Goal: Check status: Check status

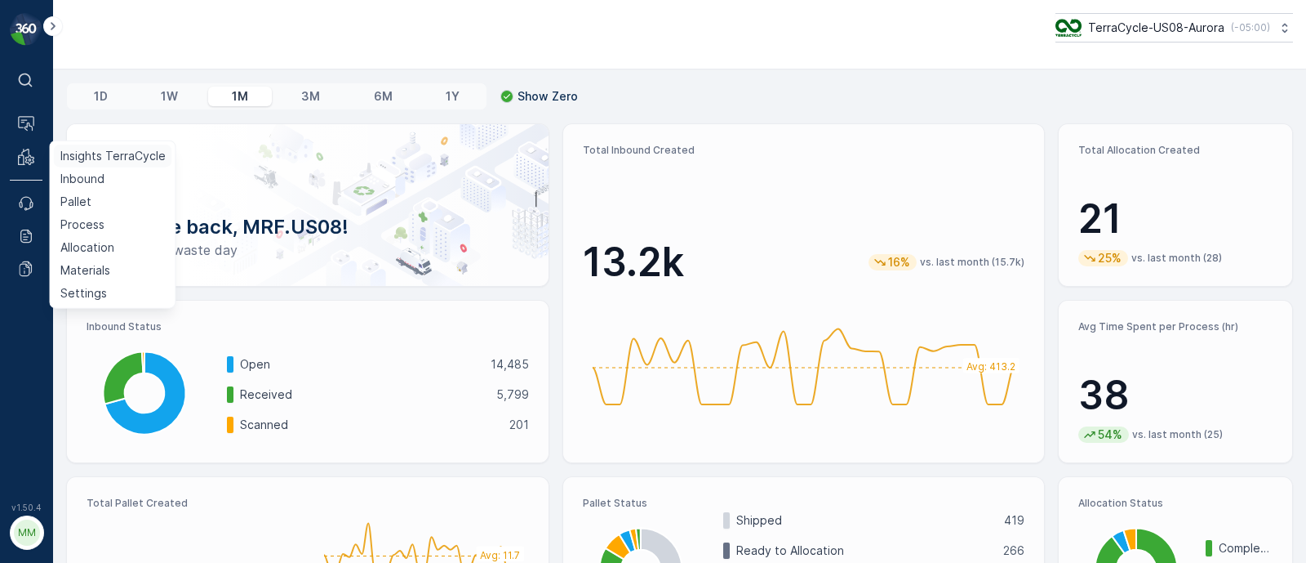
click at [79, 158] on p "Insights TerraCycle" at bounding box center [112, 156] width 105 height 16
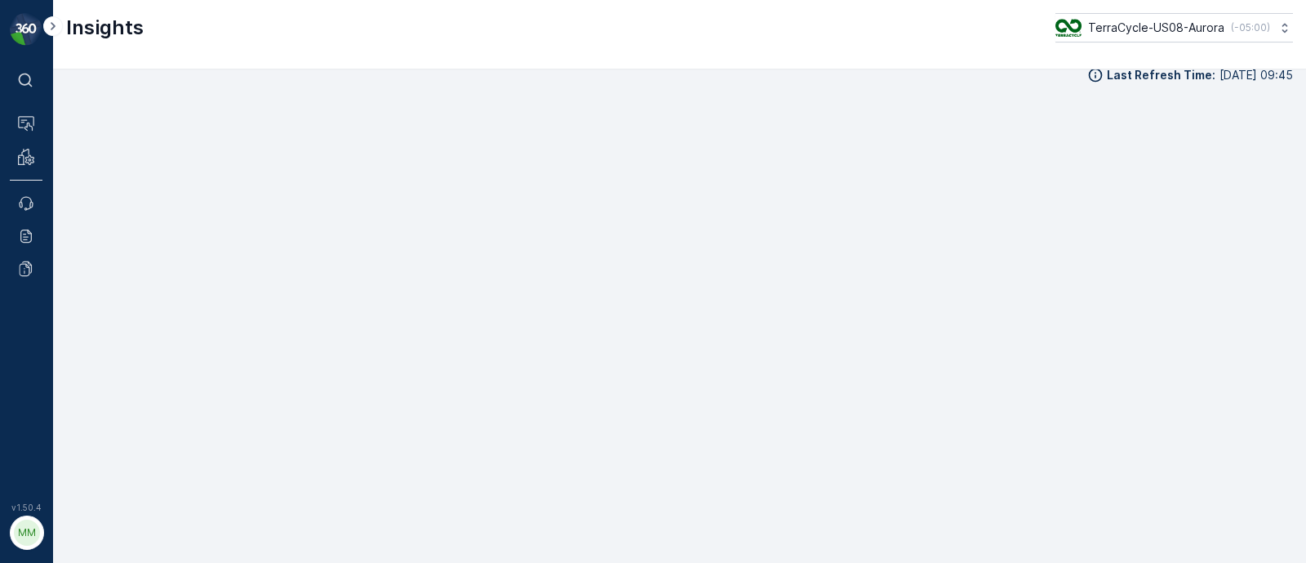
scroll to position [18, 0]
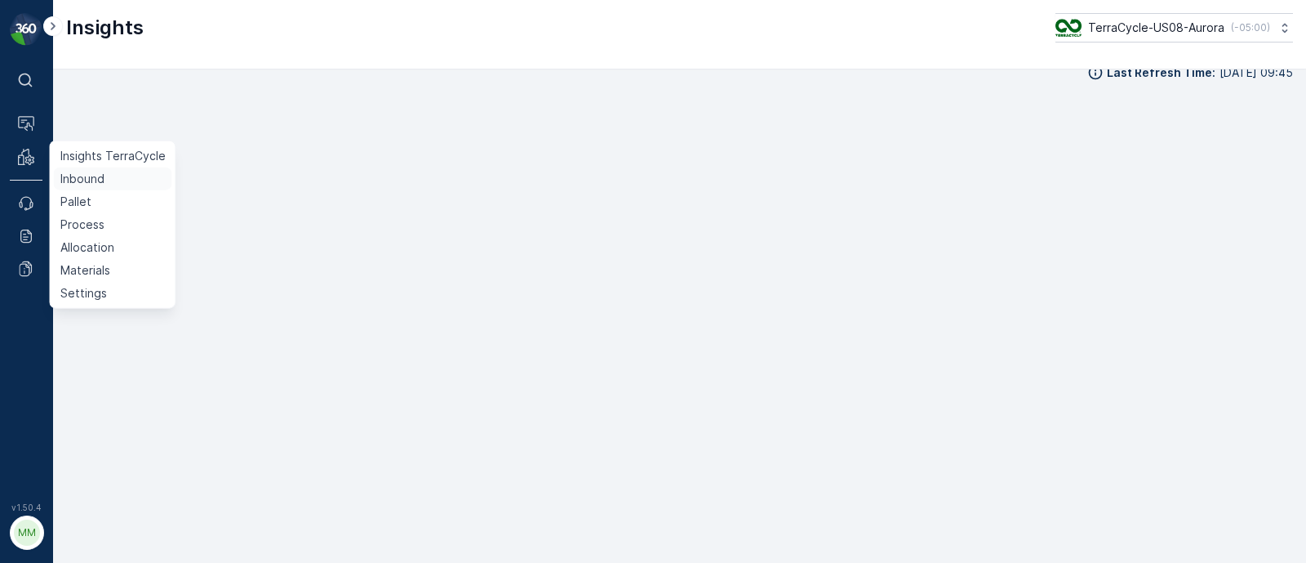
click at [86, 177] on p "Inbound" at bounding box center [82, 179] width 44 height 16
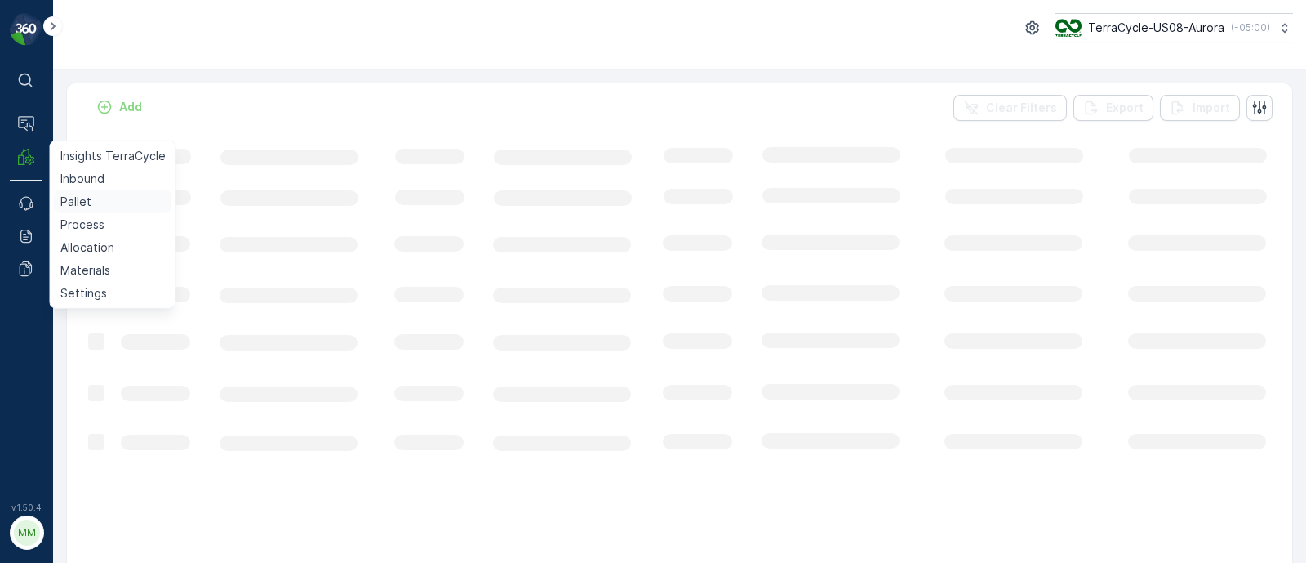
click at [78, 198] on p "Pallet" at bounding box center [75, 202] width 31 height 16
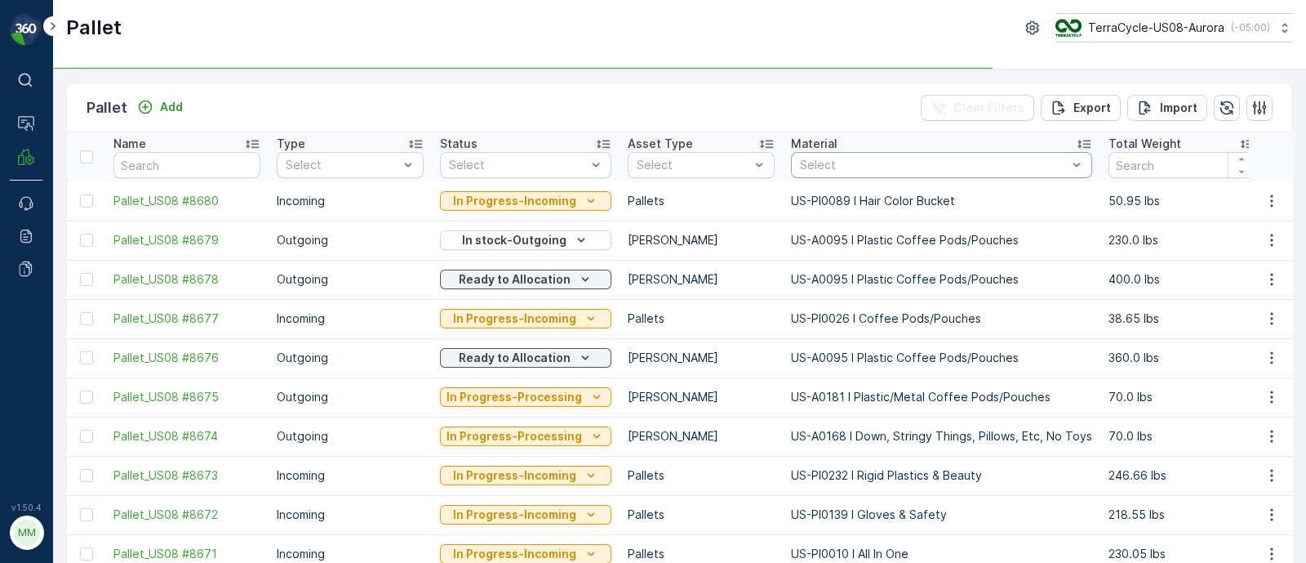
click at [833, 153] on div "Select" at bounding box center [941, 165] width 301 height 26
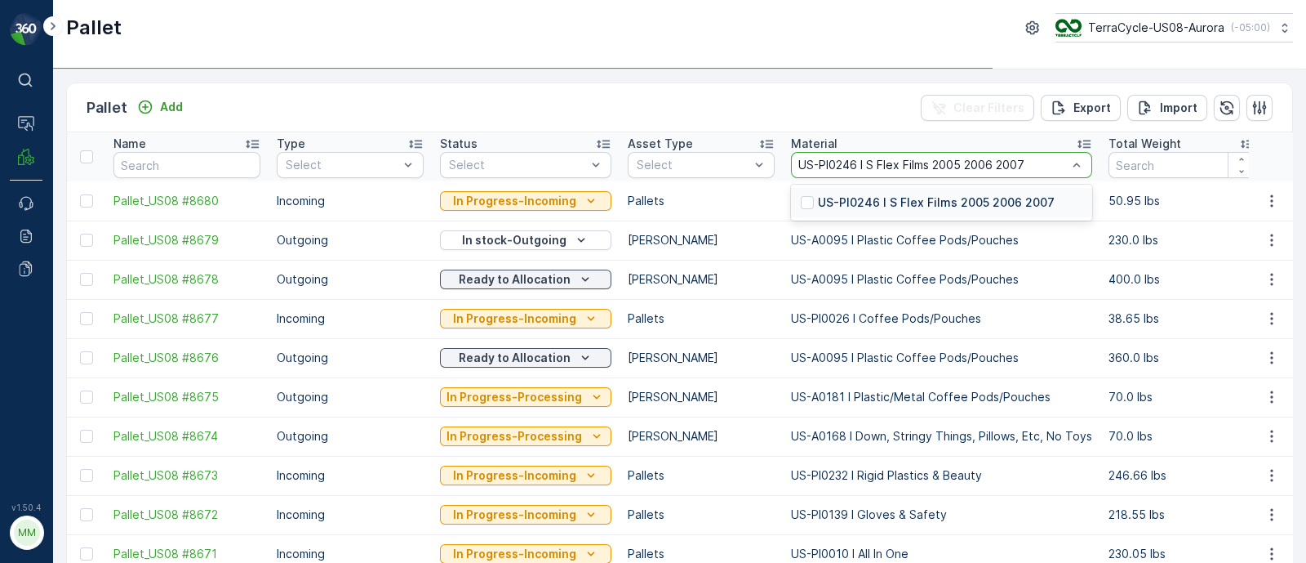
type input "US-PI0246 I S Flex Films 2005 2006 2007"
click at [843, 189] on div "US-PI0246 I S Flex Films 2005 2006 2007" at bounding box center [941, 202] width 301 height 29
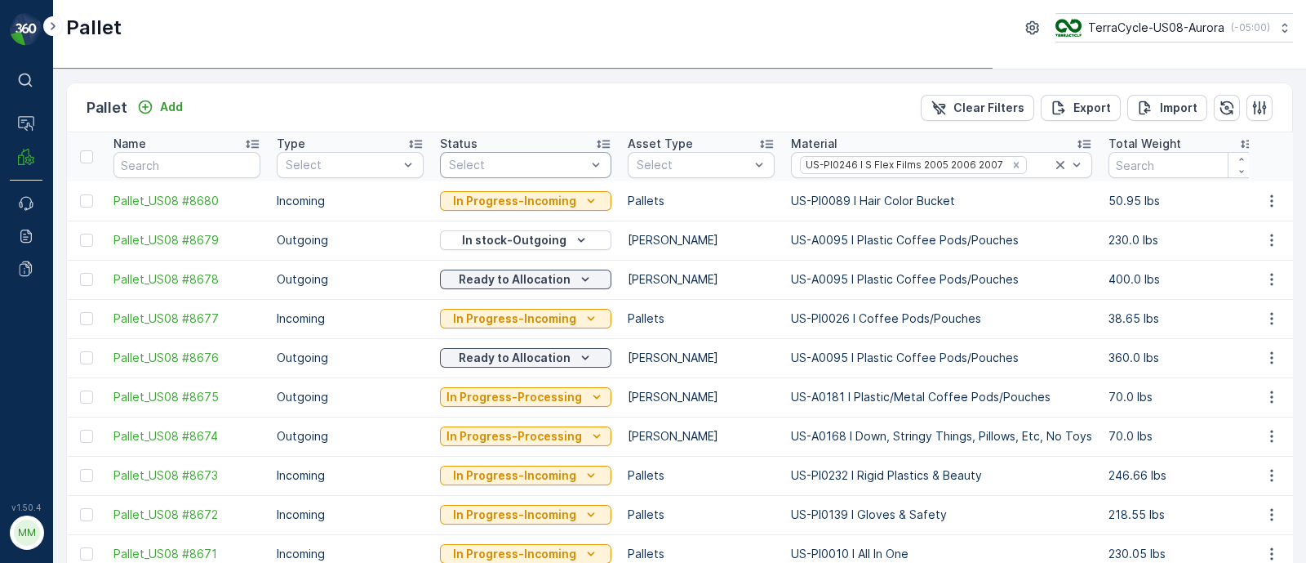
click at [498, 145] on div "Status" at bounding box center [525, 144] width 171 height 16
click at [496, 158] on div "Select" at bounding box center [525, 165] width 171 height 26
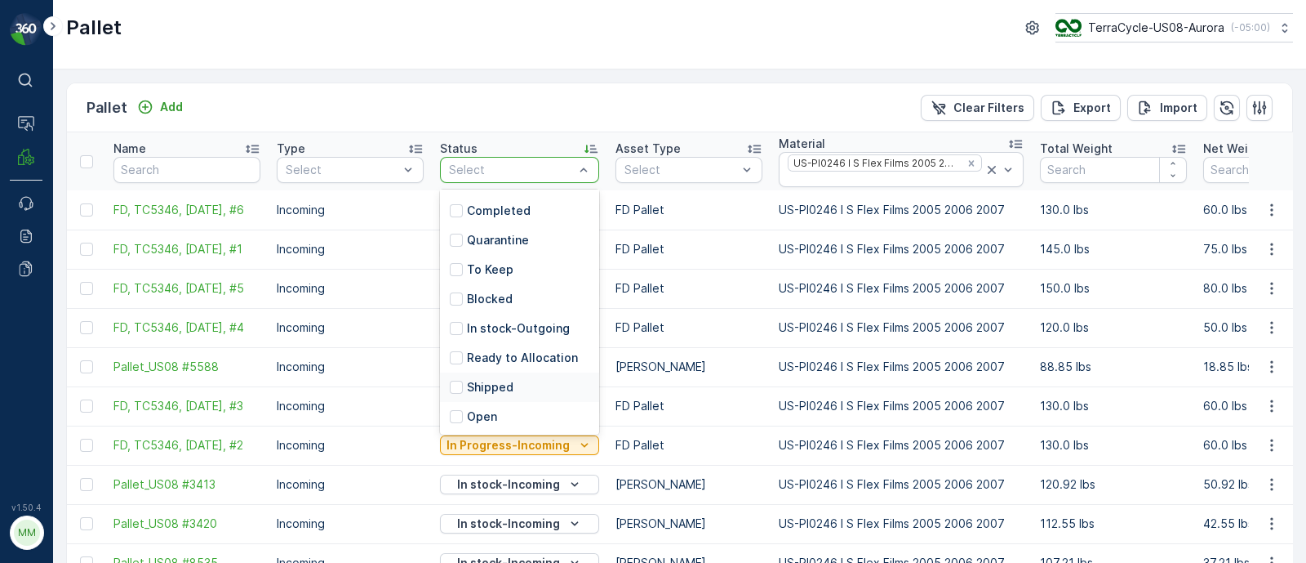
scroll to position [146, 0]
click at [502, 349] on p "Ready to Allocation" at bounding box center [522, 357] width 111 height 16
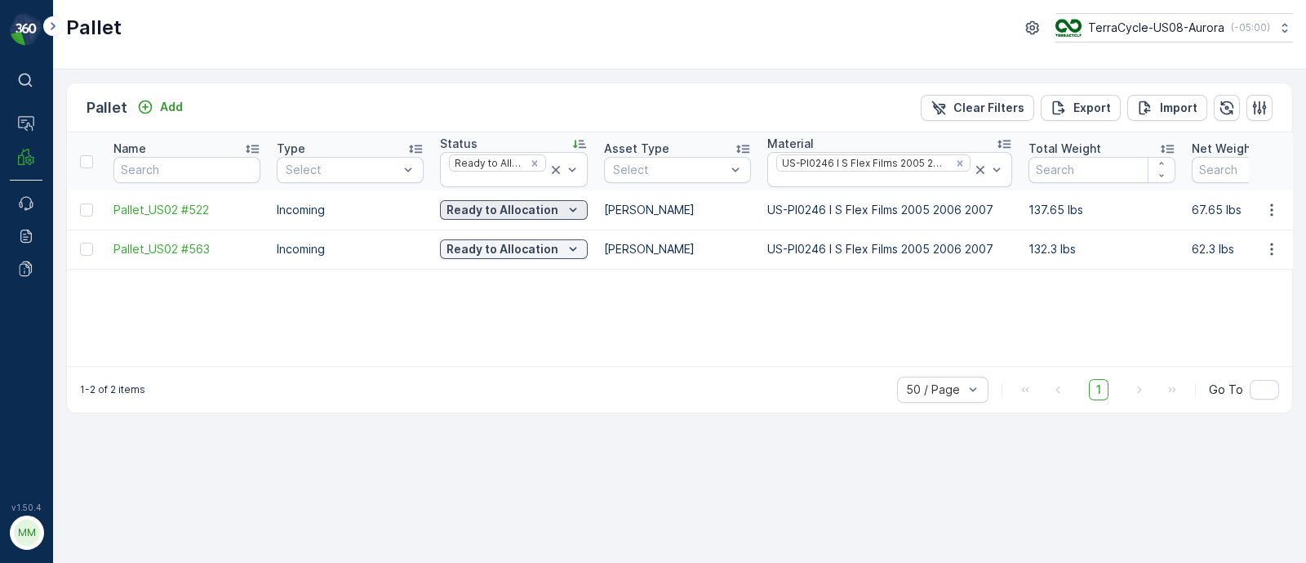
click at [503, 210] on p "Ready to Allocation" at bounding box center [503, 210] width 112 height 16
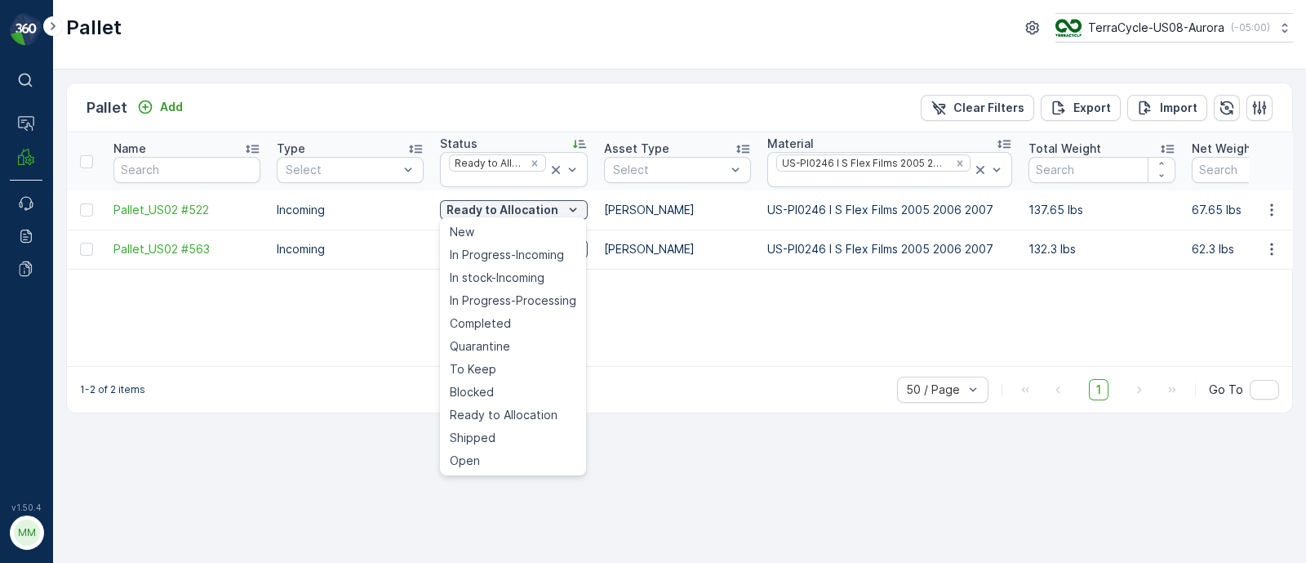
click at [627, 331] on div "Name Type Select Status Ready to Allocation Asset Type Select Material US-PI024…" at bounding box center [680, 249] width 1226 height 234
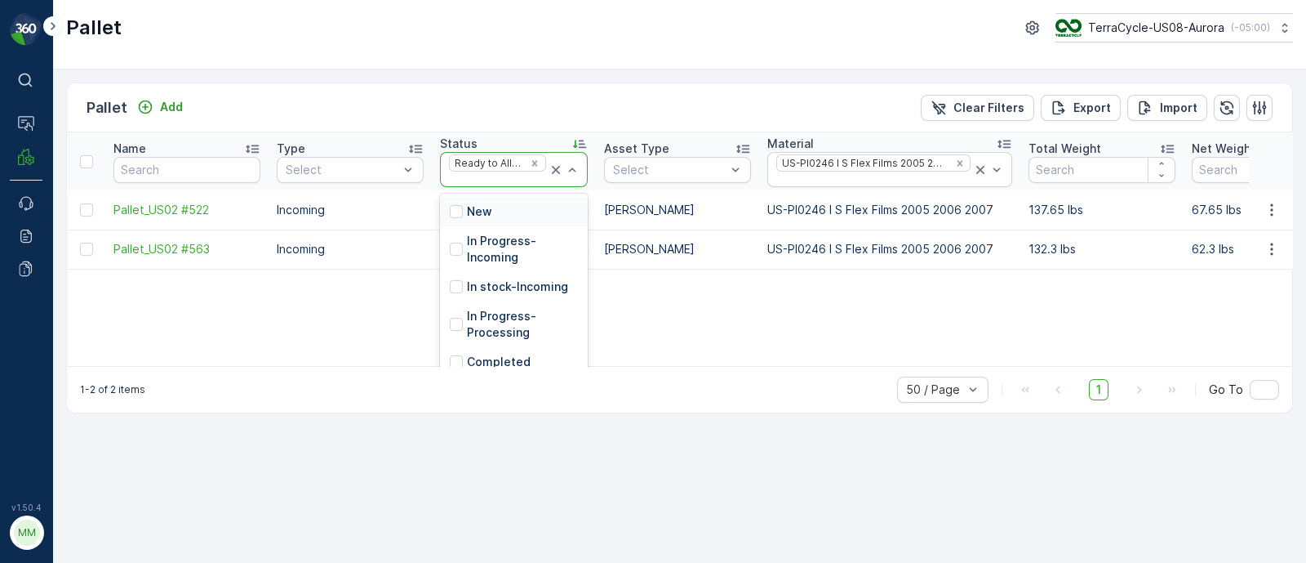
scroll to position [147, 0]
click at [541, 243] on div "Quarantine" at bounding box center [514, 243] width 148 height 29
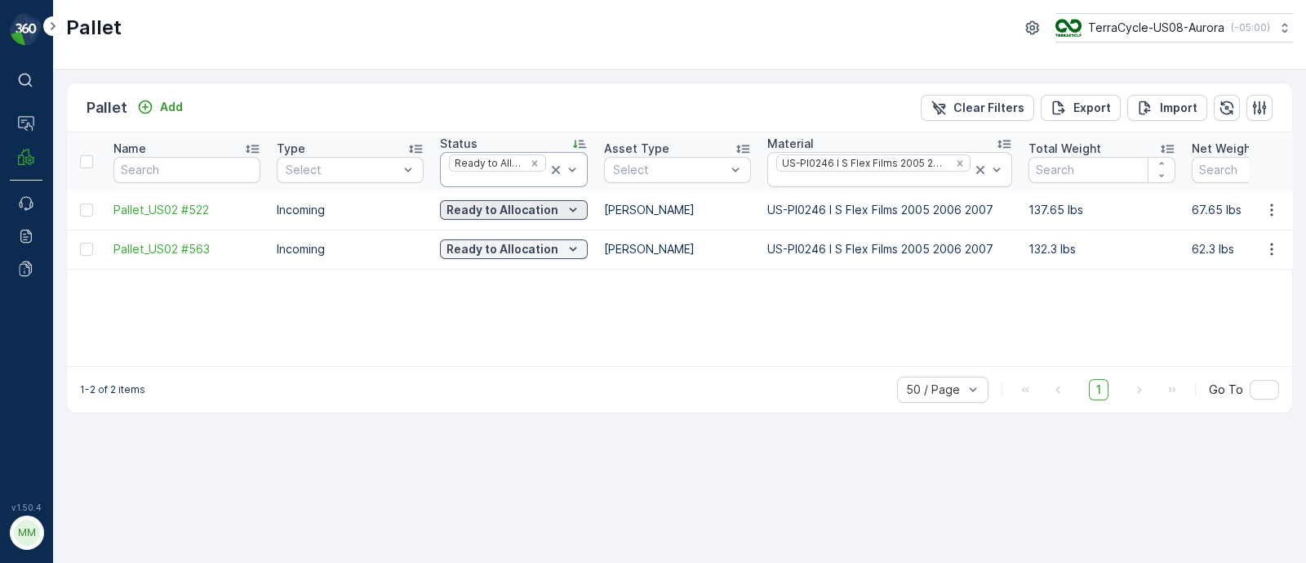
click at [502, 206] on p "Ready to Allocation" at bounding box center [503, 210] width 112 height 16
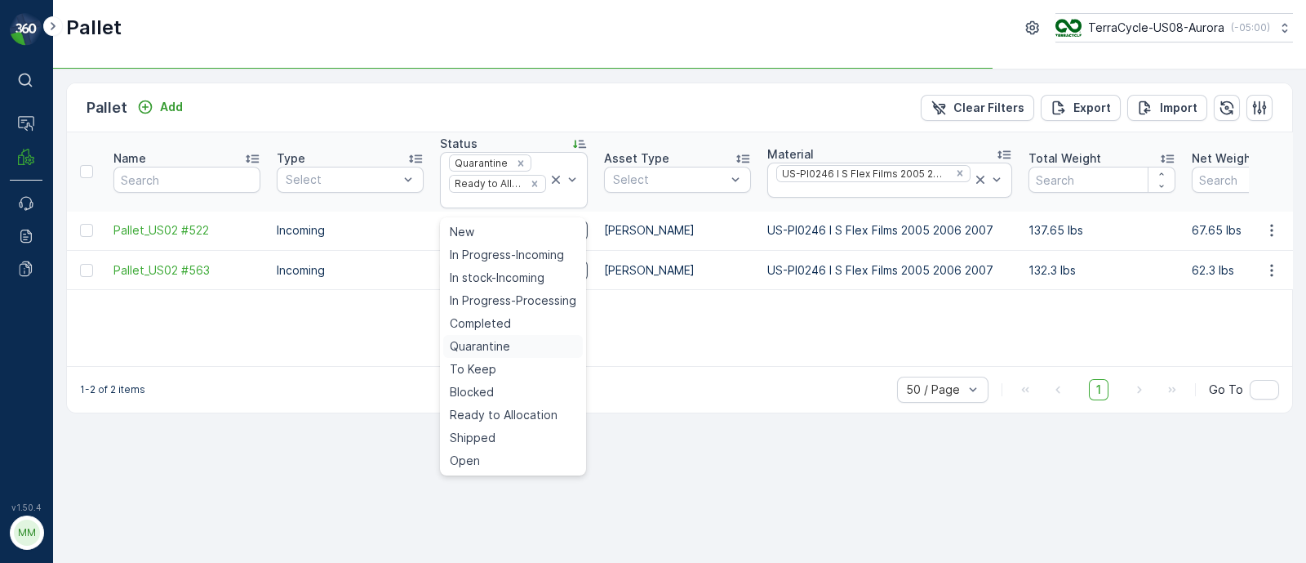
click at [464, 356] on div "Name Type Select Status Quarantine Ready to Allocation Asset Type Select Materi…" at bounding box center [680, 249] width 1226 height 234
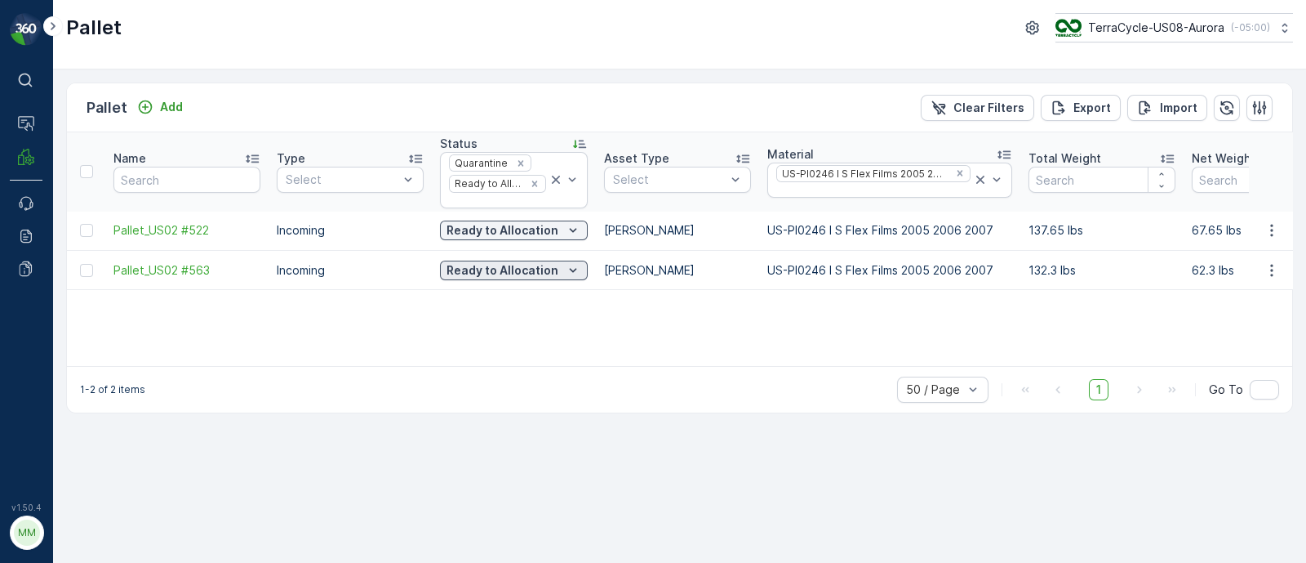
click at [483, 268] on p "Ready to Allocation" at bounding box center [503, 270] width 112 height 16
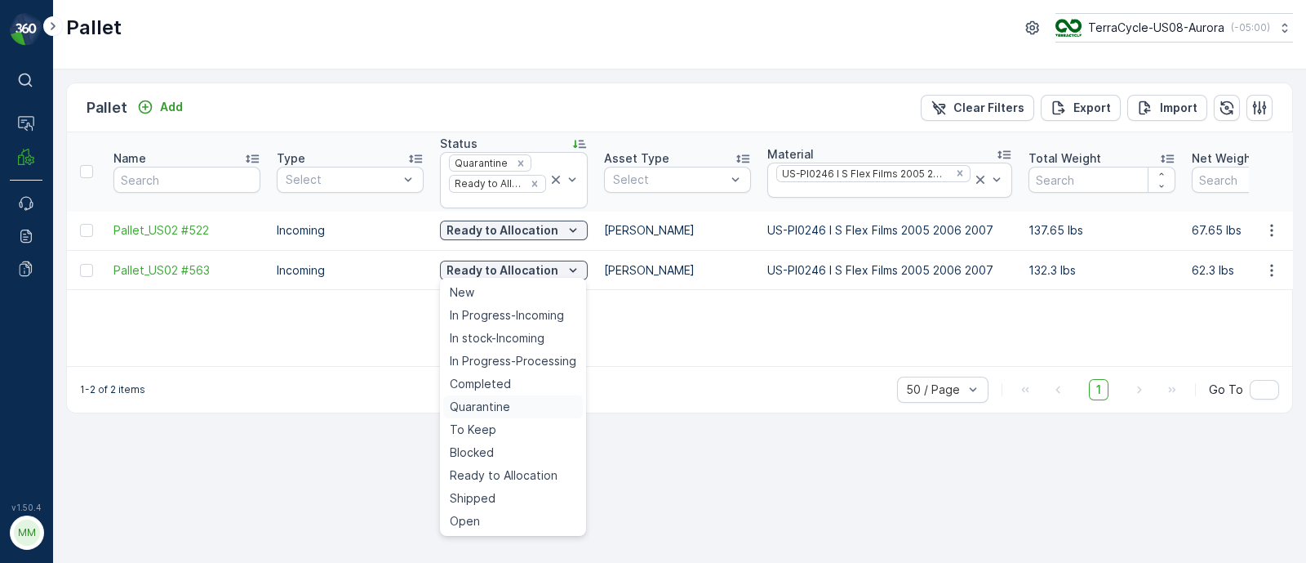
click at [468, 406] on span "Quarantine" at bounding box center [480, 406] width 60 height 16
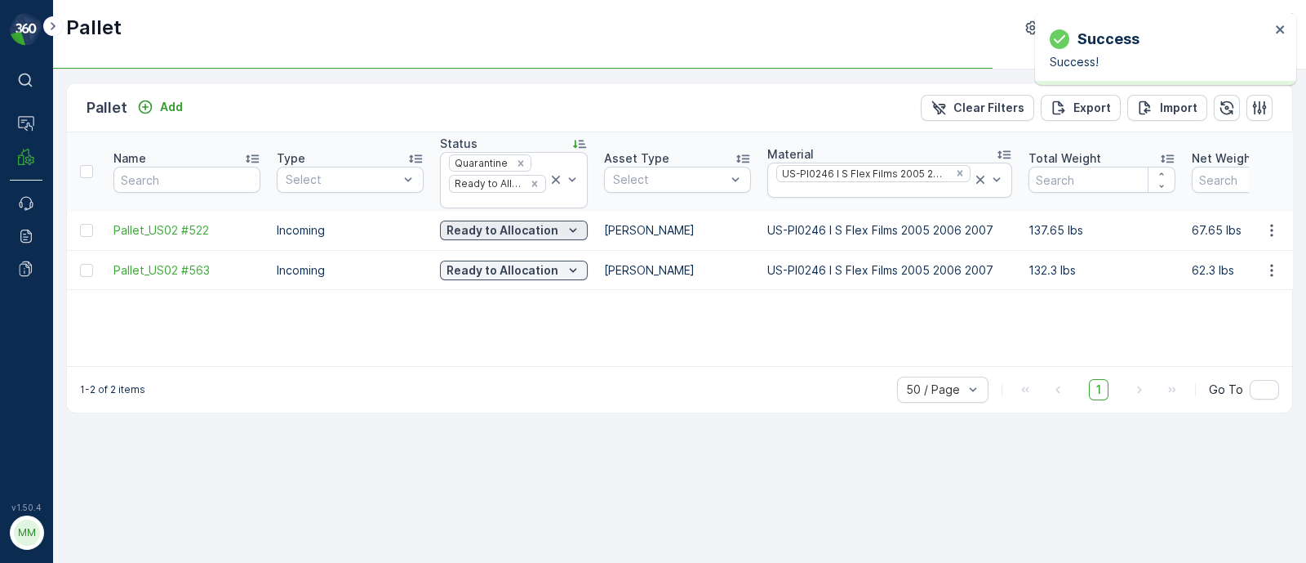
click at [491, 223] on p "Ready to Allocation" at bounding box center [503, 230] width 112 height 16
click at [498, 224] on p "Quarantine" at bounding box center [502, 230] width 66 height 16
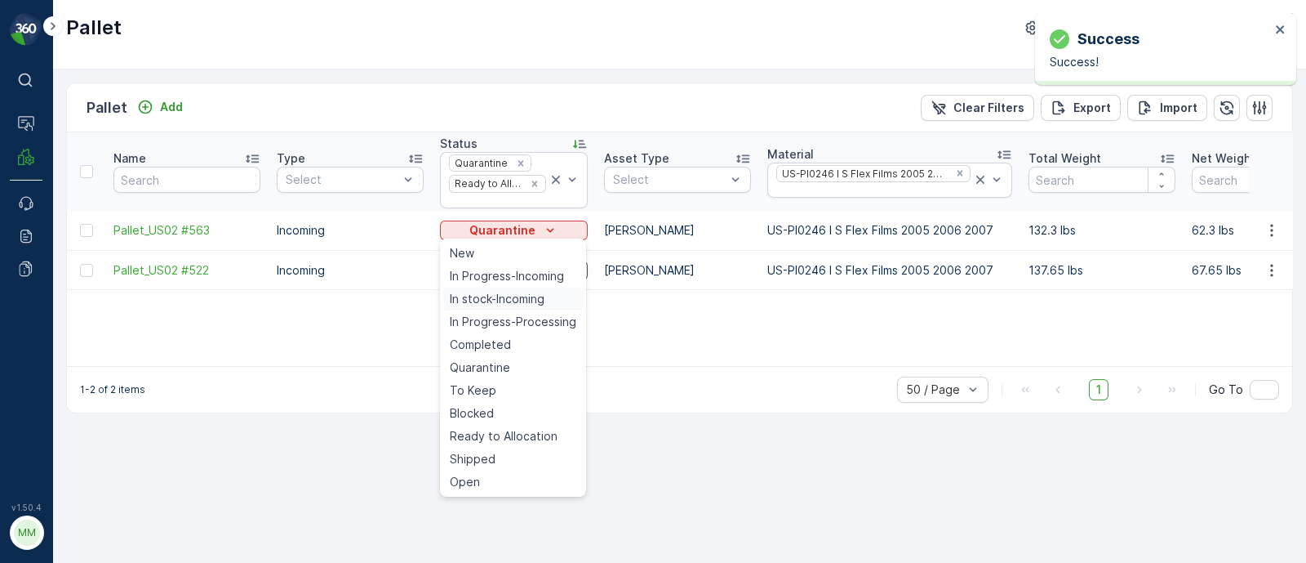
click at [490, 293] on span "In stock-Incoming" at bounding box center [497, 299] width 95 height 16
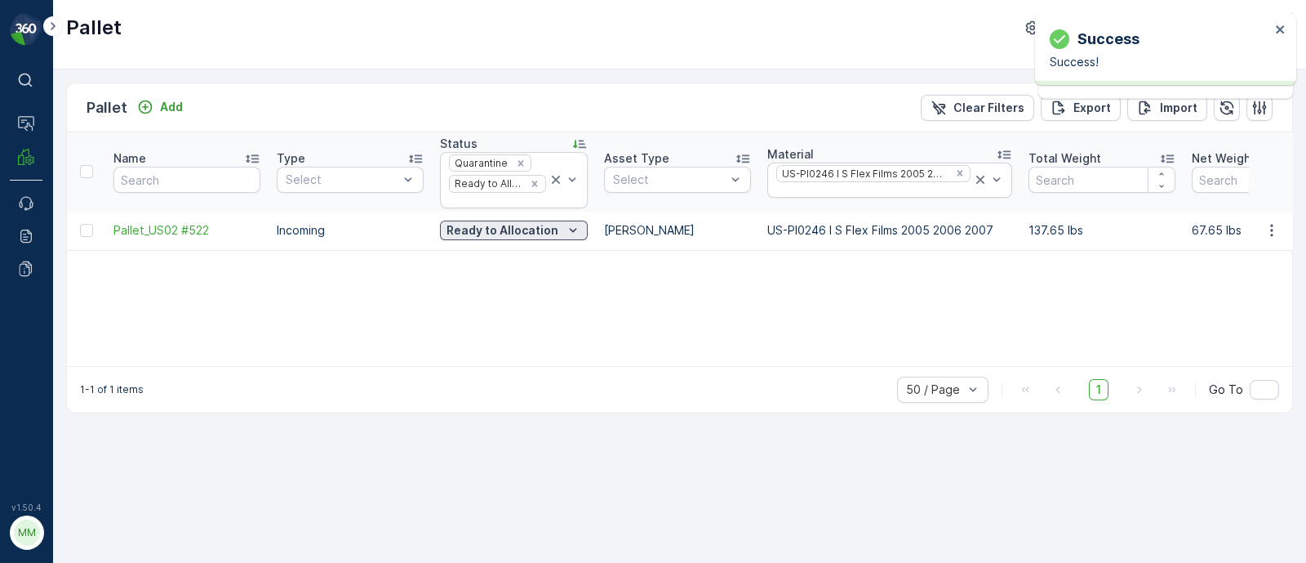
click at [494, 232] on p "Ready to Allocation" at bounding box center [503, 230] width 112 height 16
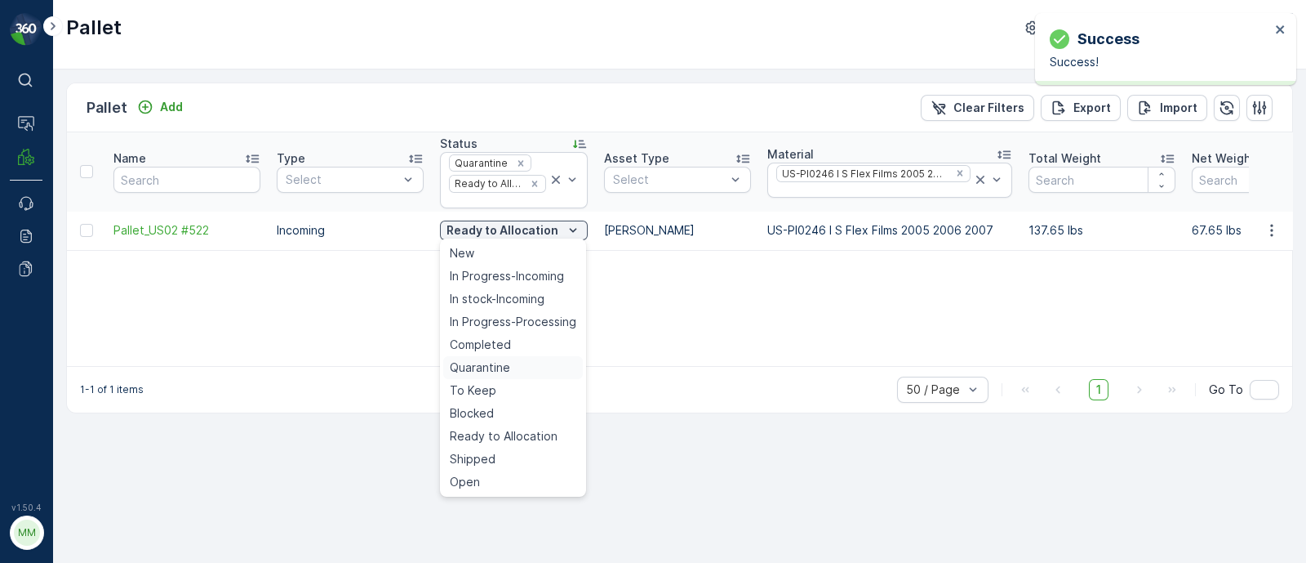
click at [478, 365] on span "Quarantine" at bounding box center [480, 367] width 60 height 16
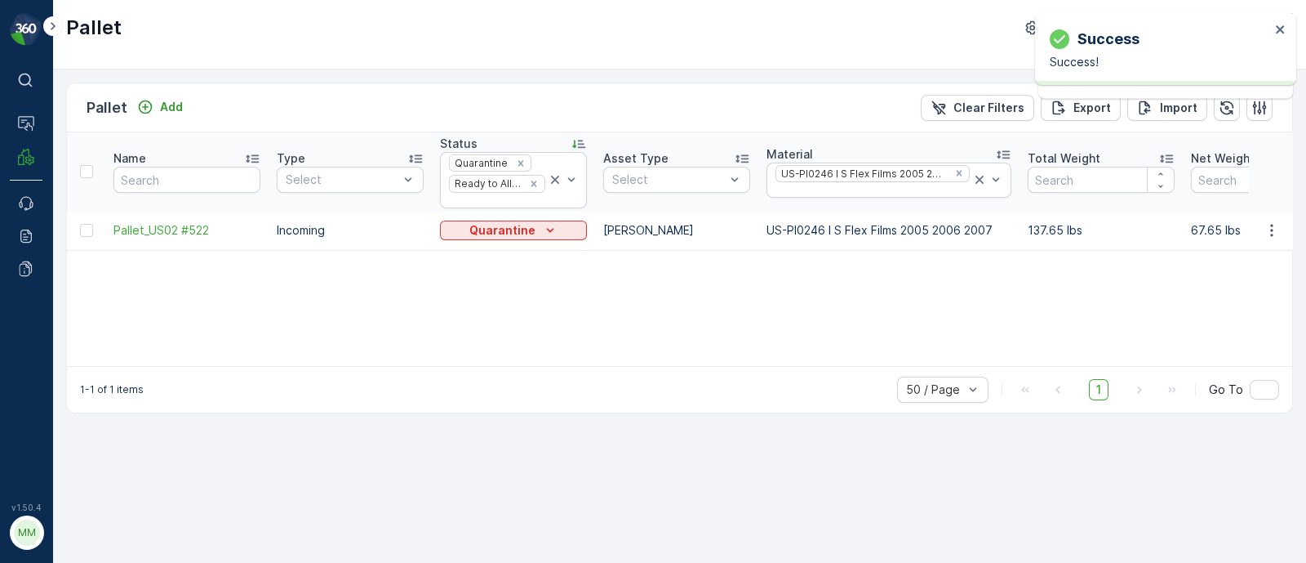
click at [486, 222] on p "Quarantine" at bounding box center [502, 230] width 66 height 16
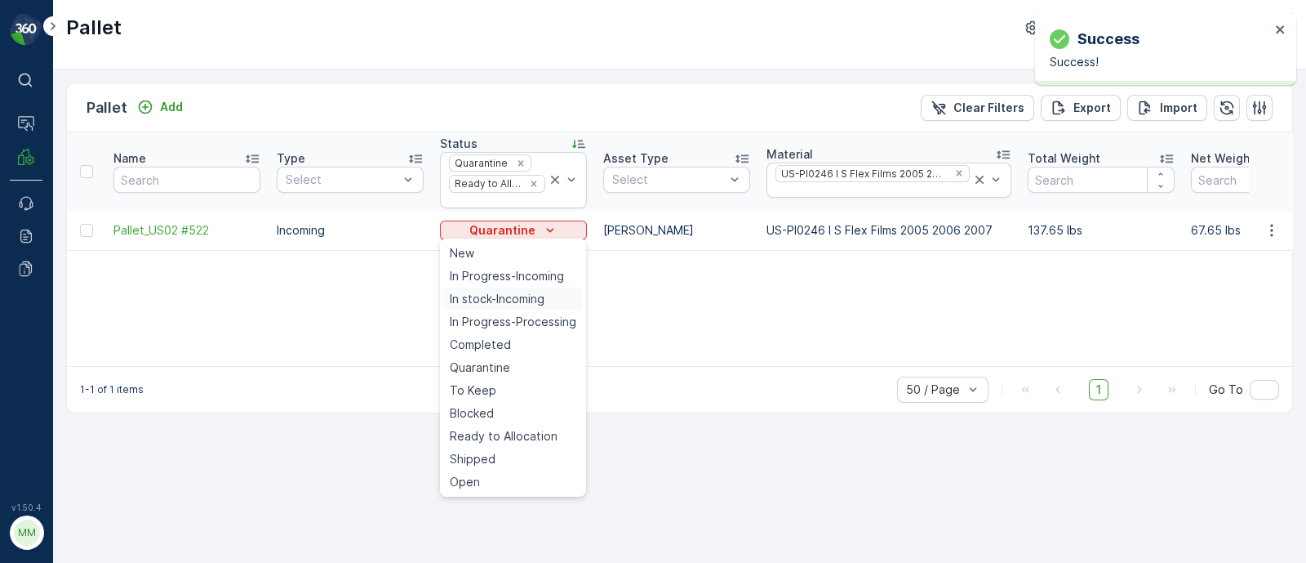
click at [487, 296] on span "In stock-Incoming" at bounding box center [497, 299] width 95 height 16
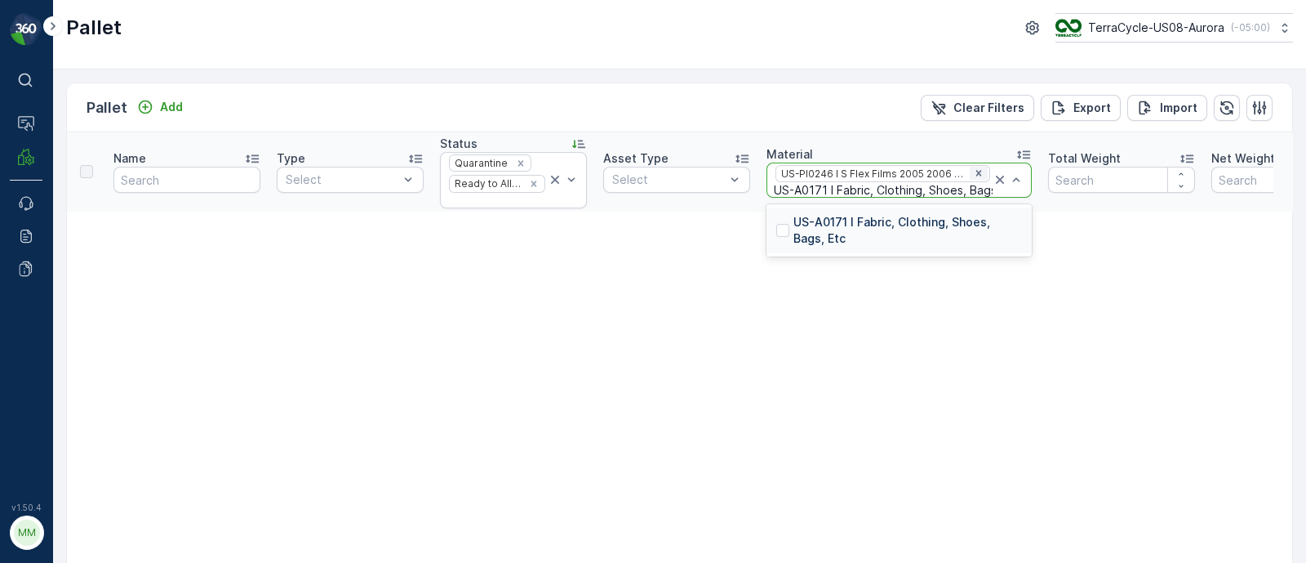
click at [977, 167] on icon "Remove US-PI0246 I S Flex Films 2005 2006 2007" at bounding box center [978, 172] width 11 height 11
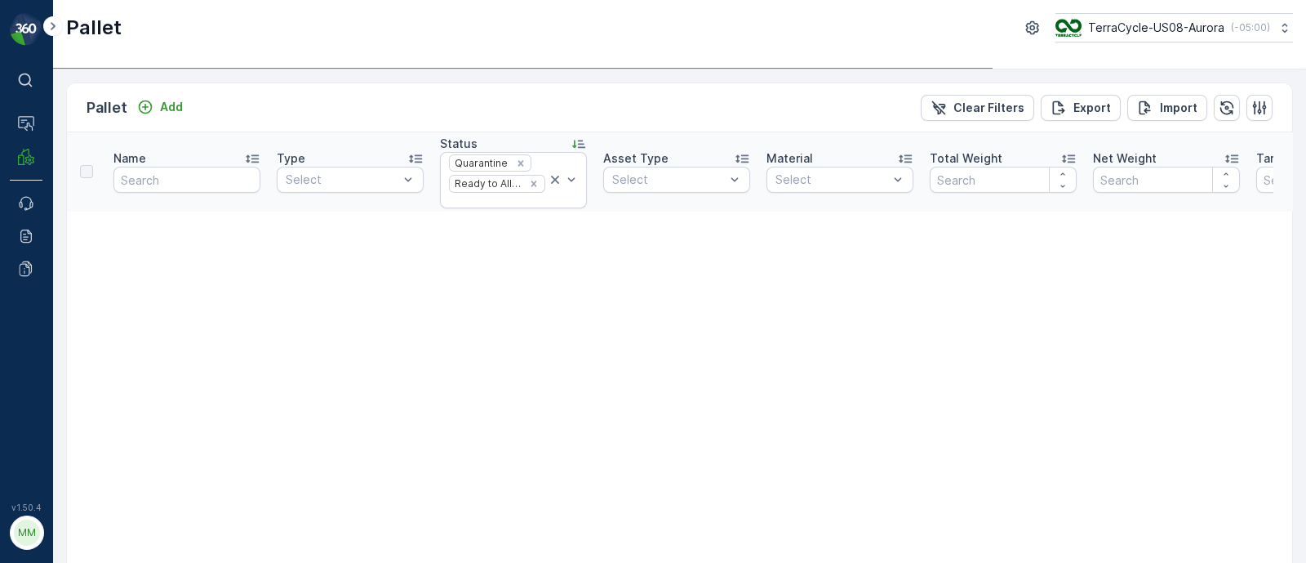
click at [751, 179] on th "Asset Type Select" at bounding box center [676, 171] width 163 height 79
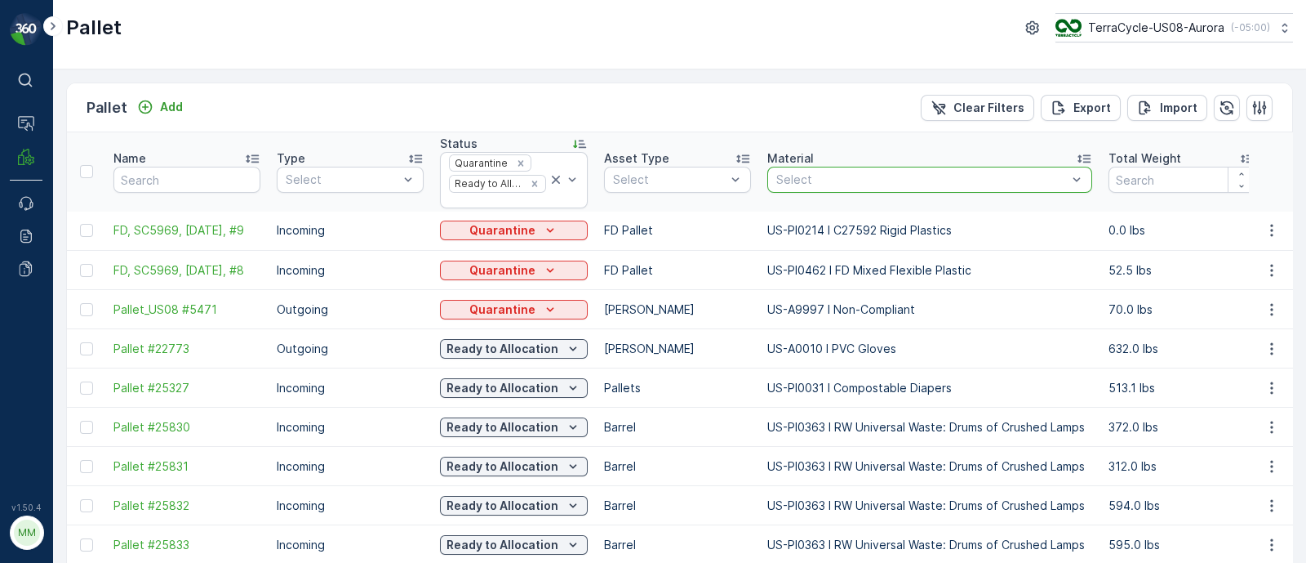
click at [825, 176] on div at bounding box center [922, 179] width 294 height 13
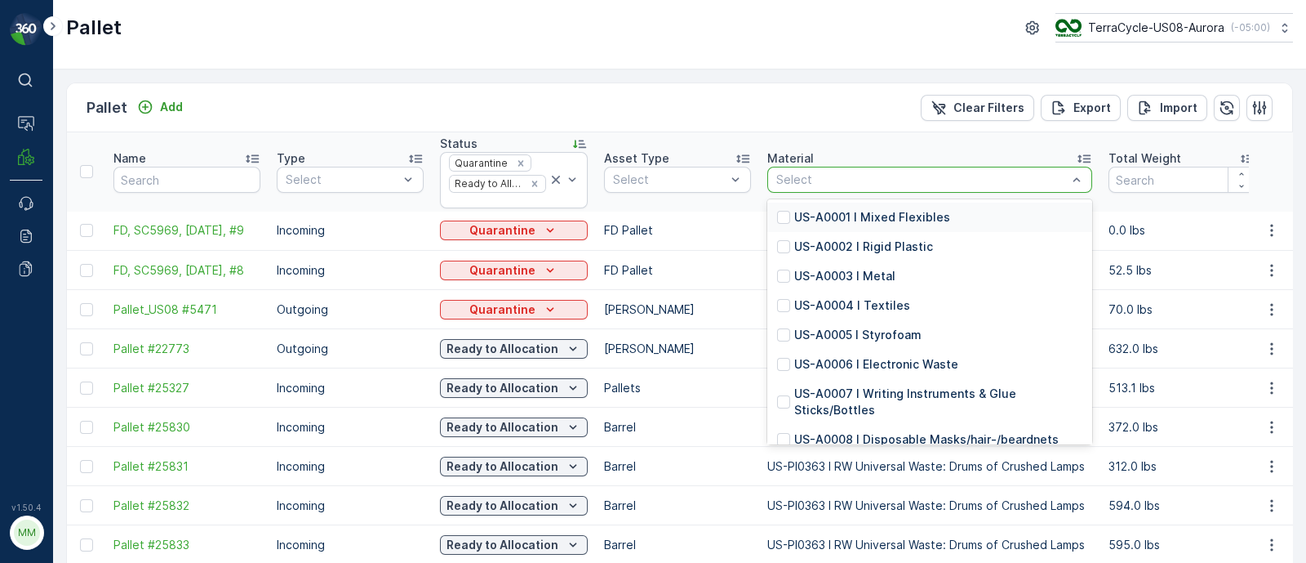
click at [815, 88] on div "Pallet Add Clear Filters Export Import" at bounding box center [680, 107] width 1226 height 49
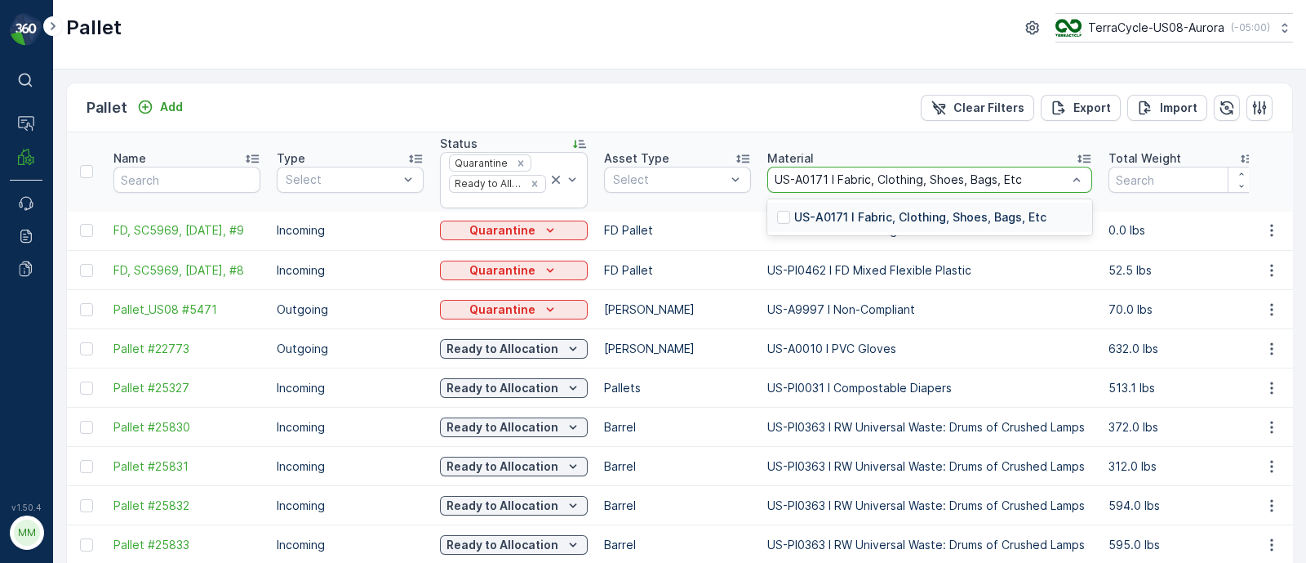
type input "US-A0171 I Fabric, Clothing, Shoes, Bags, Etc"
click at [821, 216] on p "US-A0171 I Fabric, Clothing, Shoes, Bags, Etc" at bounding box center [920, 217] width 252 height 16
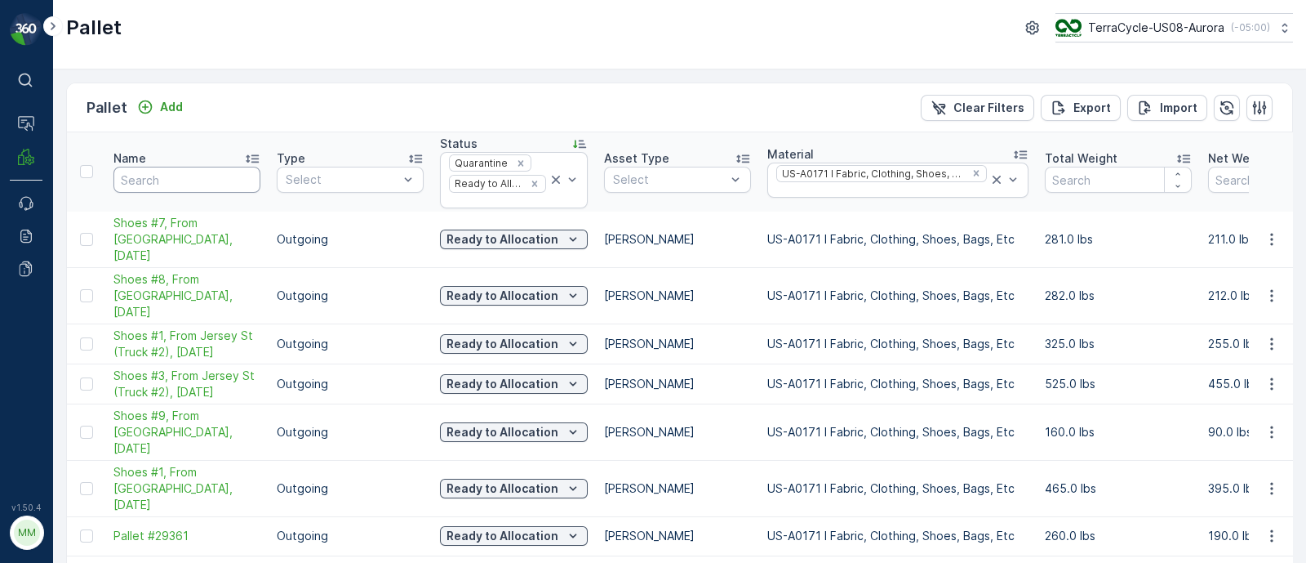
drag, startPoint x: 201, startPoint y: 178, endPoint x: 185, endPoint y: 158, distance: 25.0
click at [201, 178] on input "text" at bounding box center [186, 180] width 147 height 26
type input "Jersey"
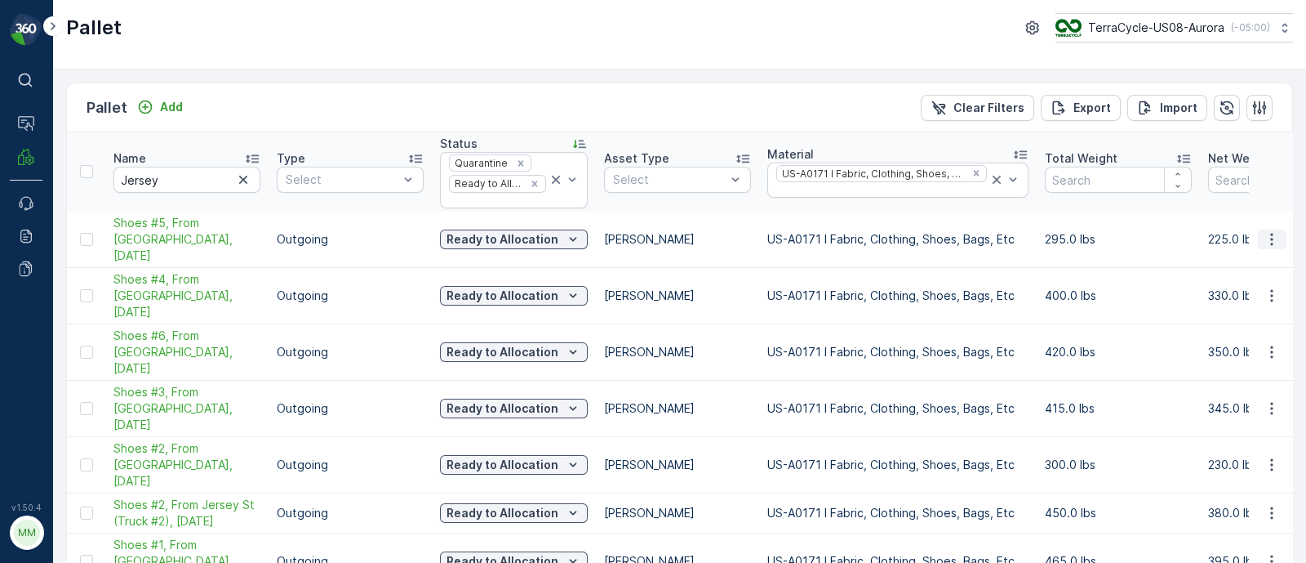
click at [1270, 233] on icon "button" at bounding box center [1271, 239] width 2 height 12
click at [1233, 283] on span "Edit Pallet" at bounding box center [1233, 277] width 56 height 16
drag, startPoint x: 1274, startPoint y: 226, endPoint x: 679, endPoint y: 199, distance: 595.0
click at [679, 199] on th "Asset Type Select" at bounding box center [677, 171] width 163 height 79
drag, startPoint x: 1263, startPoint y: 229, endPoint x: 828, endPoint y: 207, distance: 435.7
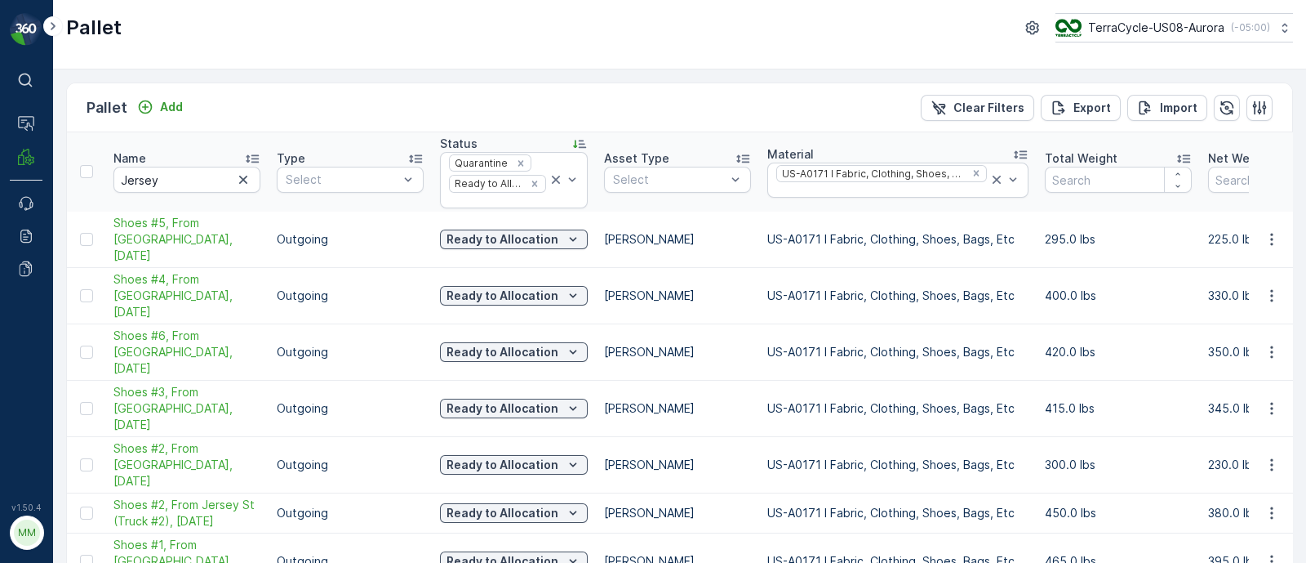
click at [828, 207] on th "Material US-A0171 I Fabric, Clothing, Shoes, Bags, Etc" at bounding box center [898, 171] width 278 height 79
click at [1272, 232] on icon "button" at bounding box center [1272, 239] width 16 height 16
drag, startPoint x: 1268, startPoint y: 266, endPoint x: 855, endPoint y: 96, distance: 447.0
click at [855, 96] on div "Pallet Add Clear Filters Export Import" at bounding box center [680, 107] width 1226 height 49
click at [1270, 233] on icon "button" at bounding box center [1271, 239] width 2 height 12
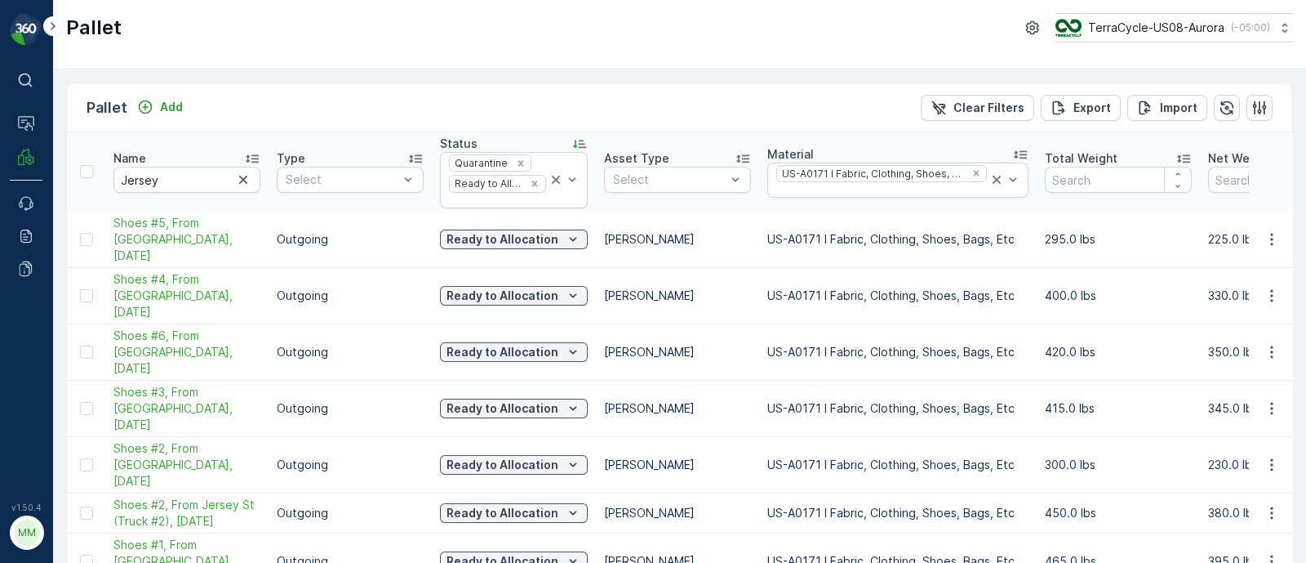
drag, startPoint x: 1273, startPoint y: 271, endPoint x: 892, endPoint y: 205, distance: 386.2
click at [892, 205] on th "Material US-A0171 I Fabric, Clothing, Shoes, Bags, Etc" at bounding box center [898, 171] width 278 height 79
click at [1266, 287] on icon "button" at bounding box center [1272, 295] width 16 height 16
click at [1107, 323] on td "420.0 lbs" at bounding box center [1118, 351] width 163 height 56
click at [1270, 344] on icon "button" at bounding box center [1272, 352] width 16 height 16
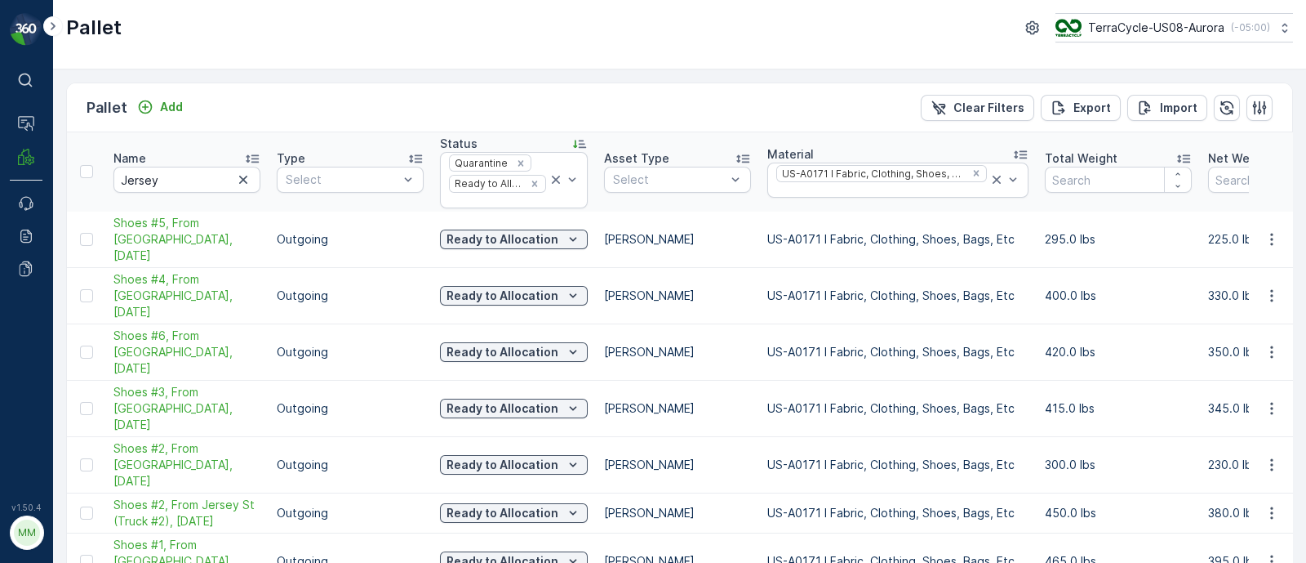
click at [1127, 400] on p "415.0 lbs" at bounding box center [1118, 408] width 147 height 16
click at [1266, 400] on icon "button" at bounding box center [1272, 408] width 16 height 16
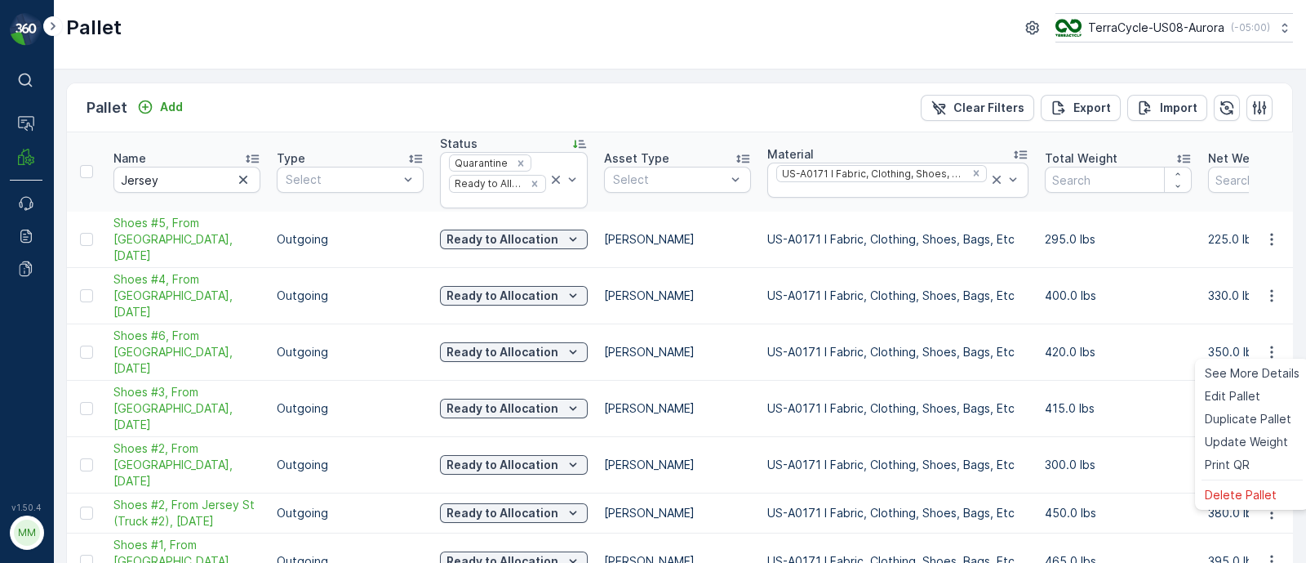
click at [1133, 456] on p "300.0 lbs" at bounding box center [1118, 464] width 147 height 16
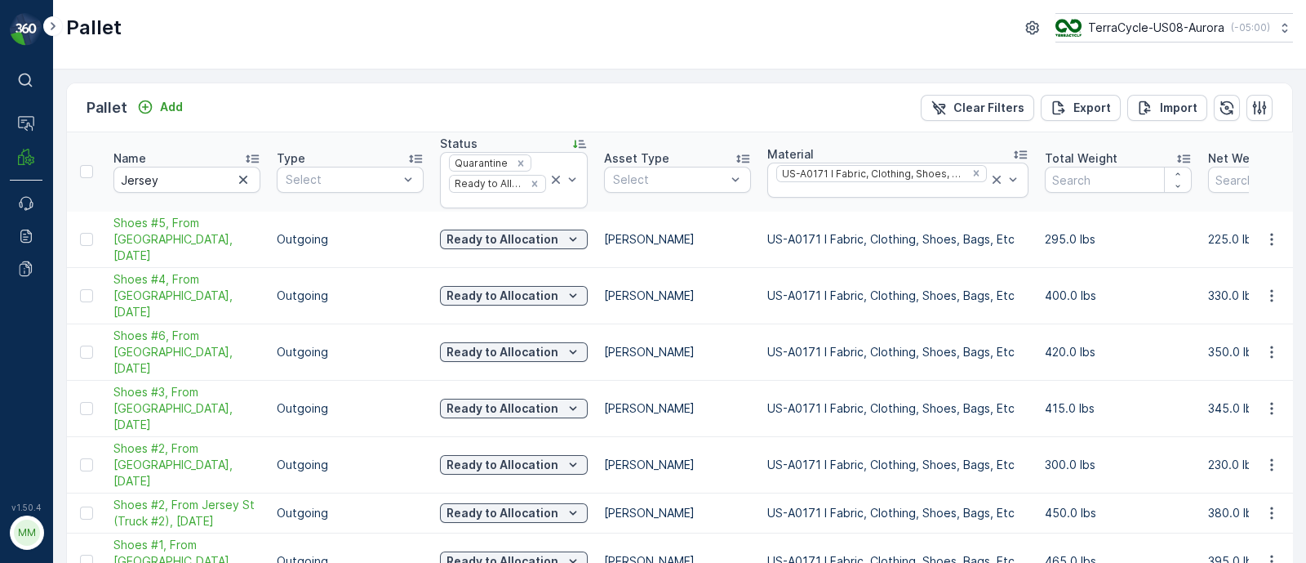
drag, startPoint x: 1263, startPoint y: 391, endPoint x: 1292, endPoint y: 343, distance: 56.0
click at [1292, 343] on div "Pallet Add Clear Filters Export Import Name Jersey Type Select Status Quarantin…" at bounding box center [679, 315] width 1253 height 493
click at [1270, 456] on icon "button" at bounding box center [1272, 464] width 16 height 16
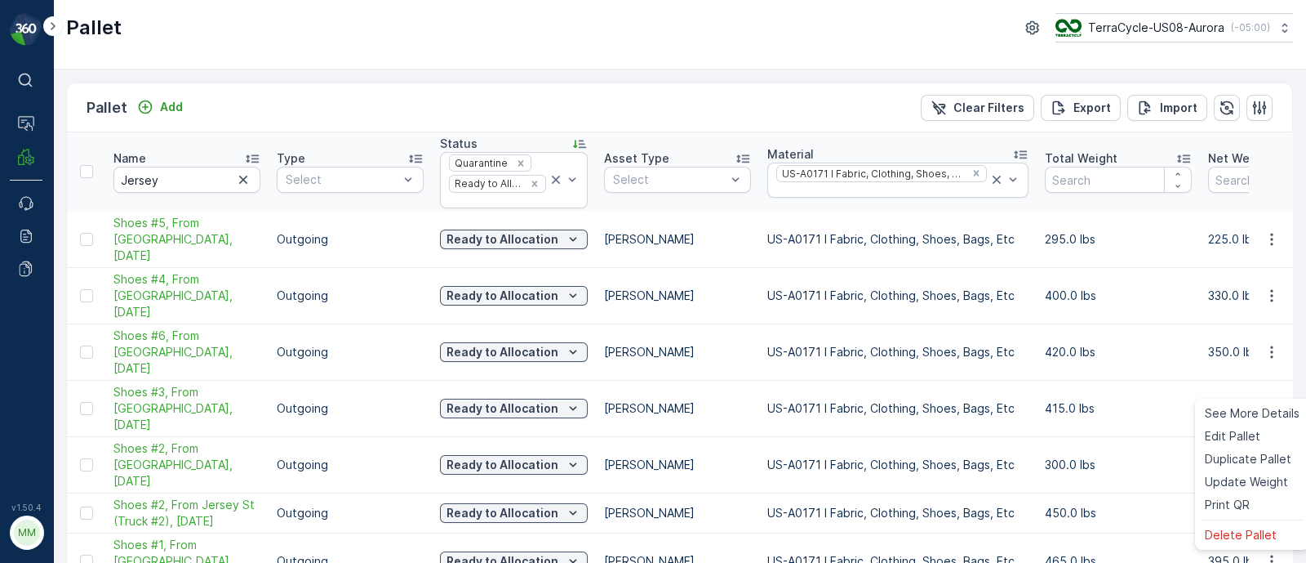
click at [1144, 505] on p "450.0 lbs" at bounding box center [1118, 513] width 147 height 16
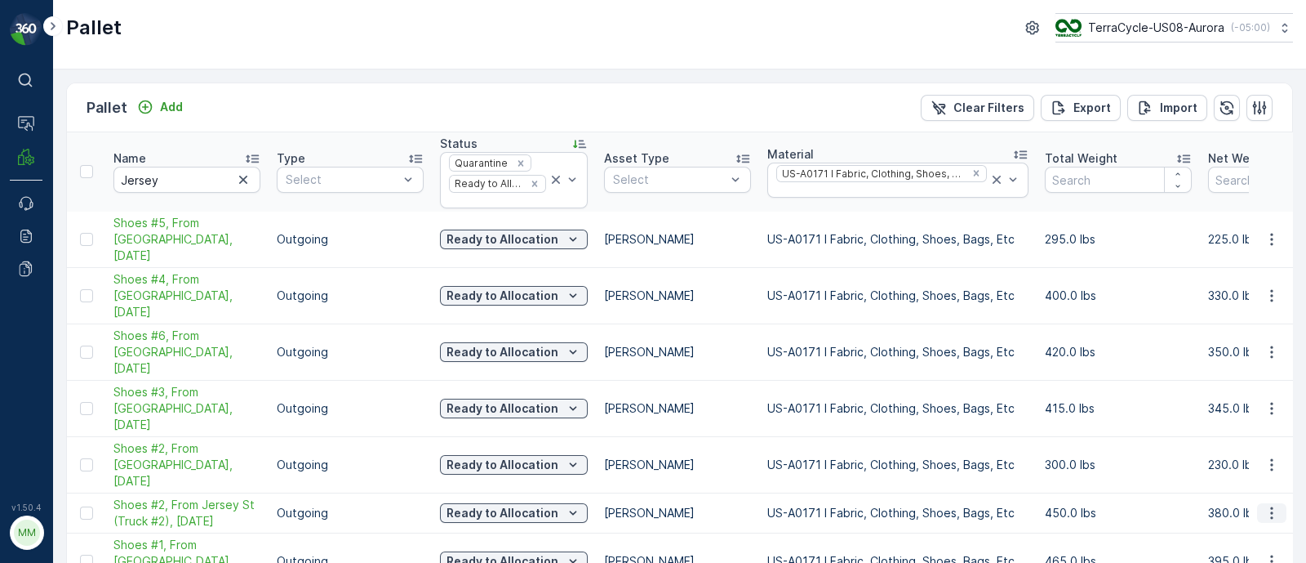
click at [1270, 505] on icon "button" at bounding box center [1272, 513] width 16 height 16
click at [1151, 436] on td "300.0 lbs" at bounding box center [1118, 464] width 163 height 56
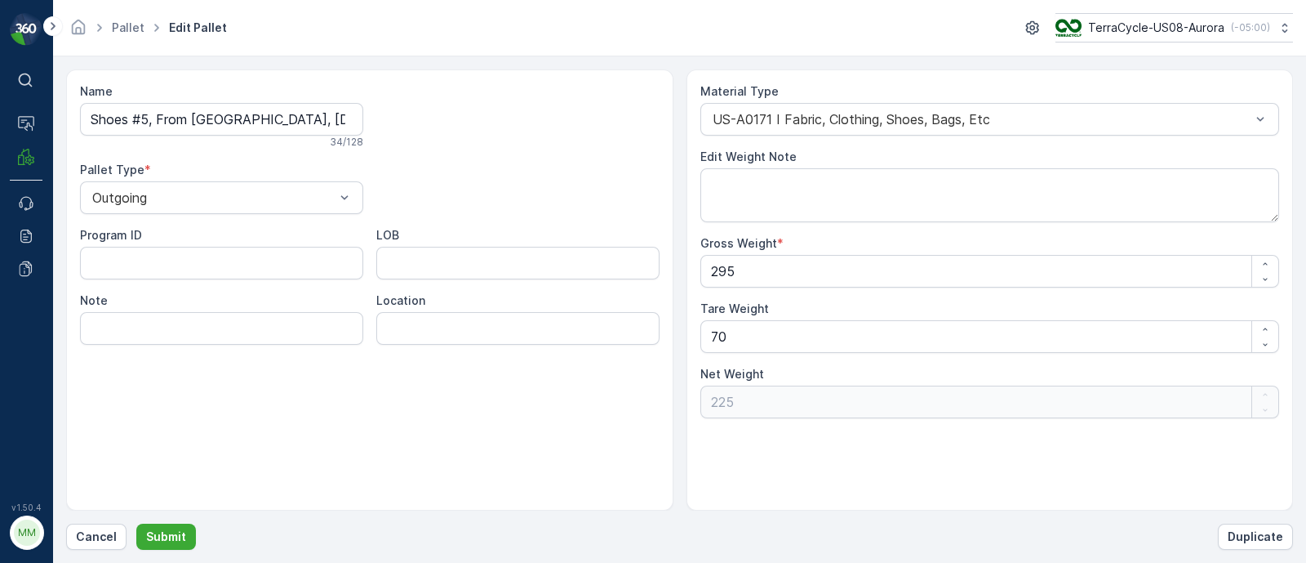
click at [898, 99] on div "Material Type" at bounding box center [991, 91] width 580 height 16
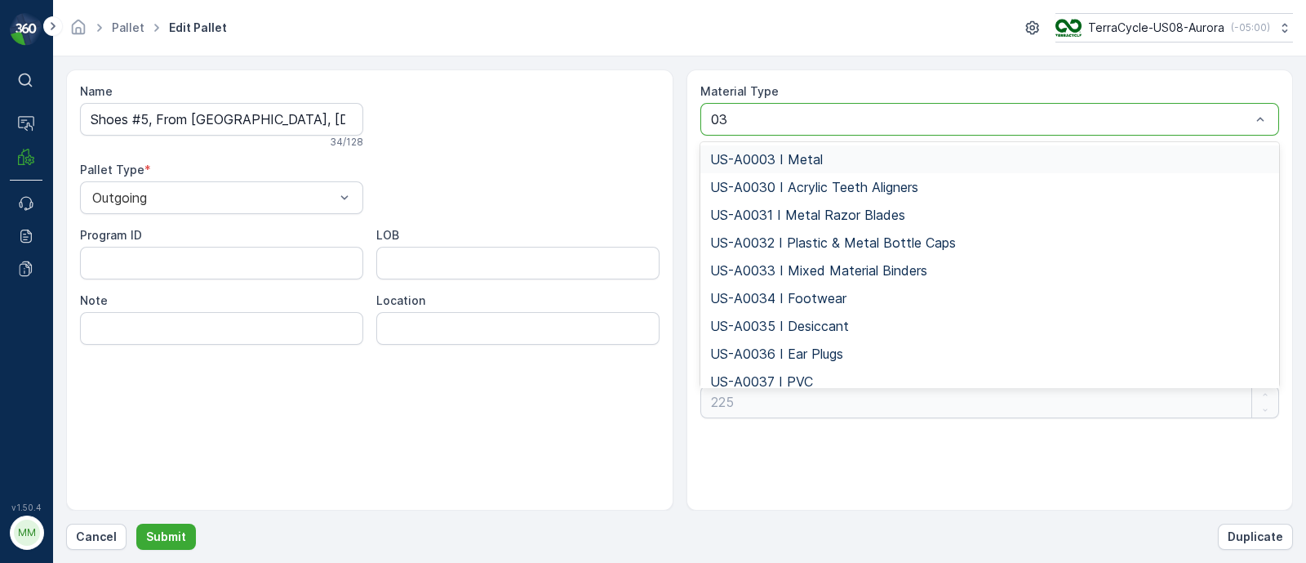
type input "034"
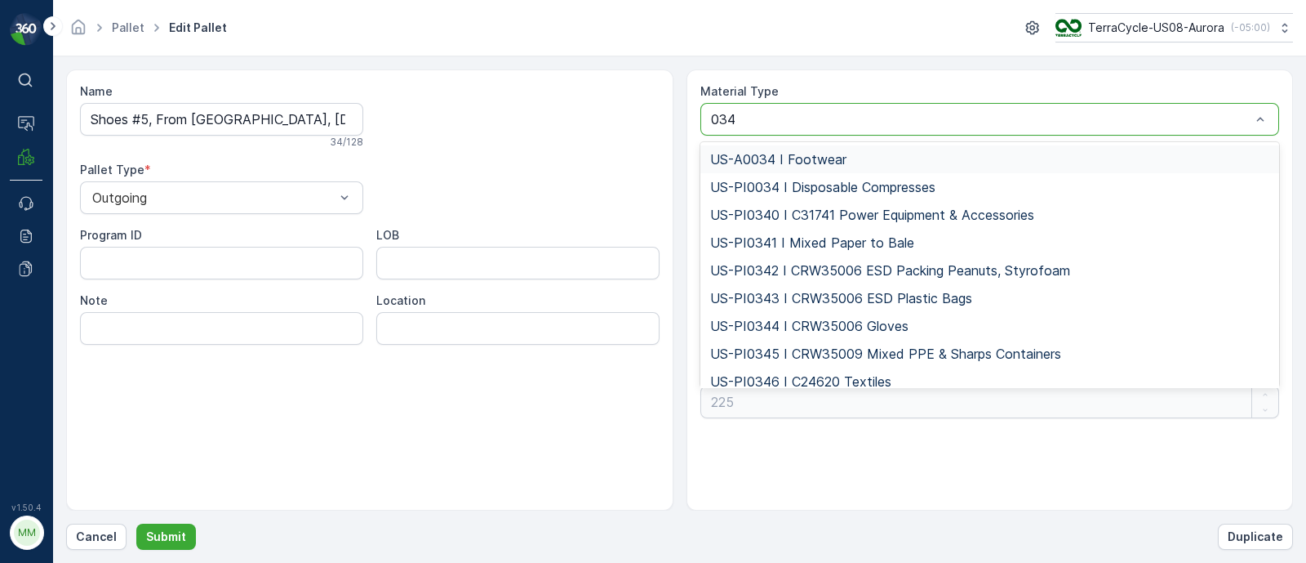
click at [834, 152] on span "US-A0034 I Footwear" at bounding box center [778, 159] width 136 height 15
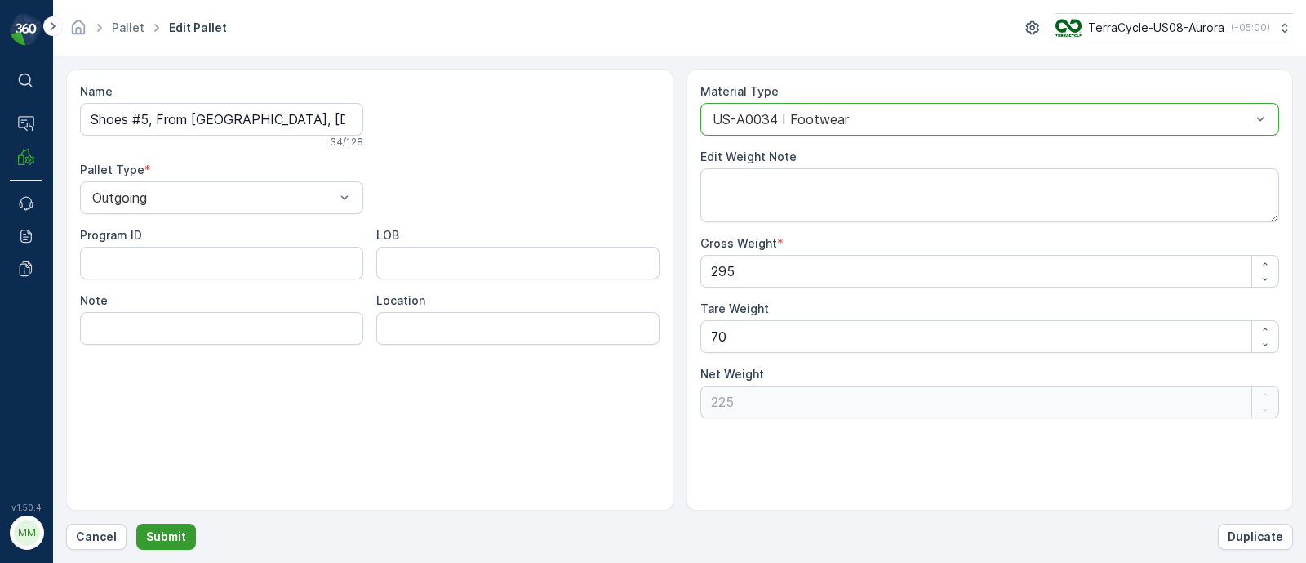
click at [146, 538] on p "Submit" at bounding box center [166, 536] width 40 height 16
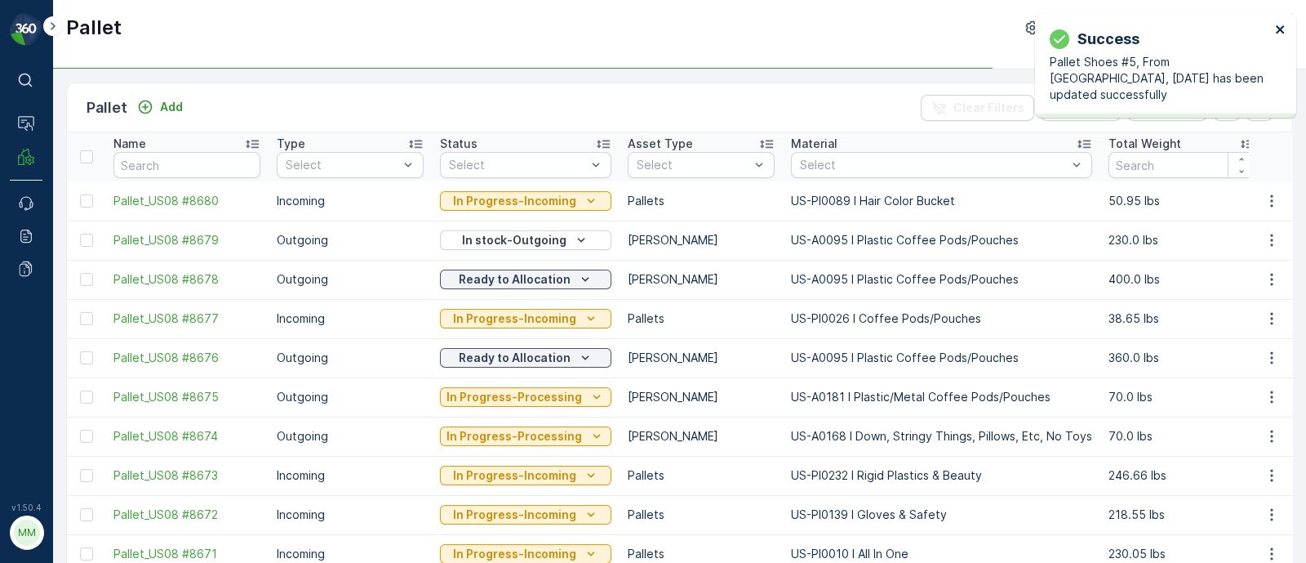
click at [1275, 24] on icon "close" at bounding box center [1280, 29] width 11 height 13
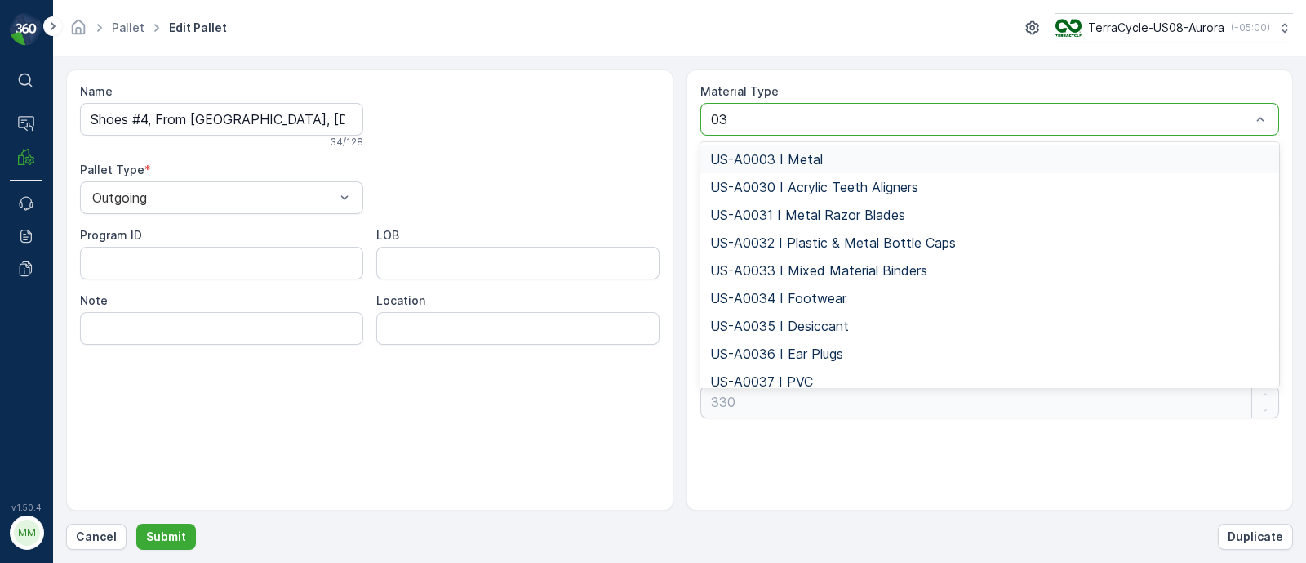
type input "034"
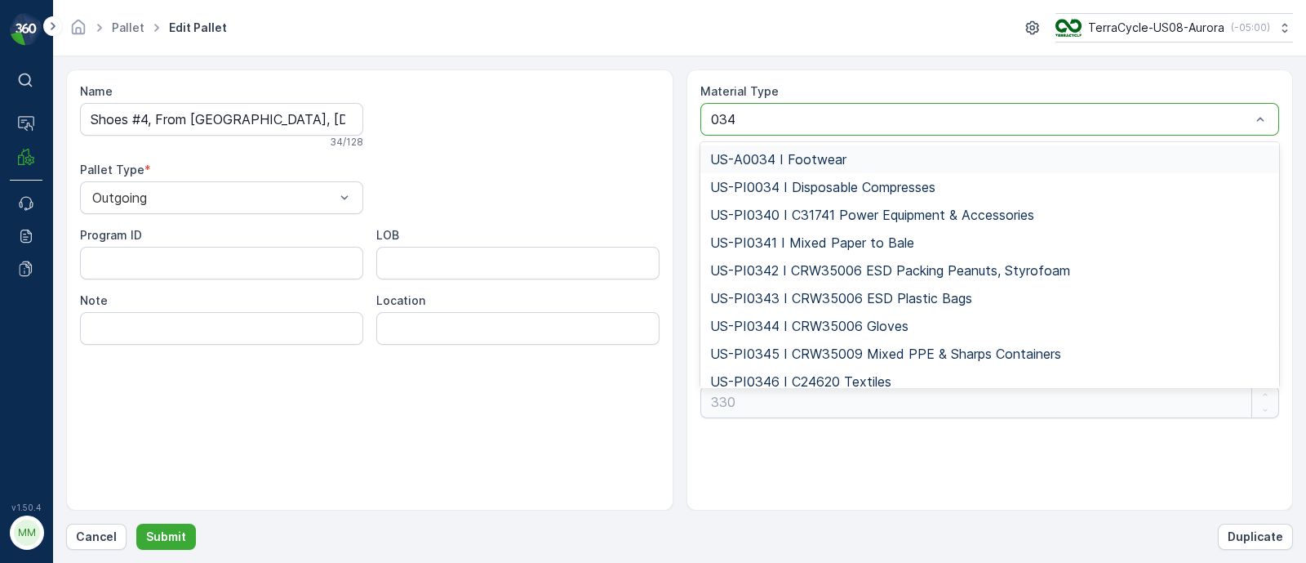
click at [816, 157] on span "US-A0034 I Footwear" at bounding box center [778, 159] width 136 height 15
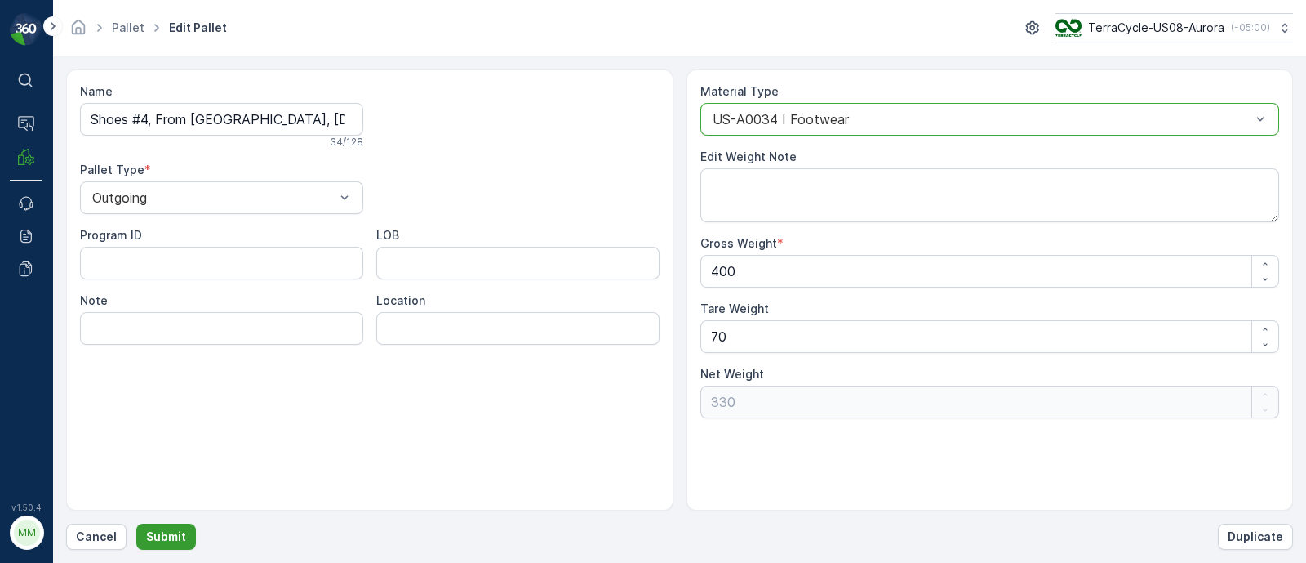
click at [167, 533] on p "Submit" at bounding box center [166, 536] width 40 height 16
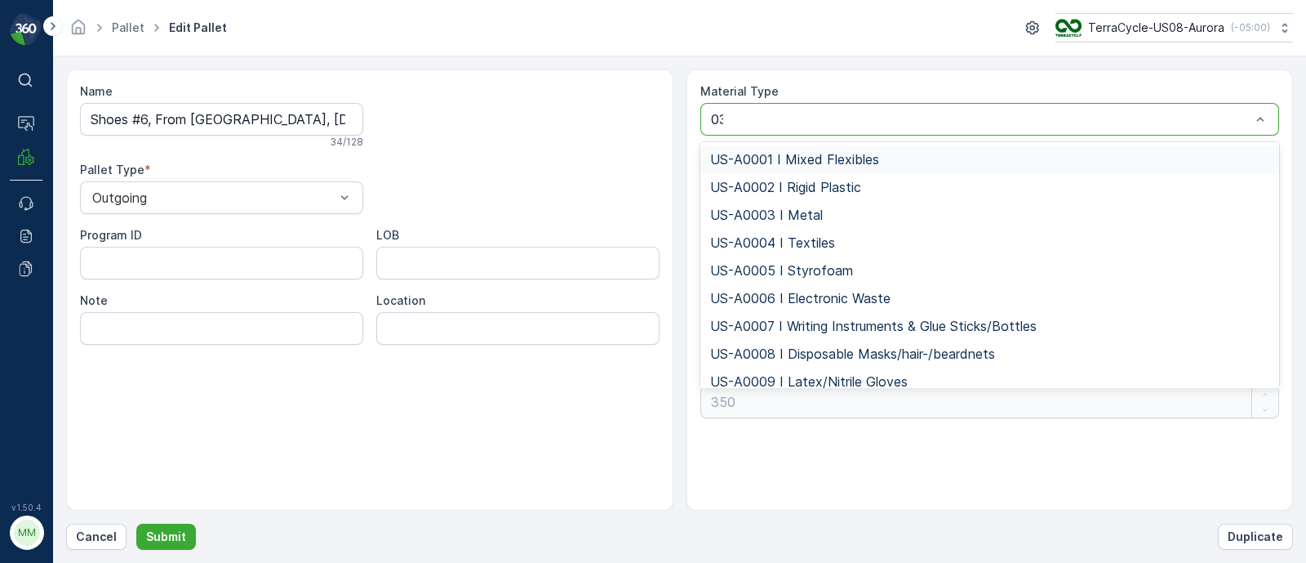
type input "034"
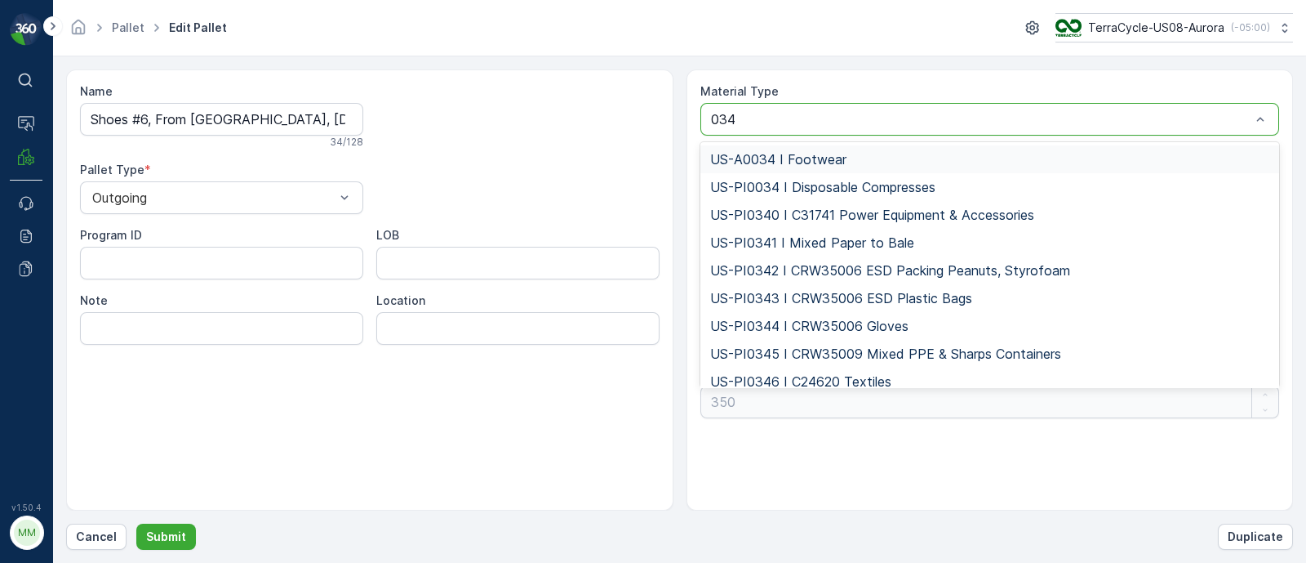
click at [789, 153] on span "US-A0034 I Footwear" at bounding box center [778, 159] width 136 height 15
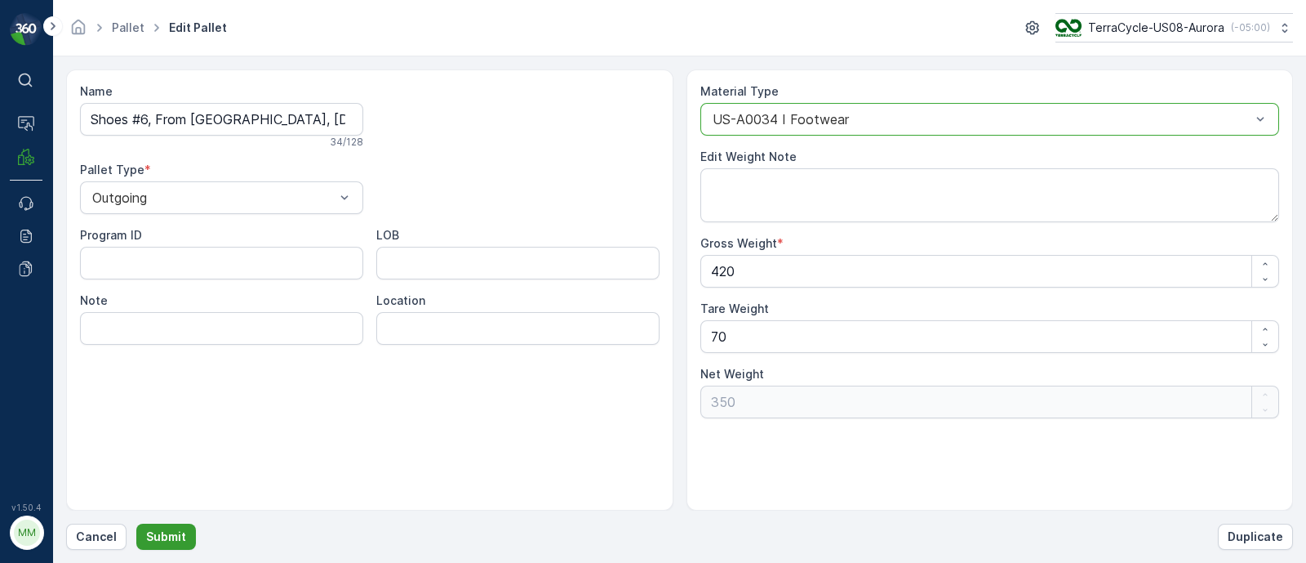
click at [176, 533] on p "Submit" at bounding box center [166, 536] width 40 height 16
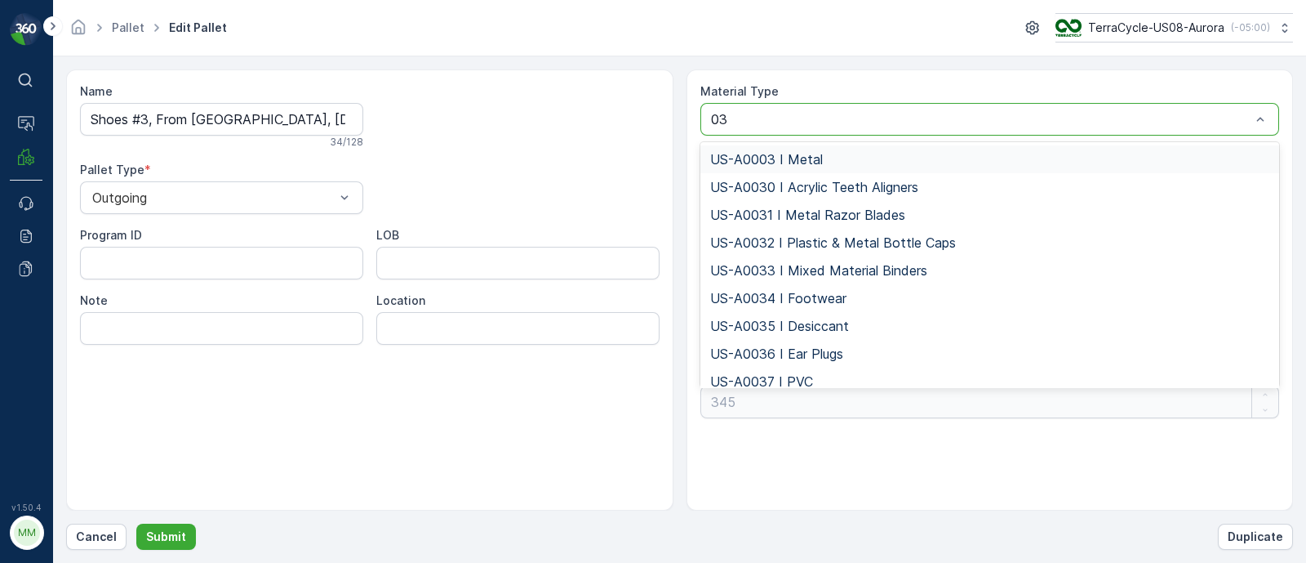
type input "034"
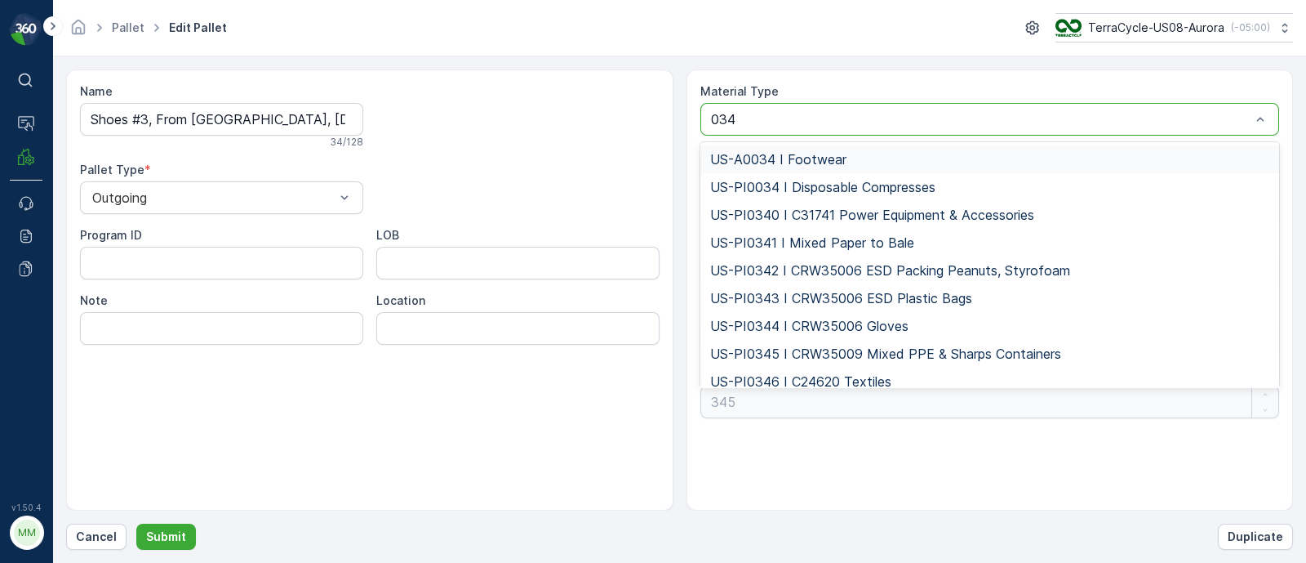
click at [830, 161] on span "US-A0034 I Footwear" at bounding box center [778, 159] width 136 height 15
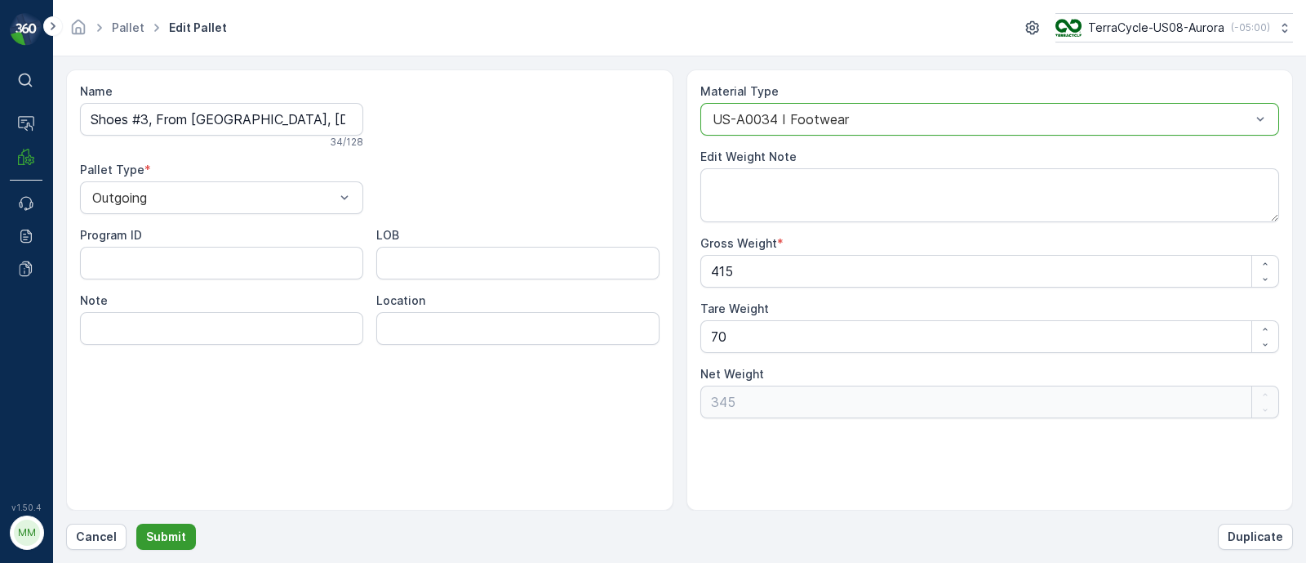
click at [155, 537] on p "Submit" at bounding box center [166, 536] width 40 height 16
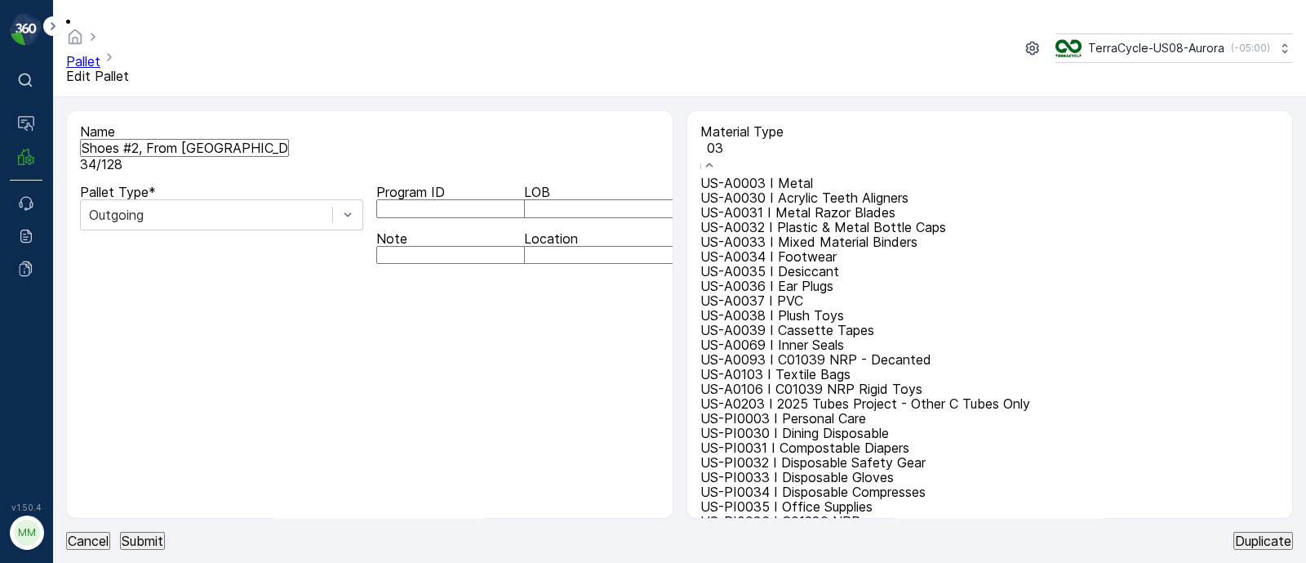
type input "034"
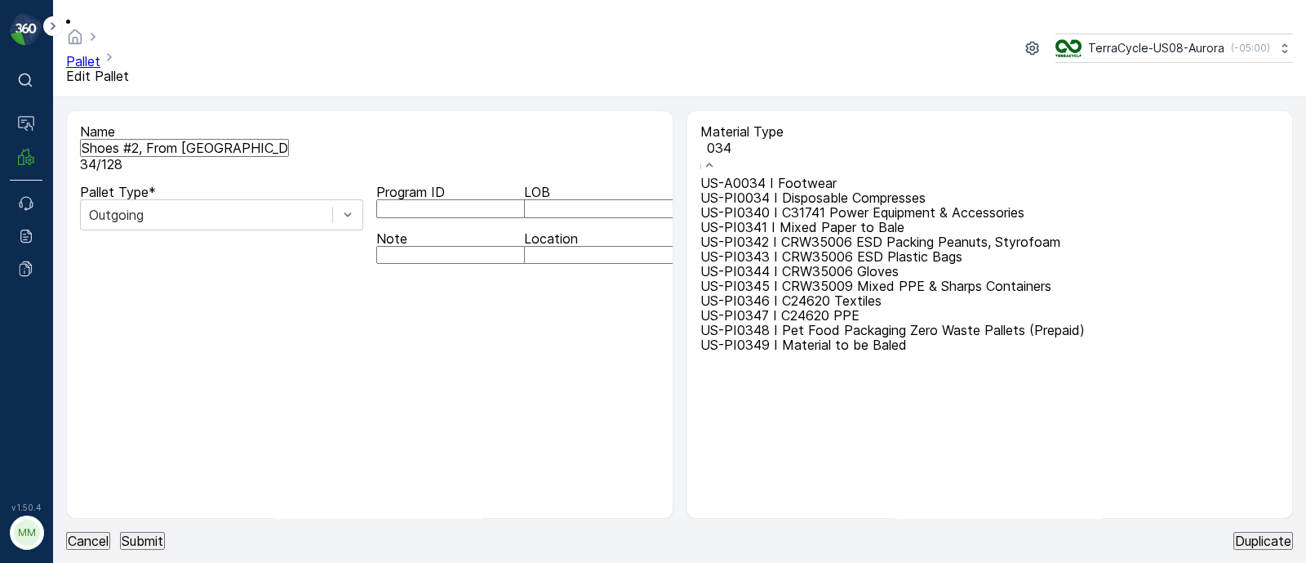
click at [744, 175] on span "US-A0034 I Footwear" at bounding box center [769, 183] width 136 height 16
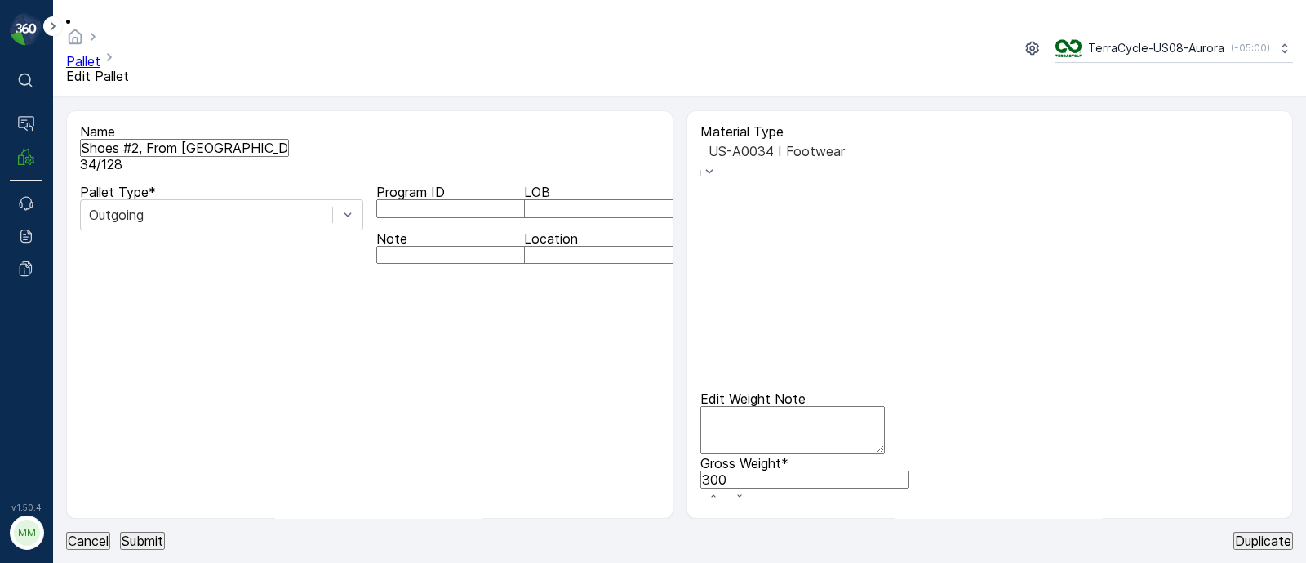
click at [165, 532] on button "Submit" at bounding box center [142, 541] width 45 height 18
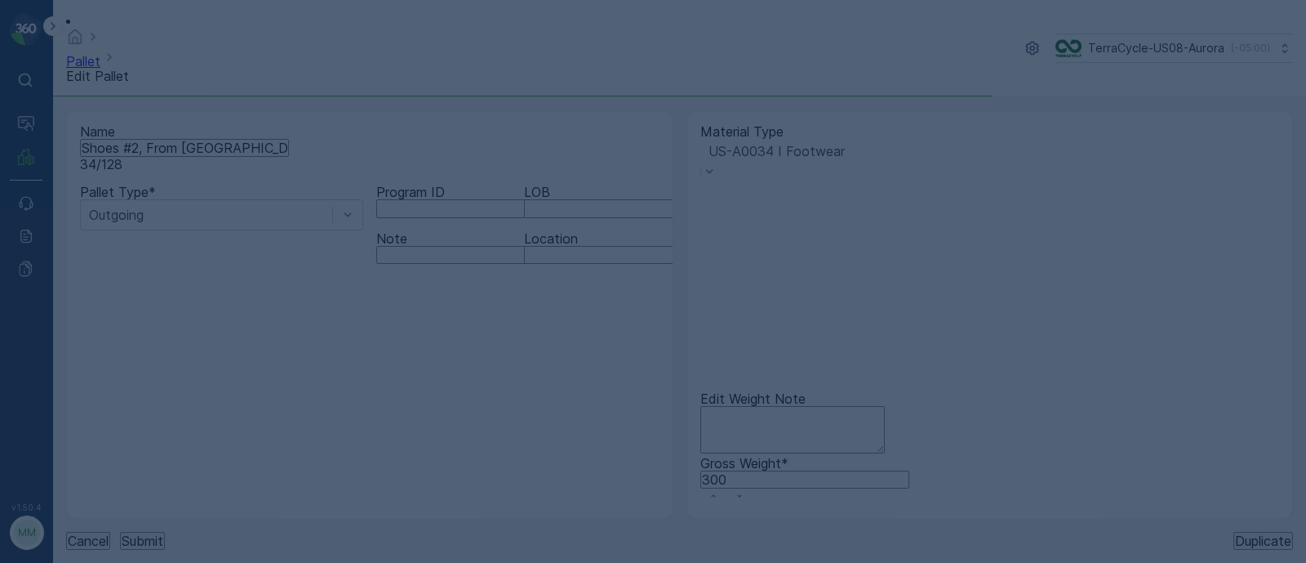
click at [158, 541] on div at bounding box center [653, 281] width 1306 height 563
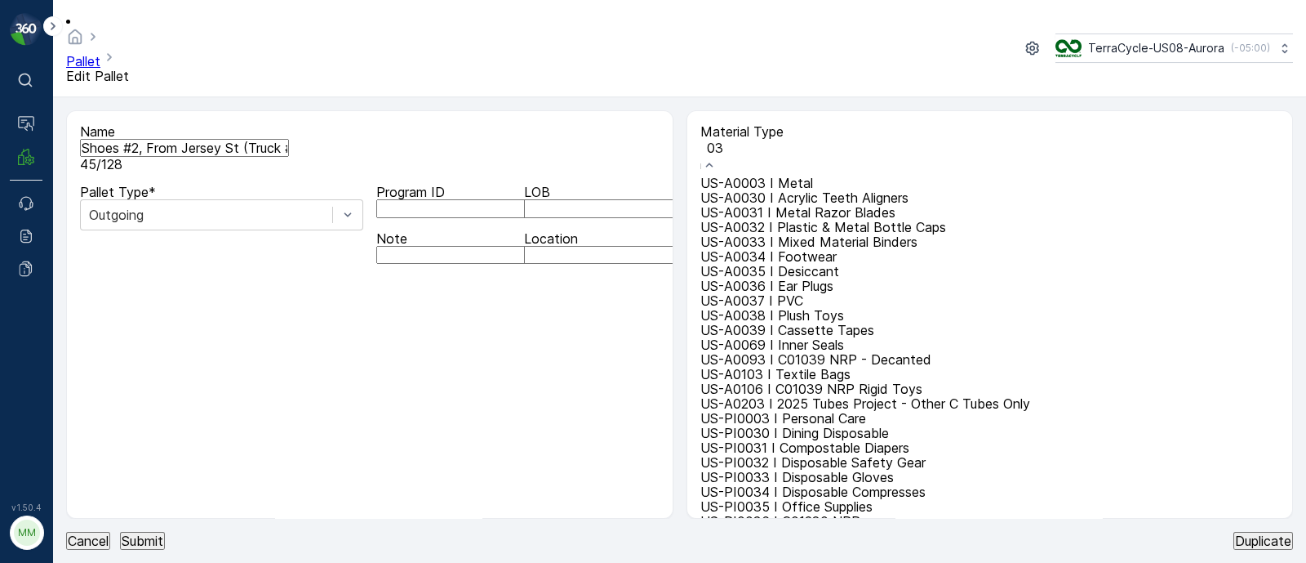
type input "034"
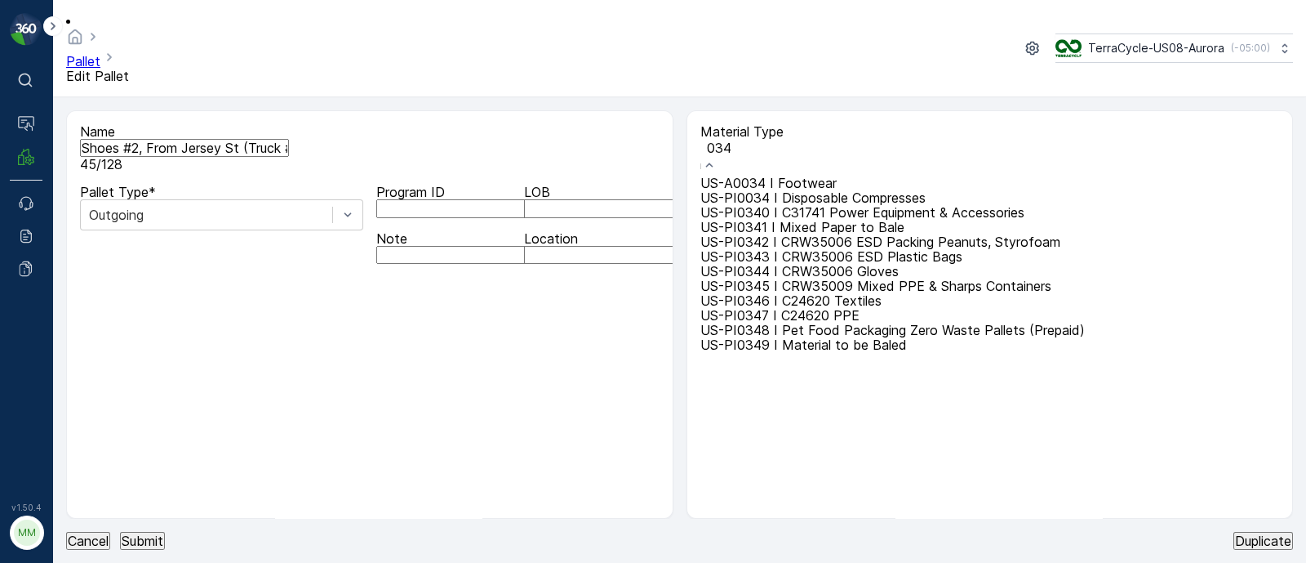
click at [821, 175] on span "US-A0034 I Footwear" at bounding box center [769, 183] width 136 height 16
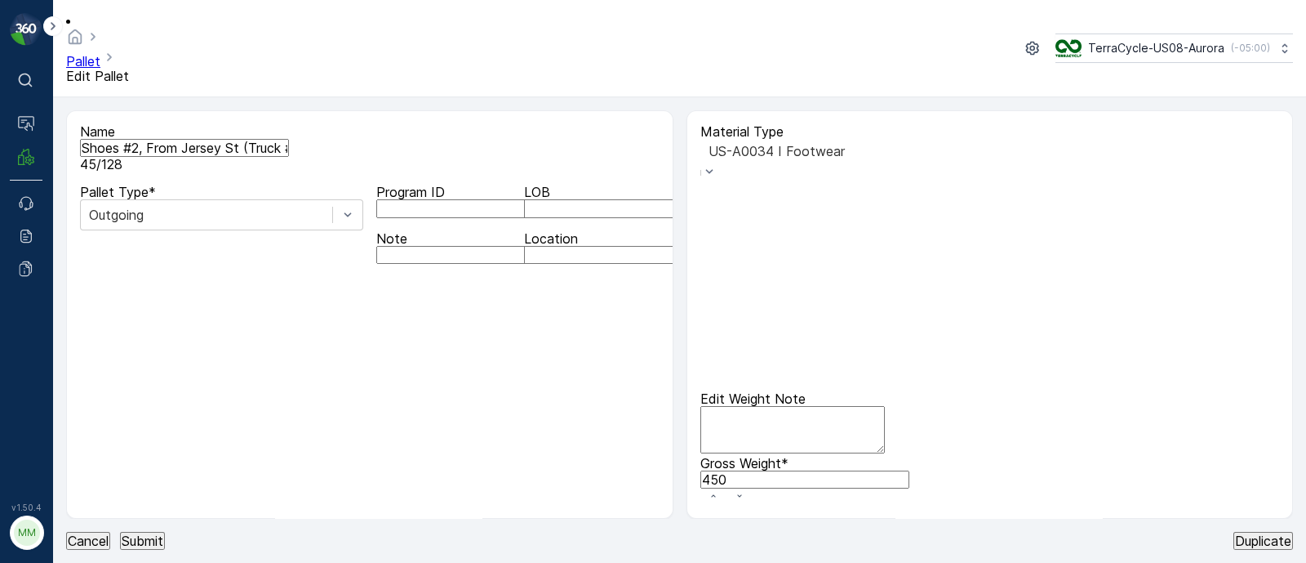
click at [163, 538] on p "Submit" at bounding box center [143, 540] width 42 height 15
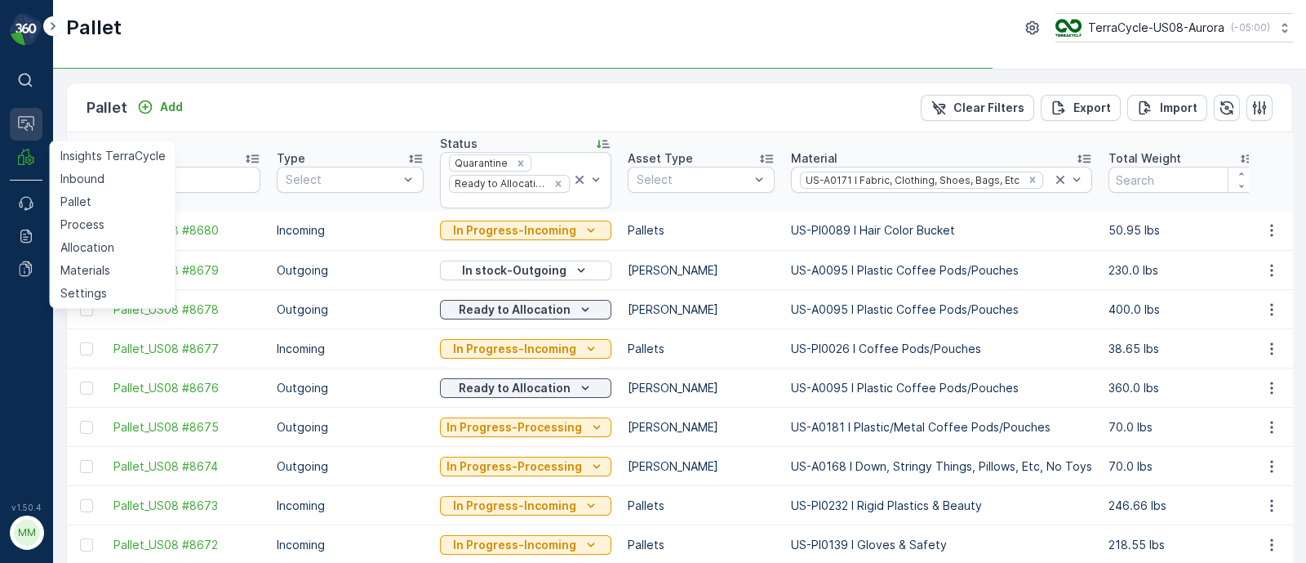
type input "Jersey"
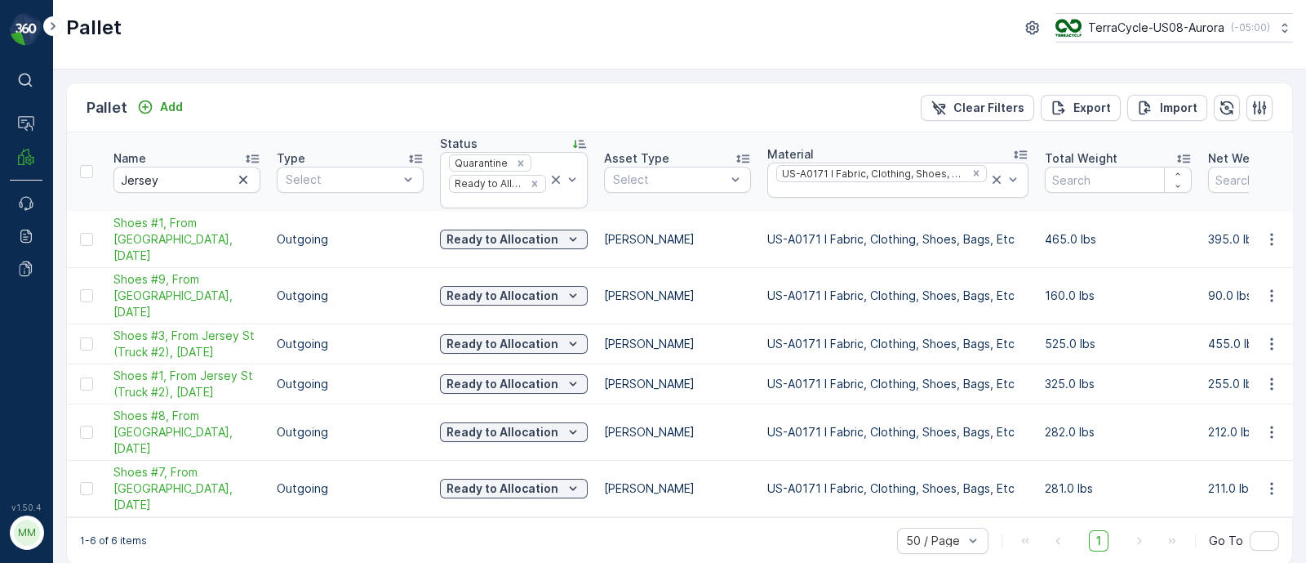
drag, startPoint x: 1275, startPoint y: 234, endPoint x: 710, endPoint y: 217, distance: 564.5
click at [710, 217] on td "[PERSON_NAME]" at bounding box center [677, 239] width 163 height 56
click at [1264, 231] on icon "button" at bounding box center [1272, 239] width 16 height 16
click at [1127, 287] on p "160.0 lbs" at bounding box center [1118, 295] width 147 height 16
click at [1276, 287] on icon "button" at bounding box center [1272, 295] width 16 height 16
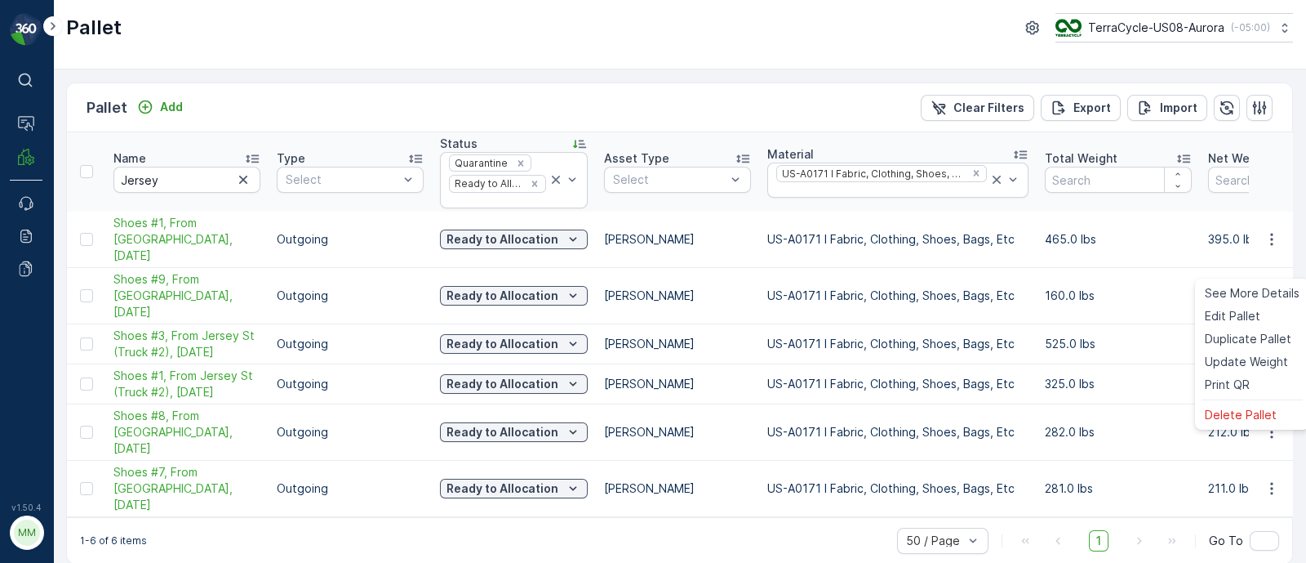
click at [1138, 336] on p "525.0 lbs" at bounding box center [1118, 344] width 147 height 16
click at [1274, 336] on icon "button" at bounding box center [1272, 344] width 16 height 16
click at [1146, 376] on p "325.0 lbs" at bounding box center [1118, 384] width 147 height 16
click at [1270, 376] on icon "button" at bounding box center [1272, 384] width 16 height 16
click at [1162, 424] on p "282.0 lbs" at bounding box center [1118, 432] width 147 height 16
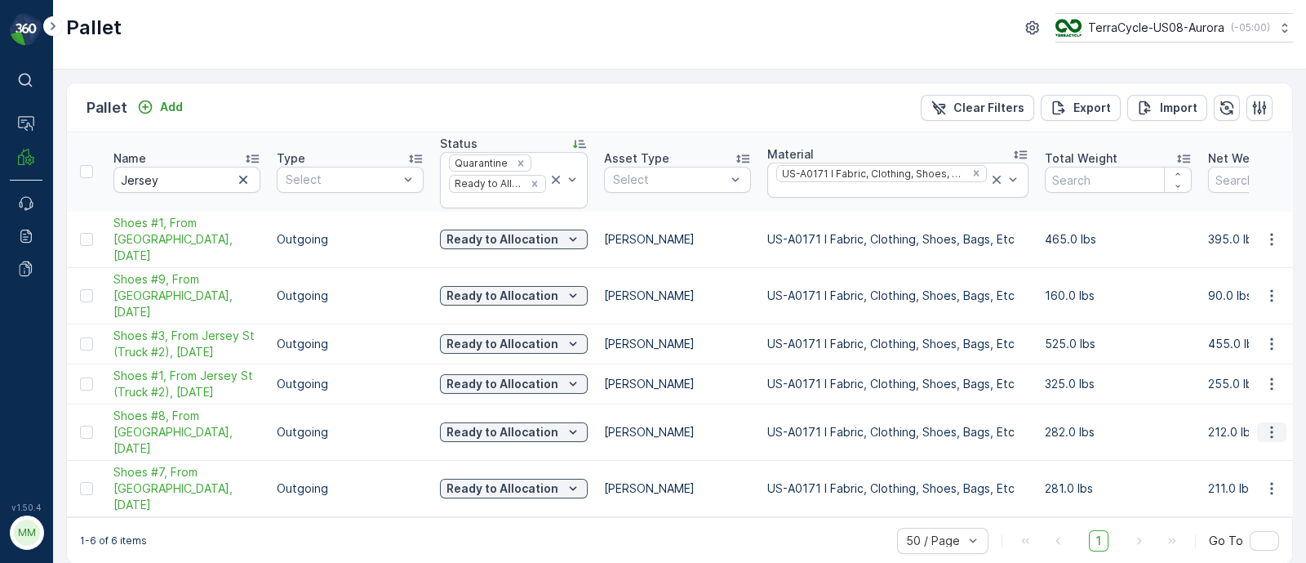
click at [1270, 424] on icon "button" at bounding box center [1272, 432] width 16 height 16
click at [1173, 480] on p "281.0 lbs" at bounding box center [1118, 488] width 147 height 16
drag, startPoint x: 1270, startPoint y: 430, endPoint x: 1162, endPoint y: 438, distance: 108.0
click at [1162, 460] on td "281.0 lbs" at bounding box center [1118, 488] width 163 height 56
click at [1275, 480] on icon "button" at bounding box center [1272, 488] width 16 height 16
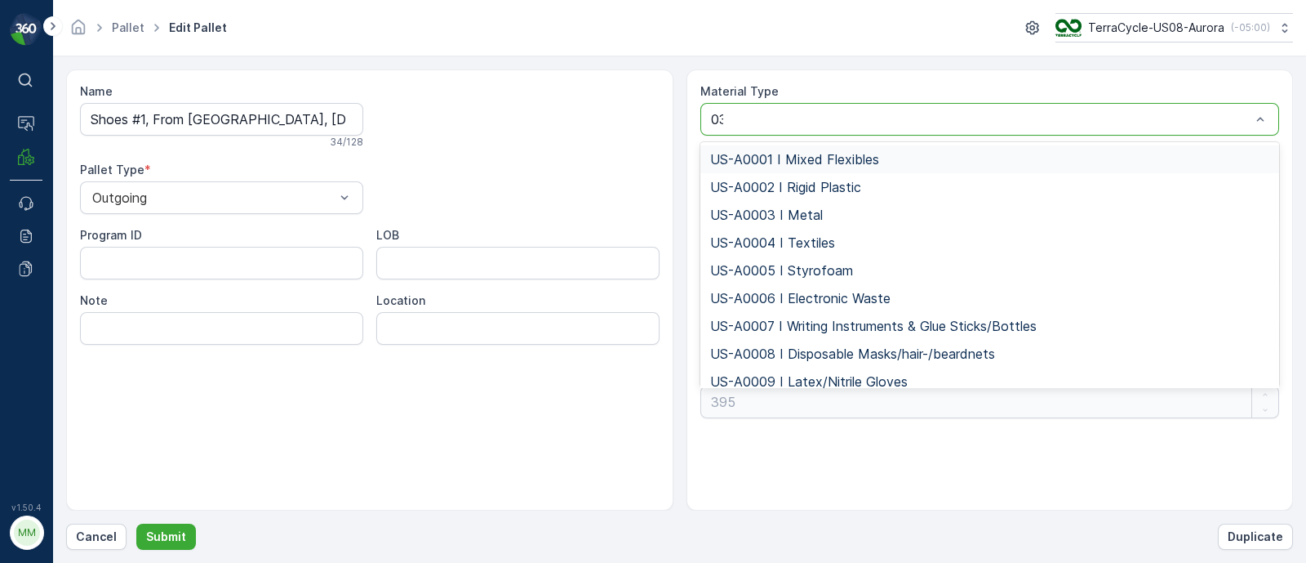
type input "034"
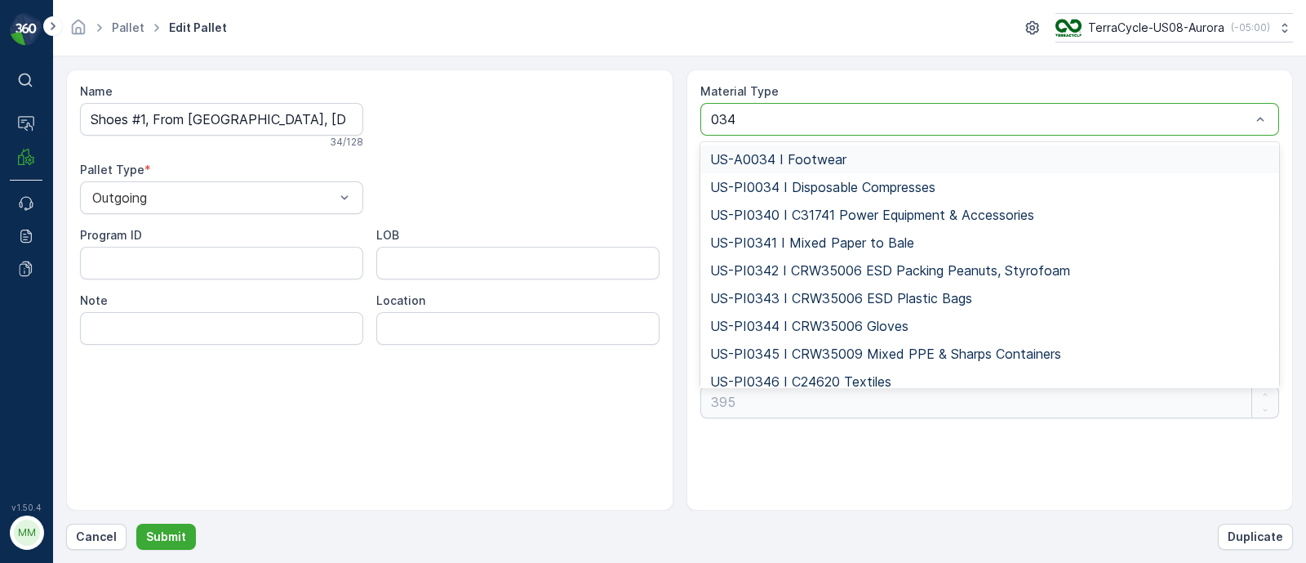
click at [785, 154] on span "US-A0034 I Footwear" at bounding box center [778, 159] width 136 height 15
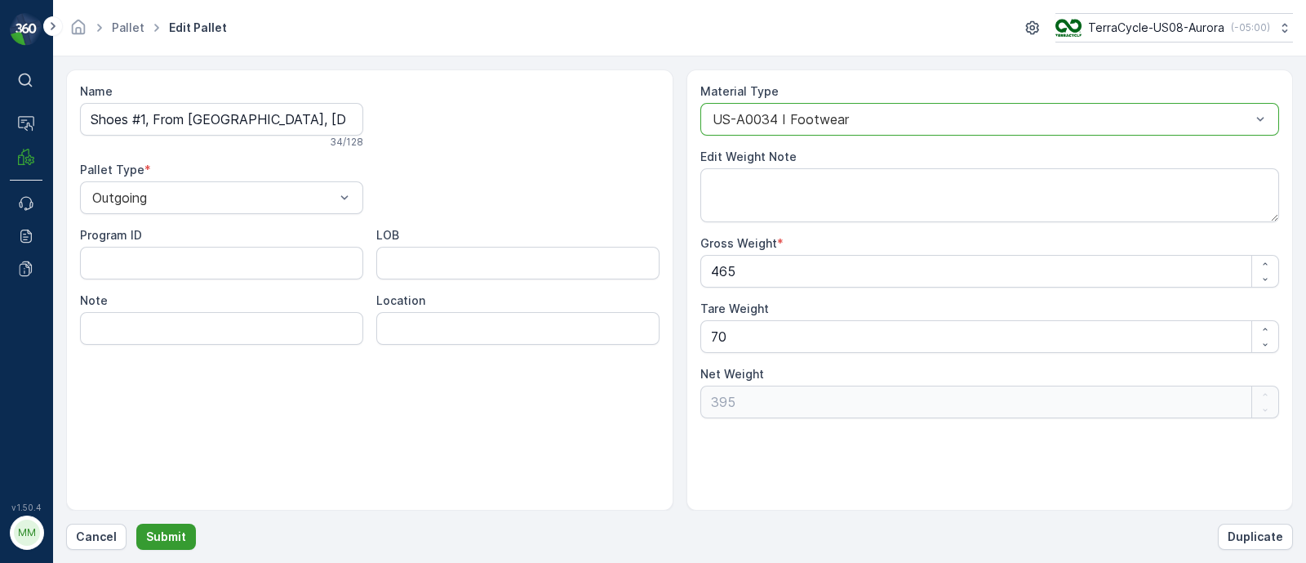
click at [171, 537] on p "Submit" at bounding box center [166, 536] width 40 height 16
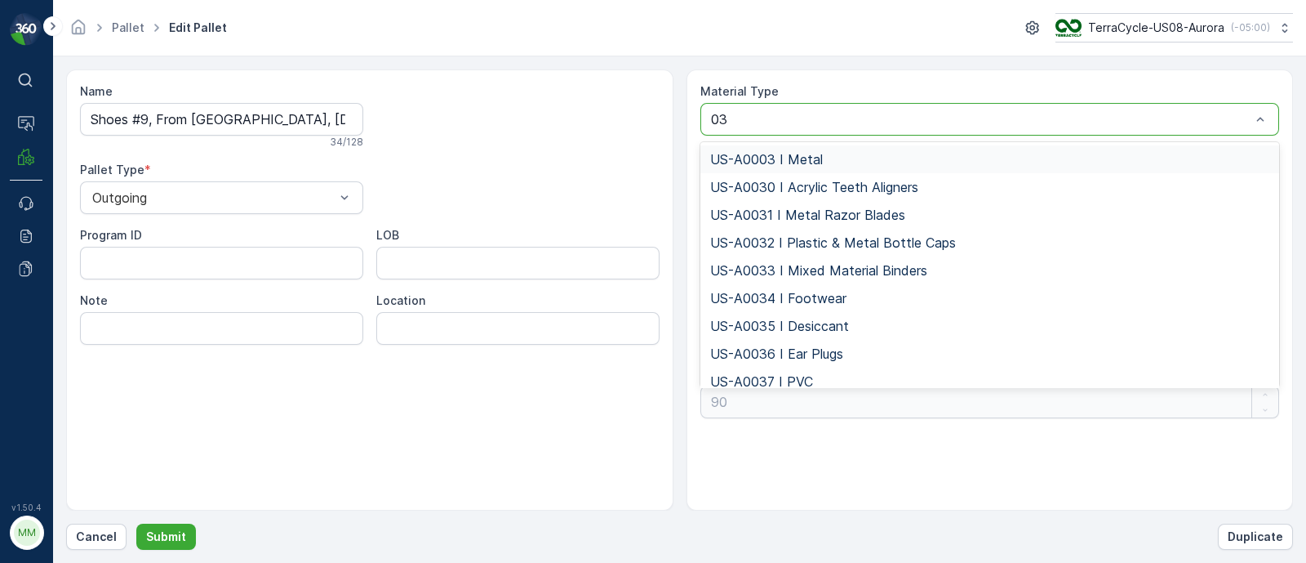
type input "034"
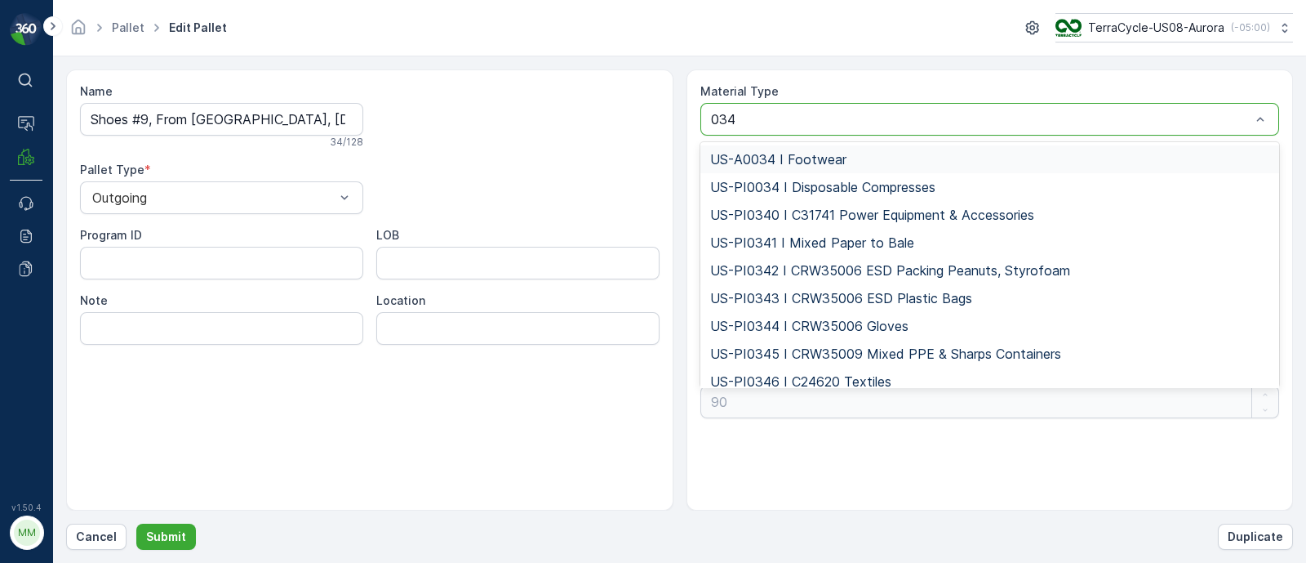
click at [837, 152] on span "US-A0034 I Footwear" at bounding box center [778, 159] width 136 height 15
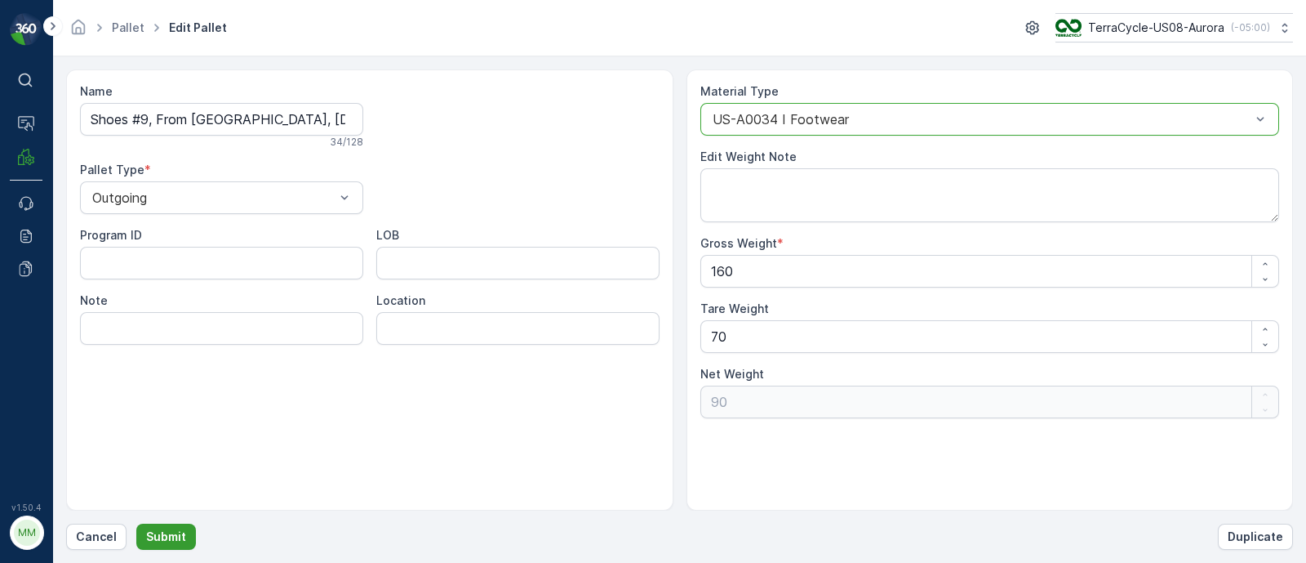
click at [165, 534] on p "Submit" at bounding box center [166, 536] width 40 height 16
click at [755, 127] on div "US-A0171 I Fabric, Clothing, Shoes, Bags, Etc" at bounding box center [991, 119] width 580 height 33
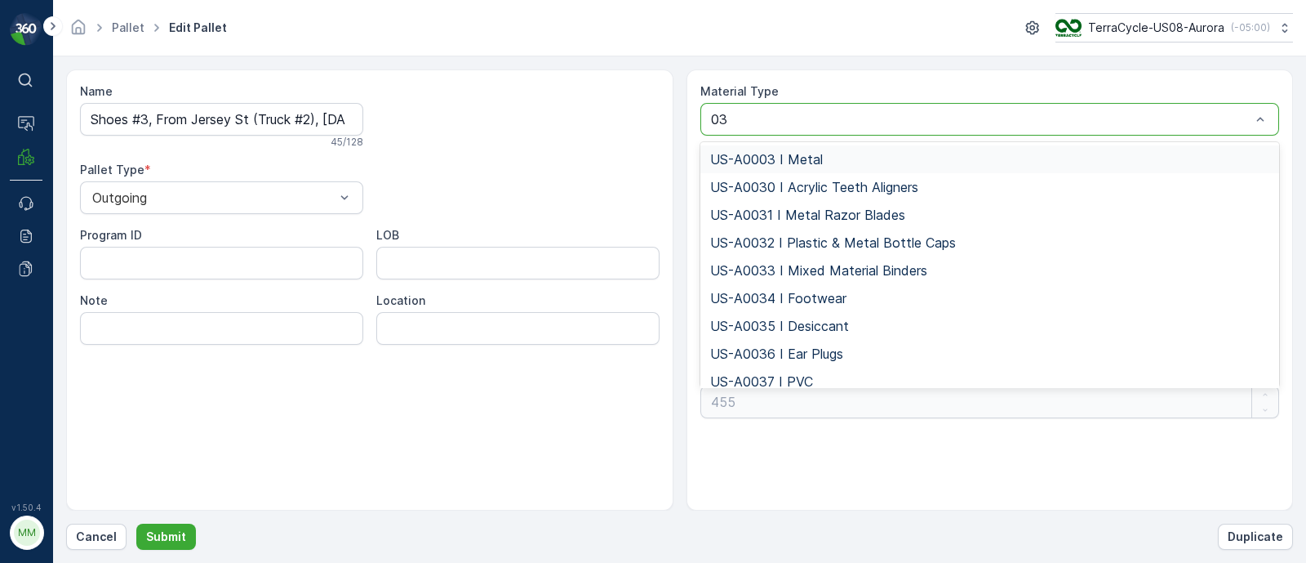
type input "034"
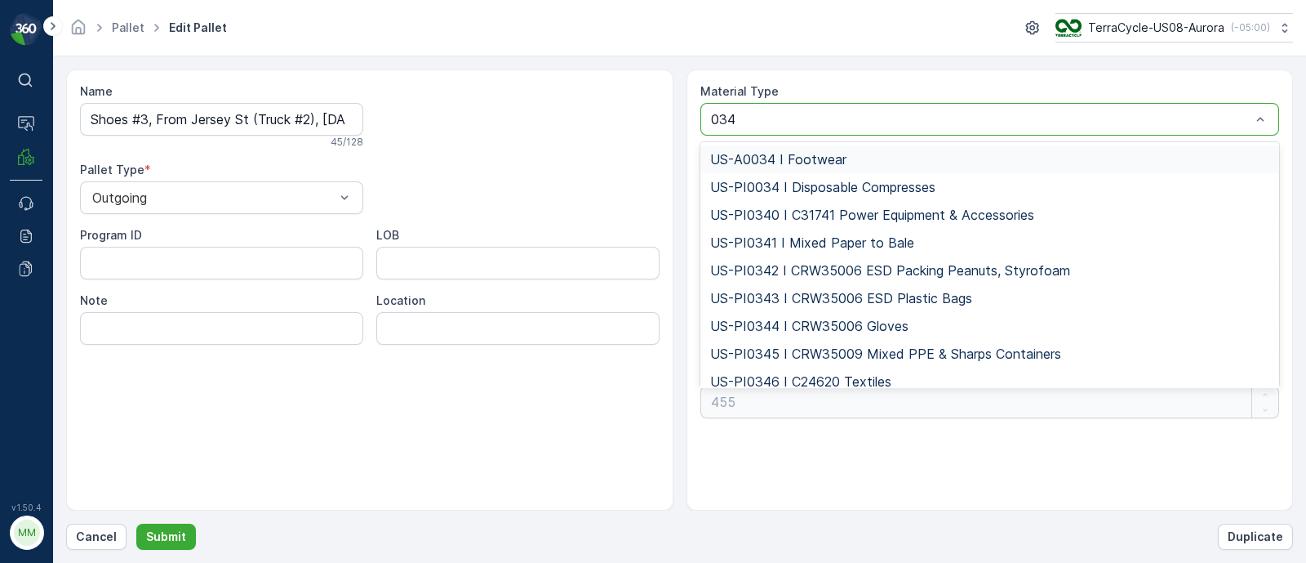
click at [724, 160] on span "US-A0034 I Footwear" at bounding box center [778, 159] width 136 height 15
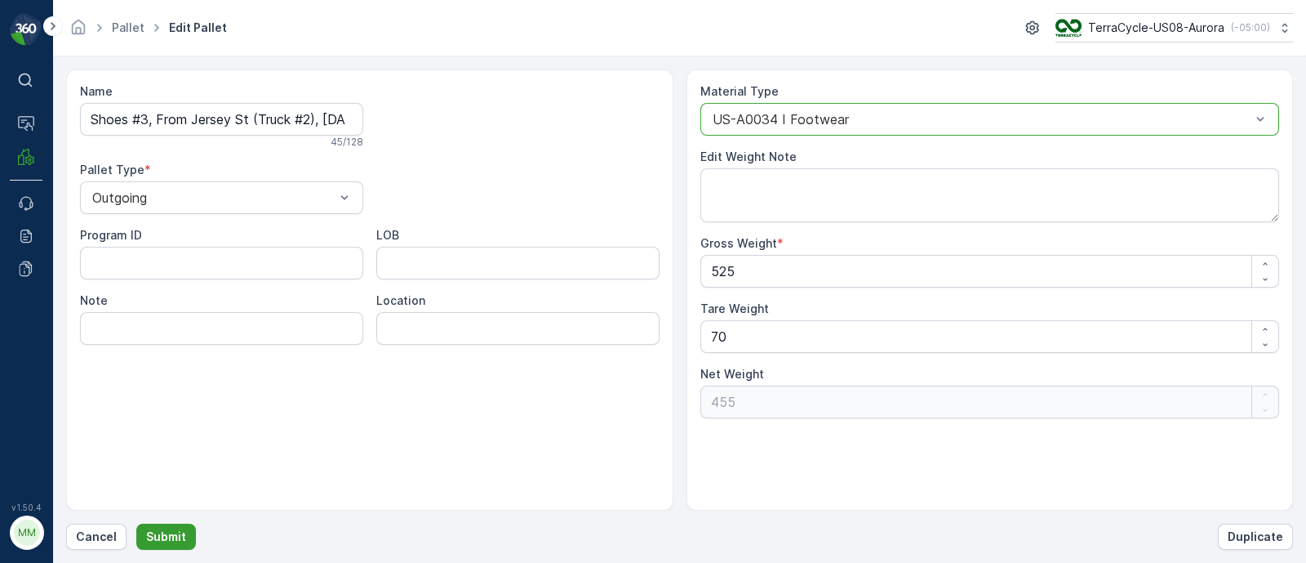
click at [151, 541] on p "Submit" at bounding box center [166, 536] width 40 height 16
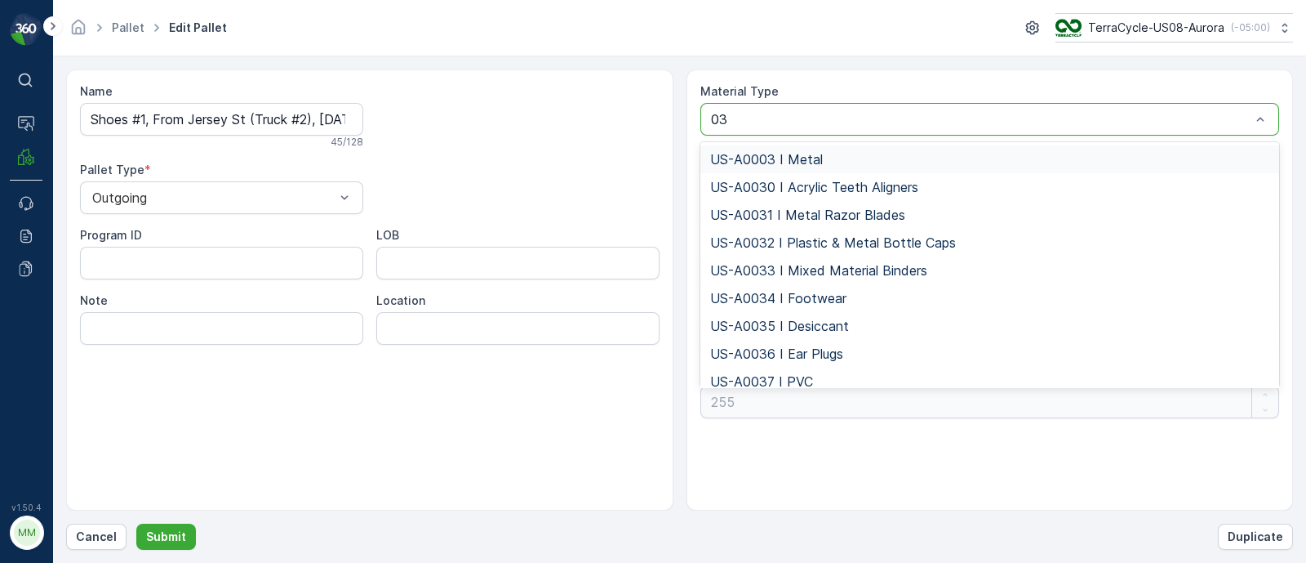
type input "034"
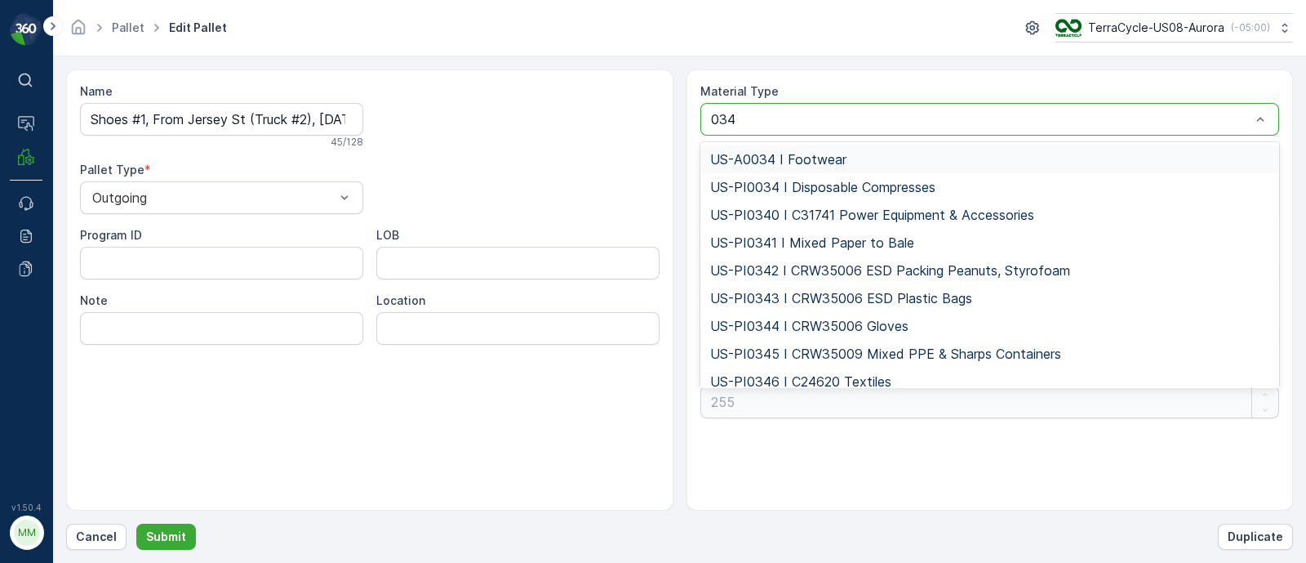
click at [872, 156] on div "US-A0034 I Footwear" at bounding box center [990, 159] width 560 height 15
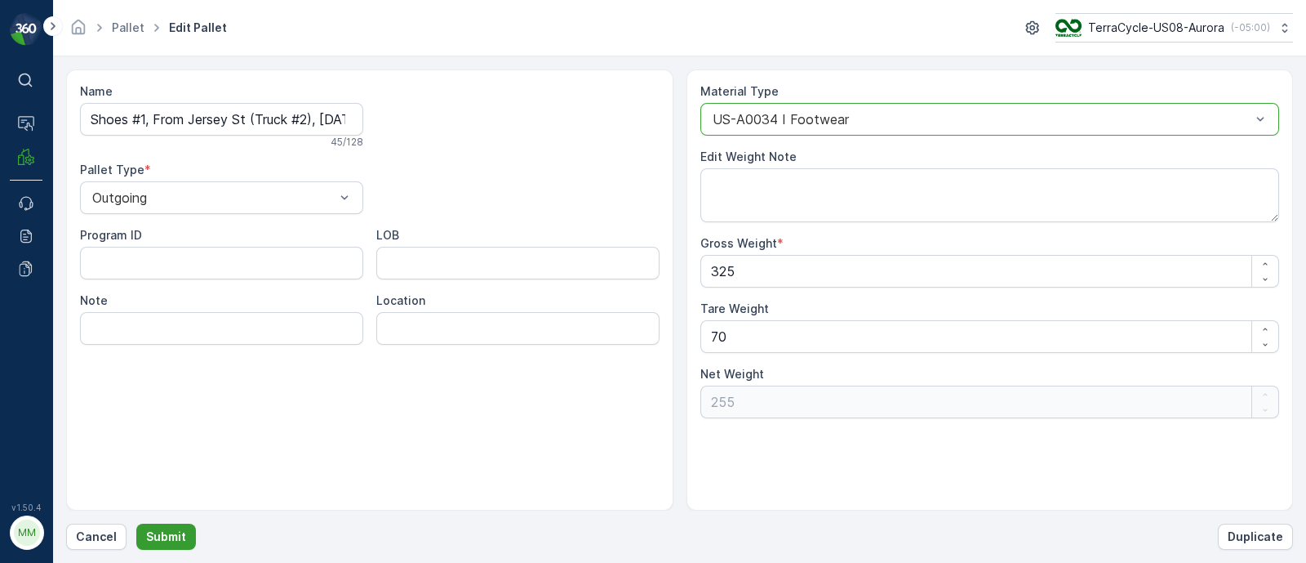
click at [167, 541] on p "Submit" at bounding box center [166, 536] width 40 height 16
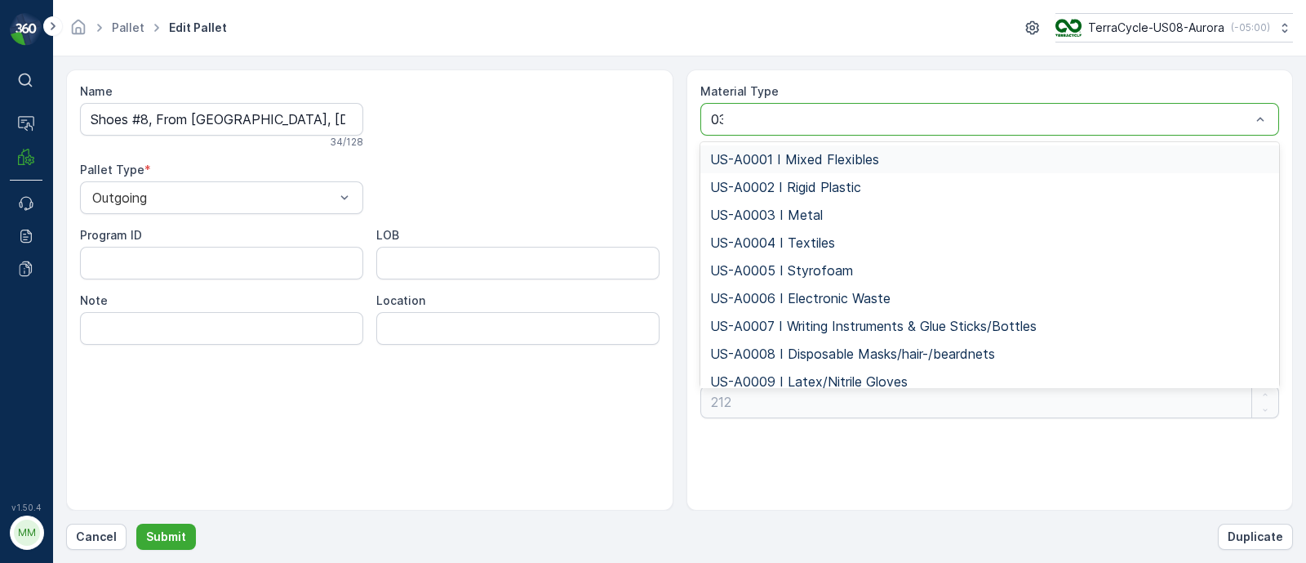
type input "034"
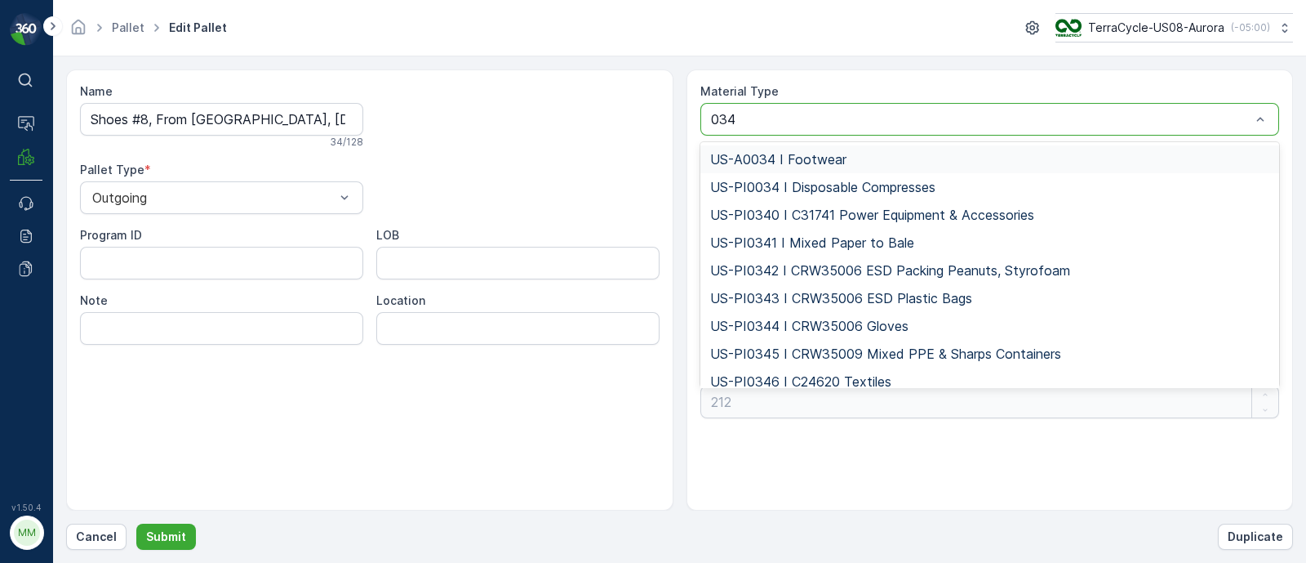
click at [831, 161] on span "US-A0034 I Footwear" at bounding box center [778, 159] width 136 height 15
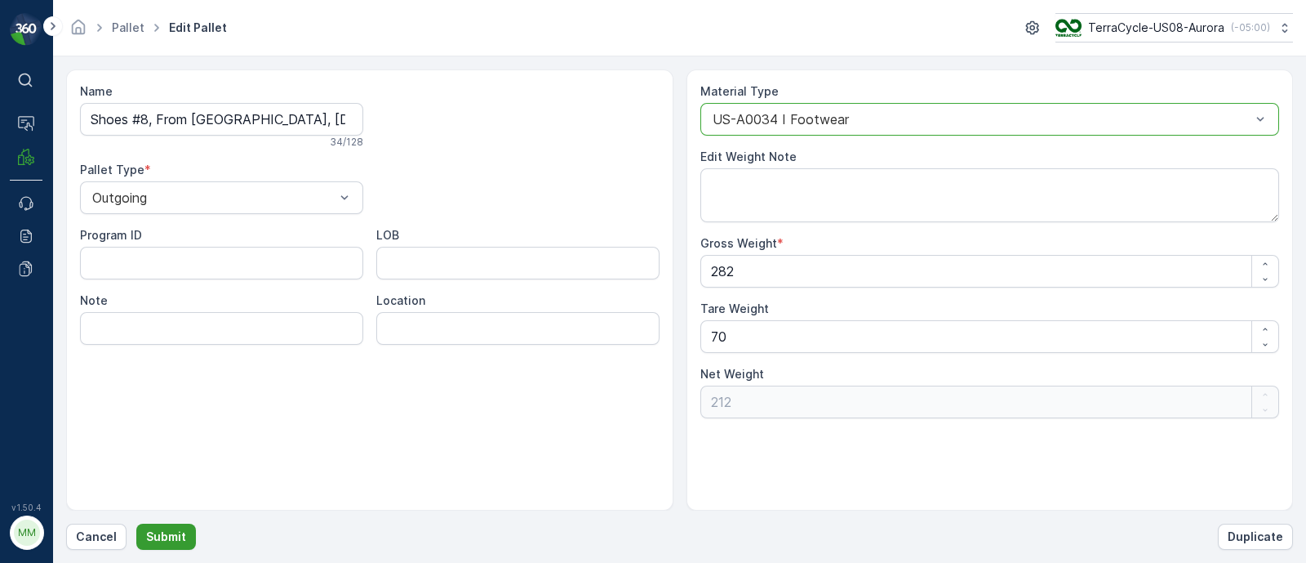
click at [160, 540] on p "Submit" at bounding box center [166, 536] width 40 height 16
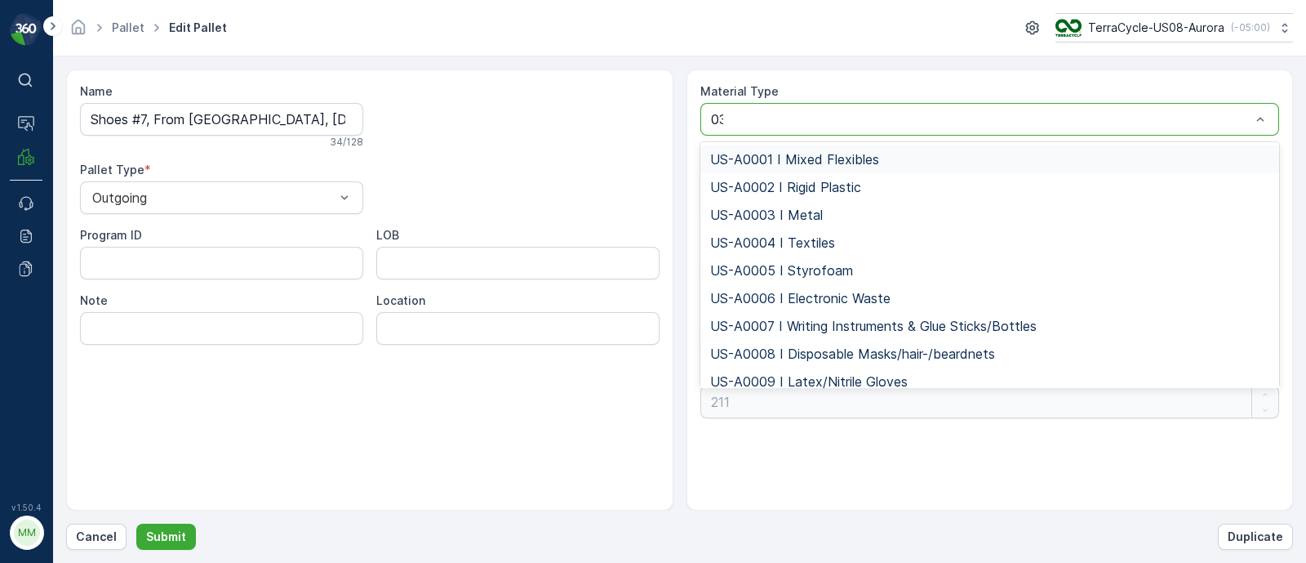
type input "034"
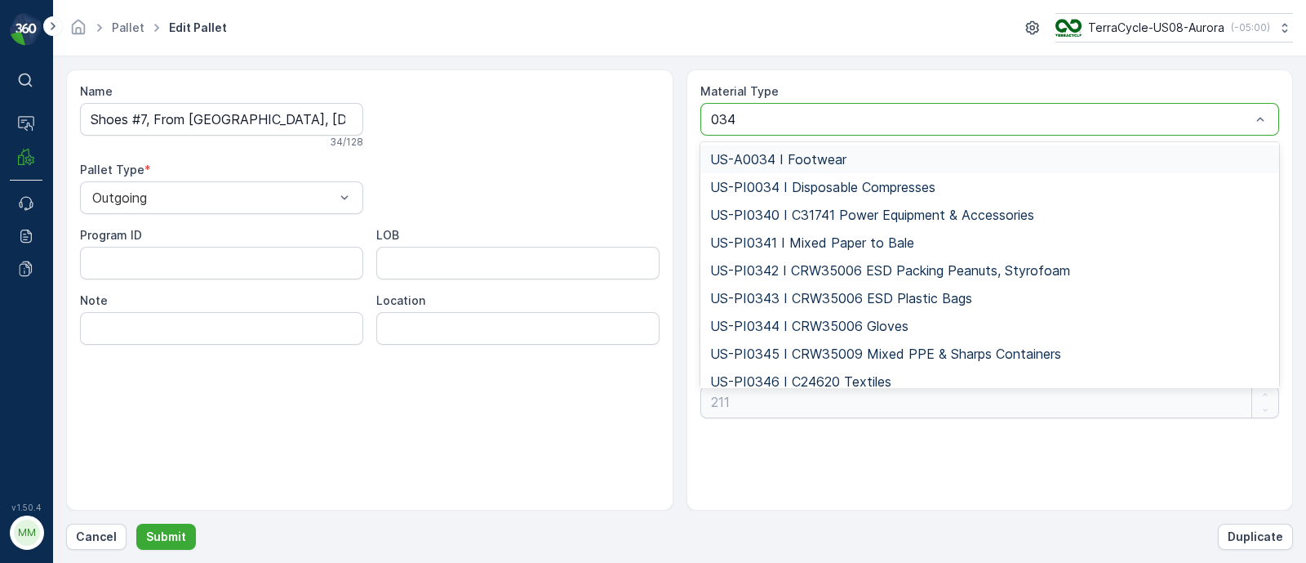
click at [780, 152] on span "US-A0034 I Footwear" at bounding box center [778, 159] width 136 height 15
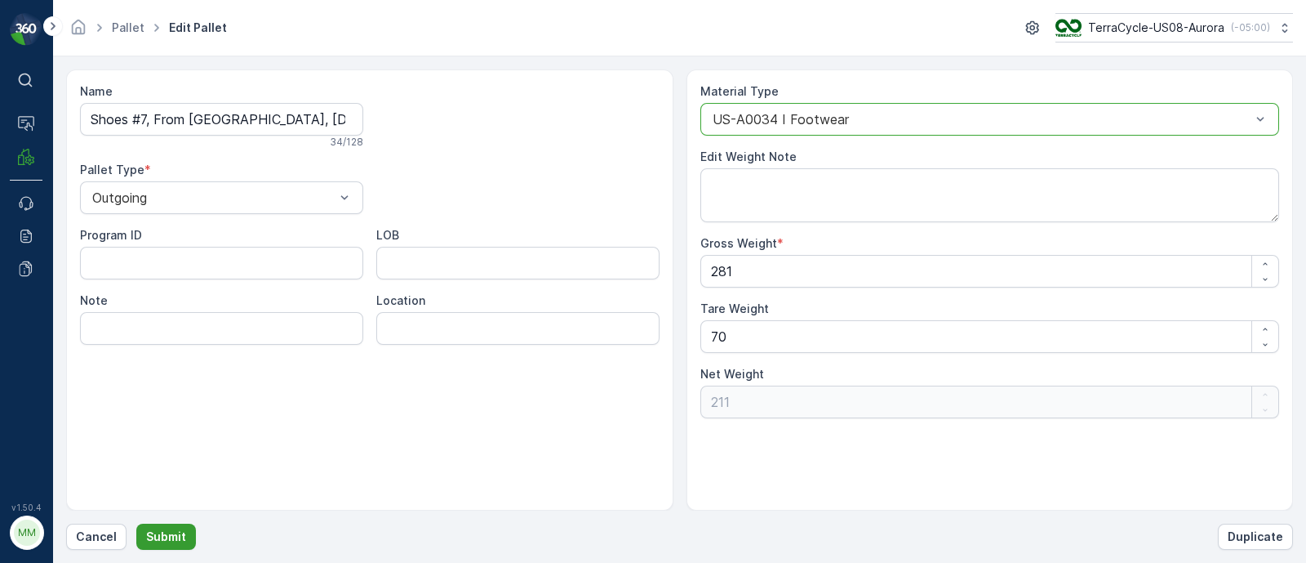
click at [188, 536] on button "Submit" at bounding box center [166, 536] width 60 height 26
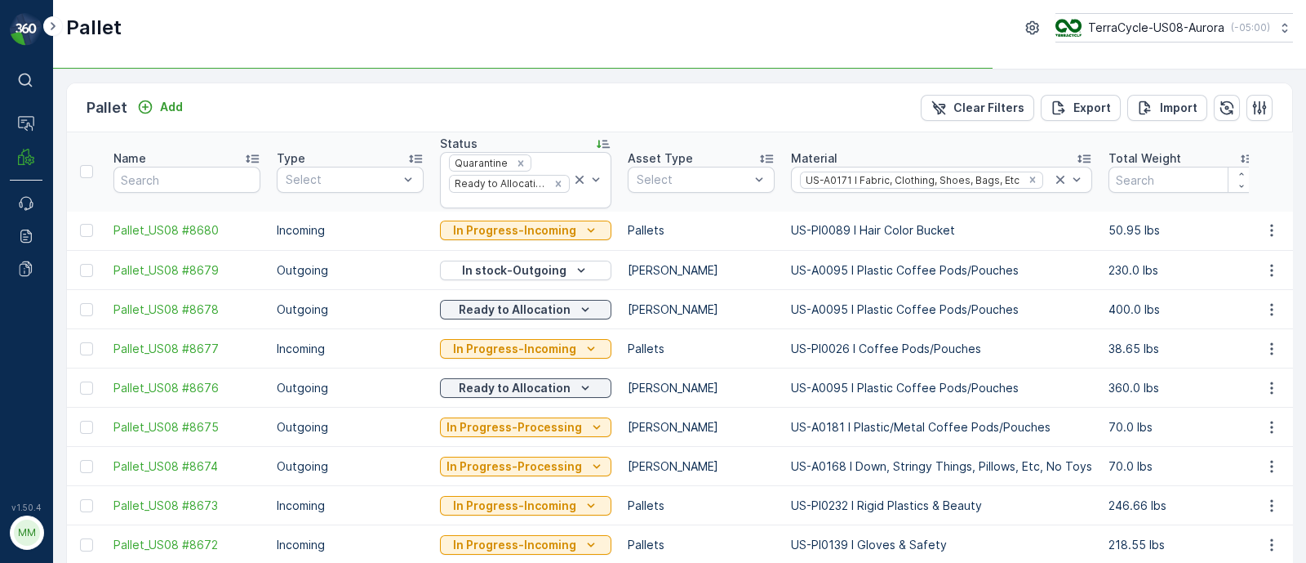
type input "Jersey"
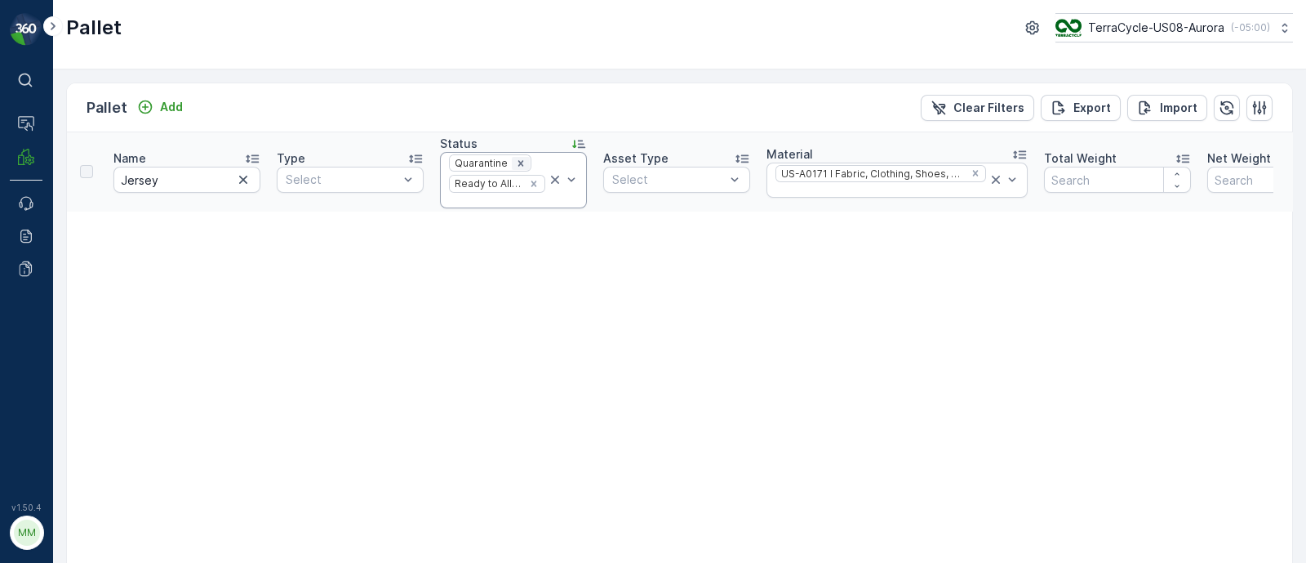
click at [518, 164] on icon "Remove Quarantine" at bounding box center [521, 163] width 6 height 6
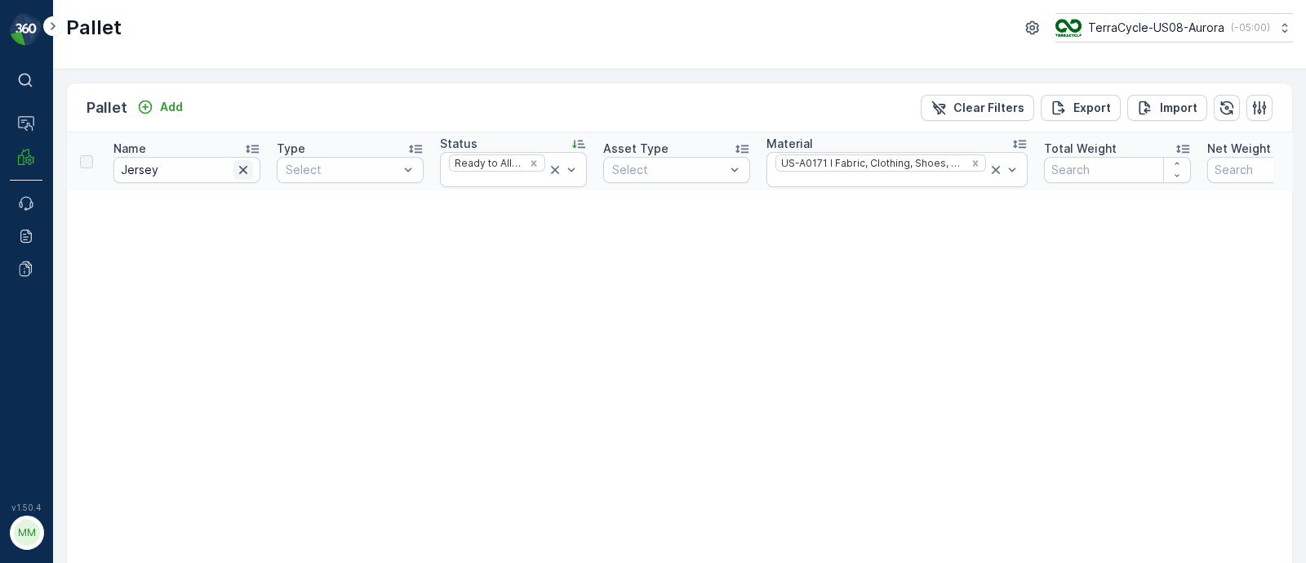
click at [243, 163] on icon "button" at bounding box center [243, 170] width 16 height 16
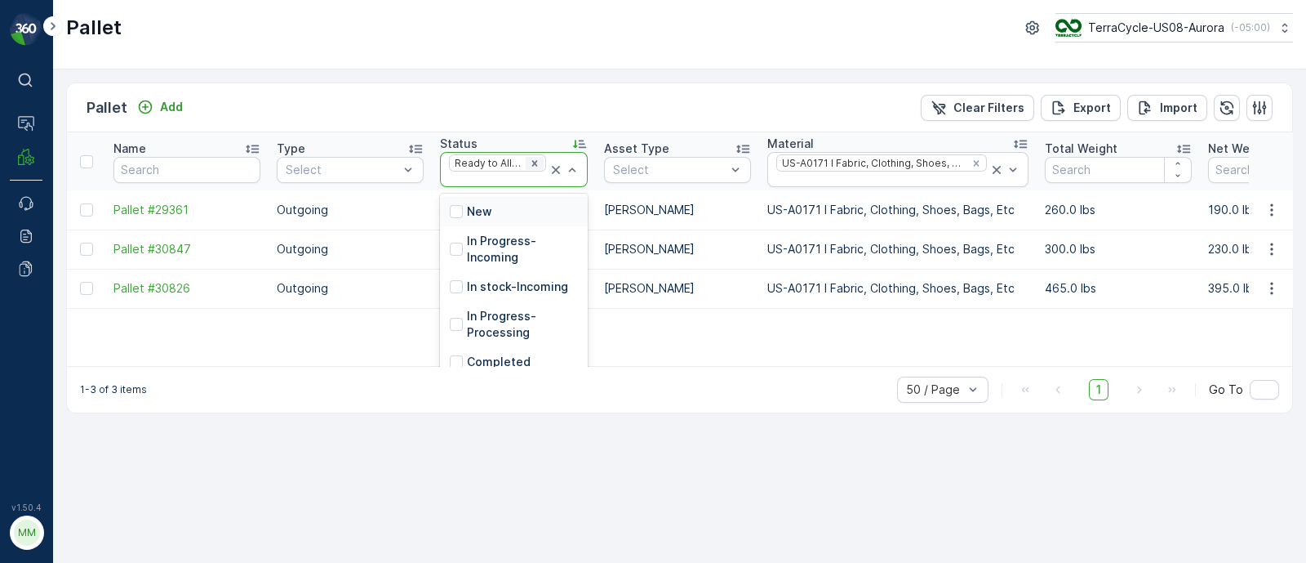
click at [538, 162] on icon "Remove Ready to Allocation" at bounding box center [534, 163] width 11 height 11
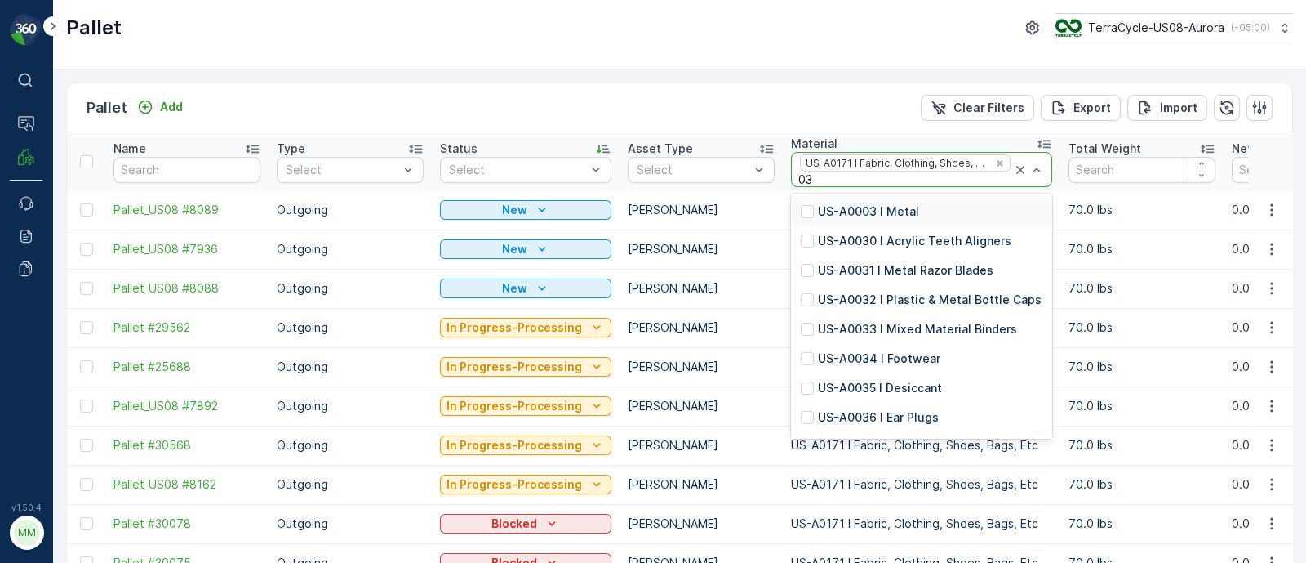
type input "034"
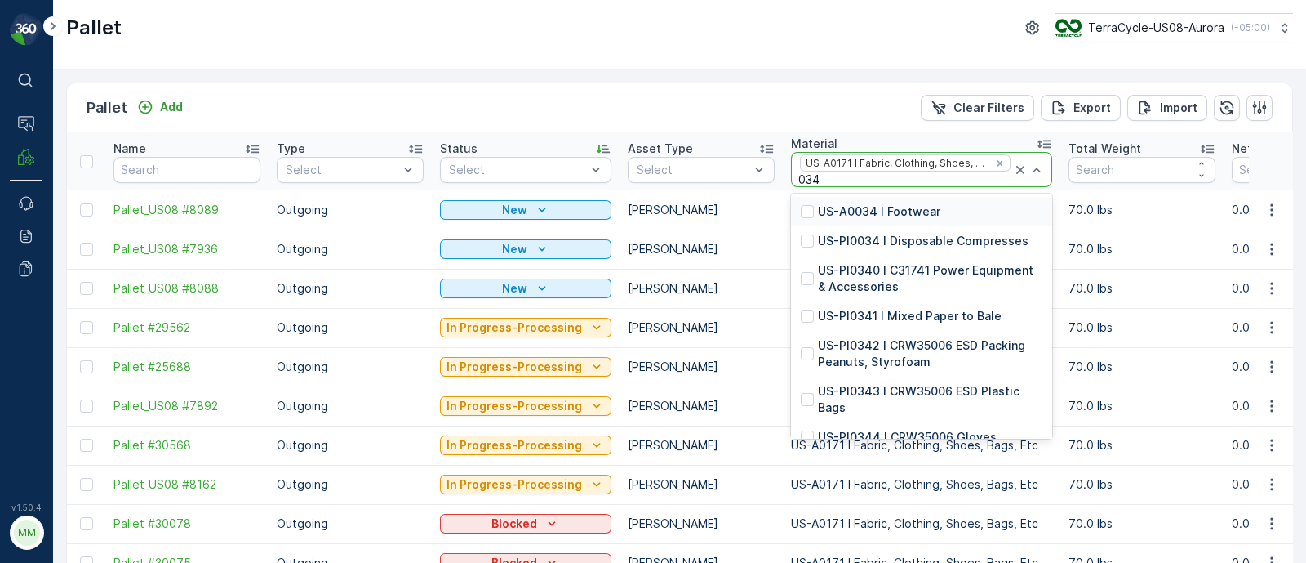
click at [879, 210] on p "US-A0034 I Footwear" at bounding box center [879, 211] width 122 height 16
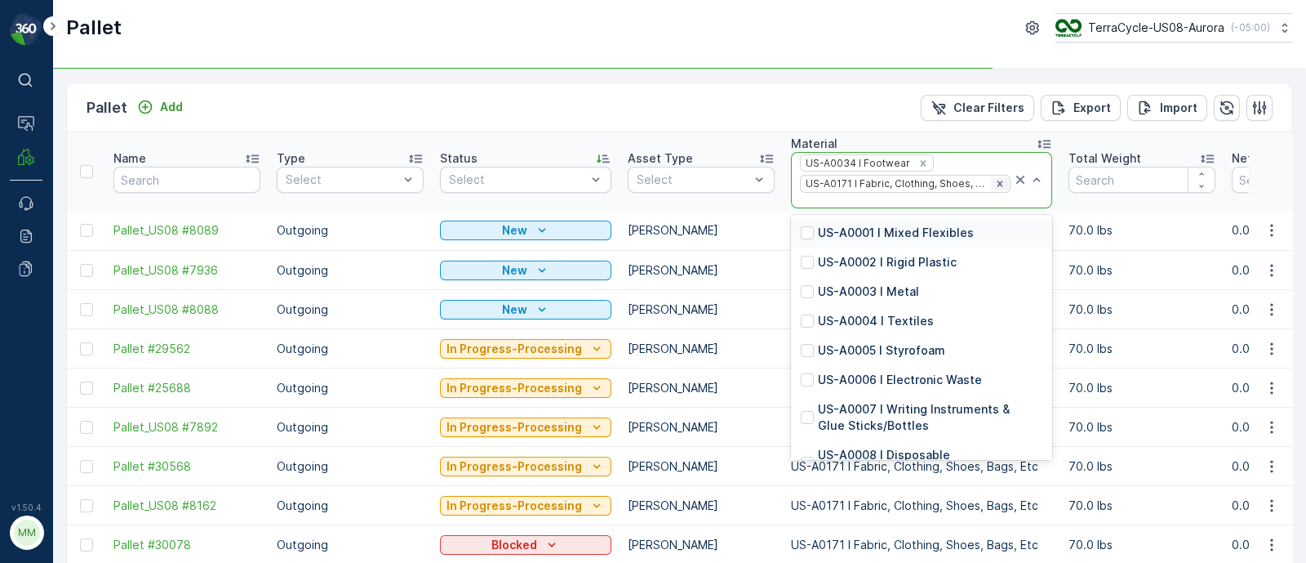
click at [995, 181] on icon "Remove US-A0171 I Fabric, Clothing, Shoes, Bags, Etc" at bounding box center [1000, 183] width 11 height 11
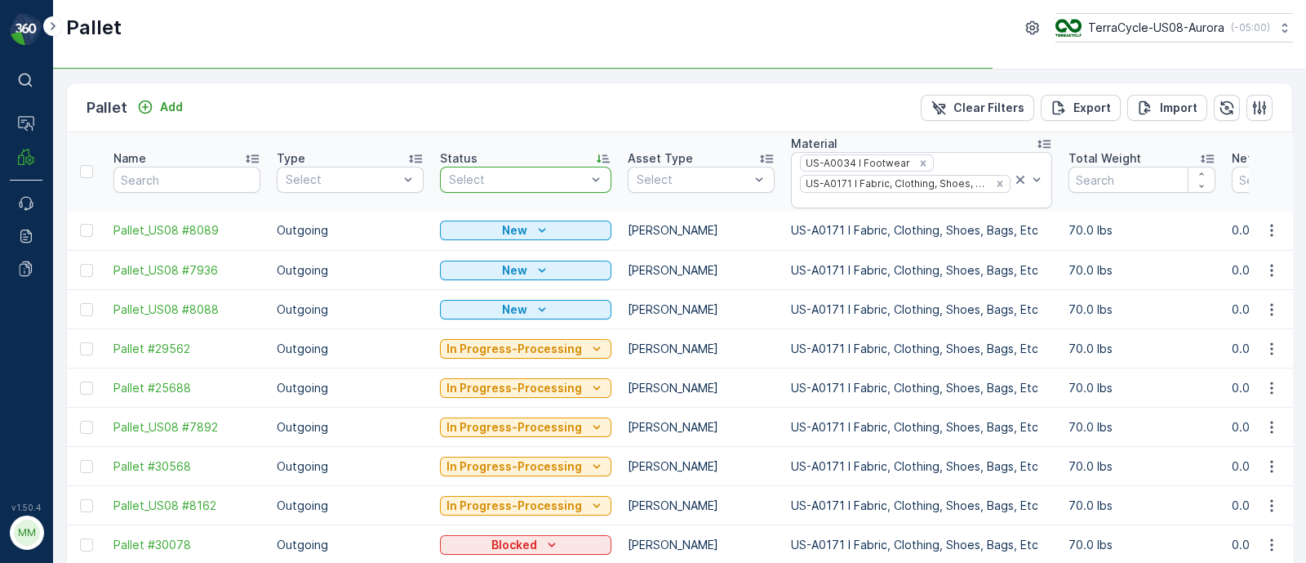
click at [500, 176] on div at bounding box center [517, 179] width 140 height 13
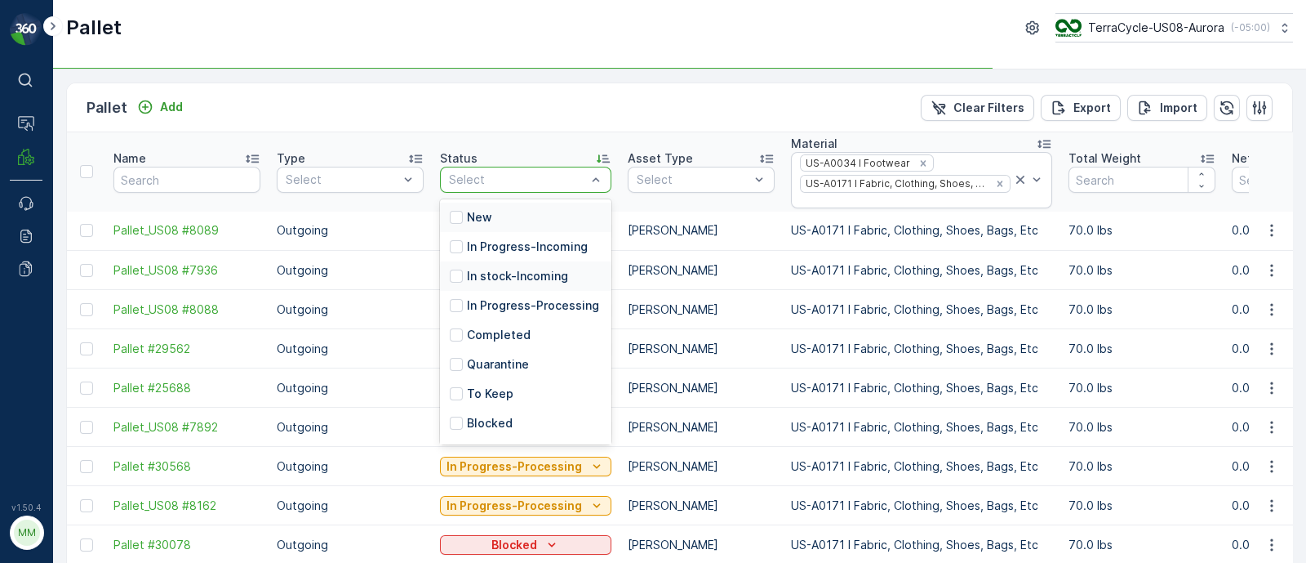
click at [491, 278] on p "In stock-Incoming" at bounding box center [517, 276] width 101 height 16
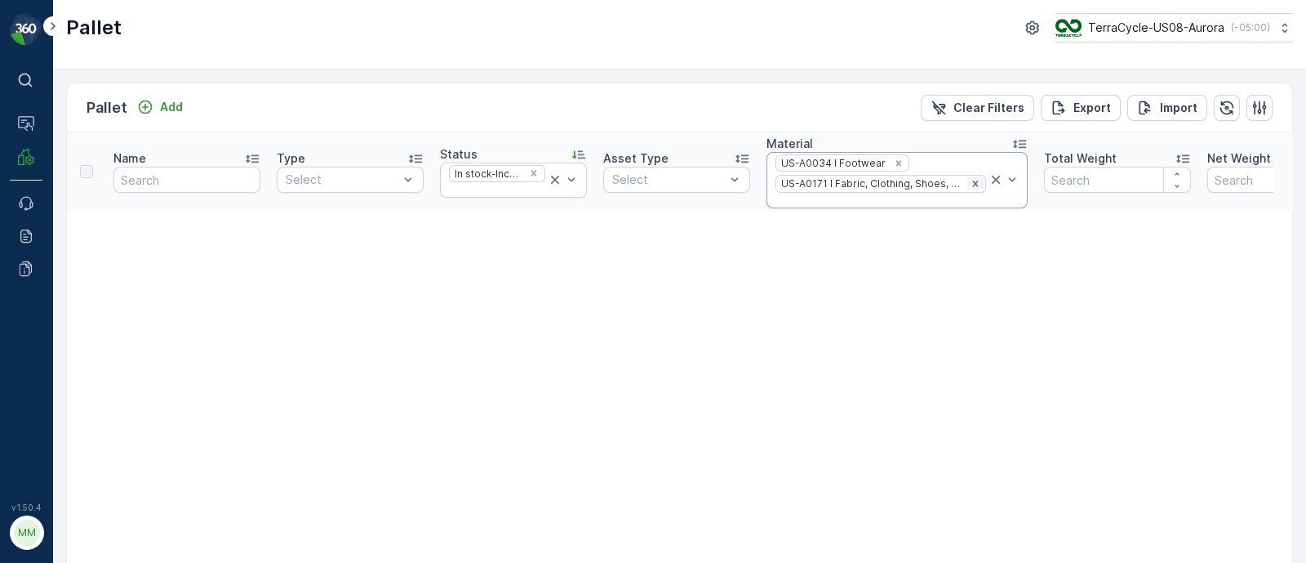
click at [972, 182] on icon "Remove US-A0171 I Fabric, Clothing, Shoes, Bags, Etc" at bounding box center [975, 183] width 11 height 11
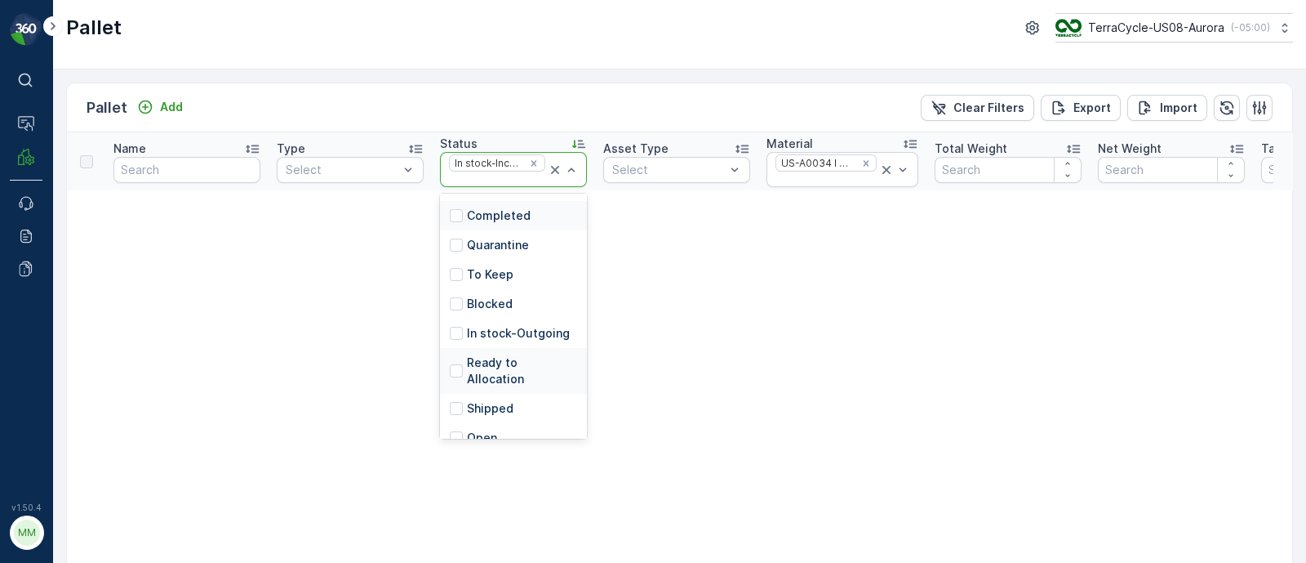
scroll to position [147, 0]
click at [515, 328] on p "In stock-Outgoing" at bounding box center [518, 332] width 103 height 16
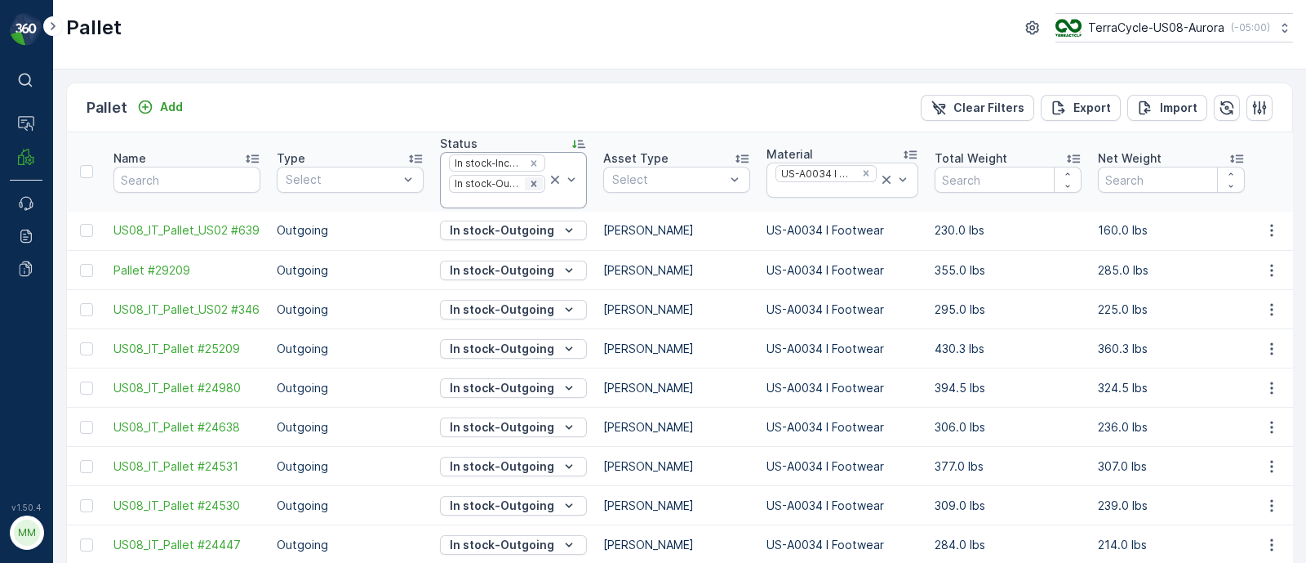
click at [531, 185] on icon "Remove In stock-Outgoing" at bounding box center [533, 183] width 11 height 11
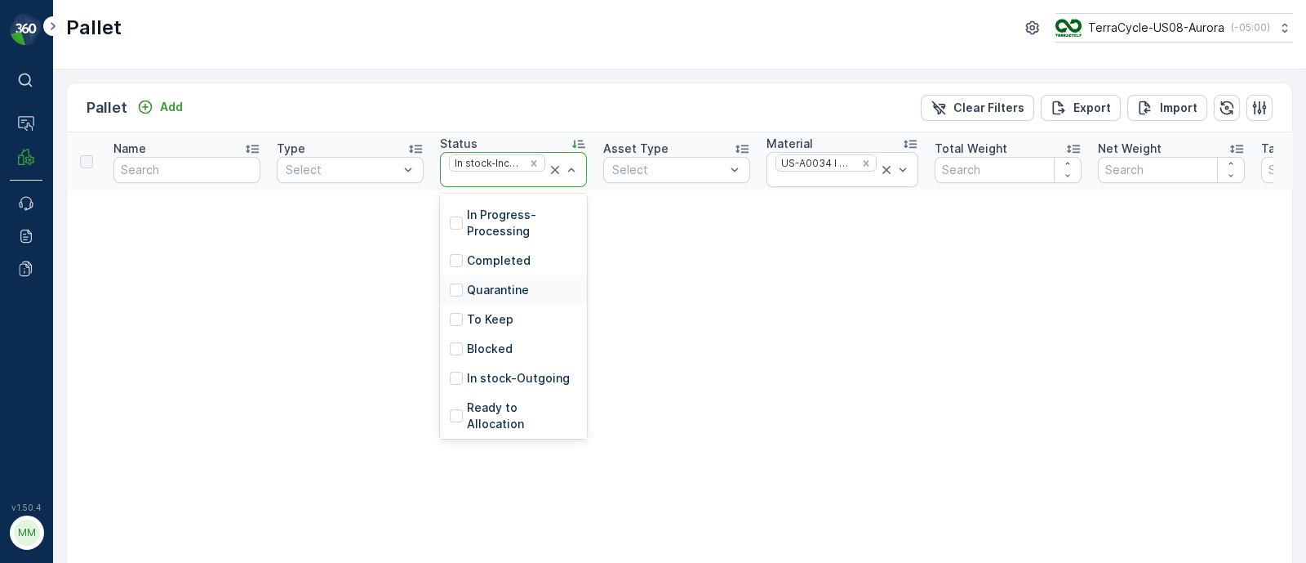
scroll to position [147, 0]
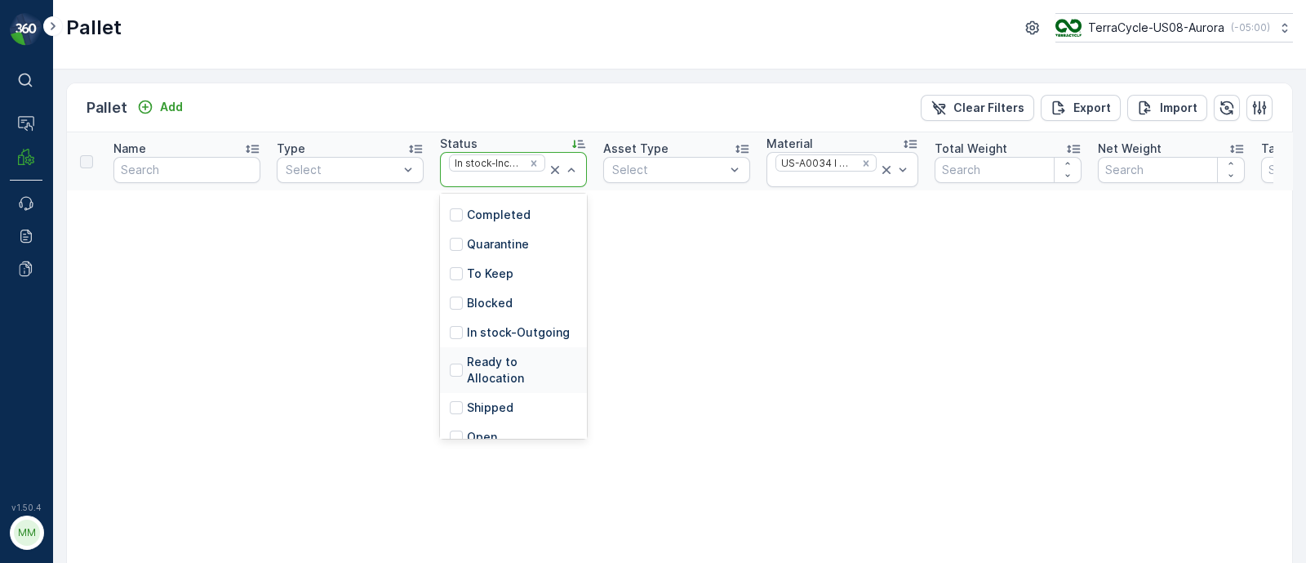
click at [534, 359] on p "Ready to Allocation" at bounding box center [522, 370] width 110 height 33
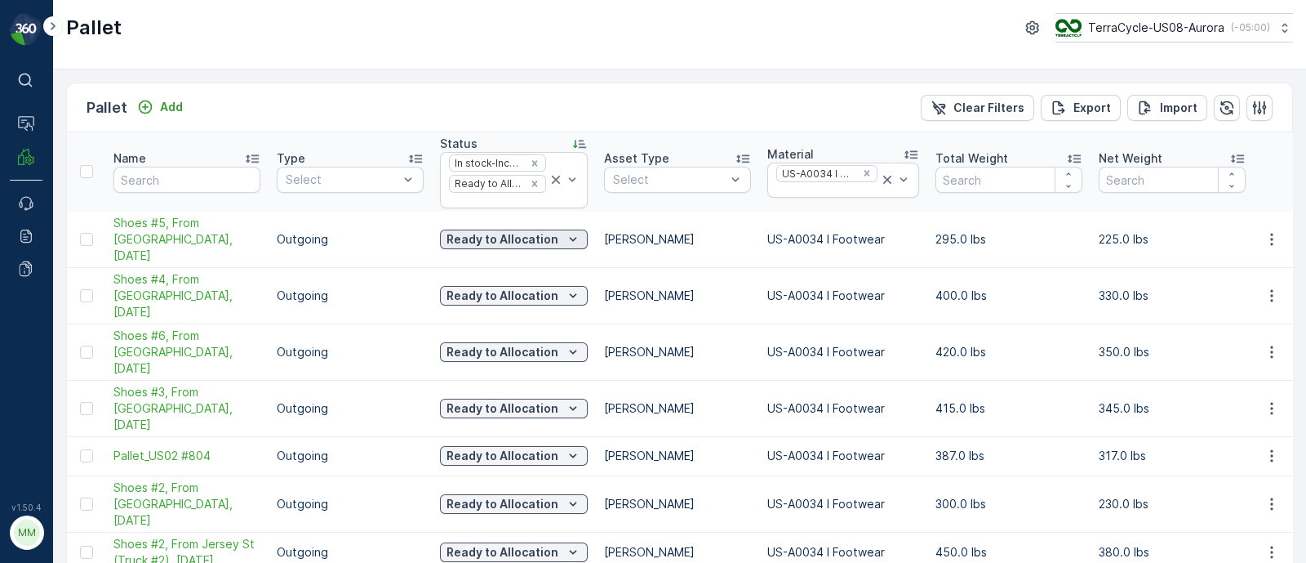
click at [533, 231] on p "Ready to Allocation" at bounding box center [503, 239] width 112 height 16
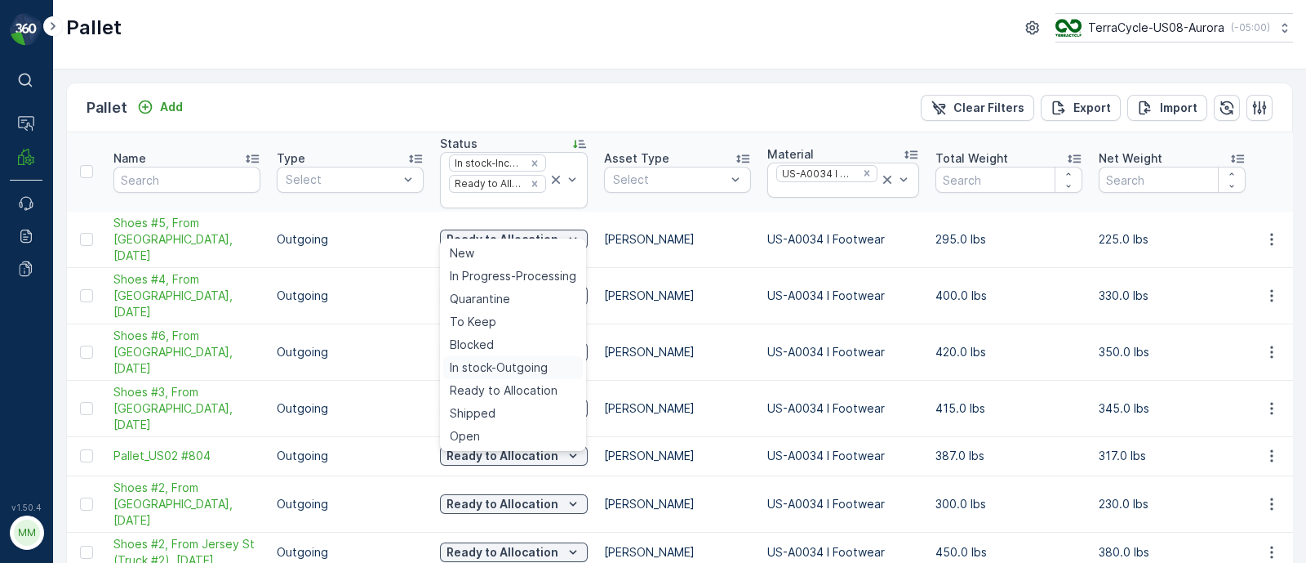
click at [502, 365] on span "In stock-Outgoing" at bounding box center [499, 367] width 98 height 16
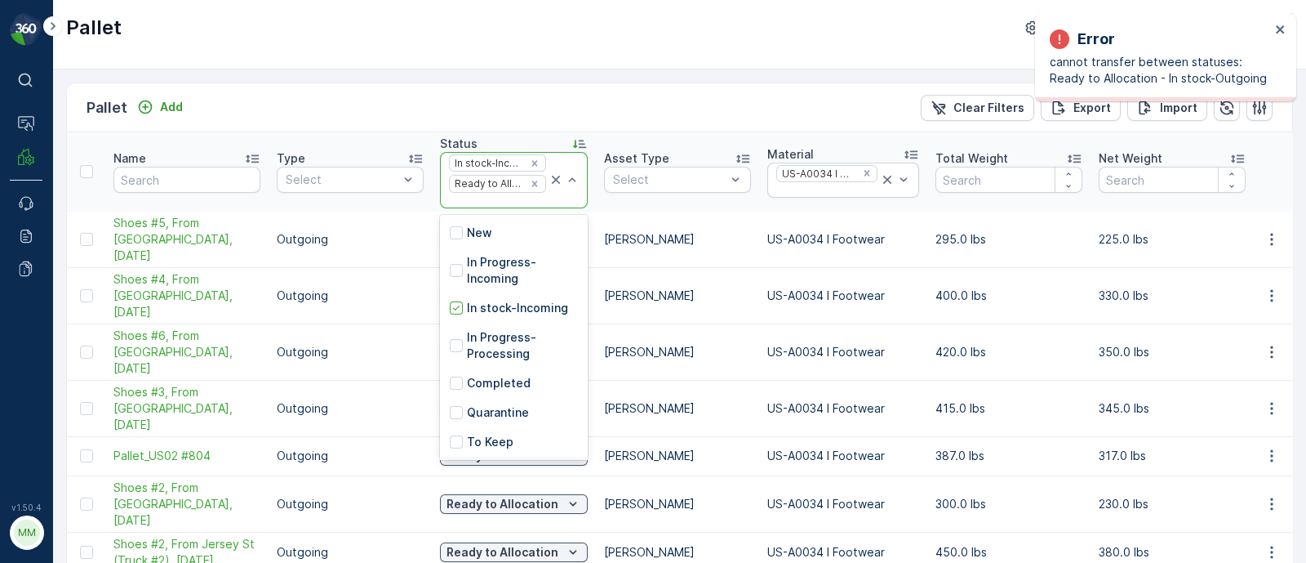
scroll to position [147, 0]
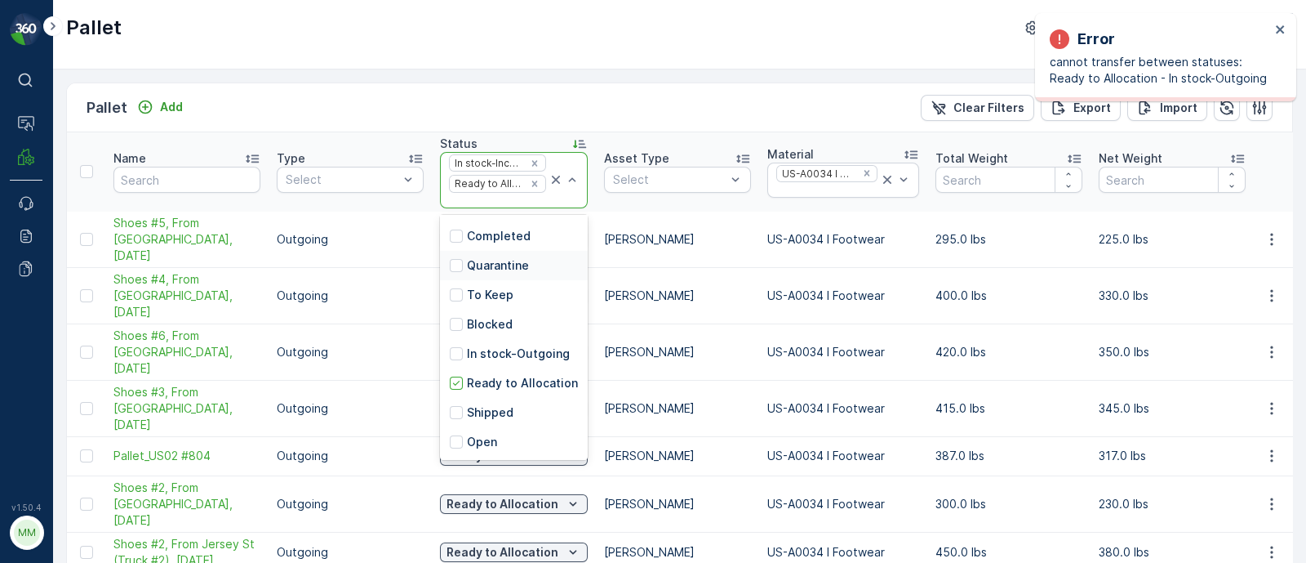
click at [505, 258] on p "Quarantine" at bounding box center [498, 265] width 62 height 16
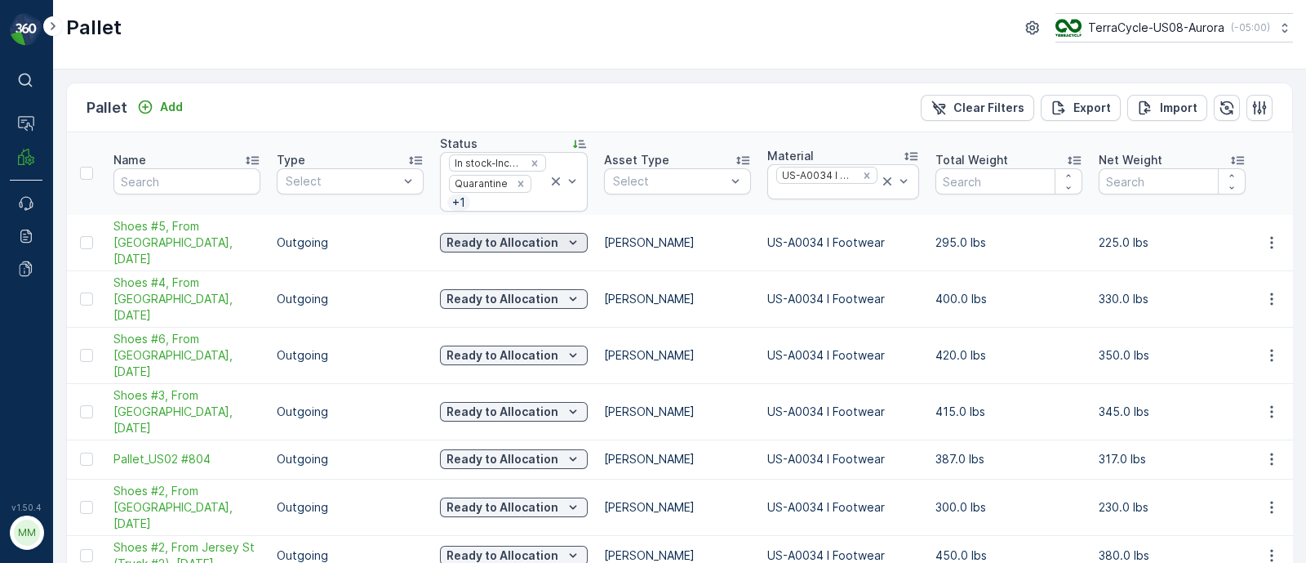
click at [510, 234] on p "Ready to Allocation" at bounding box center [503, 242] width 112 height 16
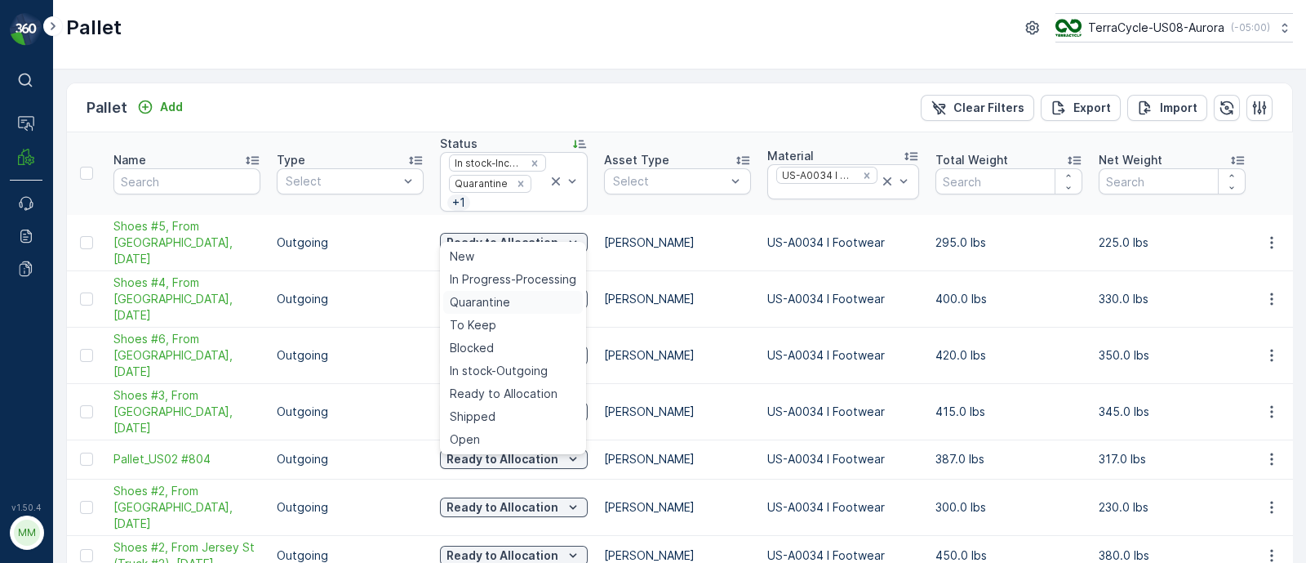
click at [486, 299] on span "Quarantine" at bounding box center [480, 302] width 60 height 16
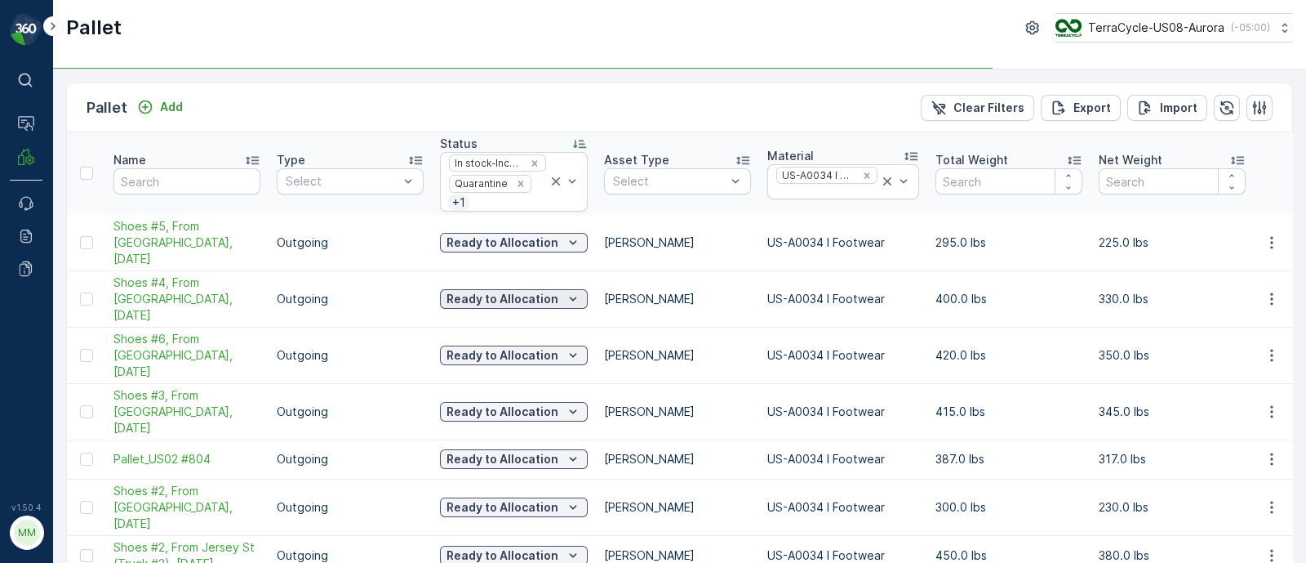
click at [490, 291] on p "Ready to Allocation" at bounding box center [503, 299] width 112 height 16
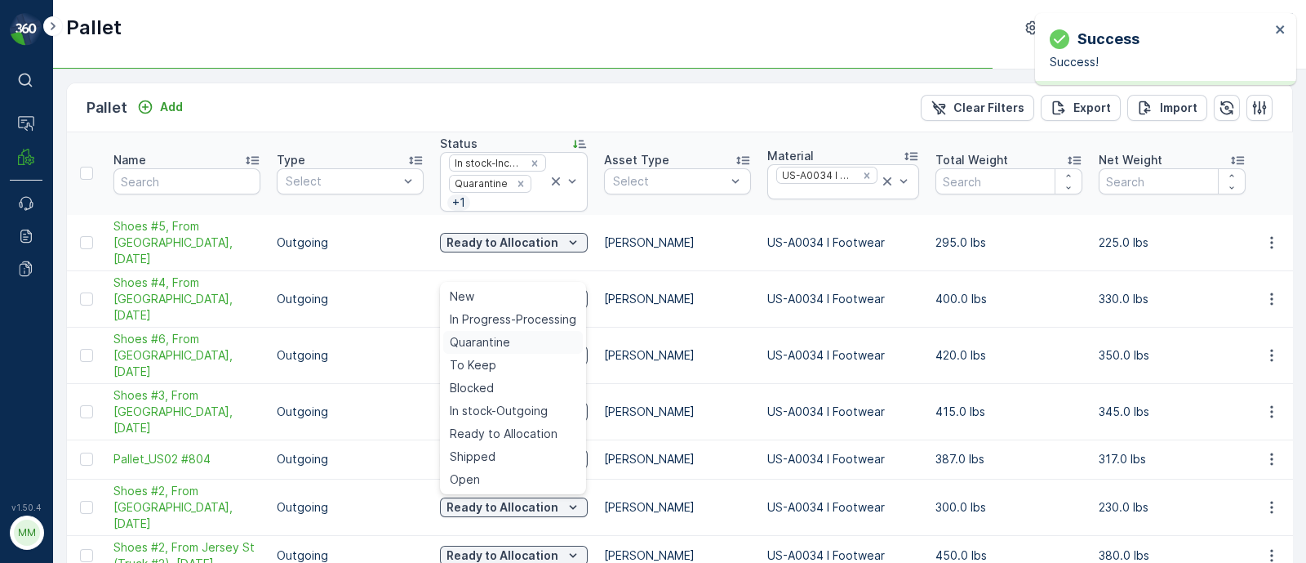
click at [487, 343] on span "Quarantine" at bounding box center [480, 342] width 60 height 16
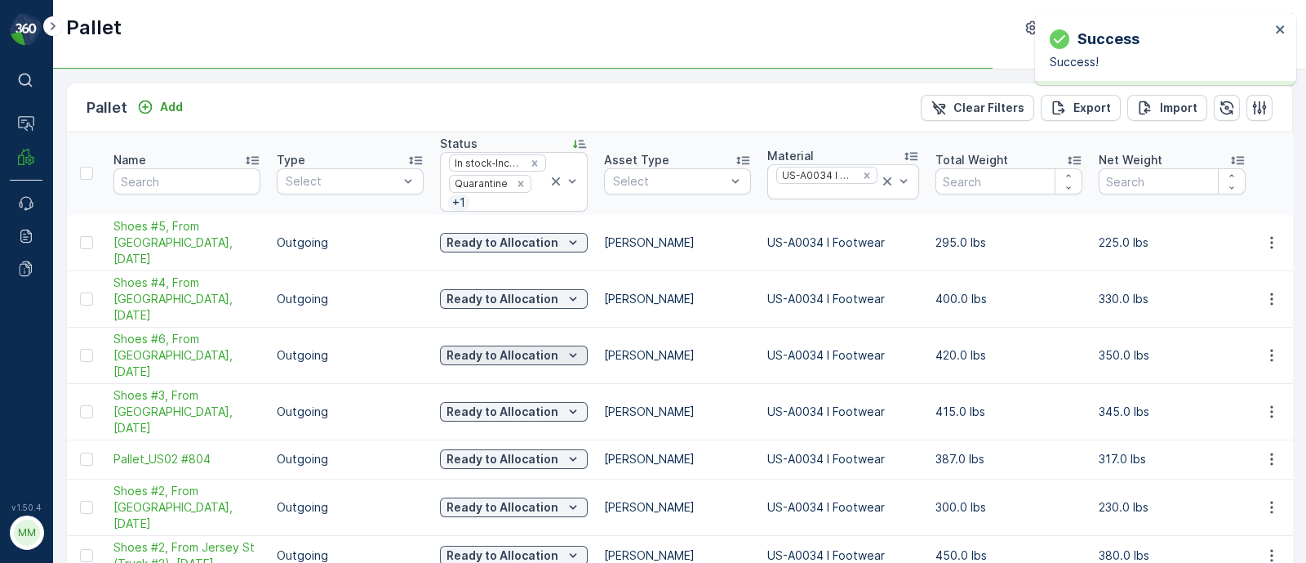
click at [491, 347] on p "Ready to Allocation" at bounding box center [503, 355] width 112 height 16
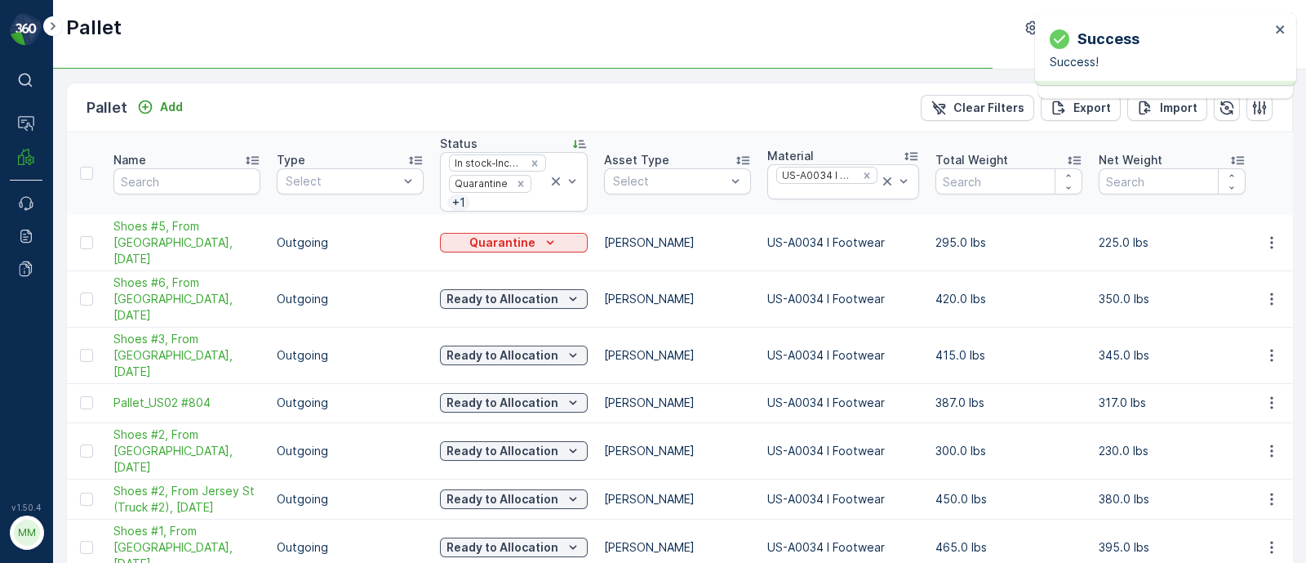
click at [494, 443] on p "Ready to Allocation" at bounding box center [503, 451] width 112 height 16
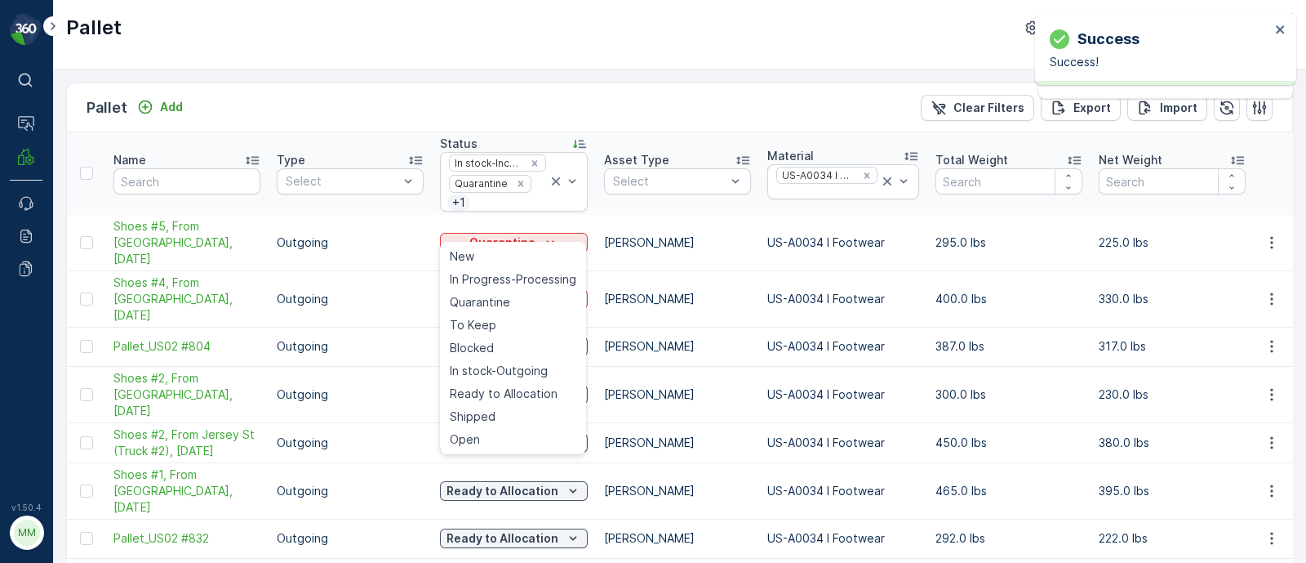
click at [413, 237] on p "Outgoing" at bounding box center [350, 242] width 147 height 16
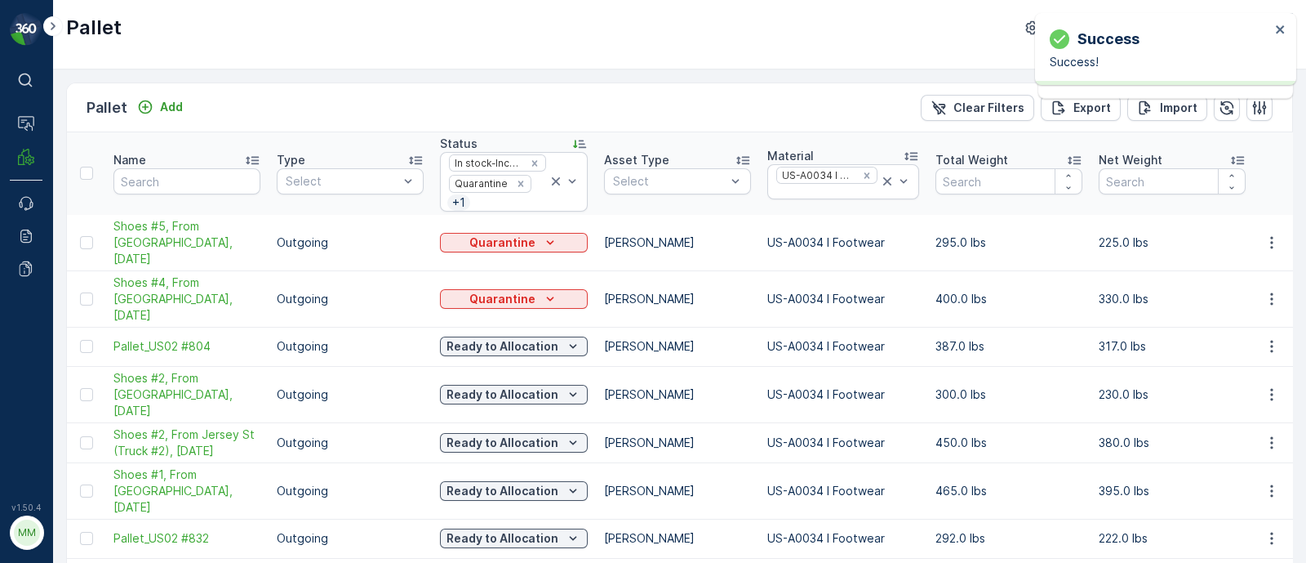
click at [486, 327] on td "Ready to Allocation" at bounding box center [514, 346] width 164 height 39
click at [486, 338] on p "Ready to Allocation" at bounding box center [503, 346] width 112 height 16
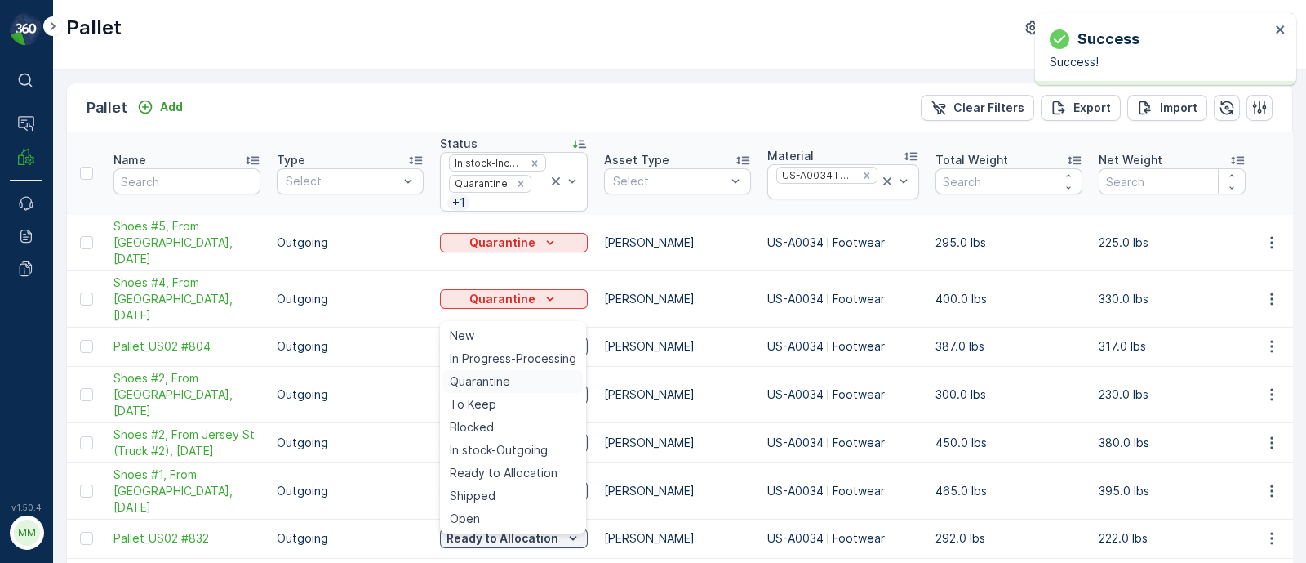
click at [497, 382] on span "Quarantine" at bounding box center [480, 381] width 60 height 16
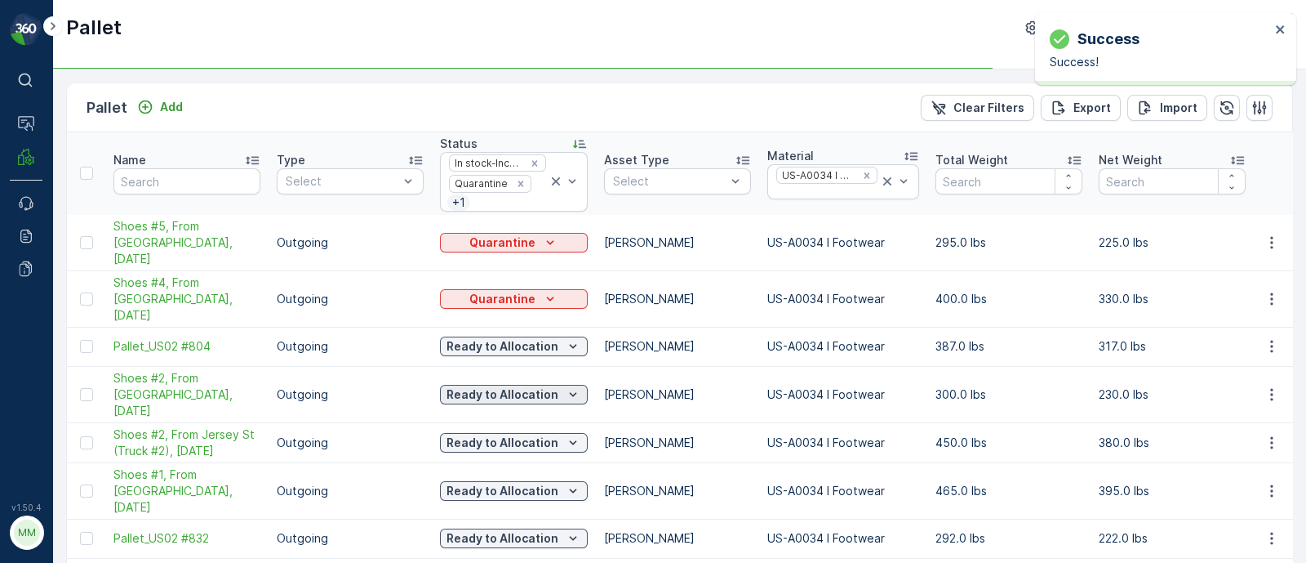
click at [494, 386] on p "Ready to Allocation" at bounding box center [503, 394] width 112 height 16
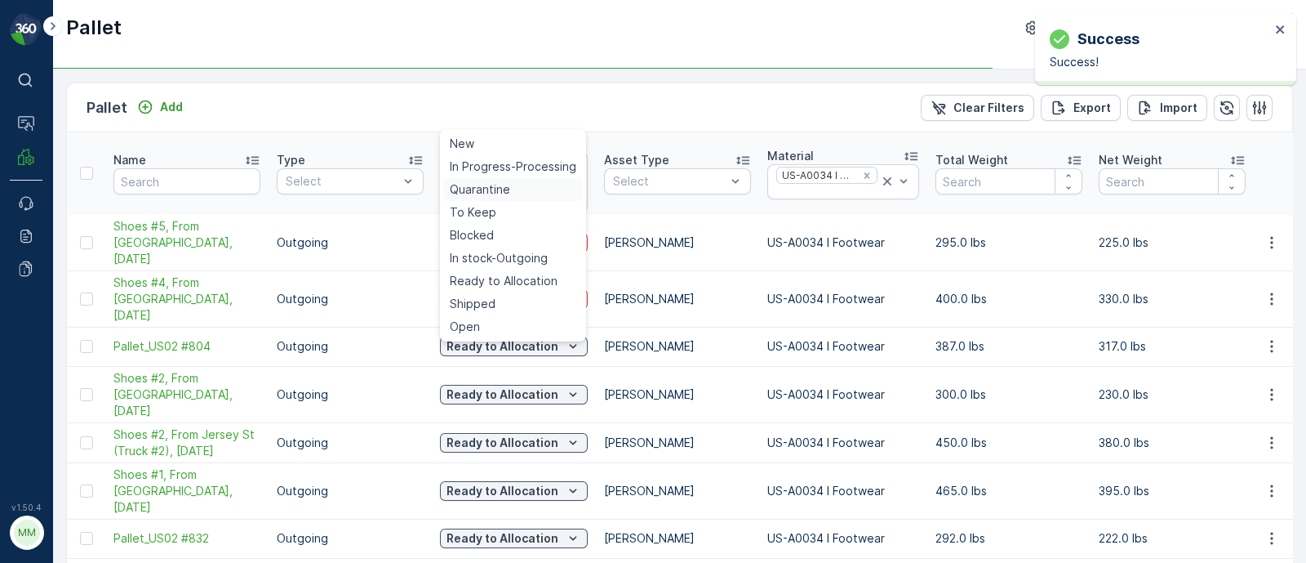
click at [489, 194] on span "Quarantine" at bounding box center [480, 189] width 60 height 16
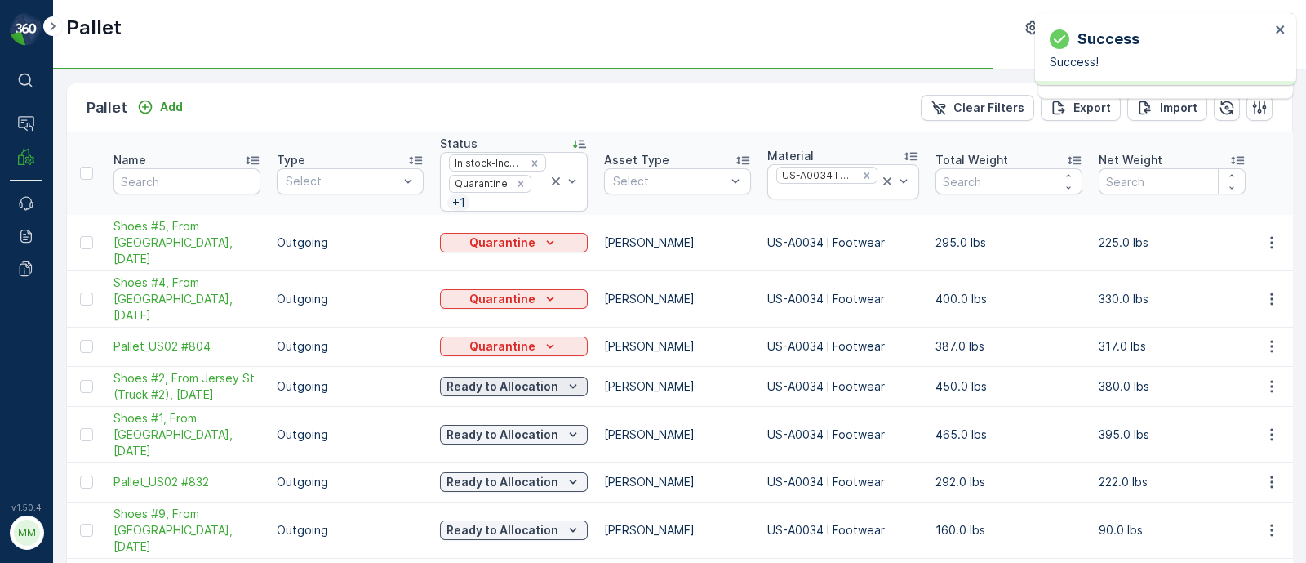
click at [490, 378] on p "Ready to Allocation" at bounding box center [503, 386] width 112 height 16
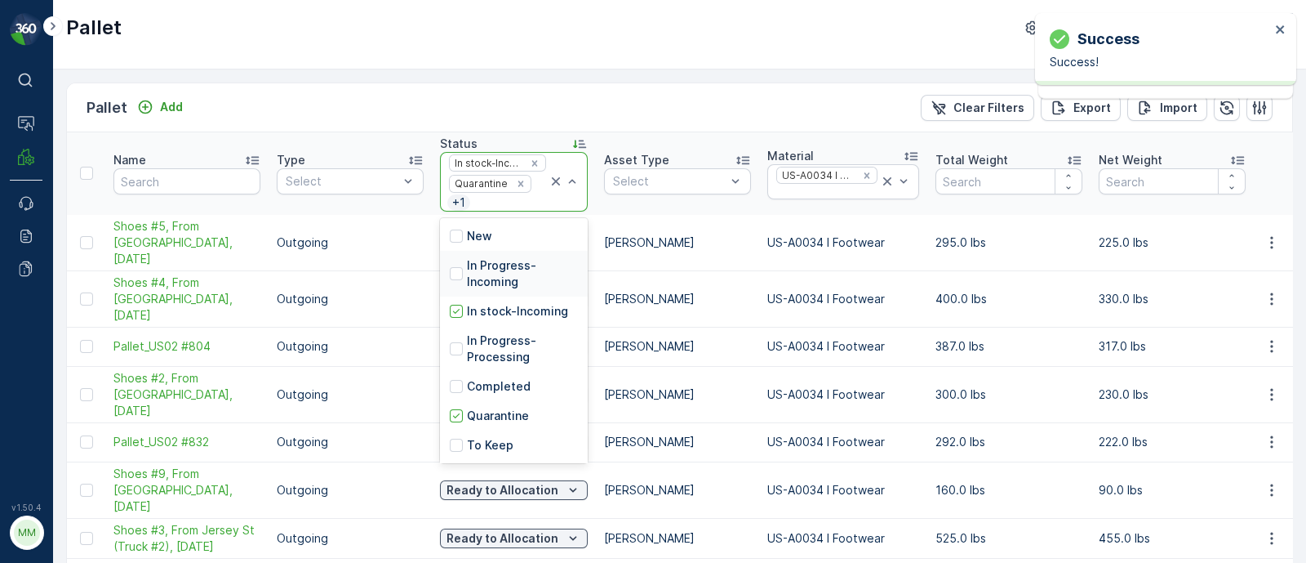
click at [383, 291] on p "Outgoing" at bounding box center [350, 299] width 147 height 16
click at [683, 327] on td "Gaylord" at bounding box center [677, 346] width 163 height 39
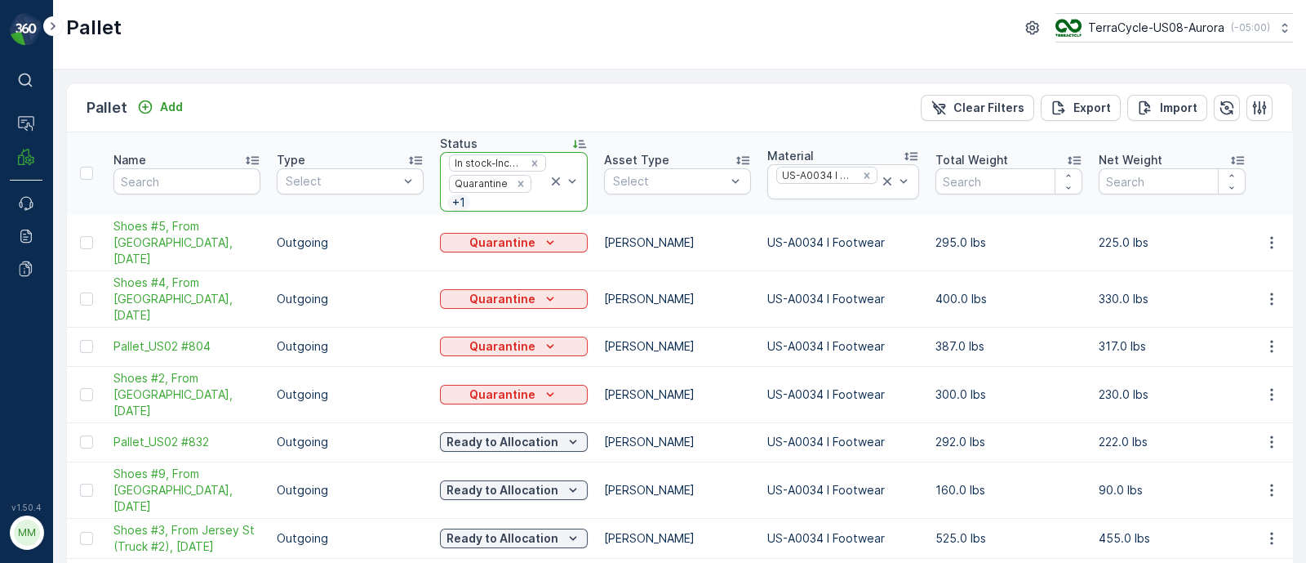
click at [576, 198] on div at bounding box center [564, 182] width 33 height 58
click at [543, 430] on div "Ready to Allocation" at bounding box center [514, 441] width 148 height 23
click at [543, 434] on p "Ready to Allocation" at bounding box center [503, 442] width 112 height 16
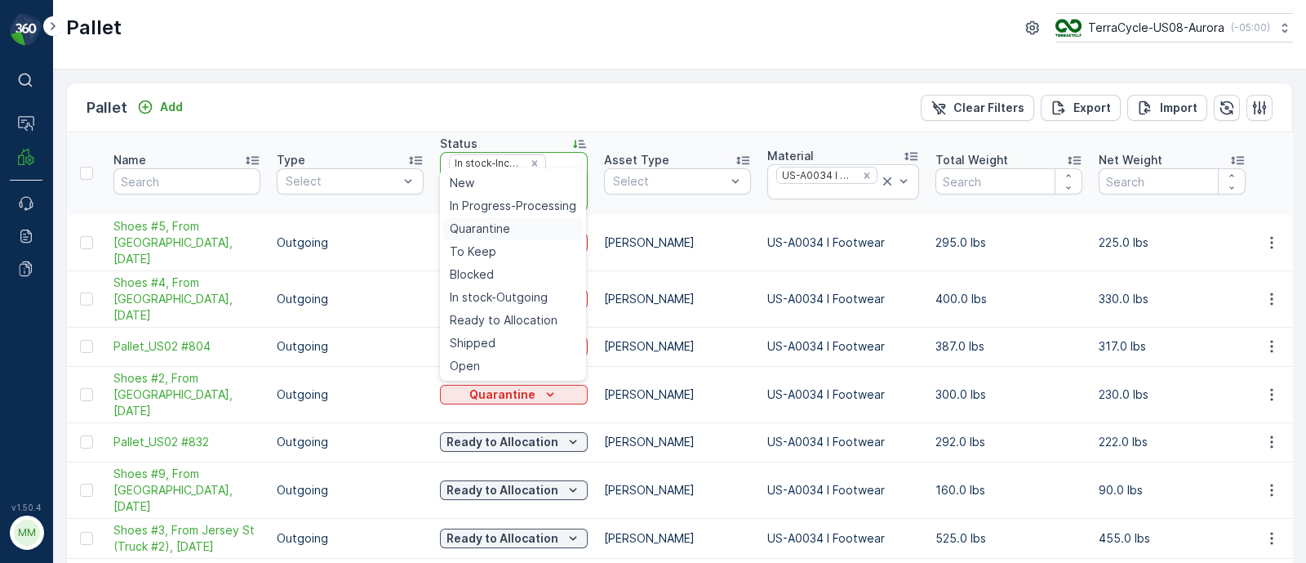
click at [479, 229] on span "Quarantine" at bounding box center [480, 228] width 60 height 16
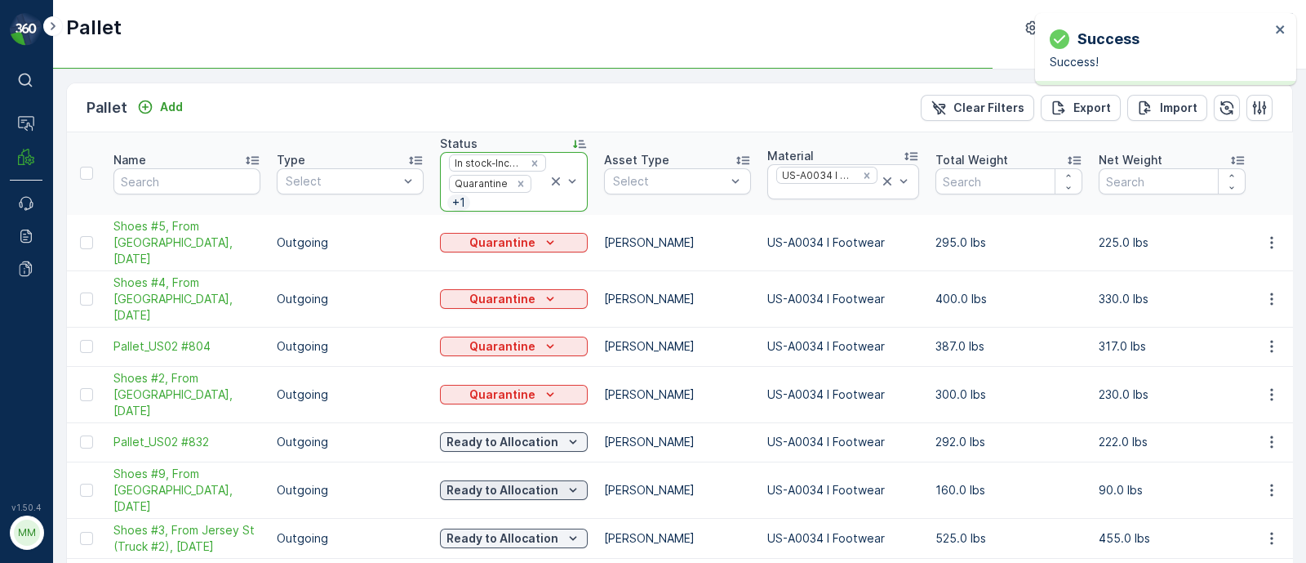
click at [527, 482] on p "Ready to Allocation" at bounding box center [503, 490] width 112 height 16
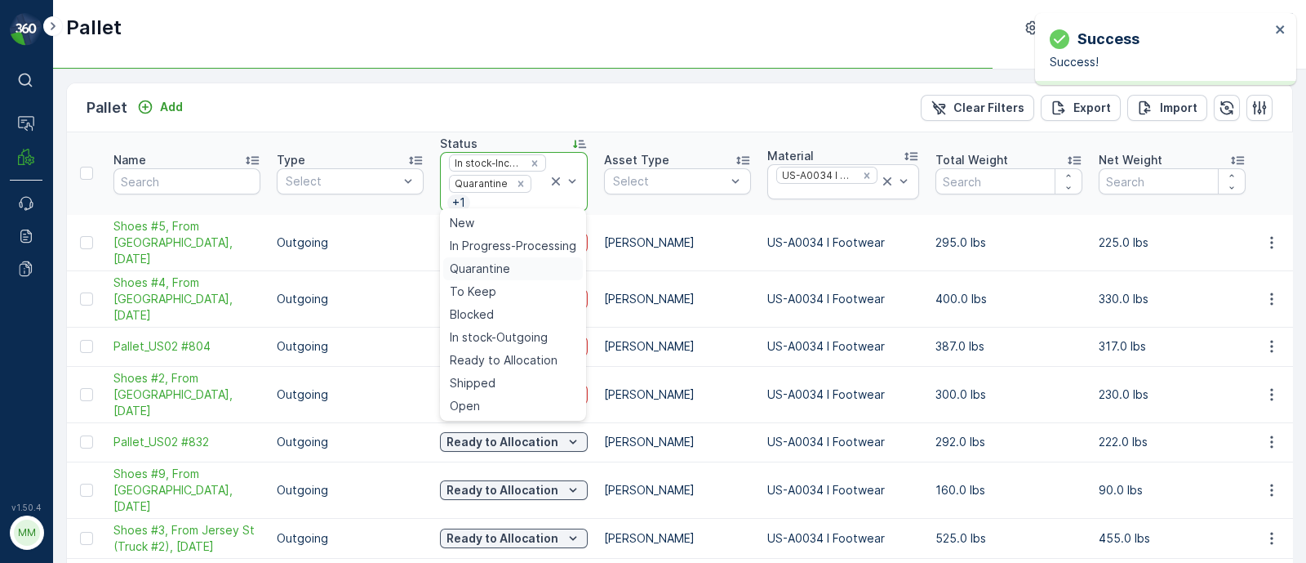
click at [495, 265] on span "Quarantine" at bounding box center [480, 268] width 60 height 16
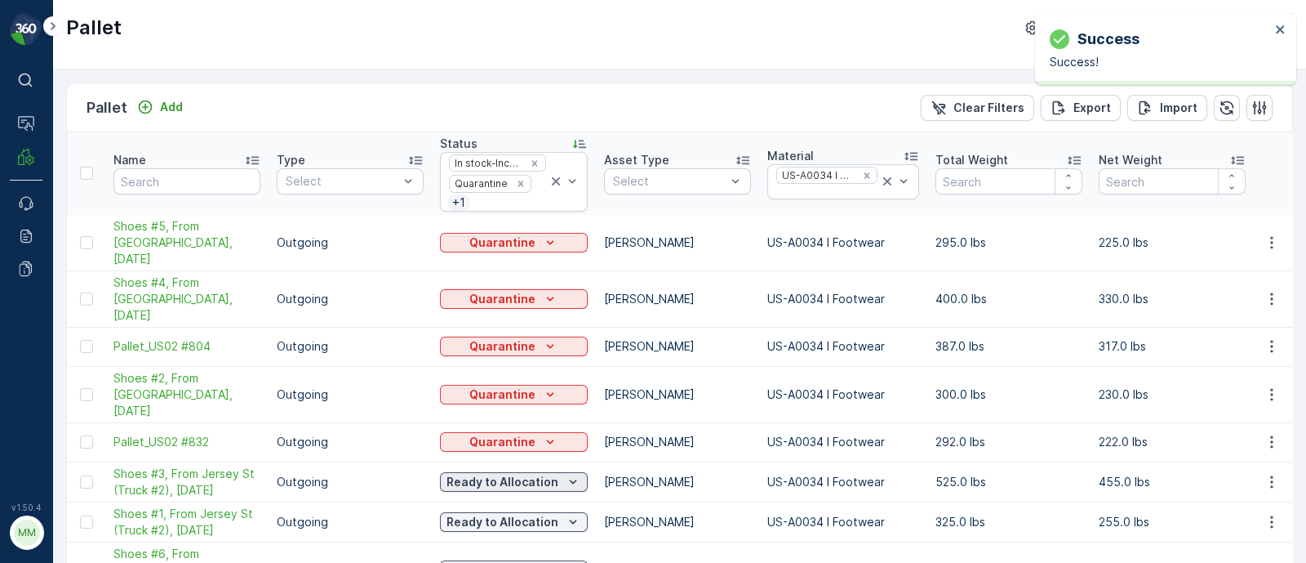
click at [497, 474] on p "Ready to Allocation" at bounding box center [503, 482] width 112 height 16
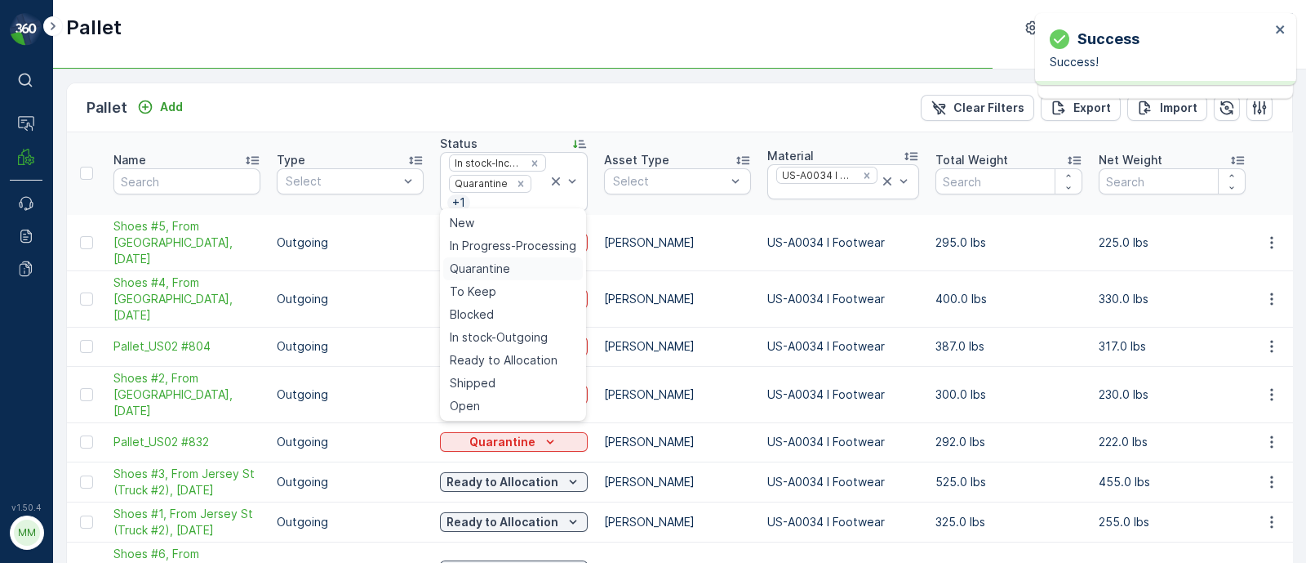
click at [490, 264] on span "Quarantine" at bounding box center [480, 268] width 60 height 16
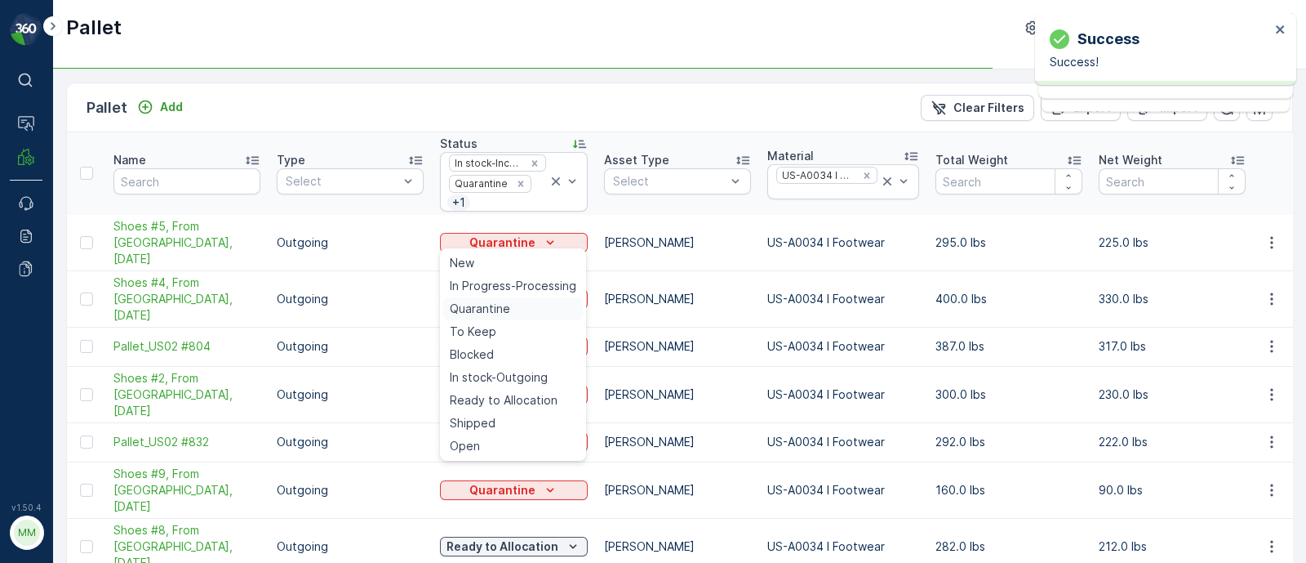
click at [497, 306] on span "Quarantine" at bounding box center [480, 308] width 60 height 16
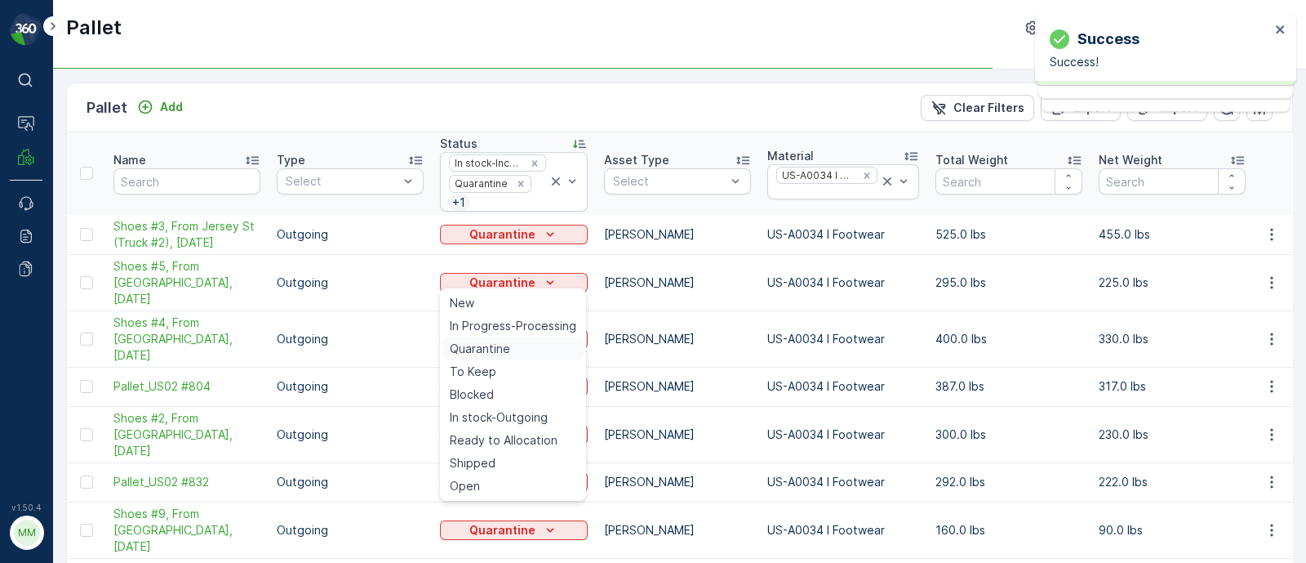
click at [496, 350] on span "Quarantine" at bounding box center [480, 348] width 60 height 16
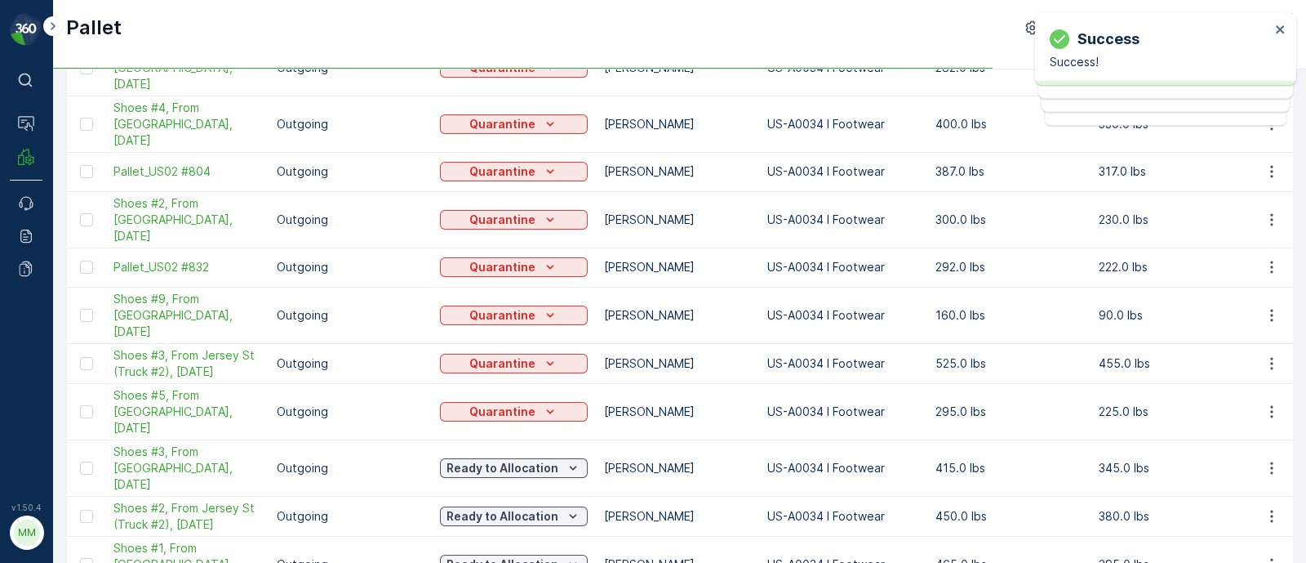
scroll to position [203, 0]
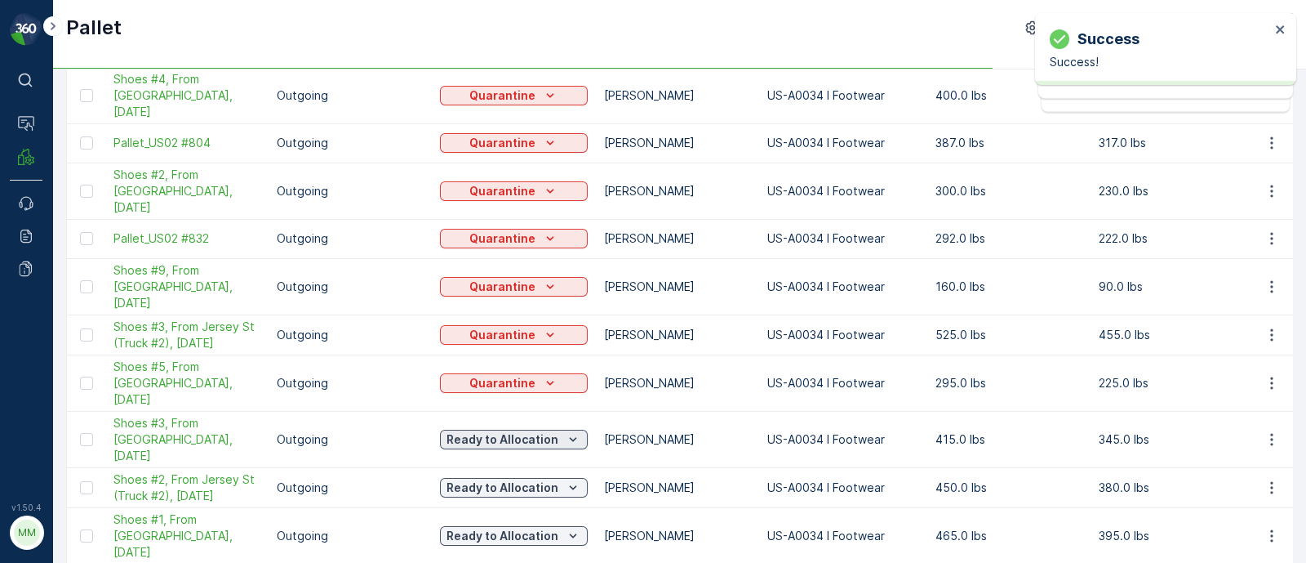
click at [497, 431] on p "Ready to Allocation" at bounding box center [503, 439] width 112 height 16
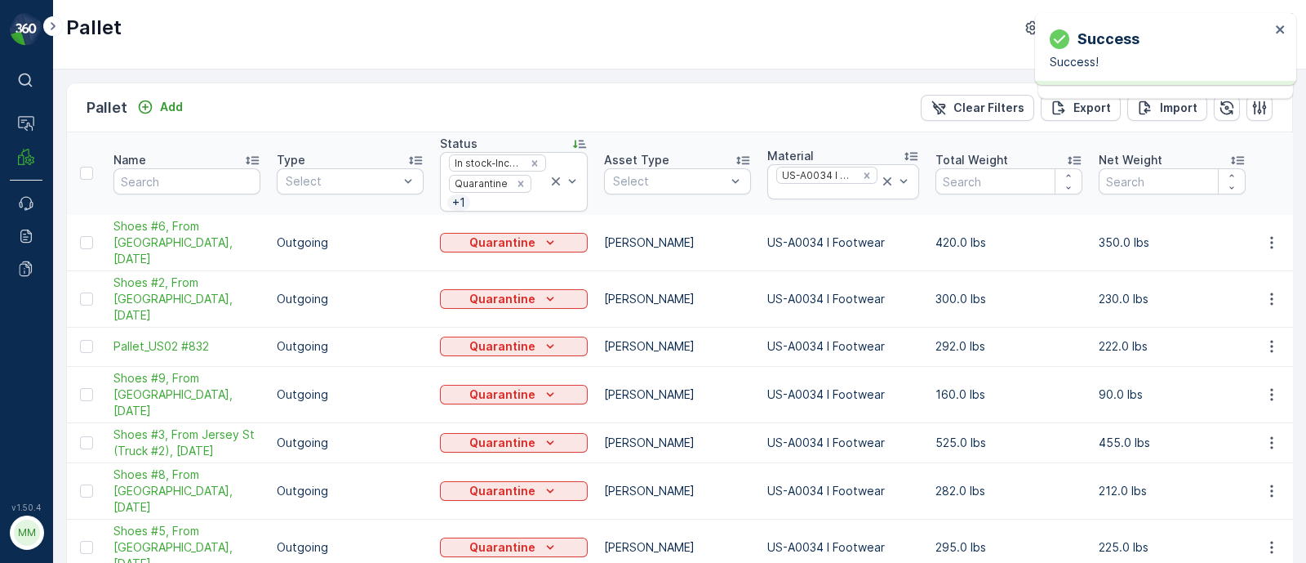
scroll to position [275, 0]
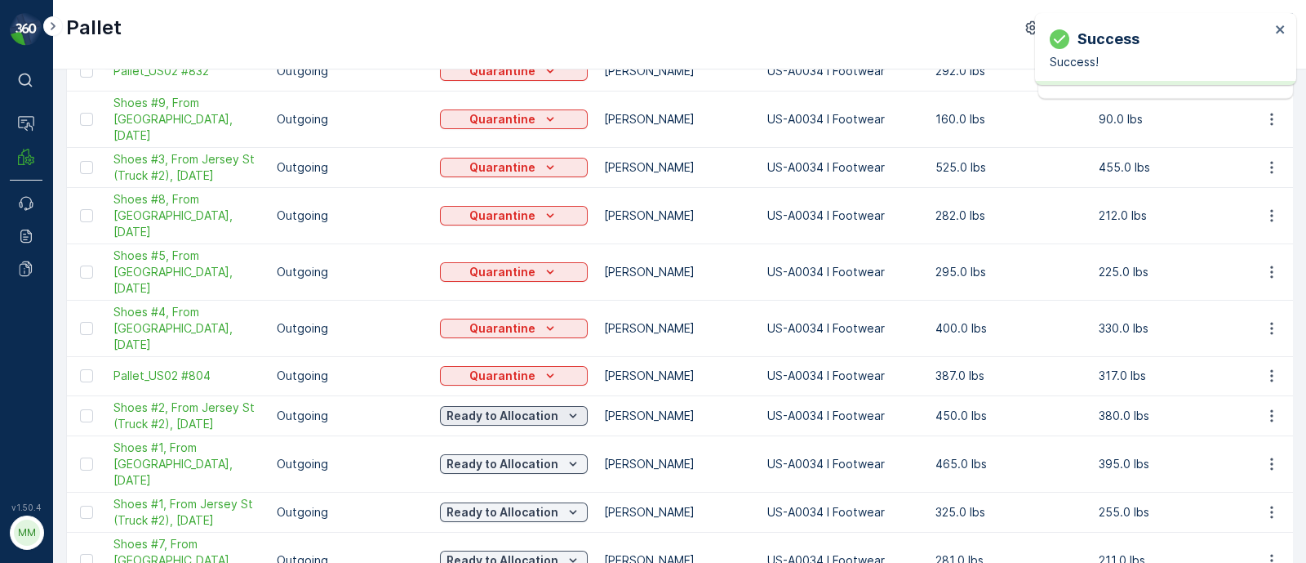
click at [502, 407] on p "Ready to Allocation" at bounding box center [503, 415] width 112 height 16
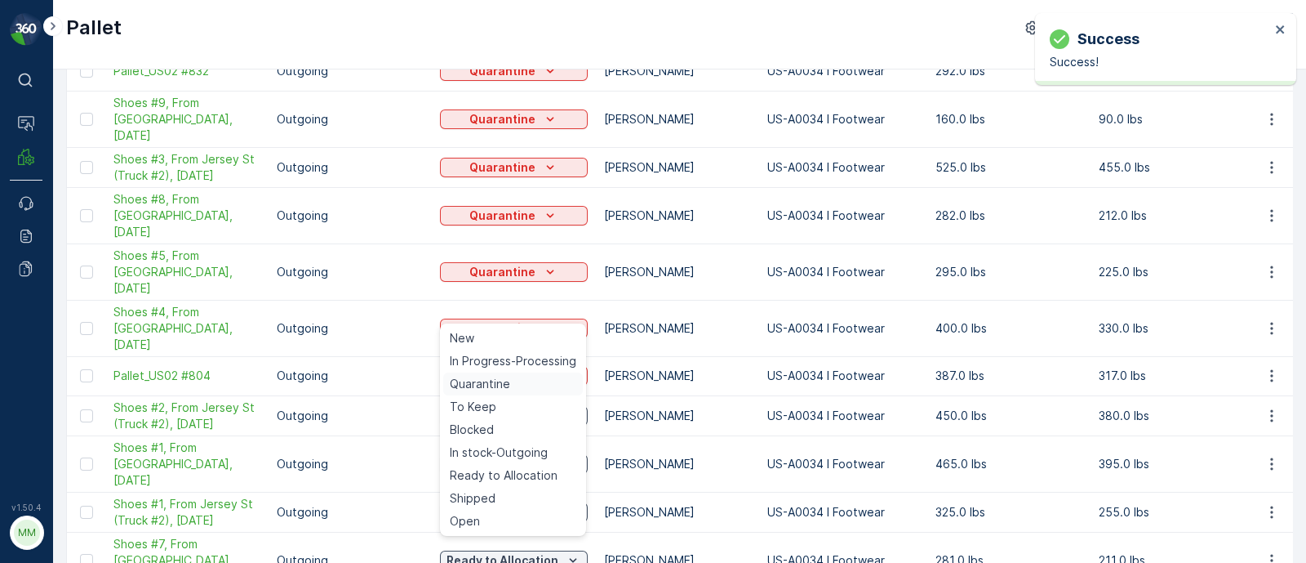
click at [498, 382] on span "Quarantine" at bounding box center [480, 384] width 60 height 16
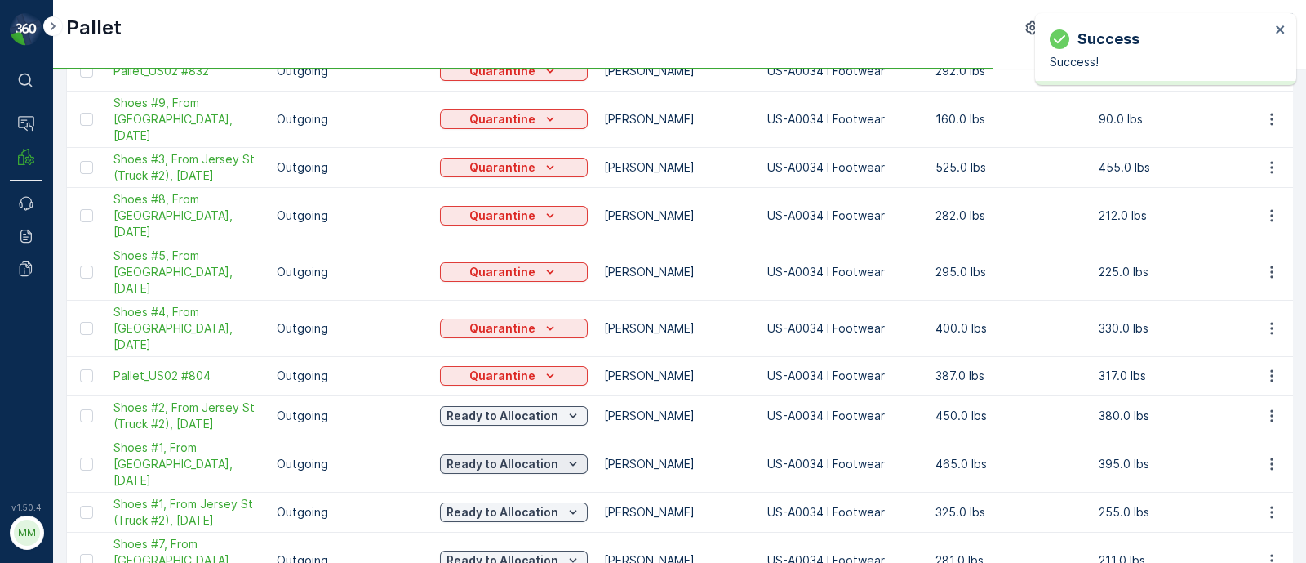
click at [502, 456] on p "Ready to Allocation" at bounding box center [503, 464] width 112 height 16
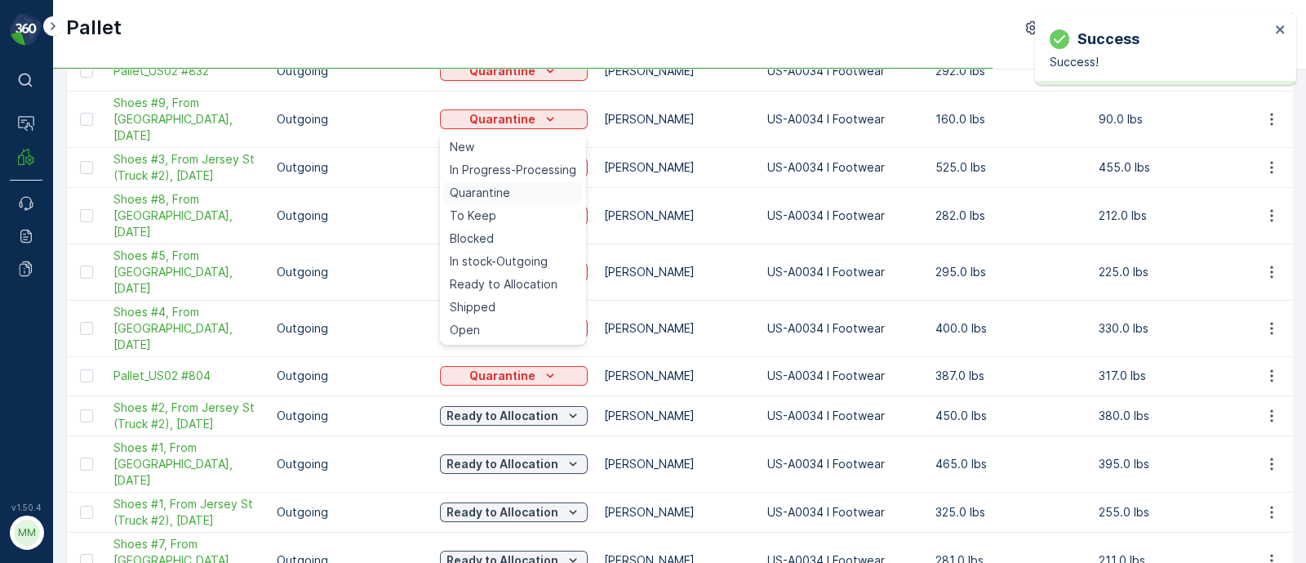
click at [463, 198] on span "Quarantine" at bounding box center [480, 193] width 60 height 16
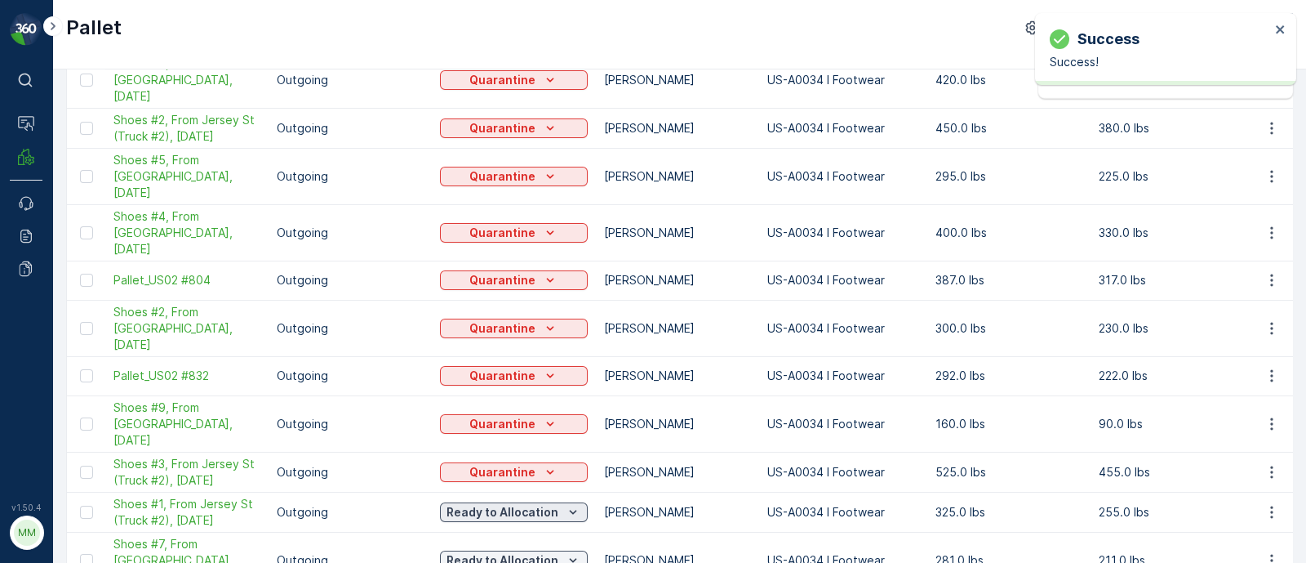
click at [494, 504] on p "Ready to Allocation" at bounding box center [503, 512] width 112 height 16
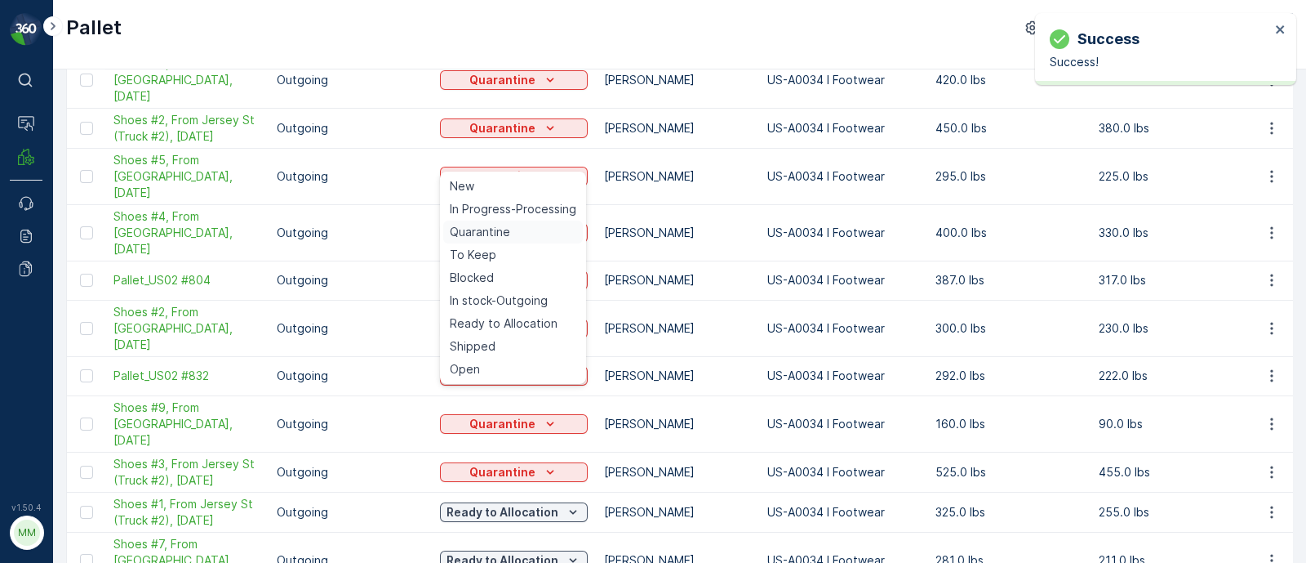
click at [479, 237] on span "Quarantine" at bounding box center [480, 232] width 60 height 16
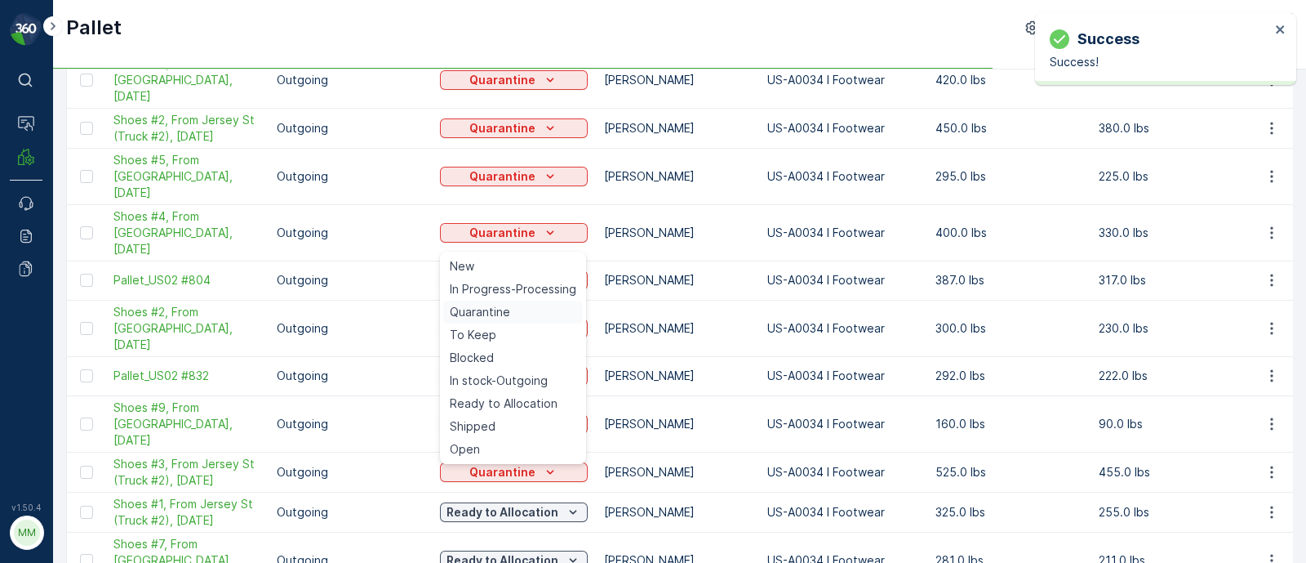
click at [488, 311] on span "Quarantine" at bounding box center [480, 312] width 60 height 16
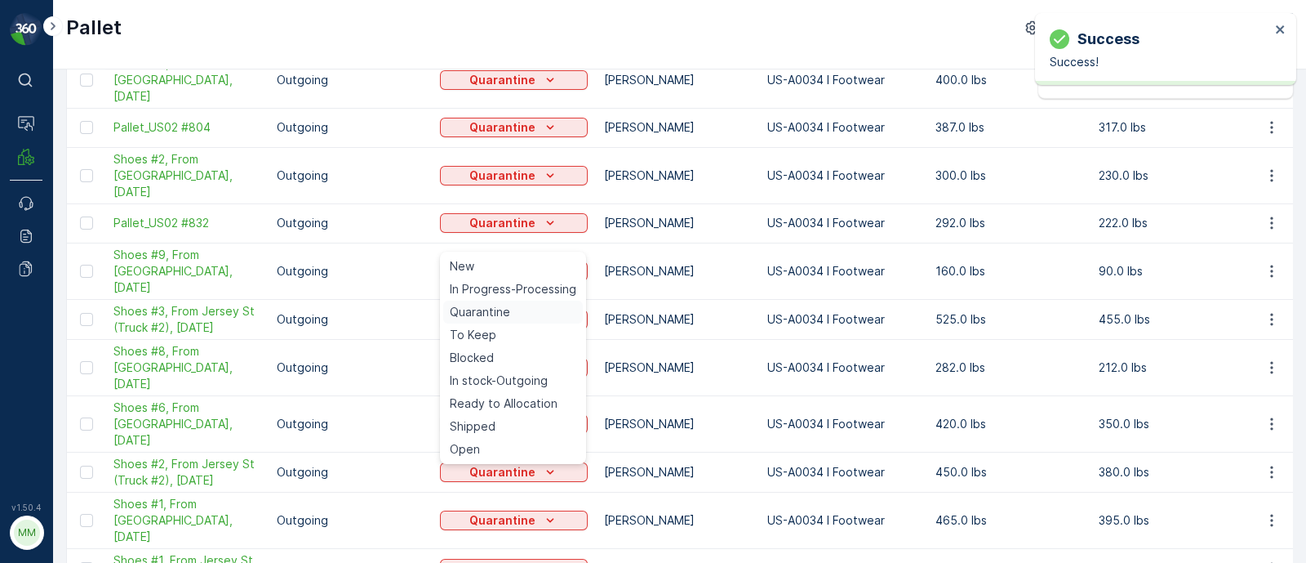
click at [489, 314] on span "Quarantine" at bounding box center [480, 312] width 60 height 16
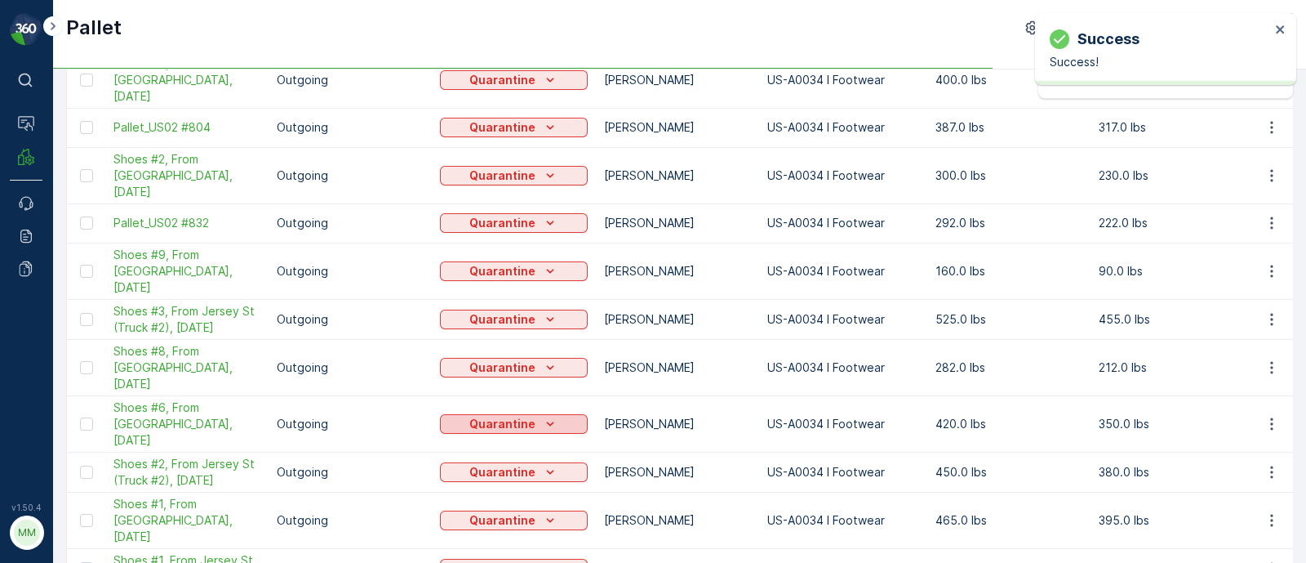
scroll to position [0, 0]
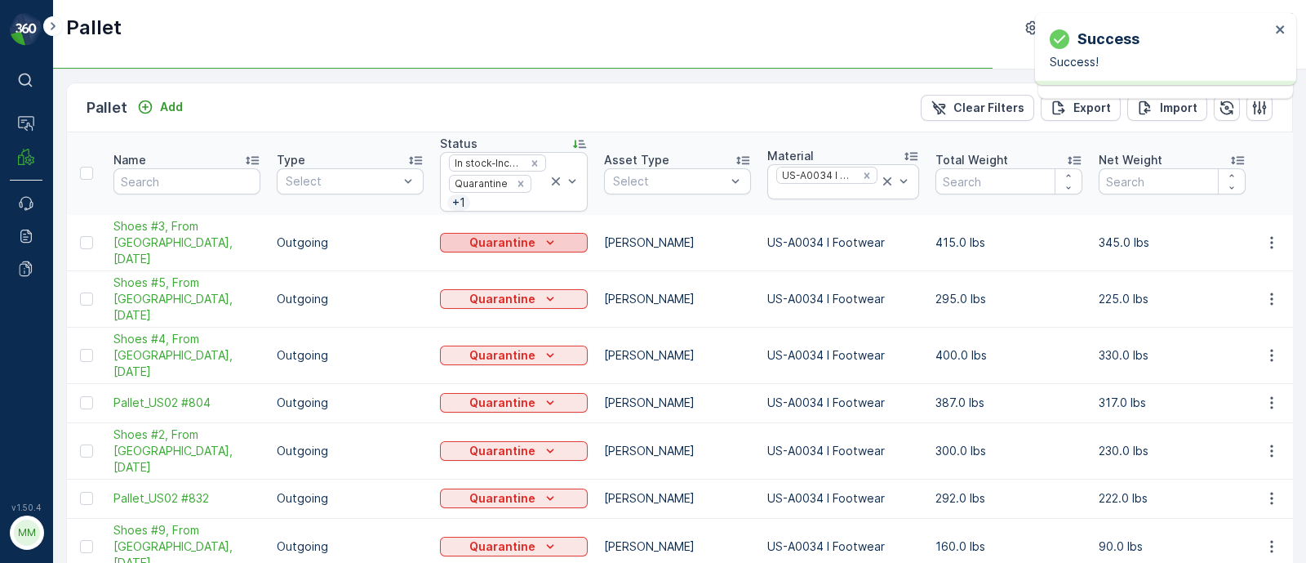
click at [521, 234] on p "Quarantine" at bounding box center [502, 242] width 66 height 16
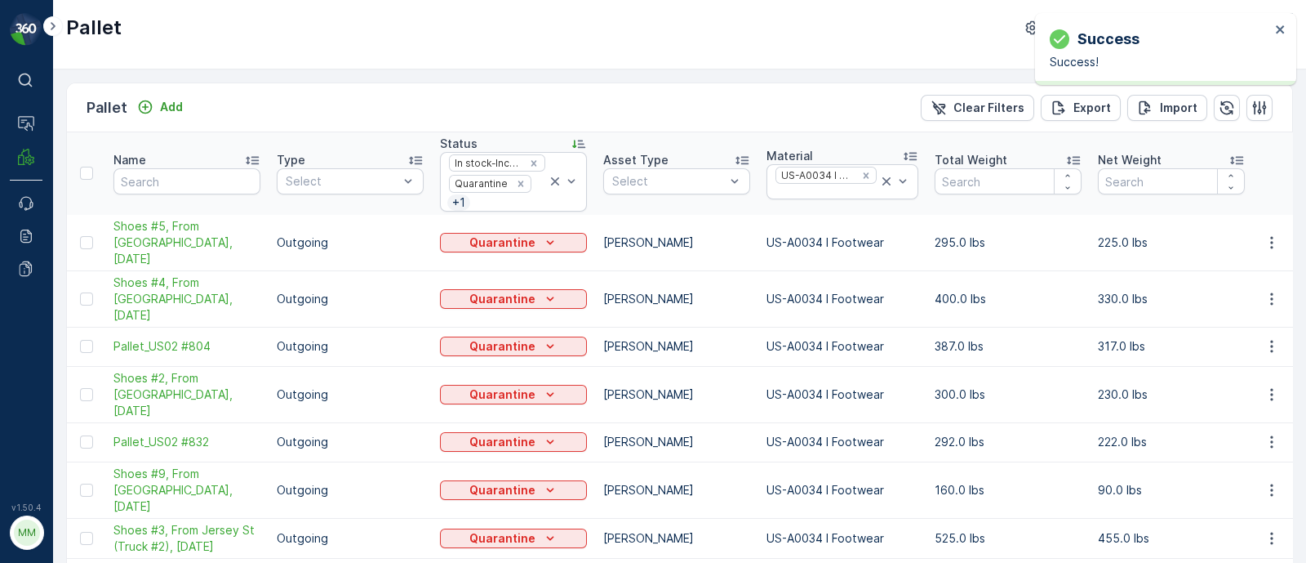
click at [505, 422] on td "Quarantine" at bounding box center [513, 441] width 163 height 39
click at [514, 234] on p "Quarantine" at bounding box center [502, 242] width 66 height 16
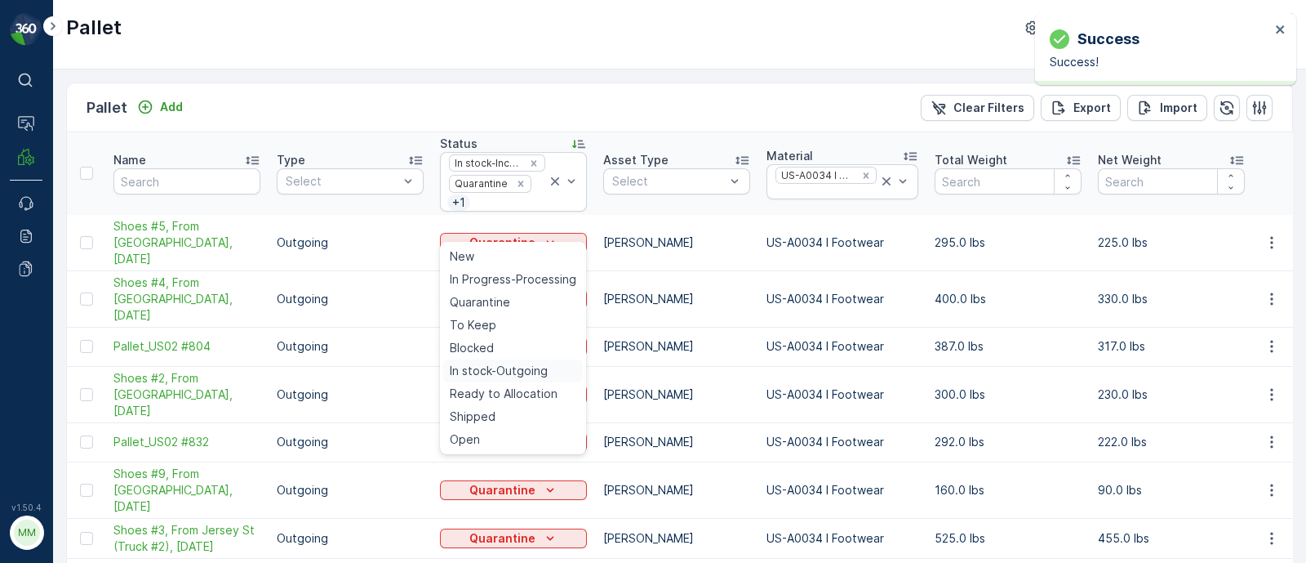
click at [512, 369] on span "In stock-Outgoing" at bounding box center [499, 371] width 98 height 16
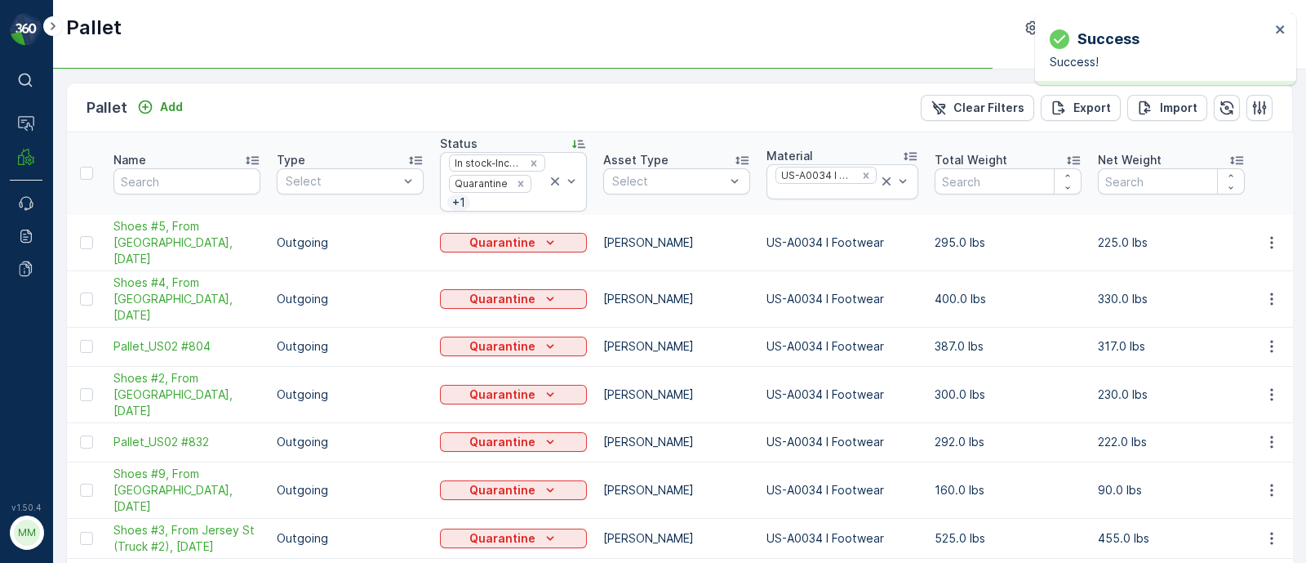
click at [548, 270] on td "Quarantine" at bounding box center [513, 298] width 163 height 56
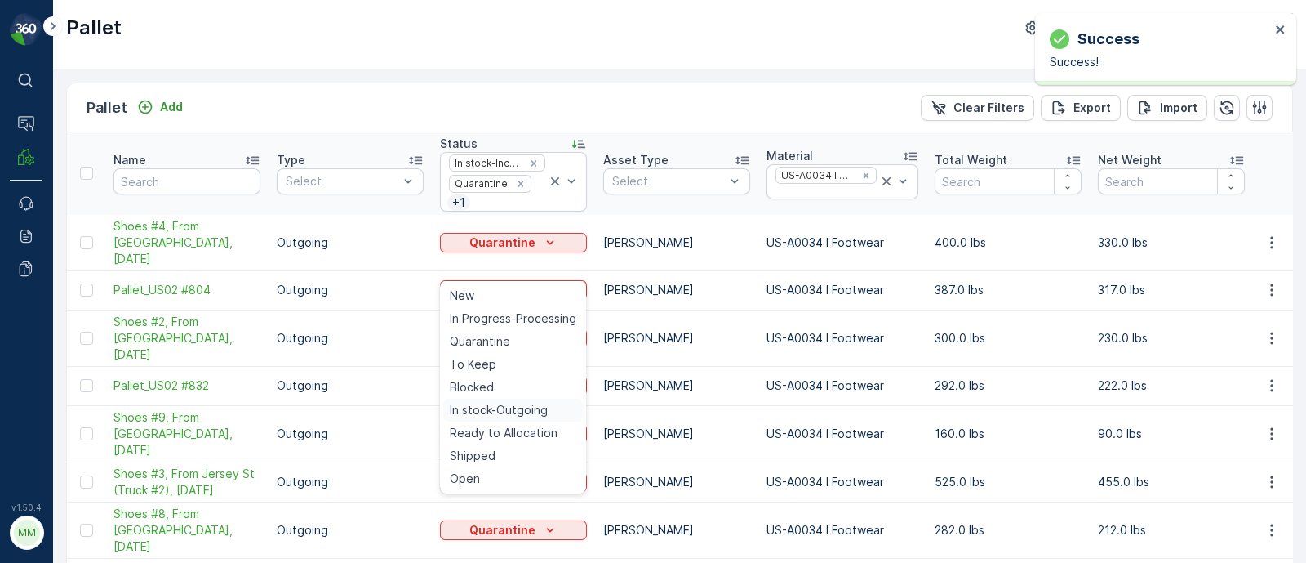
click at [513, 410] on span "In stock-Outgoing" at bounding box center [499, 410] width 98 height 16
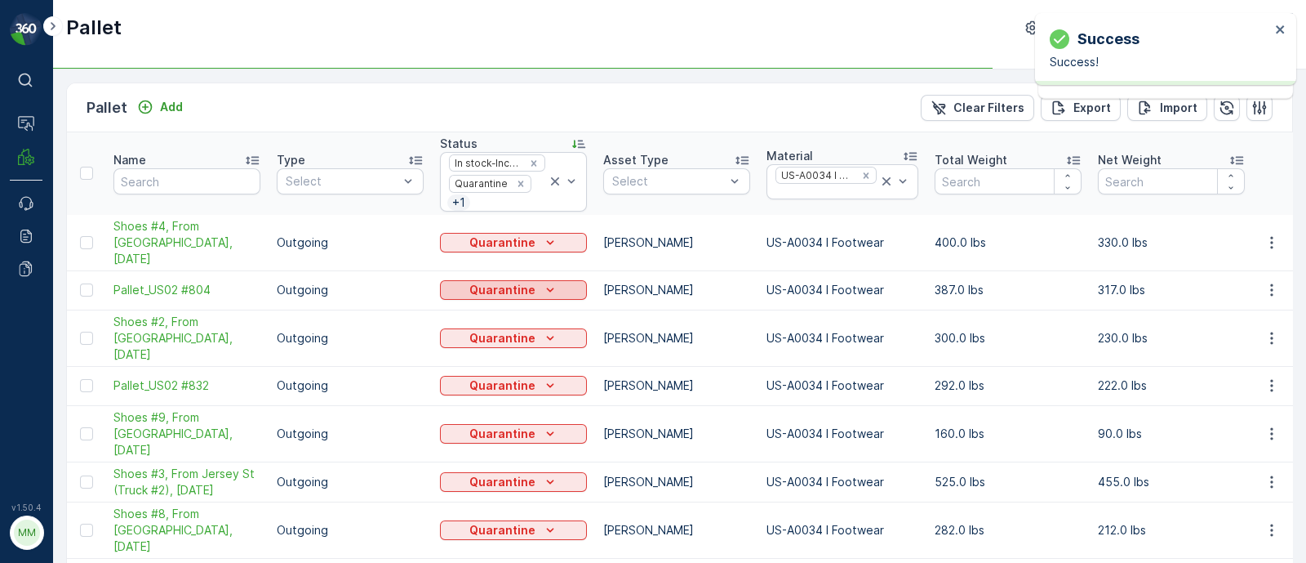
click at [529, 282] on p "Quarantine" at bounding box center [502, 290] width 66 height 16
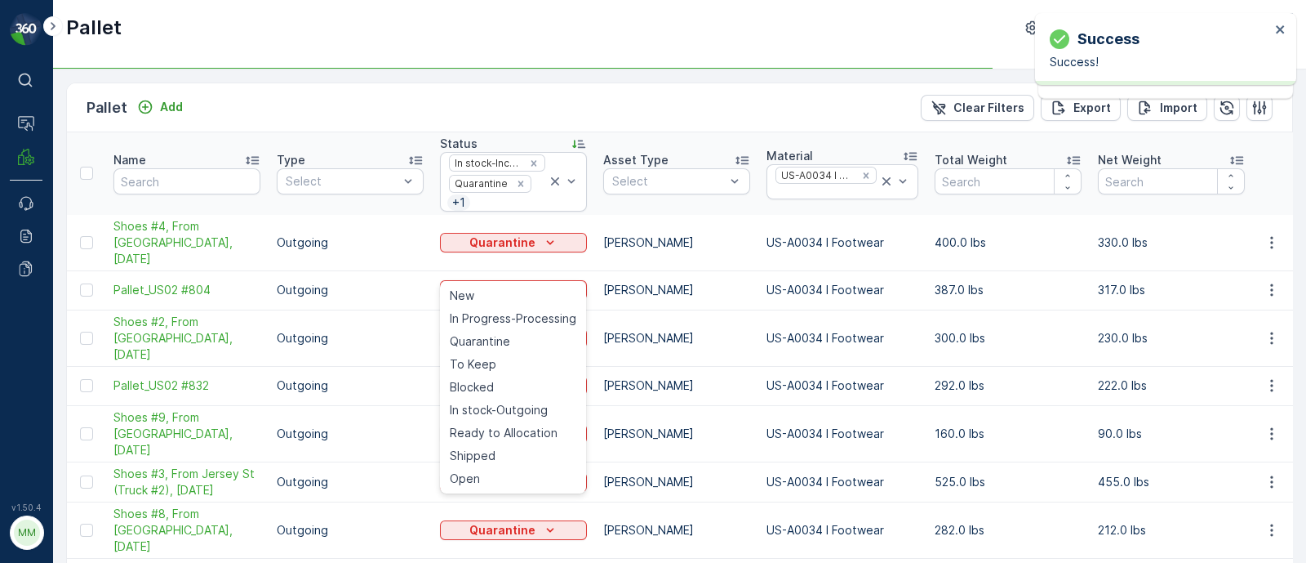
click at [670, 282] on p "Gaylord" at bounding box center [676, 290] width 147 height 16
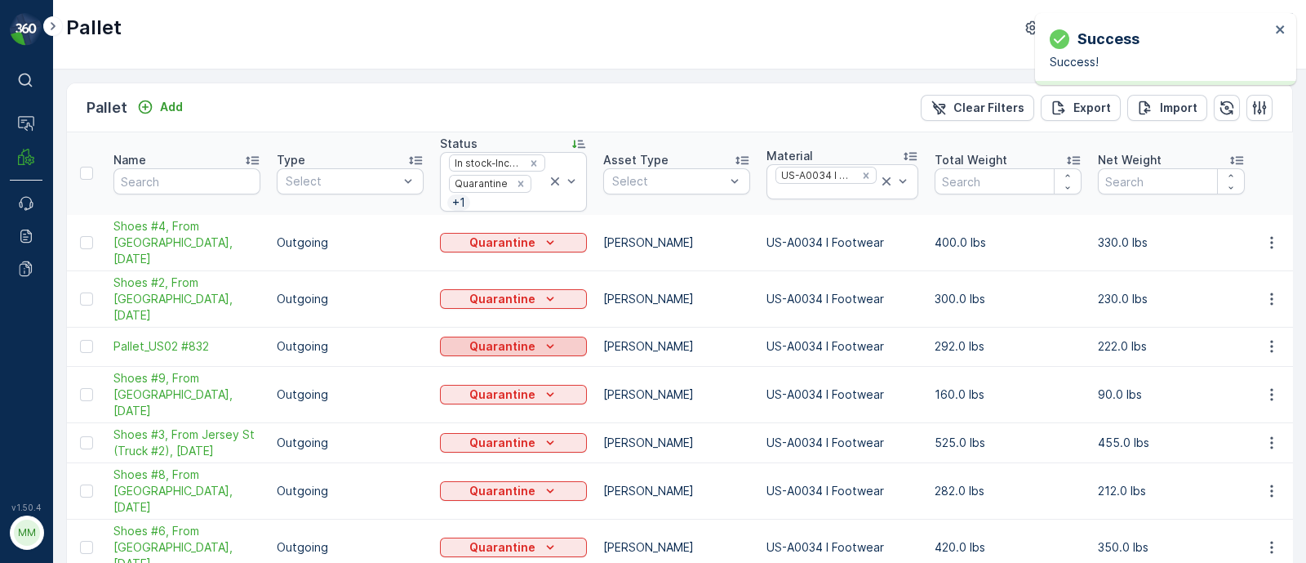
click at [506, 338] on p "Quarantine" at bounding box center [502, 346] width 66 height 16
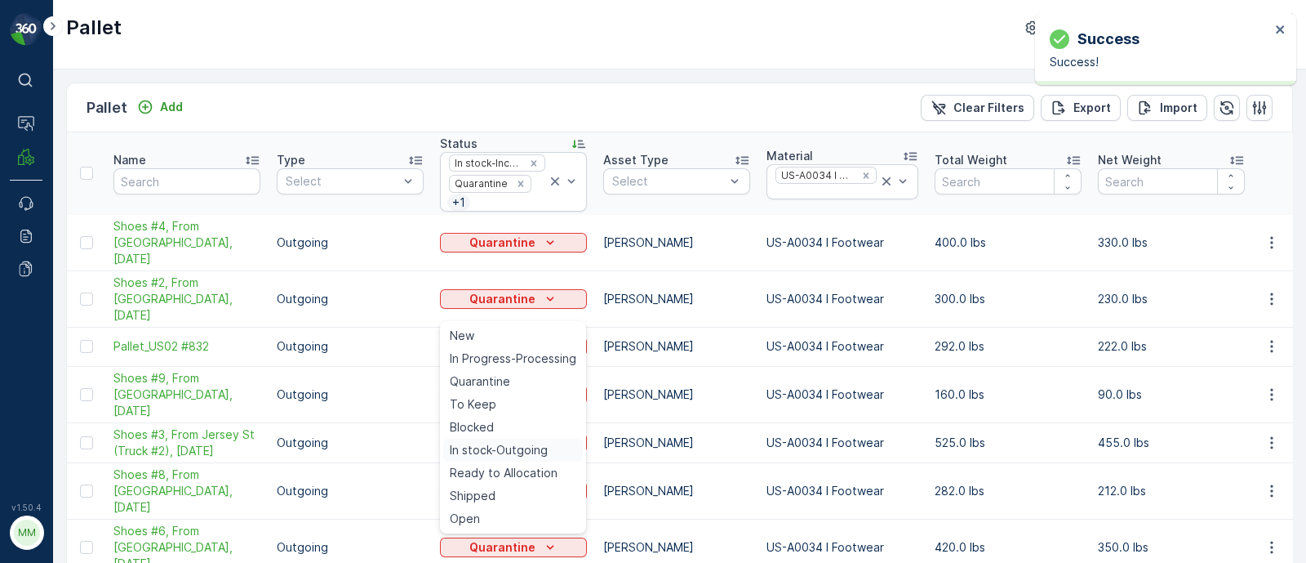
click at [533, 444] on span "In stock-Outgoing" at bounding box center [499, 450] width 98 height 16
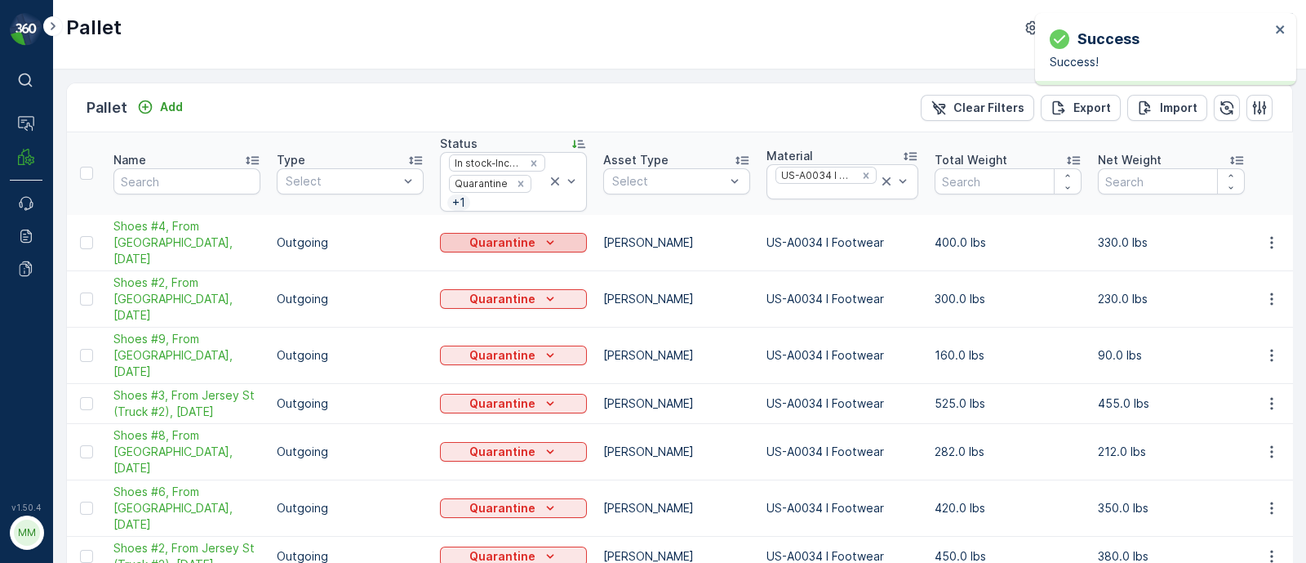
click at [531, 234] on p "Quarantine" at bounding box center [502, 242] width 66 height 16
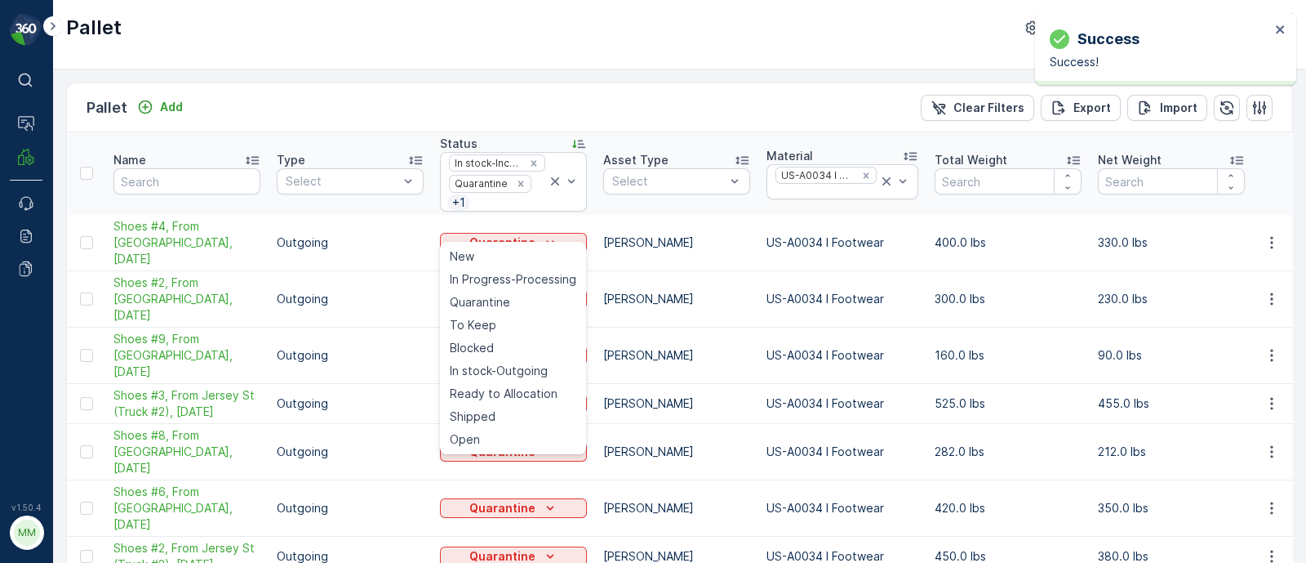
drag, startPoint x: 541, startPoint y: 369, endPoint x: 537, endPoint y: 357, distance: 12.9
click at [541, 369] on span "In stock-Outgoing" at bounding box center [499, 371] width 98 height 16
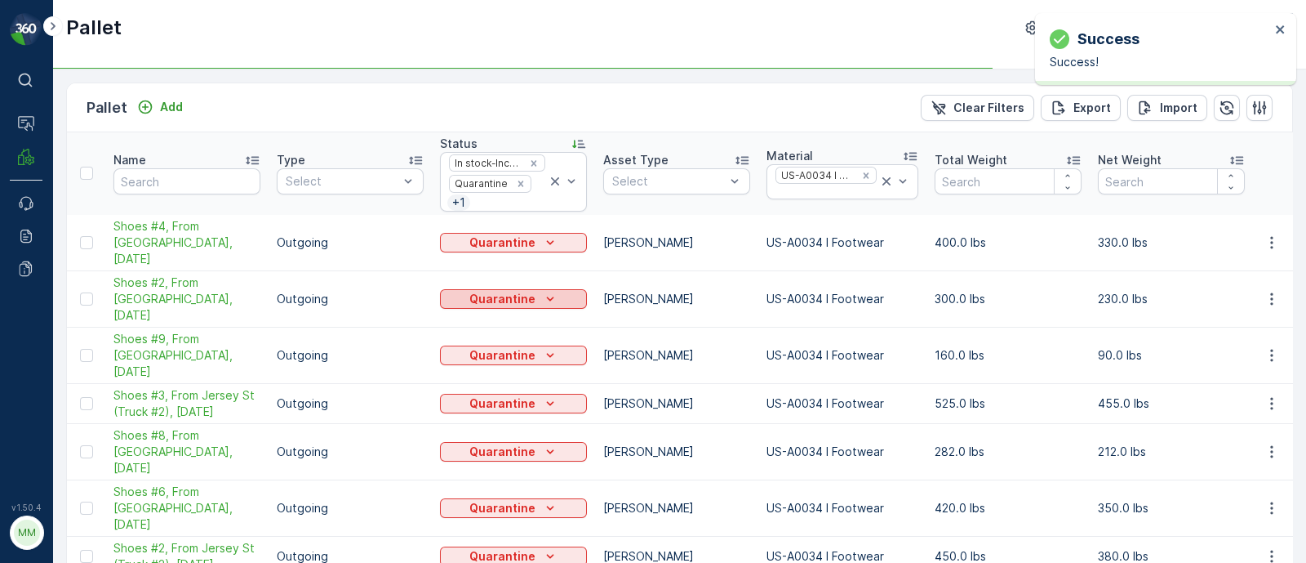
click at [529, 291] on p "Quarantine" at bounding box center [502, 299] width 66 height 16
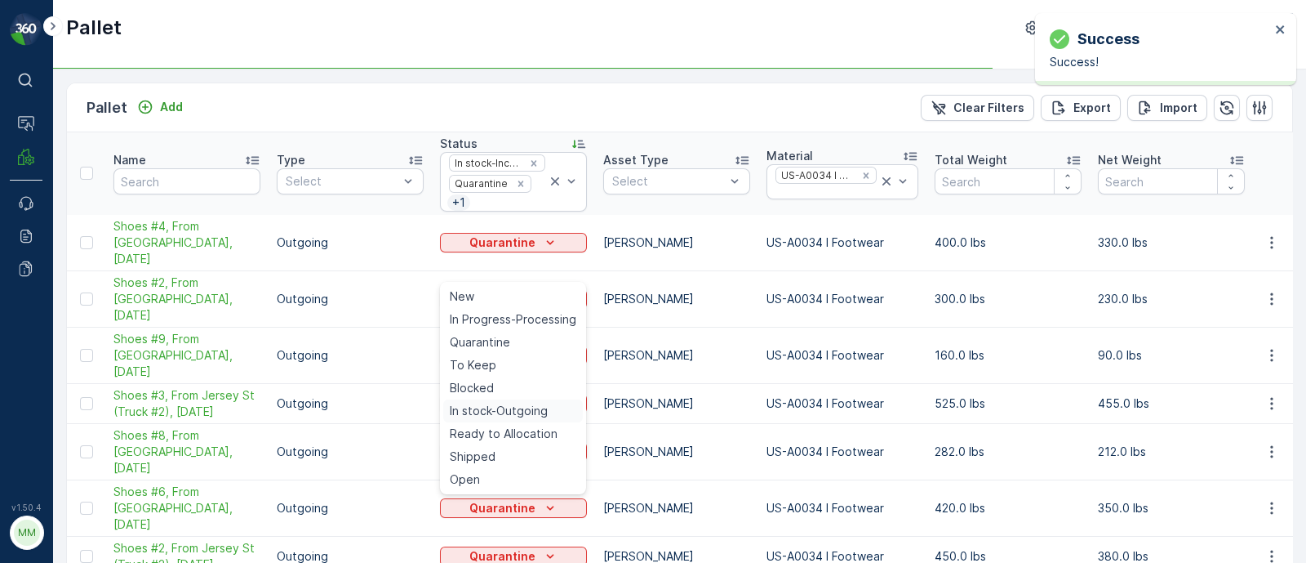
click at [529, 411] on span "In stock-Outgoing" at bounding box center [499, 411] width 98 height 16
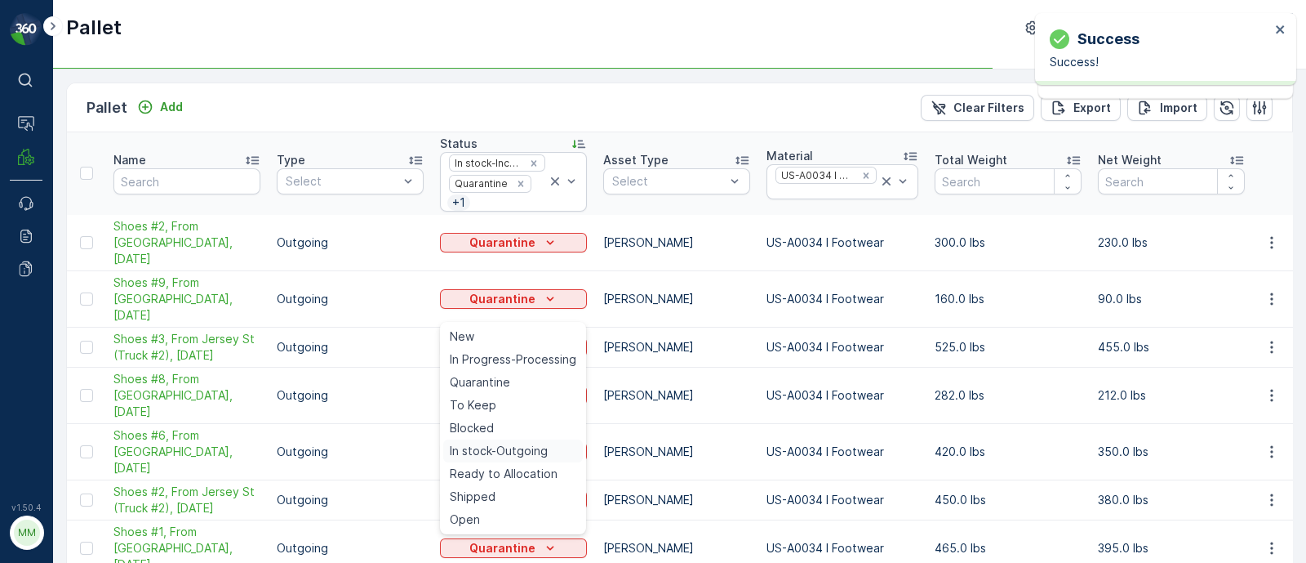
click at [533, 450] on span "In stock-Outgoing" at bounding box center [499, 451] width 98 height 16
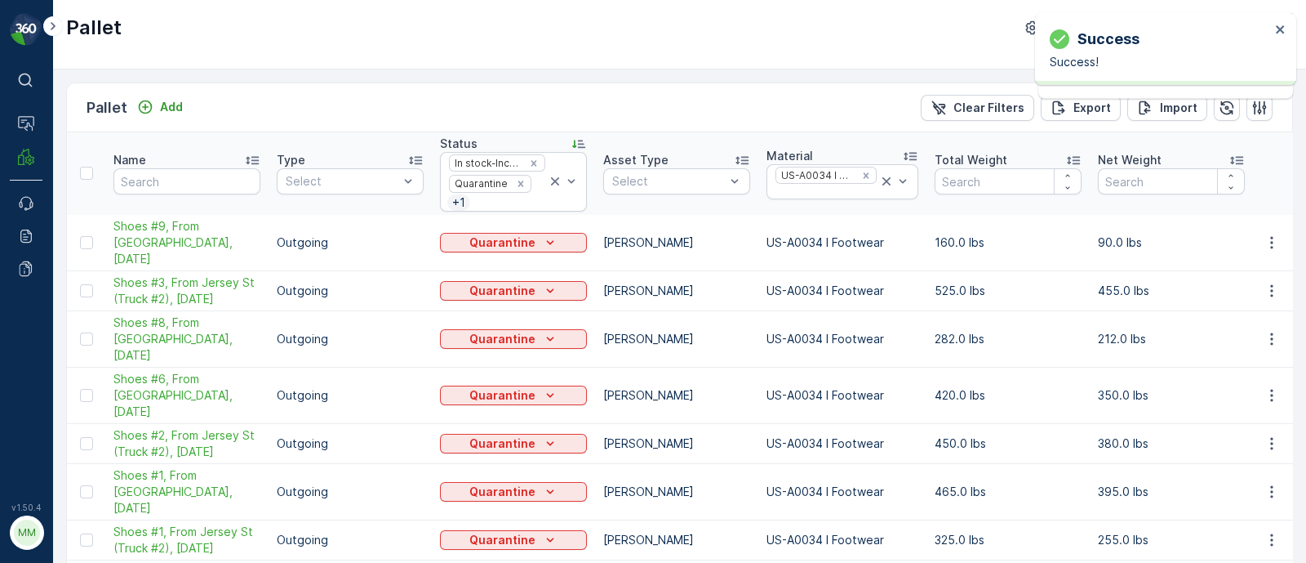
click at [525, 387] on p "Quarantine" at bounding box center [502, 395] width 66 height 16
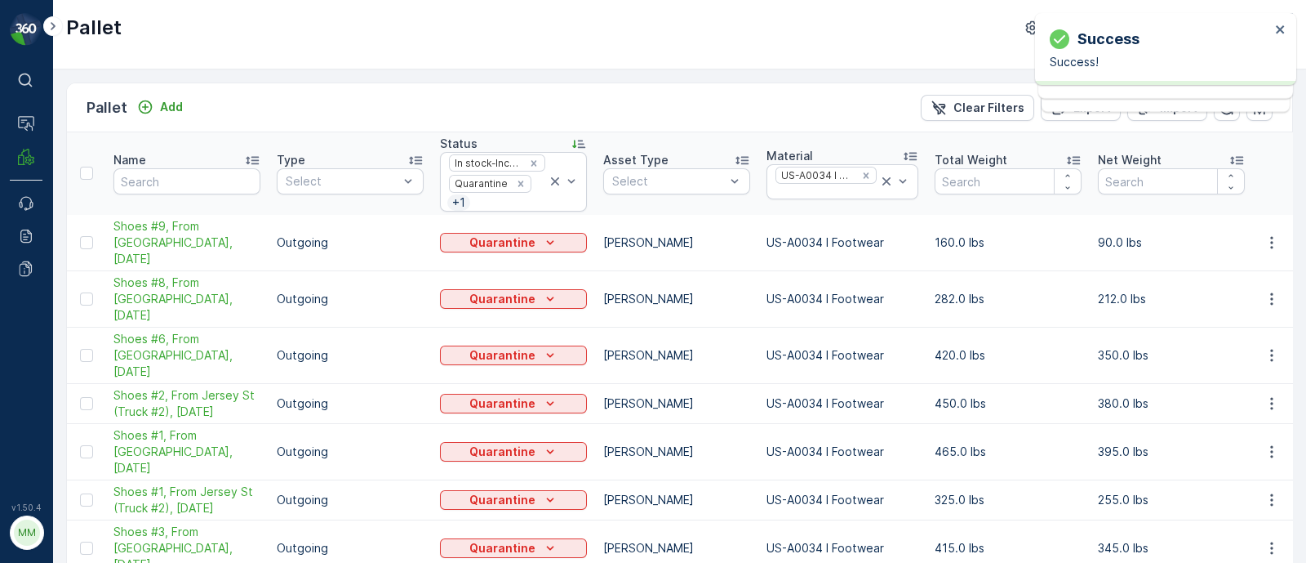
click at [538, 291] on div "Quarantine" at bounding box center [514, 299] width 134 height 16
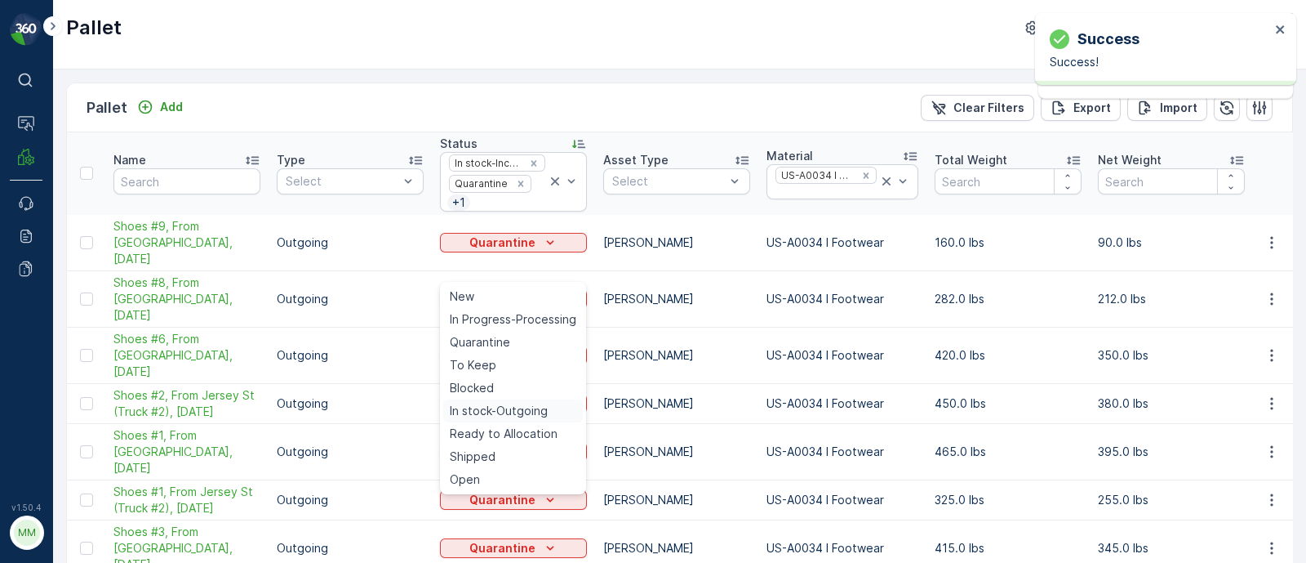
click at [529, 412] on span "In stock-Outgoing" at bounding box center [499, 411] width 98 height 16
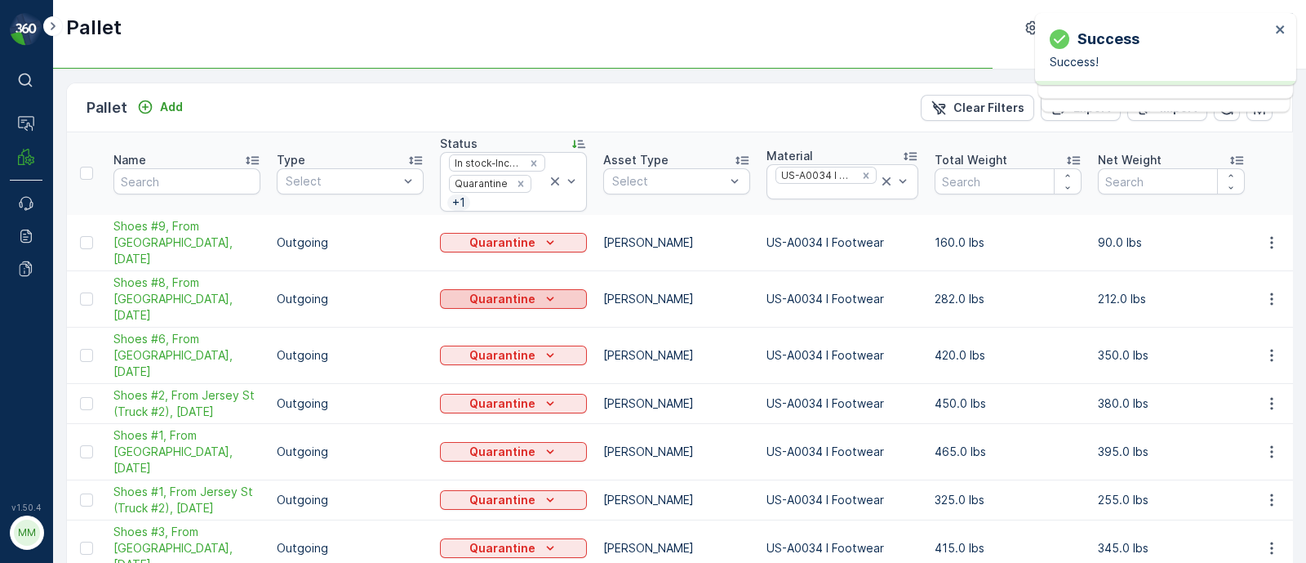
click at [514, 291] on p "Quarantine" at bounding box center [502, 299] width 66 height 16
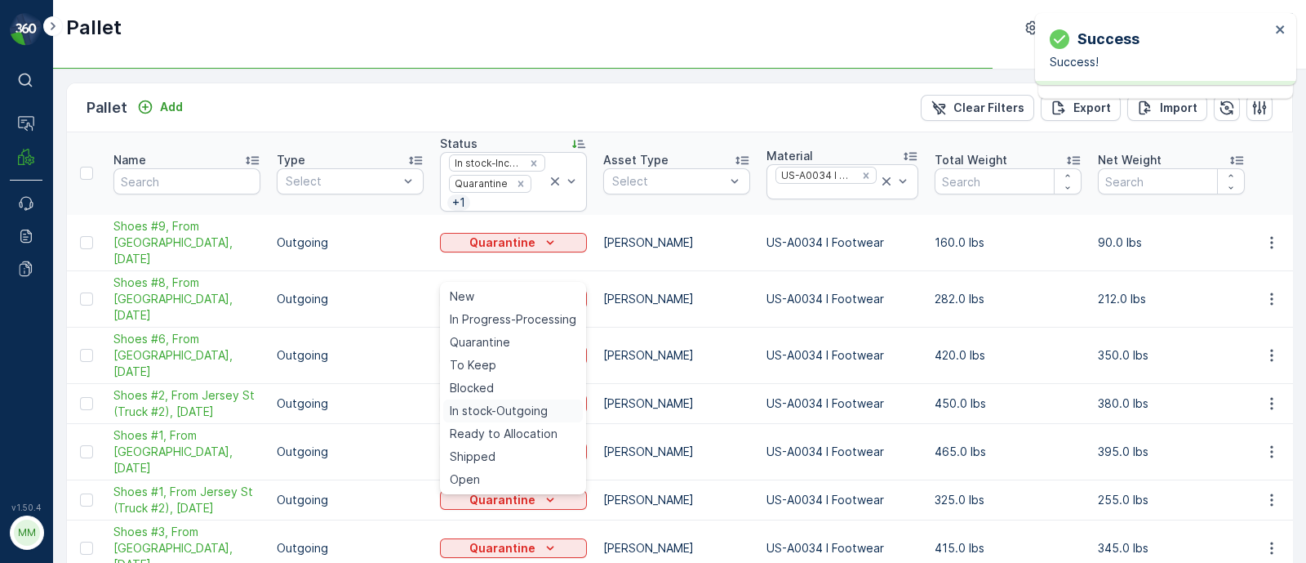
click at [518, 408] on span "In stock-Outgoing" at bounding box center [499, 411] width 98 height 16
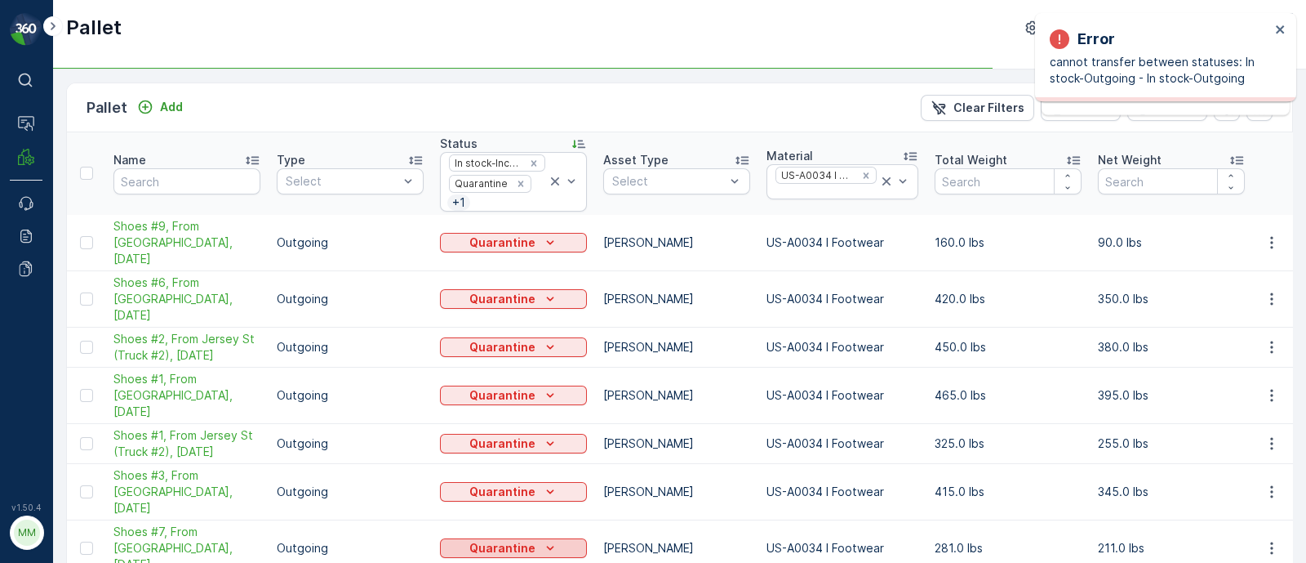
click at [515, 540] on p "Quarantine" at bounding box center [502, 548] width 66 height 16
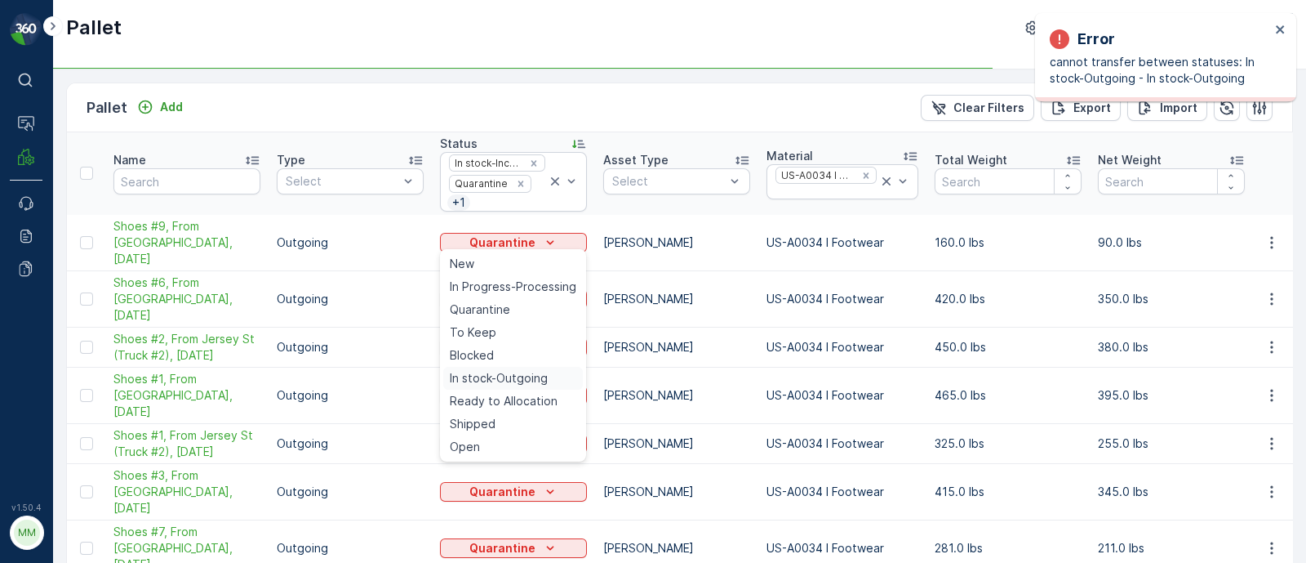
click at [521, 374] on span "In stock-Outgoing" at bounding box center [499, 378] width 98 height 16
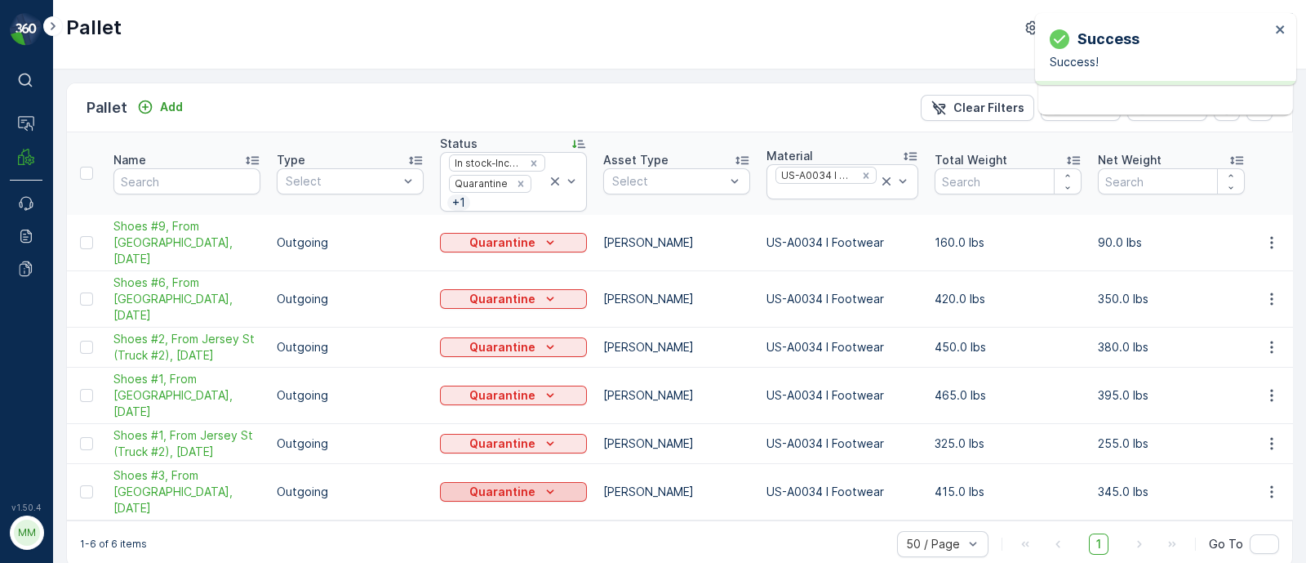
click at [528, 483] on p "Quarantine" at bounding box center [502, 491] width 66 height 16
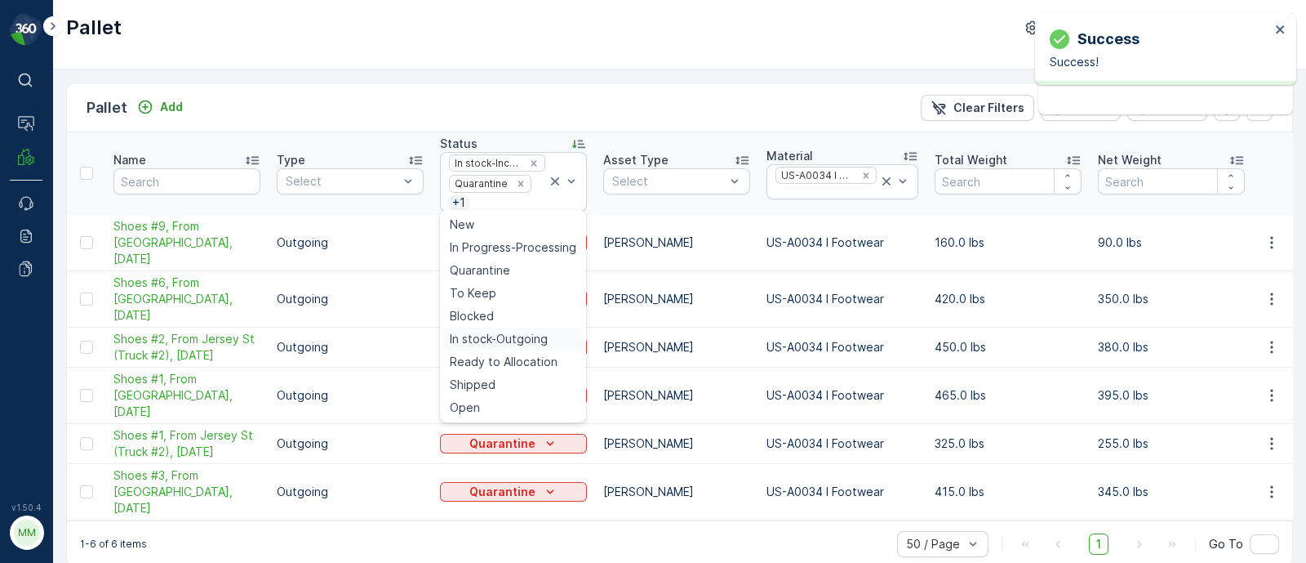
click at [539, 340] on span "In stock-Outgoing" at bounding box center [499, 339] width 98 height 16
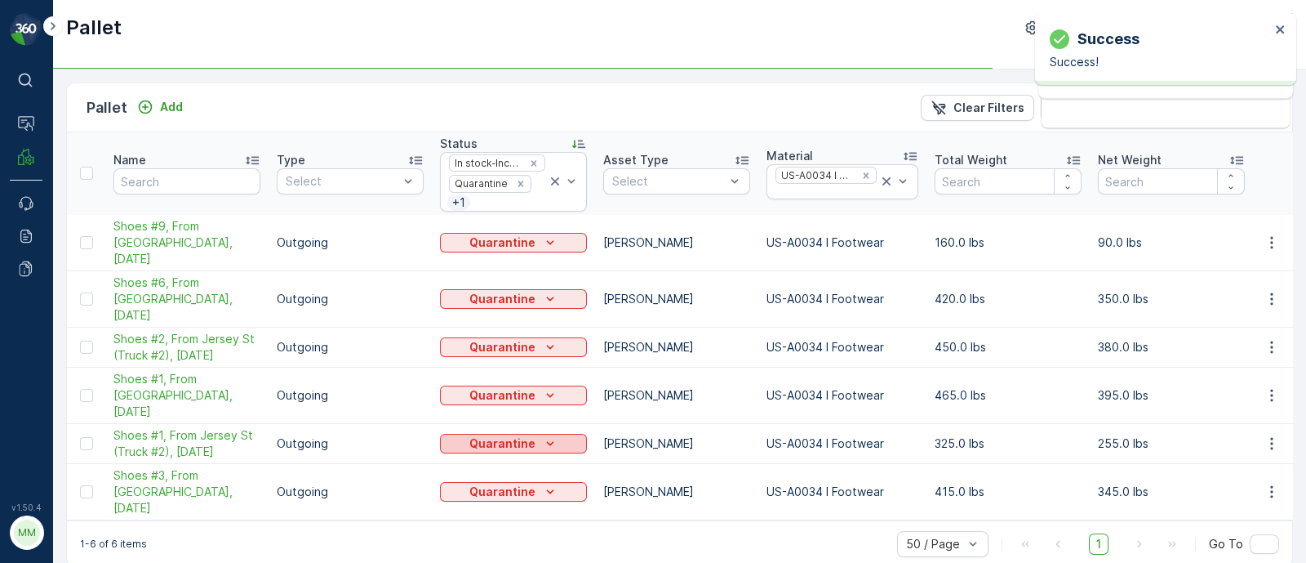
click at [531, 435] on p "Quarantine" at bounding box center [502, 443] width 66 height 16
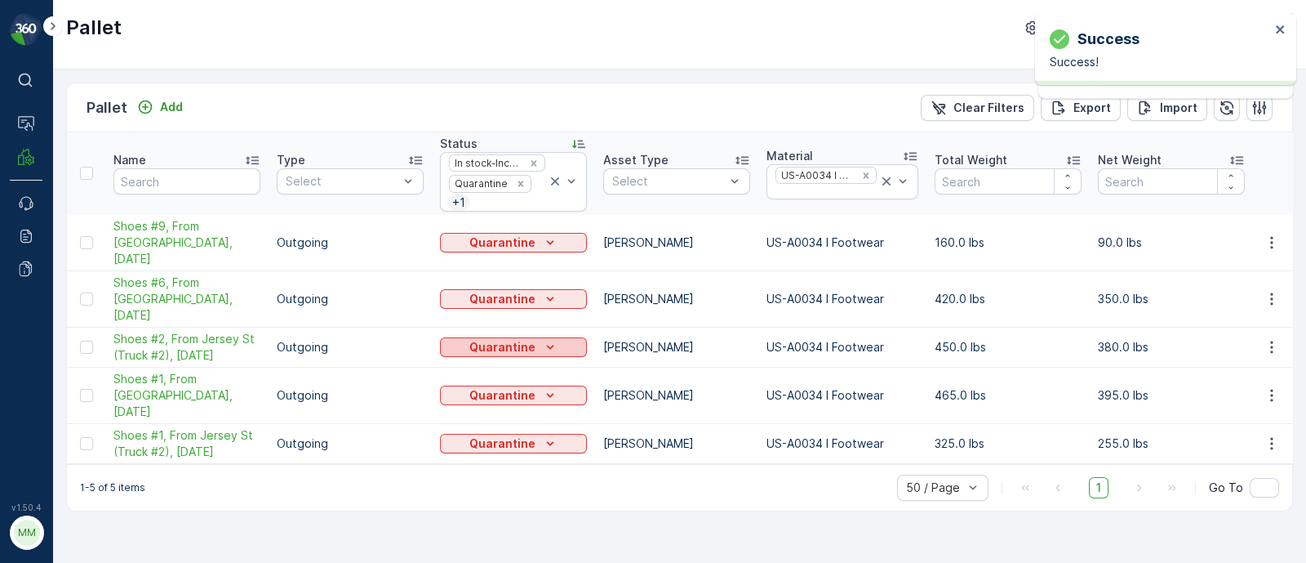
click at [534, 337] on button "Quarantine" at bounding box center [513, 347] width 147 height 20
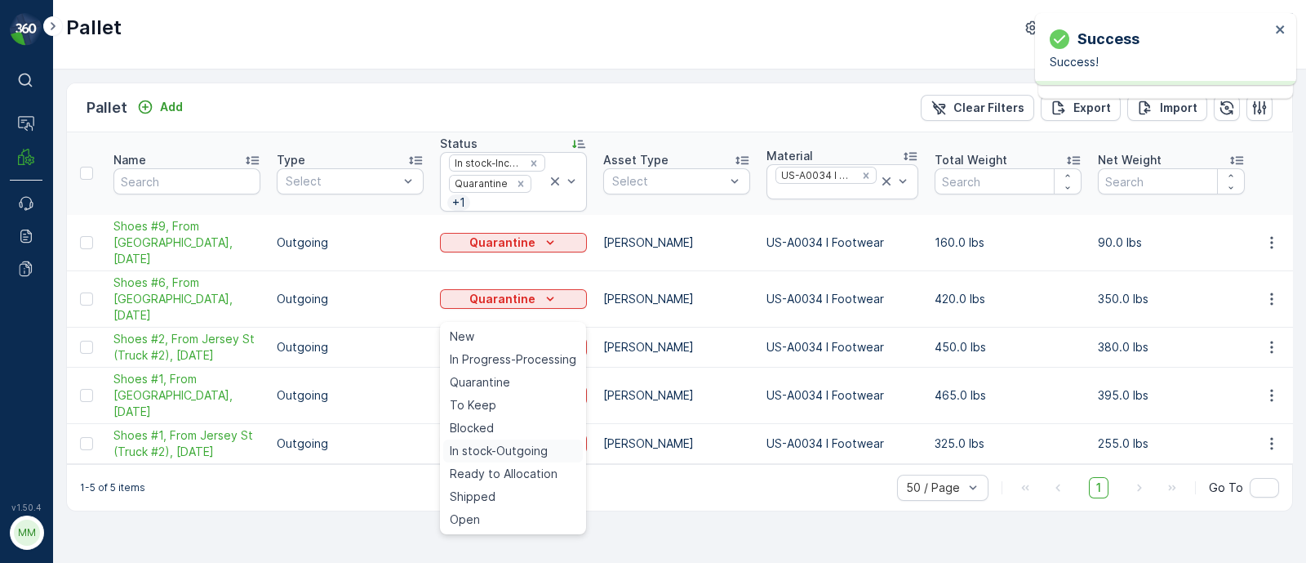
click at [520, 447] on span "In stock-Outgoing" at bounding box center [499, 451] width 98 height 16
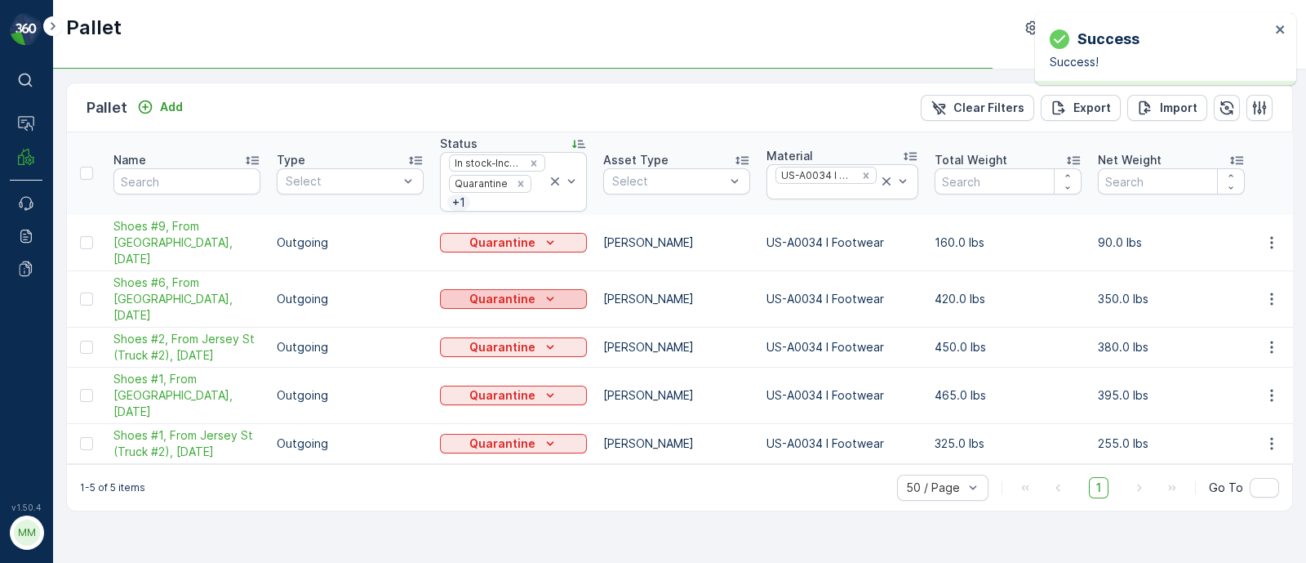
click at [518, 291] on p "Quarantine" at bounding box center [502, 299] width 66 height 16
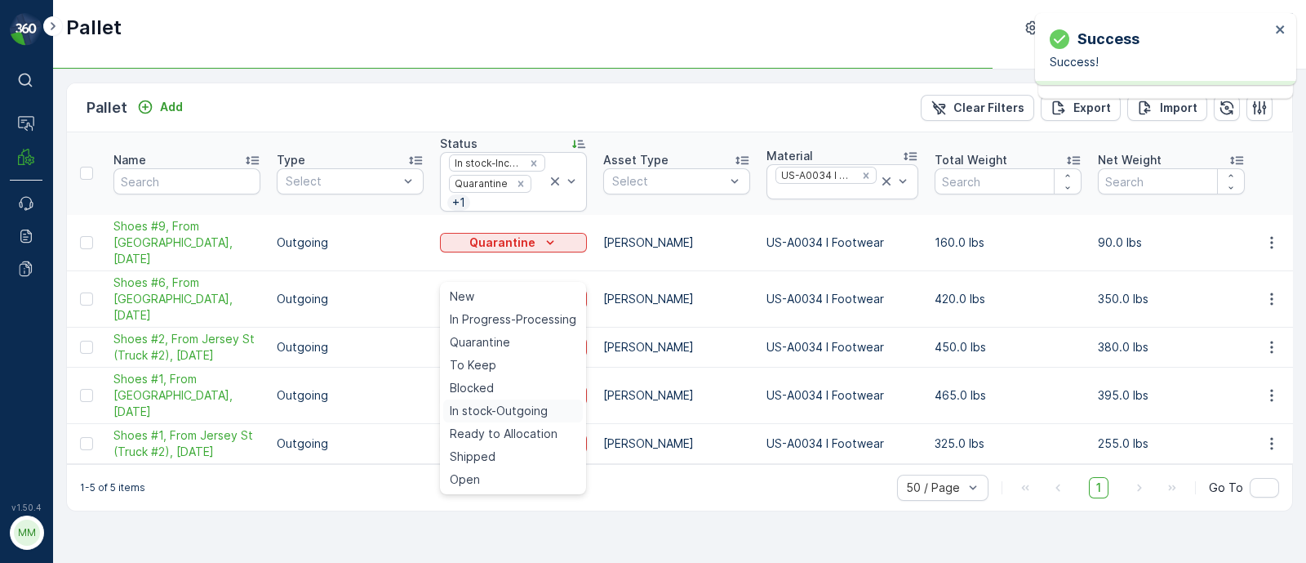
click at [520, 406] on span "In stock-Outgoing" at bounding box center [499, 411] width 98 height 16
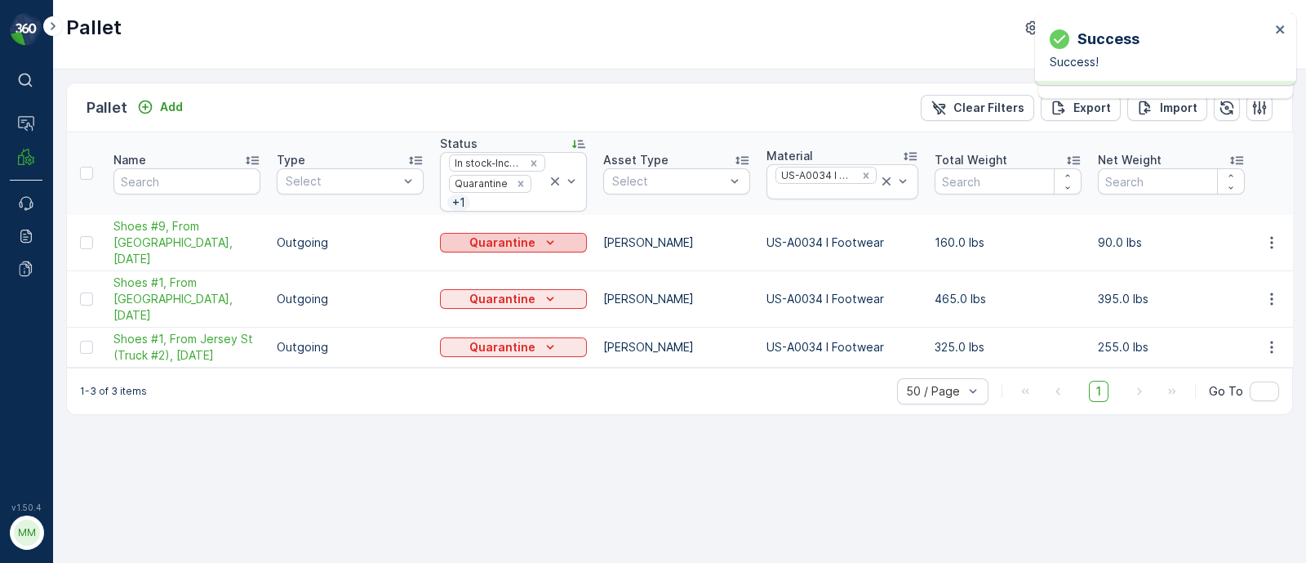
click at [532, 234] on div "Quarantine" at bounding box center [514, 242] width 134 height 16
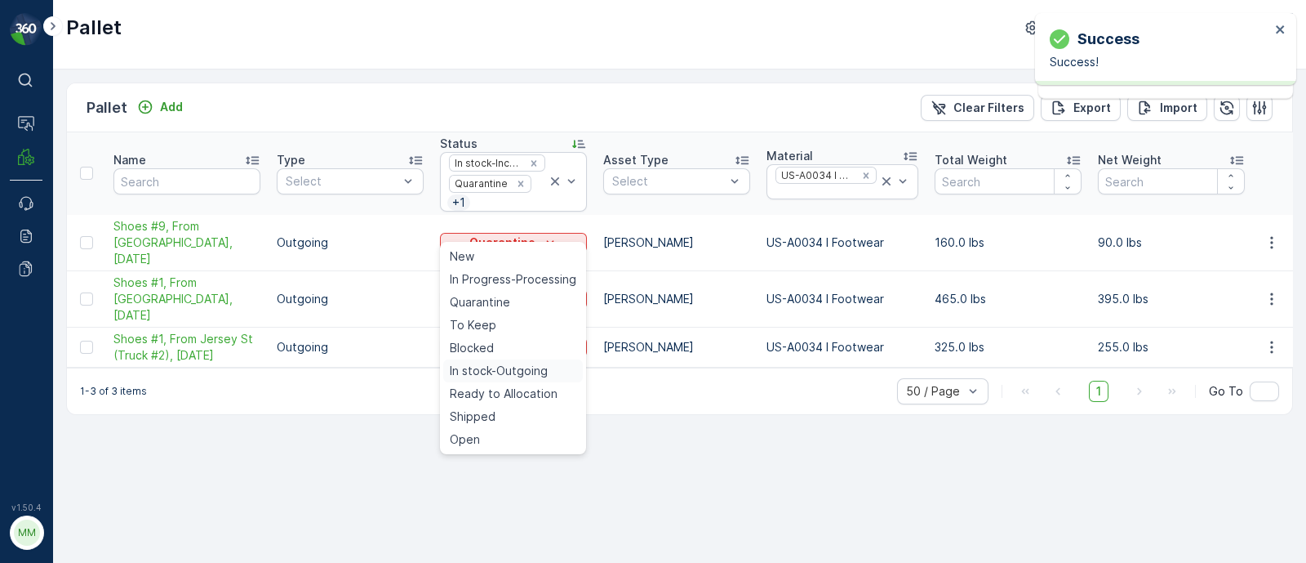
click at [510, 373] on span "In stock-Outgoing" at bounding box center [499, 371] width 98 height 16
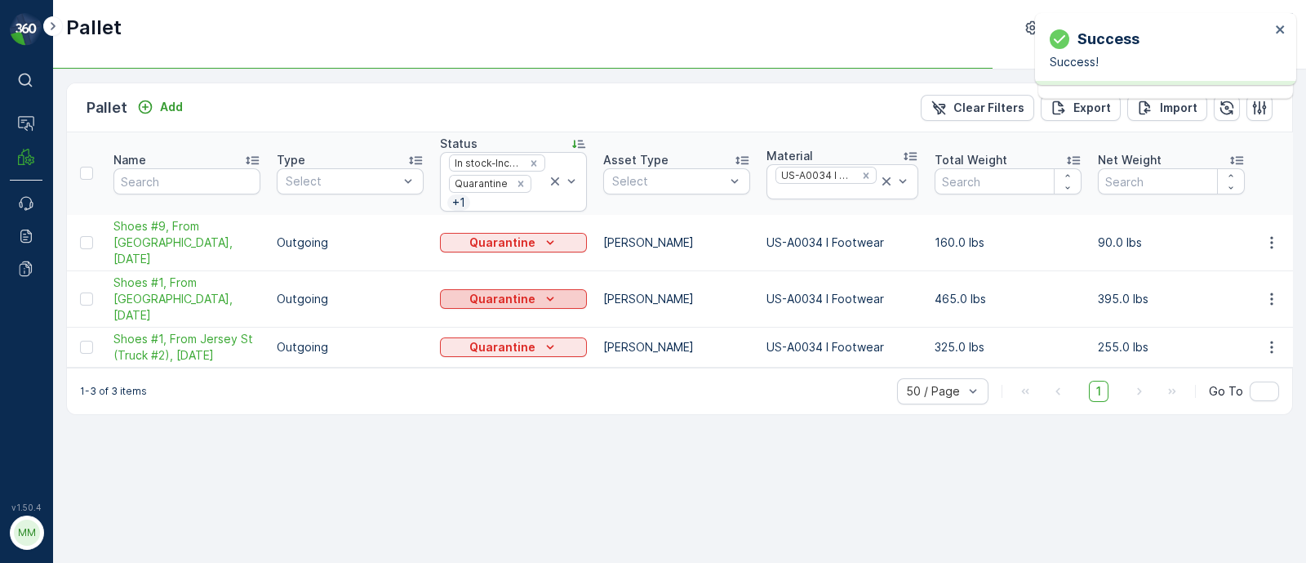
click at [518, 291] on p "Quarantine" at bounding box center [502, 299] width 66 height 16
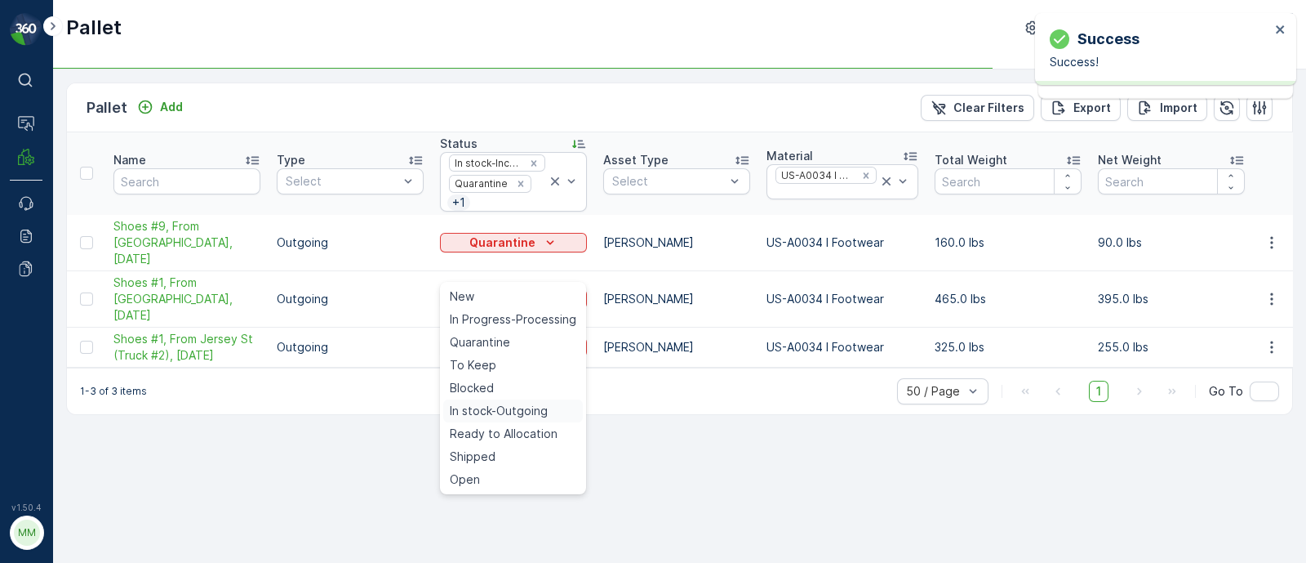
click at [525, 412] on span "In stock-Outgoing" at bounding box center [499, 411] width 98 height 16
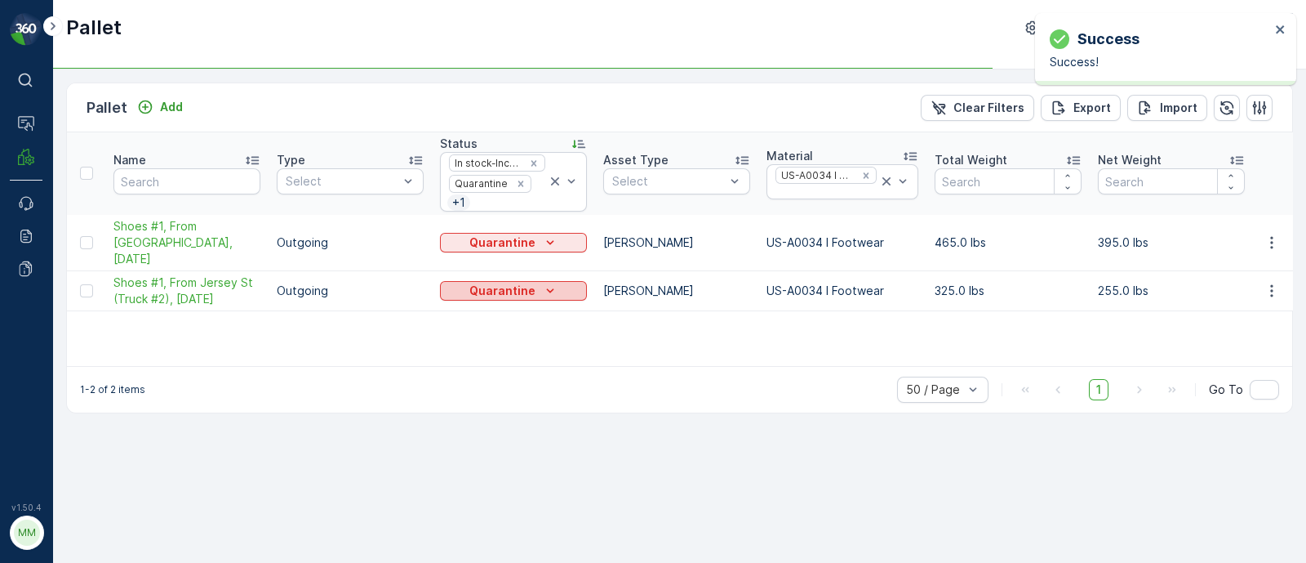
click at [525, 283] on p "Quarantine" at bounding box center [502, 291] width 66 height 16
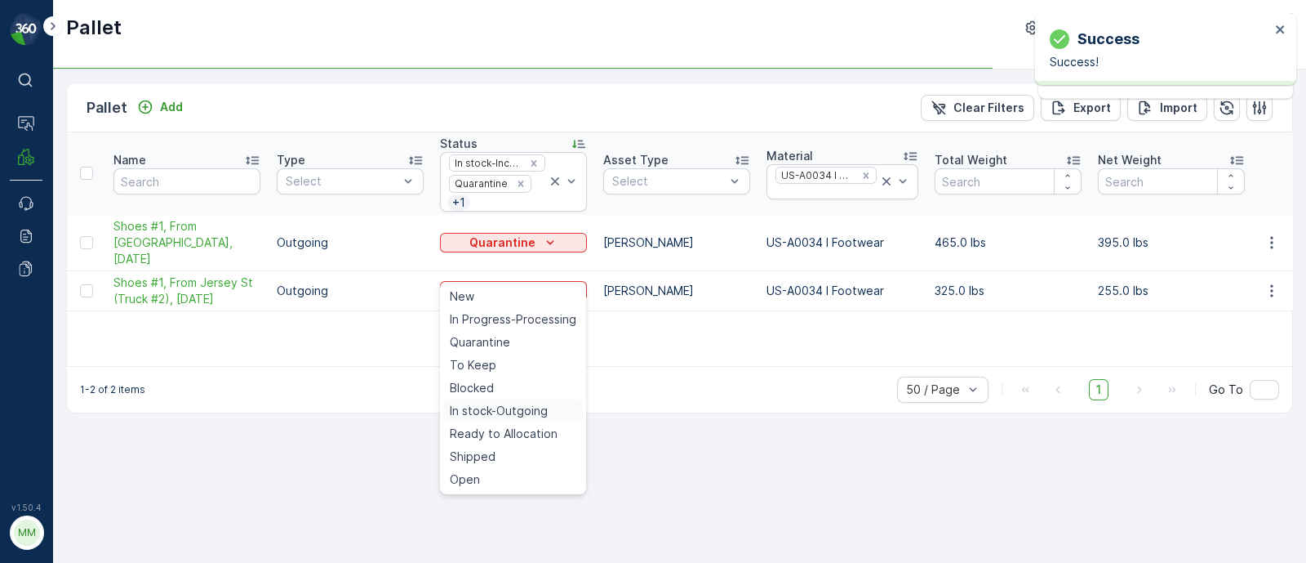
click at [523, 412] on div "Pallet Add Clear Filters Export Import Name Type Select Status In stock-Incomin…" at bounding box center [679, 315] width 1253 height 493
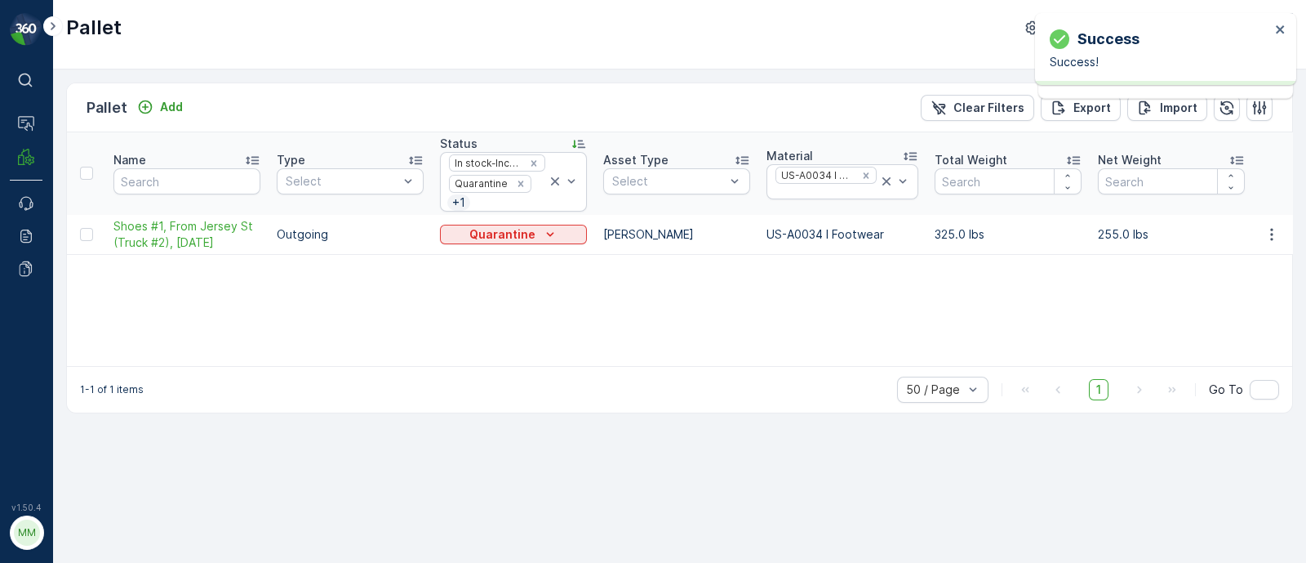
click at [505, 210] on th "Status In stock-Incoming Quarantine + 1" at bounding box center [513, 173] width 163 height 82
click at [506, 230] on p "Quarantine" at bounding box center [502, 234] width 66 height 16
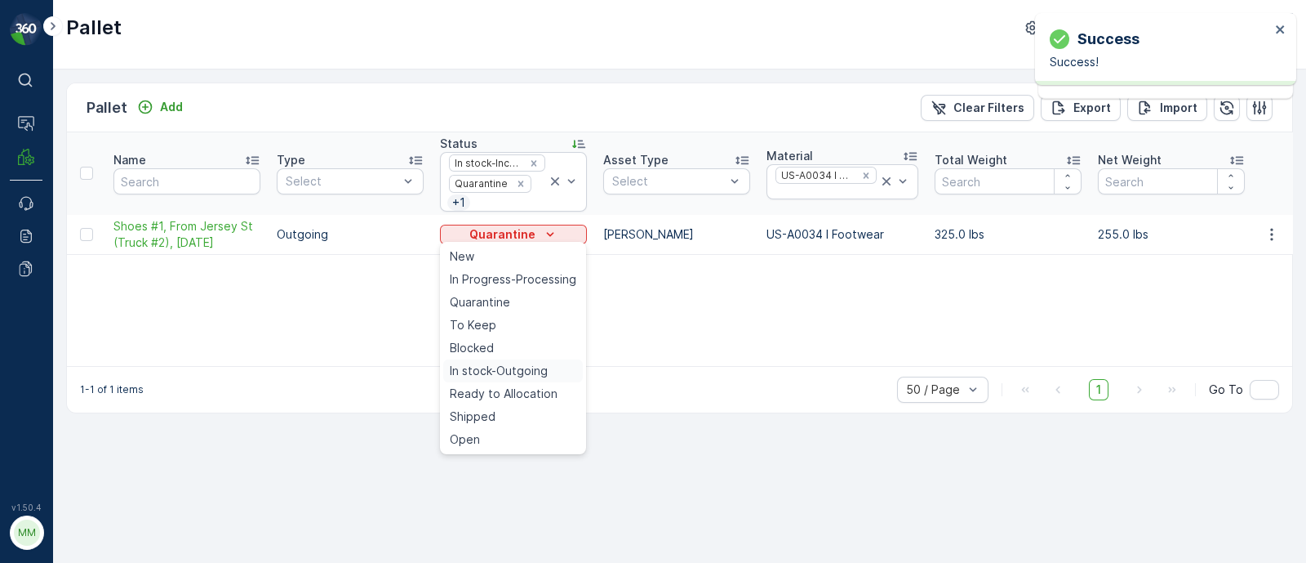
click at [523, 368] on span "In stock-Outgoing" at bounding box center [499, 371] width 98 height 16
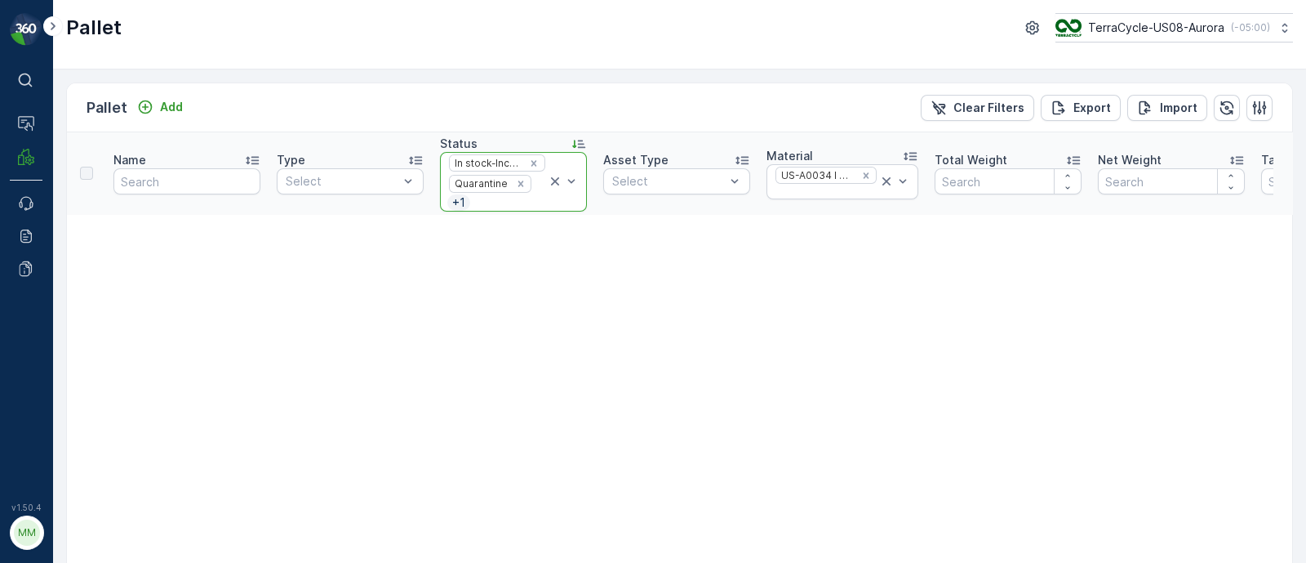
click at [558, 178] on icon at bounding box center [555, 181] width 8 height 8
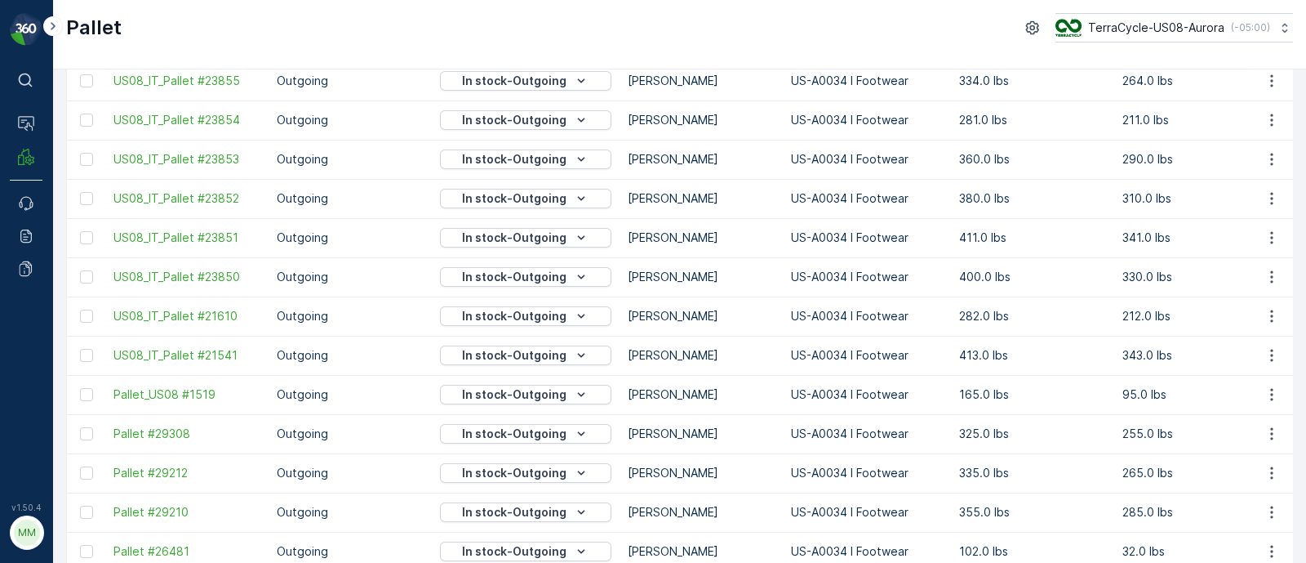
scroll to position [1661, 0]
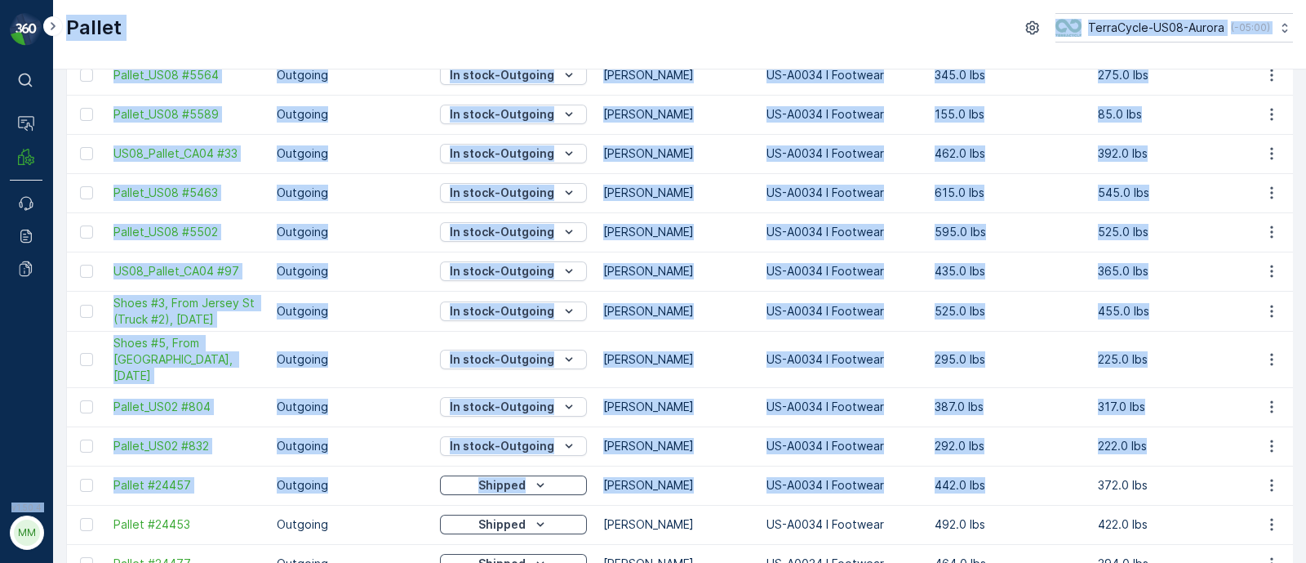
drag, startPoint x: 1057, startPoint y: 469, endPoint x: 0, endPoint y: 450, distance: 1056.7
click at [0, 450] on div "⌘B Operations MRF Events Reports Documents v 1.50.4 MM MRF.US08 Pallet TerraCyc…" at bounding box center [653, 281] width 1306 height 563
click at [334, 477] on p "Outgoing" at bounding box center [350, 485] width 147 height 16
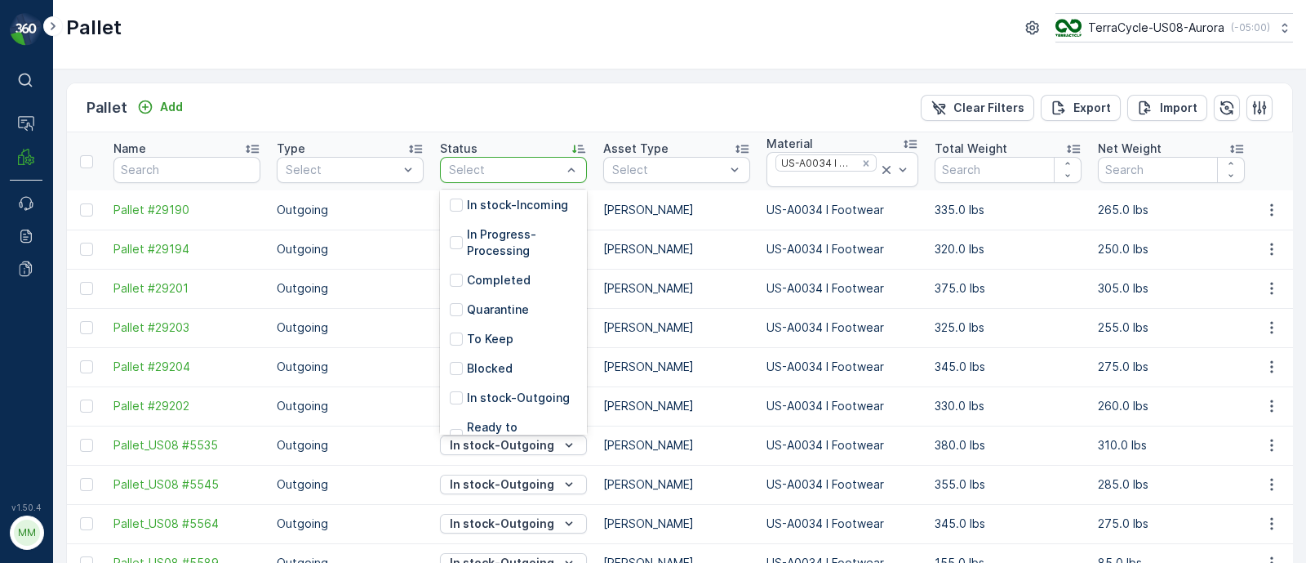
scroll to position [146, 0]
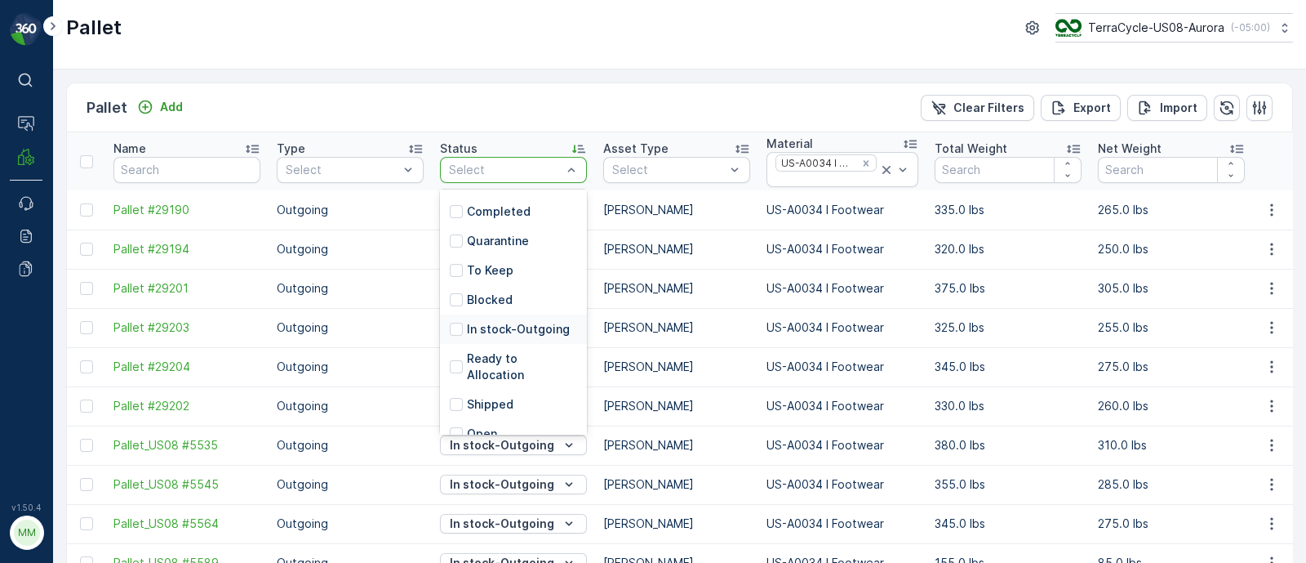
click at [518, 325] on p "In stock-Outgoing" at bounding box center [518, 329] width 103 height 16
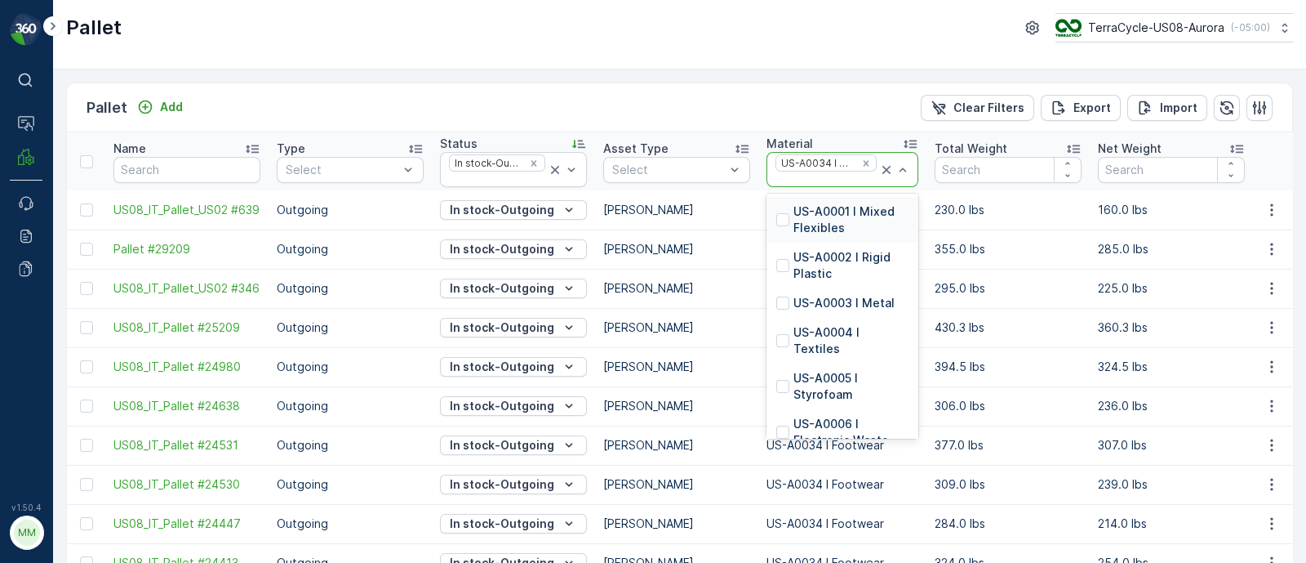
type input "US-PI0091 I C00046 NRP Personal Care"
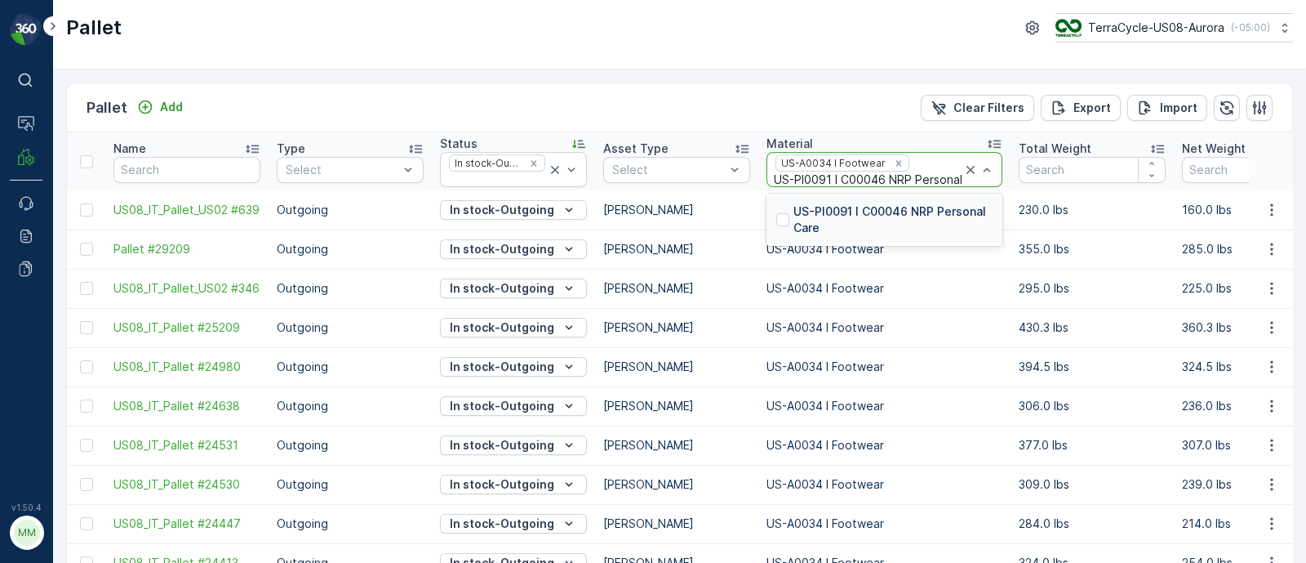
click at [861, 211] on p "US-PI0091 I C00046 NRP Personal Care" at bounding box center [893, 219] width 199 height 33
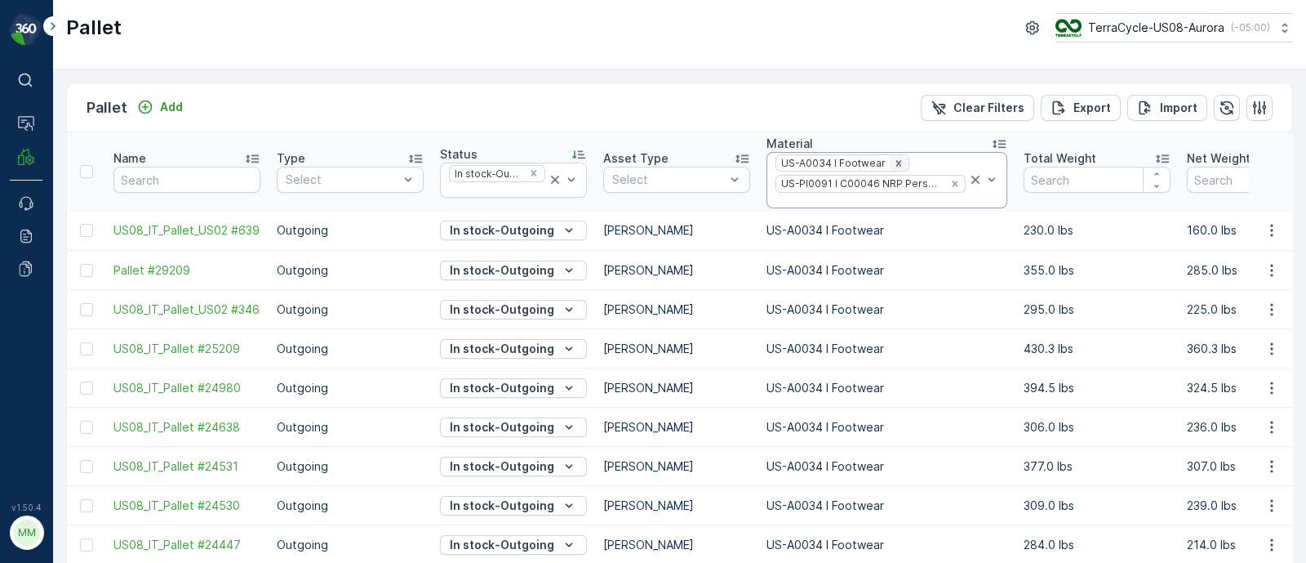
click at [893, 158] on icon "Remove US-A0034 I Footwear" at bounding box center [898, 163] width 11 height 11
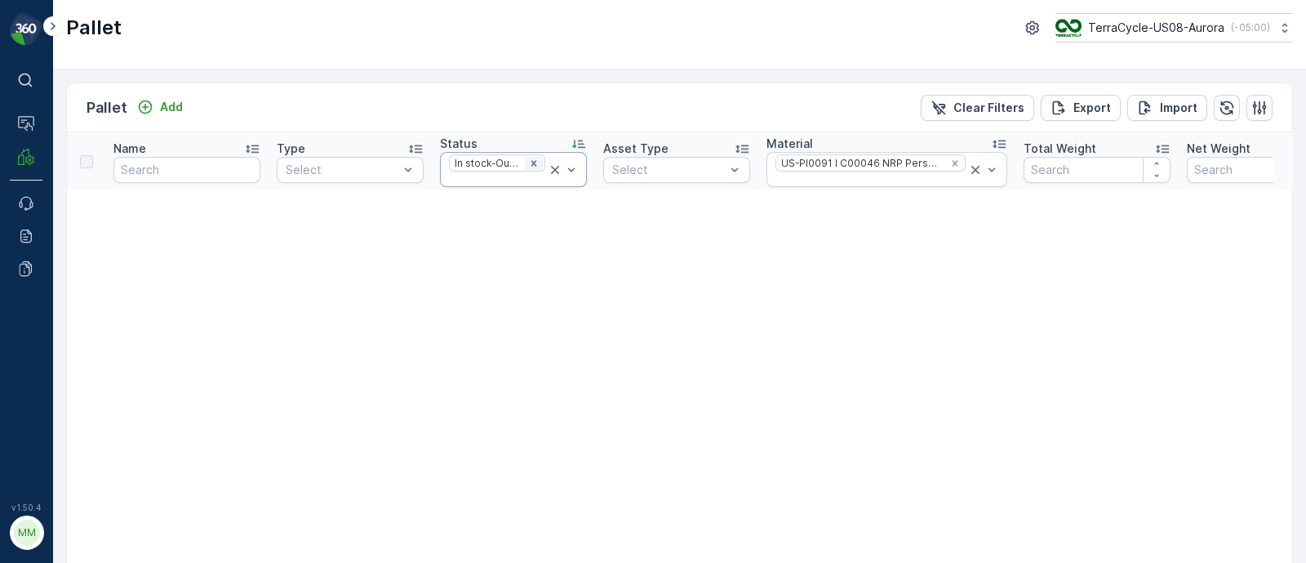
click at [532, 165] on icon "Remove In stock-Outgoing" at bounding box center [535, 163] width 6 height 6
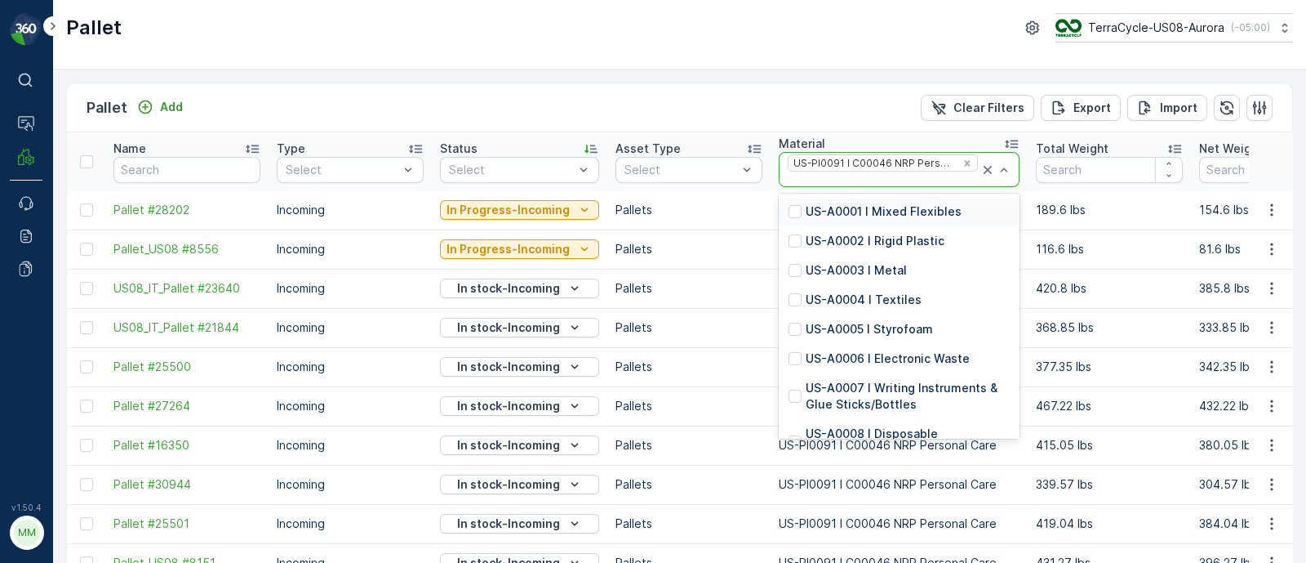
type input "US-PI0117 I Name Tags and Lanyards"
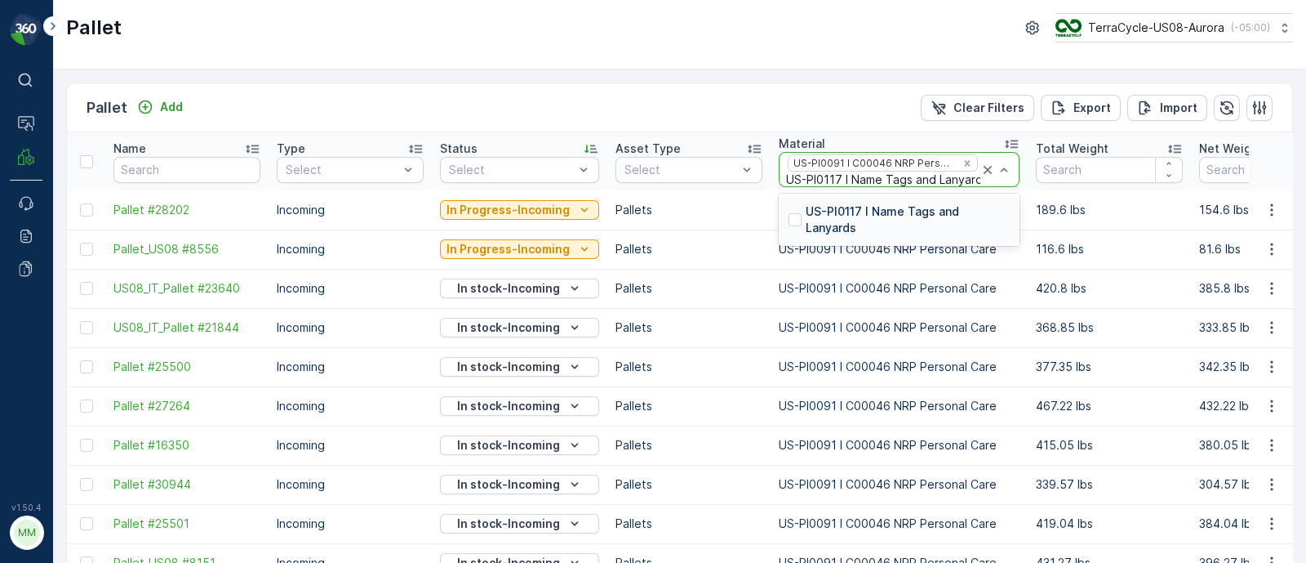
scroll to position [0, 18]
click at [822, 214] on p "US-PI0117 I Name Tags and Lanyards" at bounding box center [908, 219] width 204 height 33
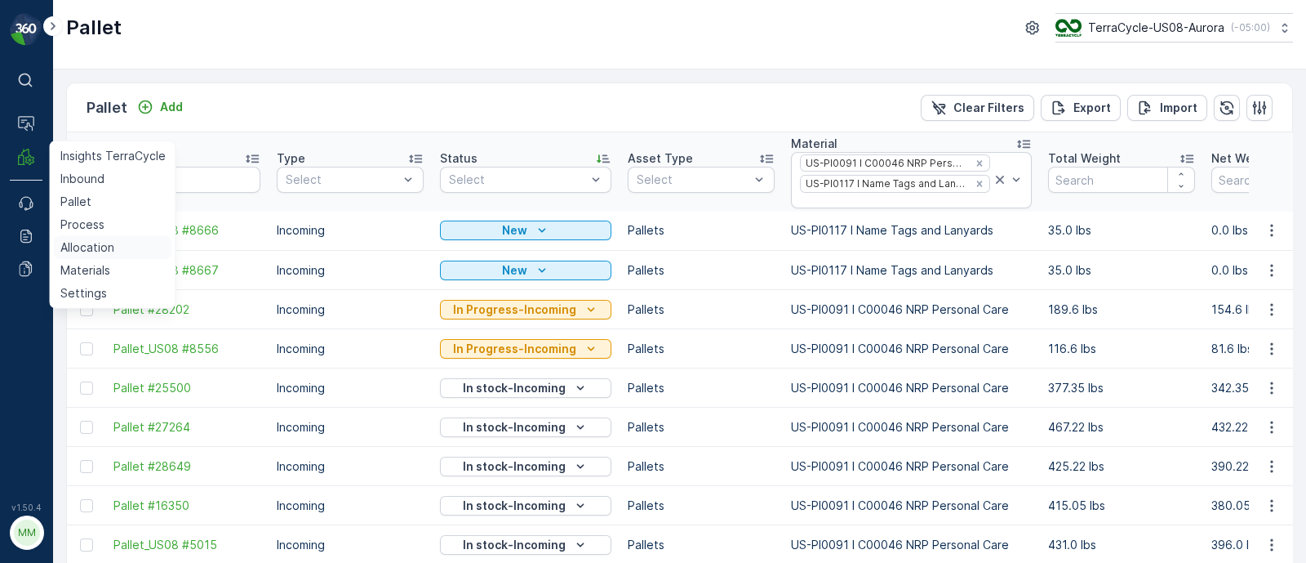
click at [91, 243] on p "Allocation" at bounding box center [87, 247] width 54 height 16
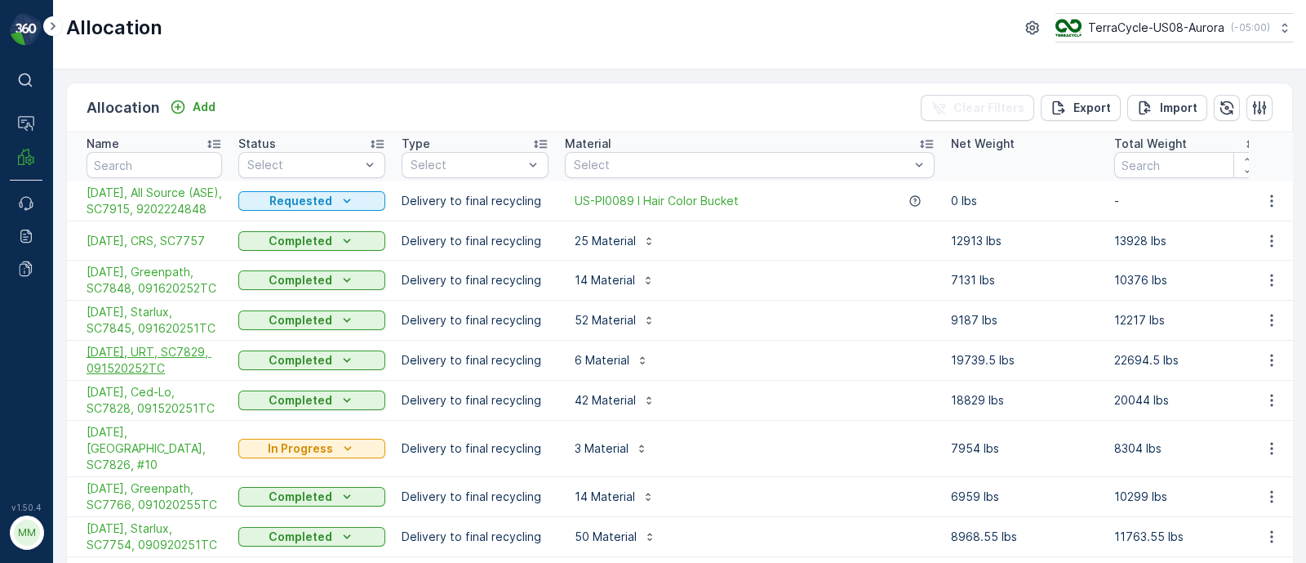
click at [149, 372] on span "09/22/25, URT, SC7829, 091520252TC" at bounding box center [155, 360] width 136 height 33
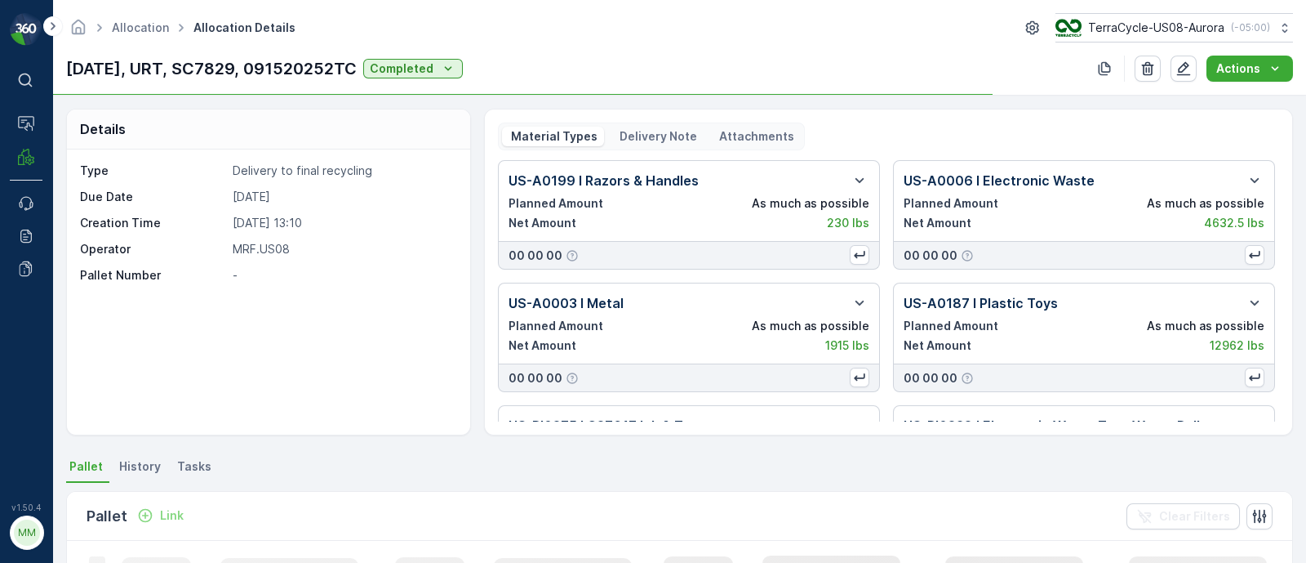
click at [632, 132] on p "Delivery Note" at bounding box center [657, 136] width 80 height 16
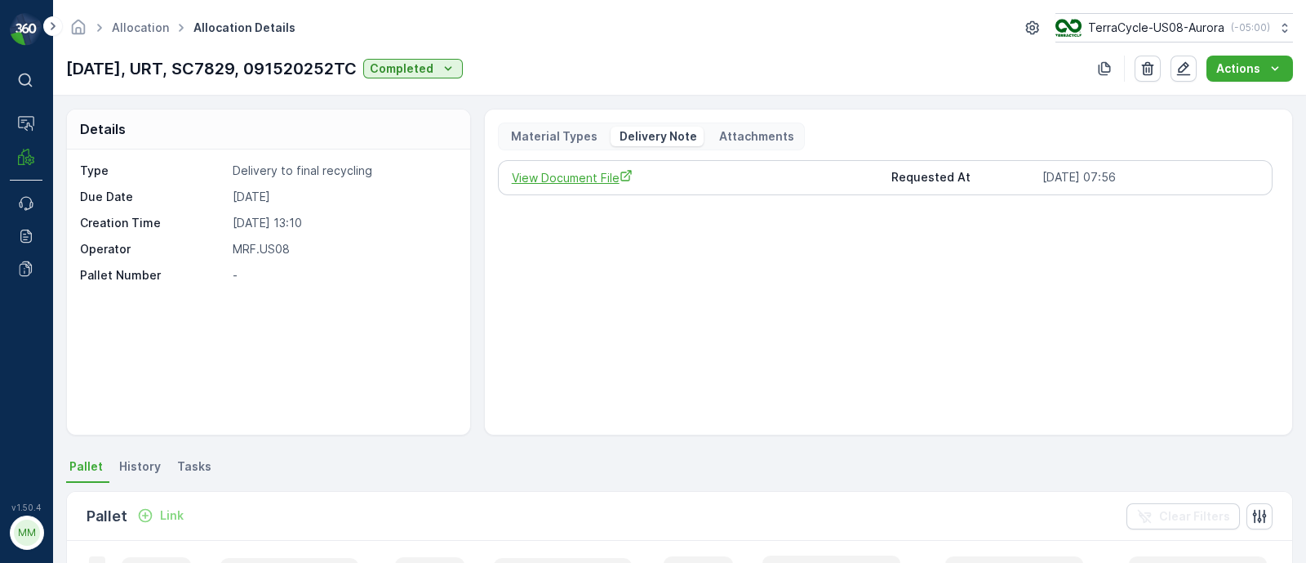
click at [580, 177] on span "View Document File" at bounding box center [695, 177] width 367 height 17
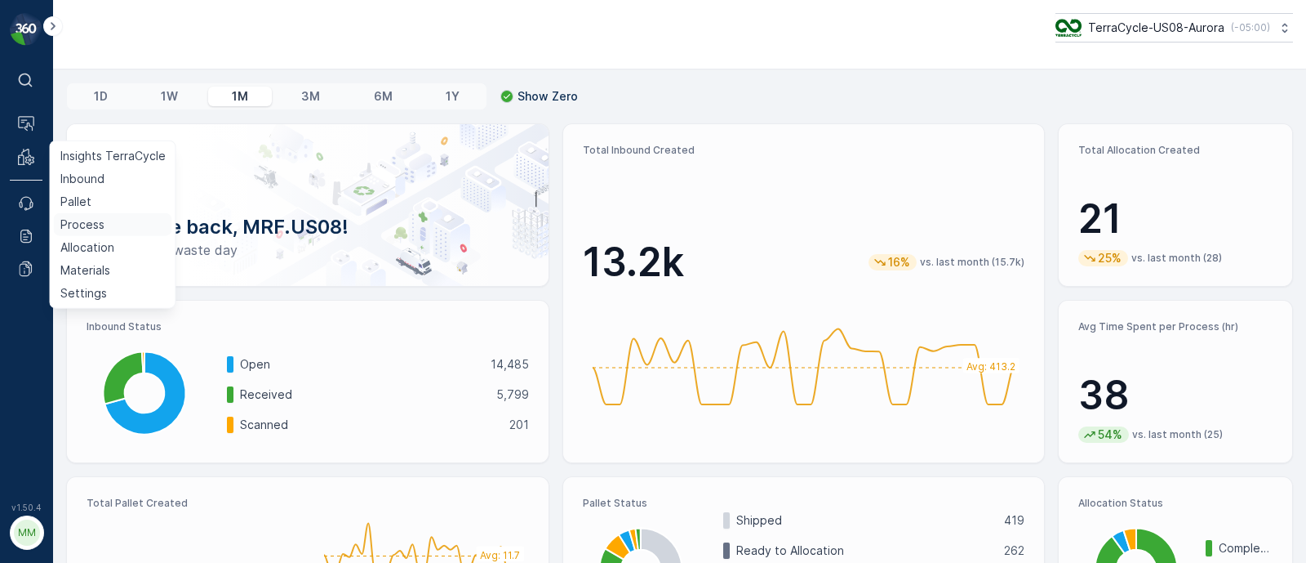
click at [81, 218] on p "Process" at bounding box center [82, 224] width 44 height 16
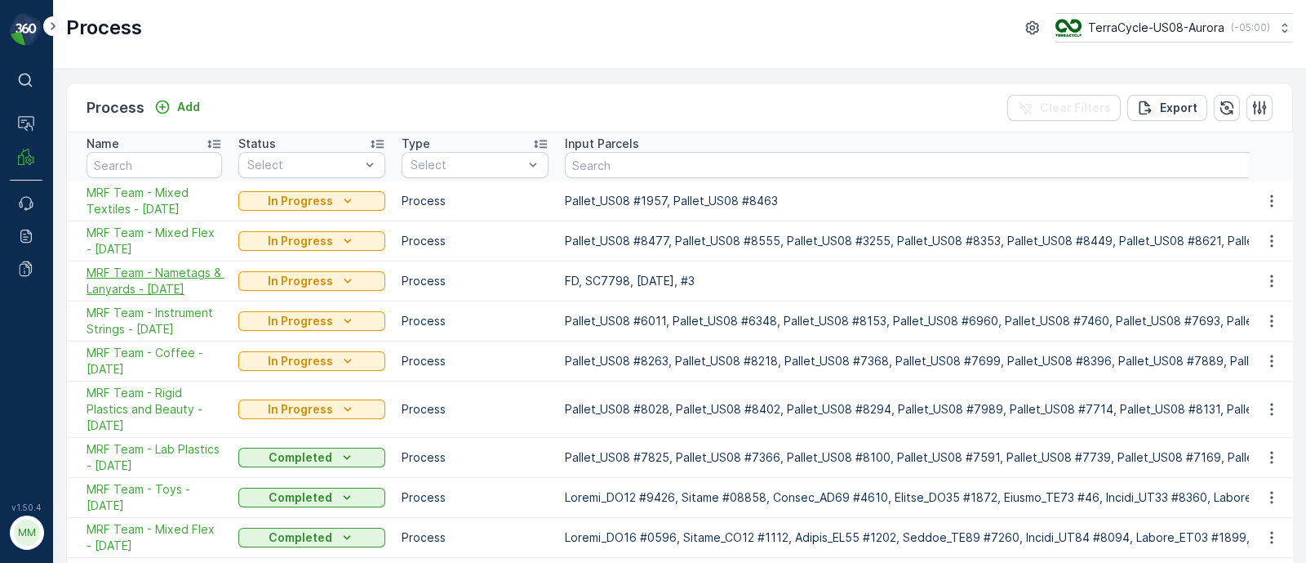
click at [187, 276] on span "MRF Team - Nametags & Lanyards - [DATE]" at bounding box center [155, 281] width 136 height 33
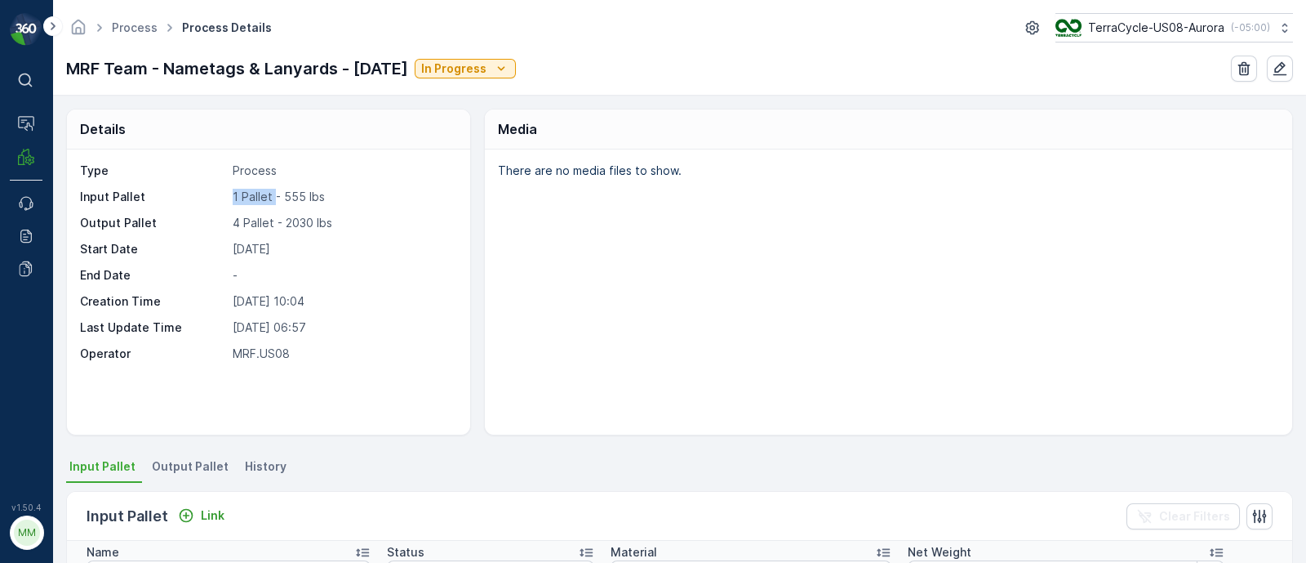
drag, startPoint x: 216, startPoint y: 196, endPoint x: 274, endPoint y: 195, distance: 58.0
click at [274, 195] on div "Input Pallet 1 Pallet - 555 lbs" at bounding box center [266, 197] width 373 height 16
click at [274, 195] on p "1 Pallet - 555 lbs" at bounding box center [343, 197] width 220 height 16
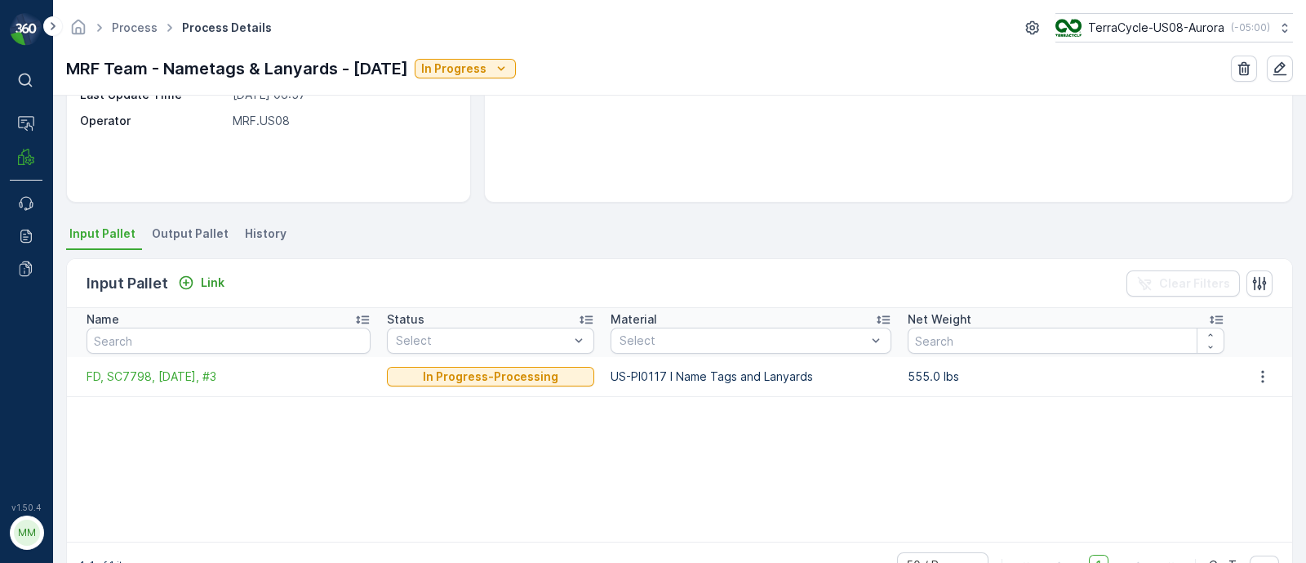
scroll to position [278, 0]
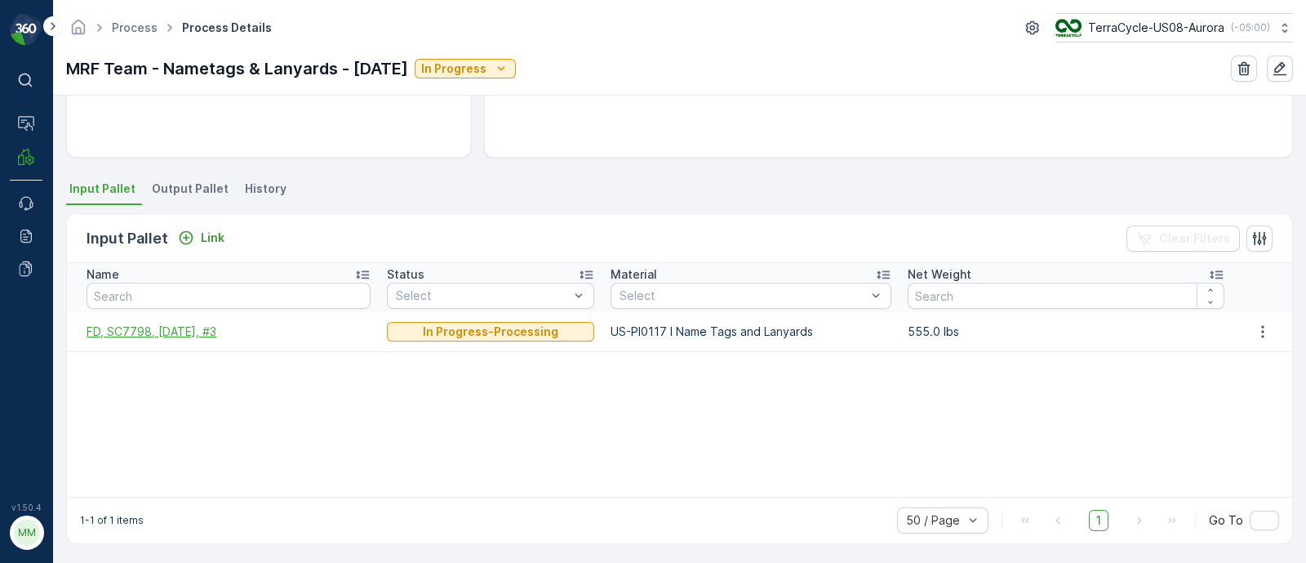
drag, startPoint x: 80, startPoint y: 328, endPoint x: 241, endPoint y: 328, distance: 160.9
click at [241, 328] on td "FD, SC7798, [DATE], #3" at bounding box center [223, 331] width 312 height 39
copy span "FD, SC7798, [DATE], #3"
